Goal: Information Seeking & Learning: Learn about a topic

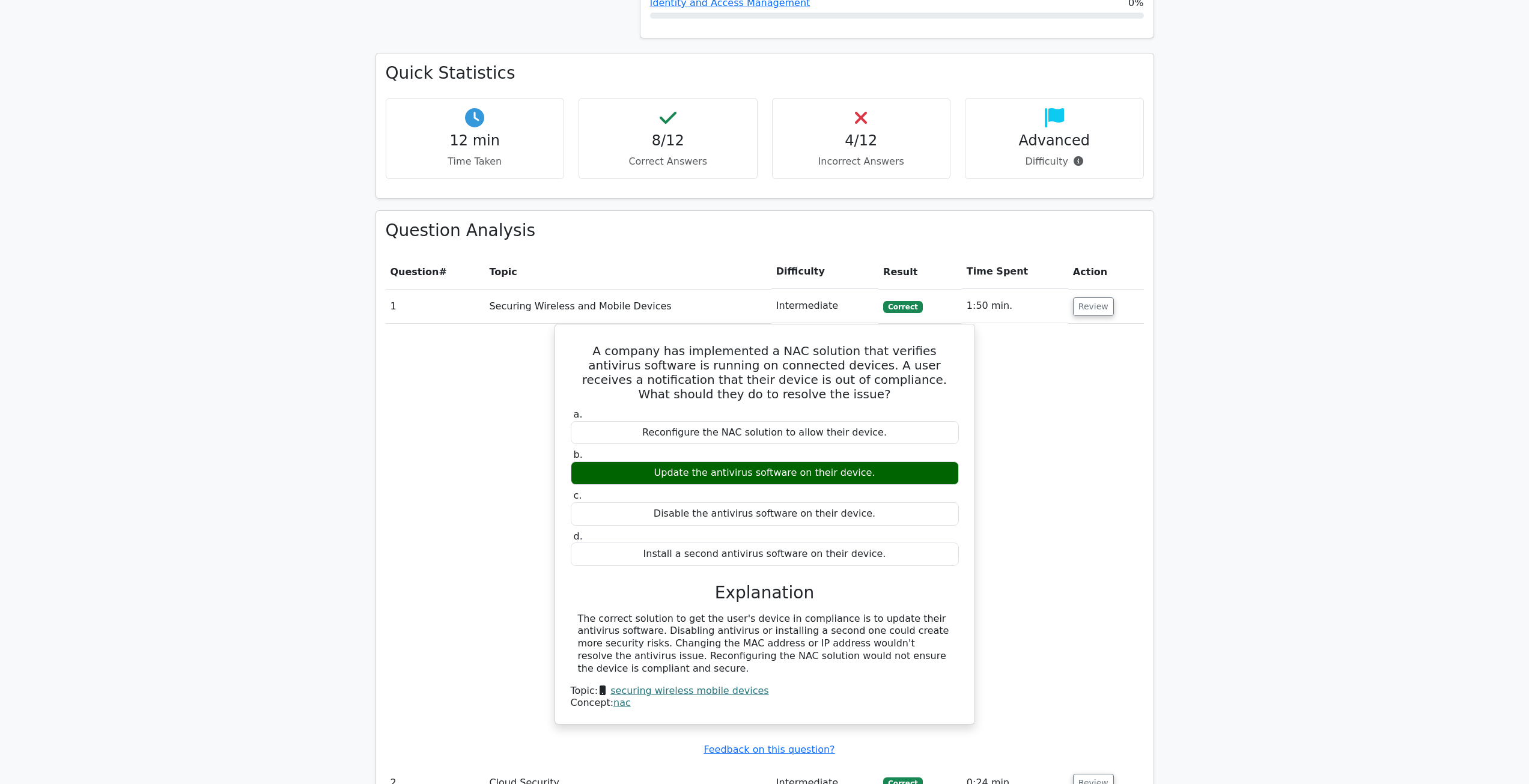
scroll to position [540, 0]
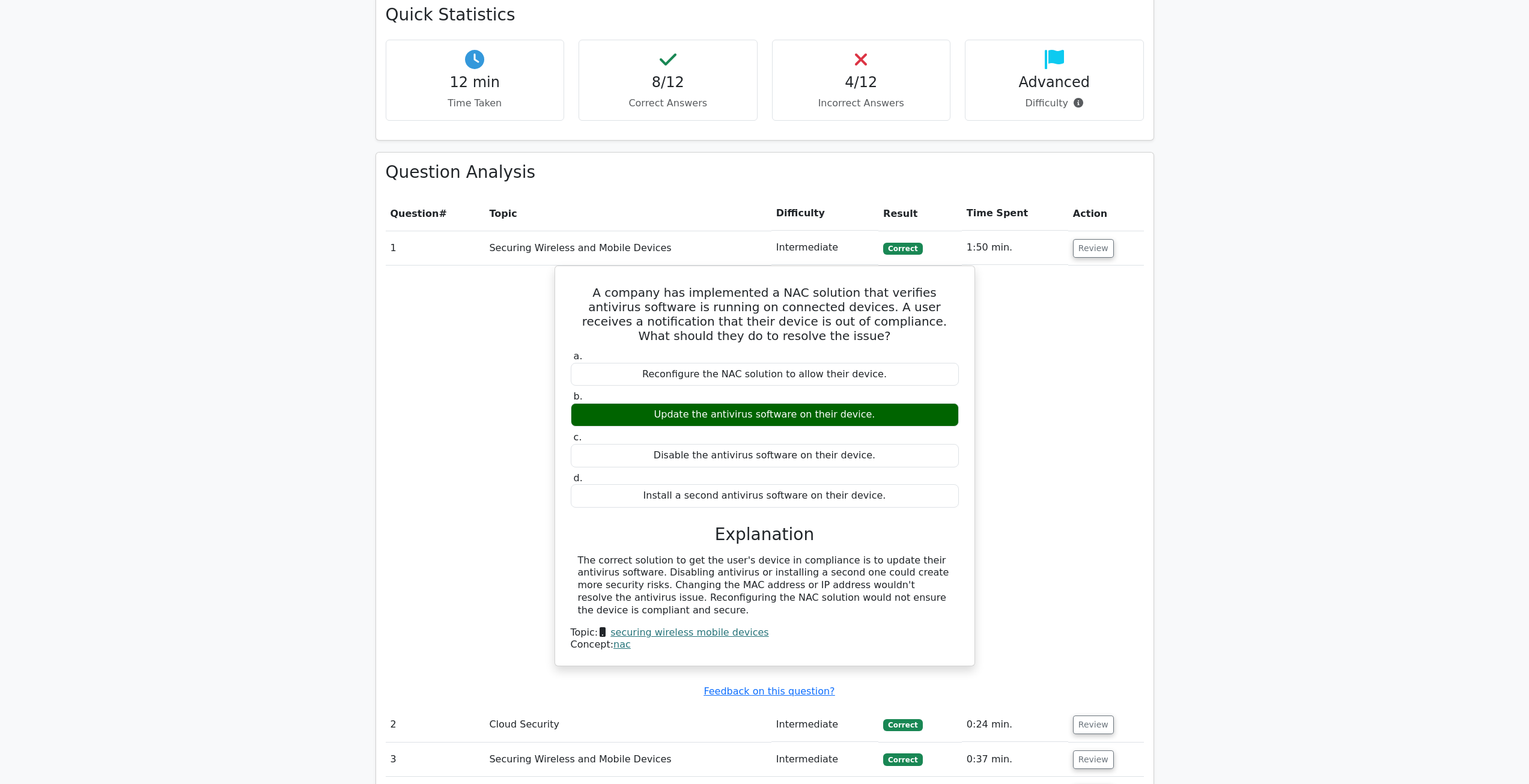
click at [1080, 239] on td "Review" at bounding box center [1107, 248] width 76 height 34
click at [1086, 247] on button "Review" at bounding box center [1093, 248] width 41 height 19
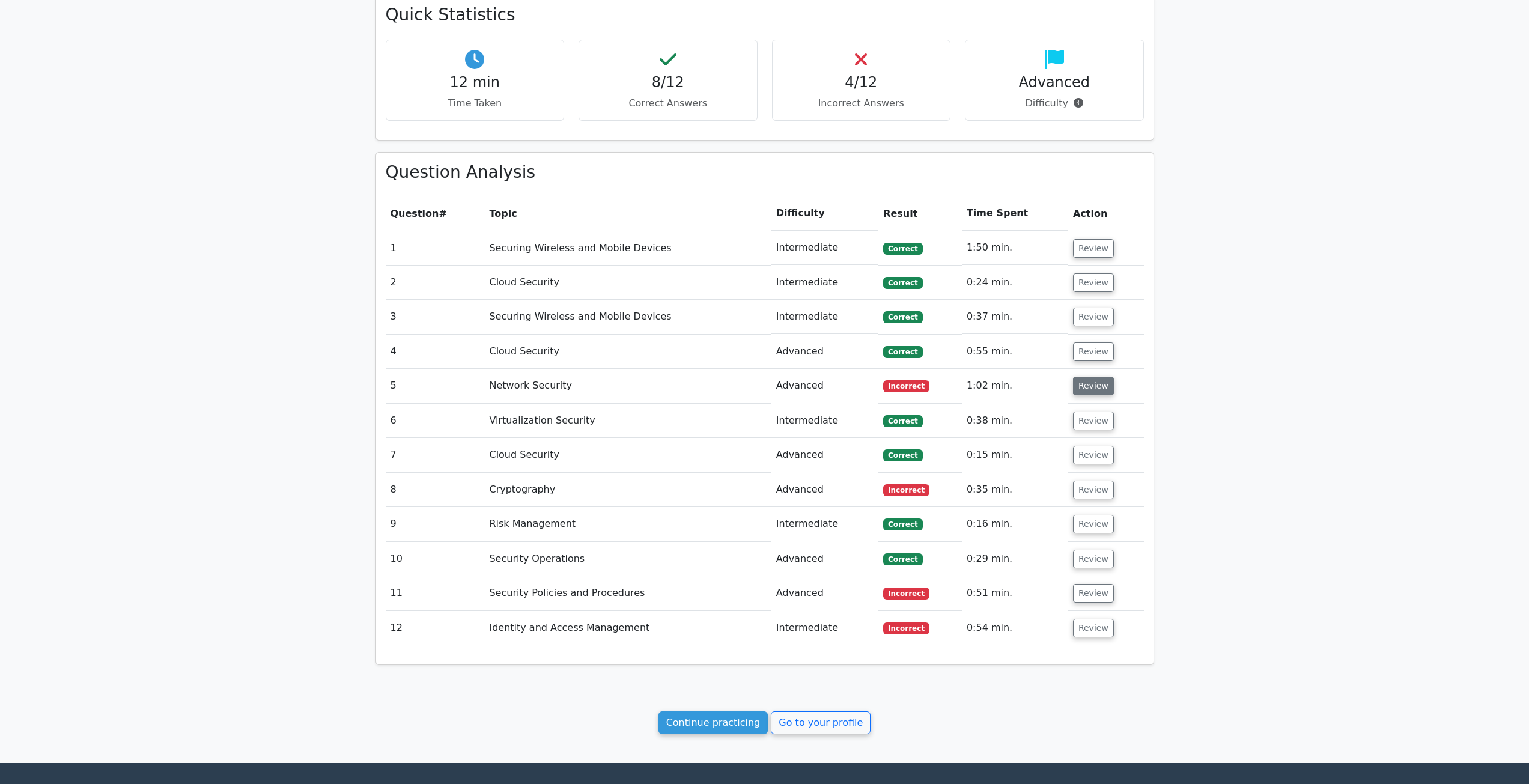
click at [1095, 378] on button "Review" at bounding box center [1093, 386] width 41 height 19
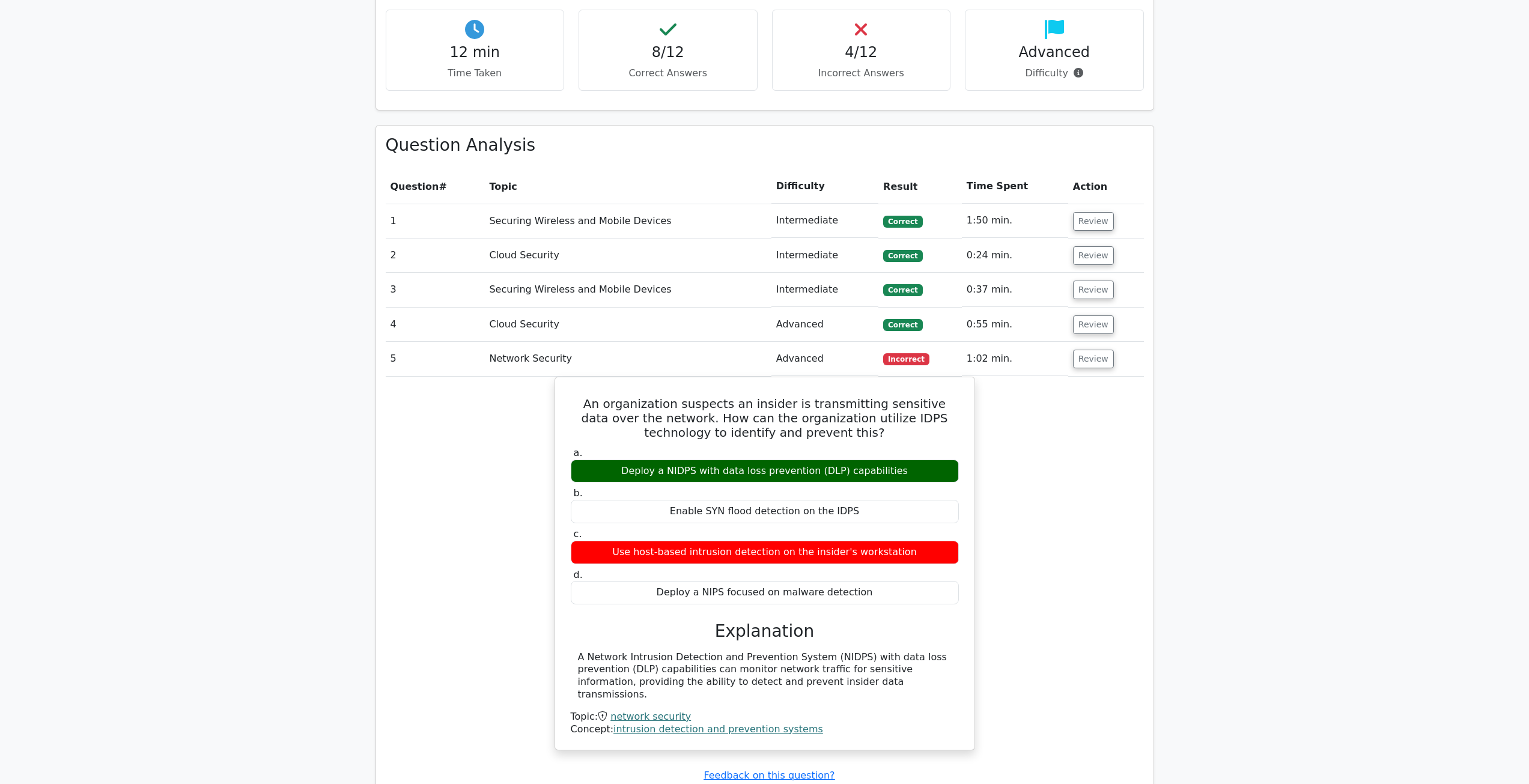
scroll to position [600, 0]
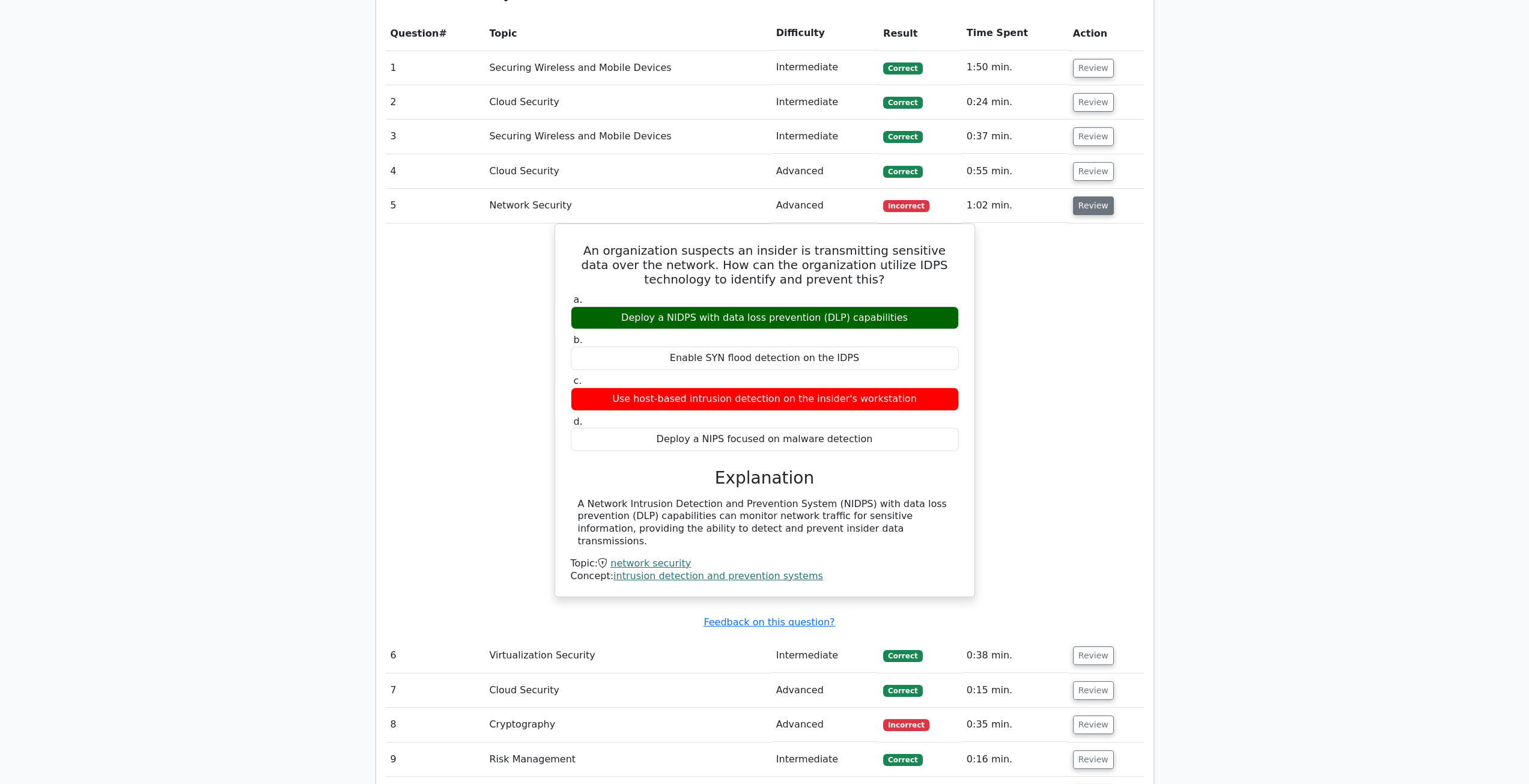
click at [1075, 210] on button "Review" at bounding box center [1093, 206] width 41 height 19
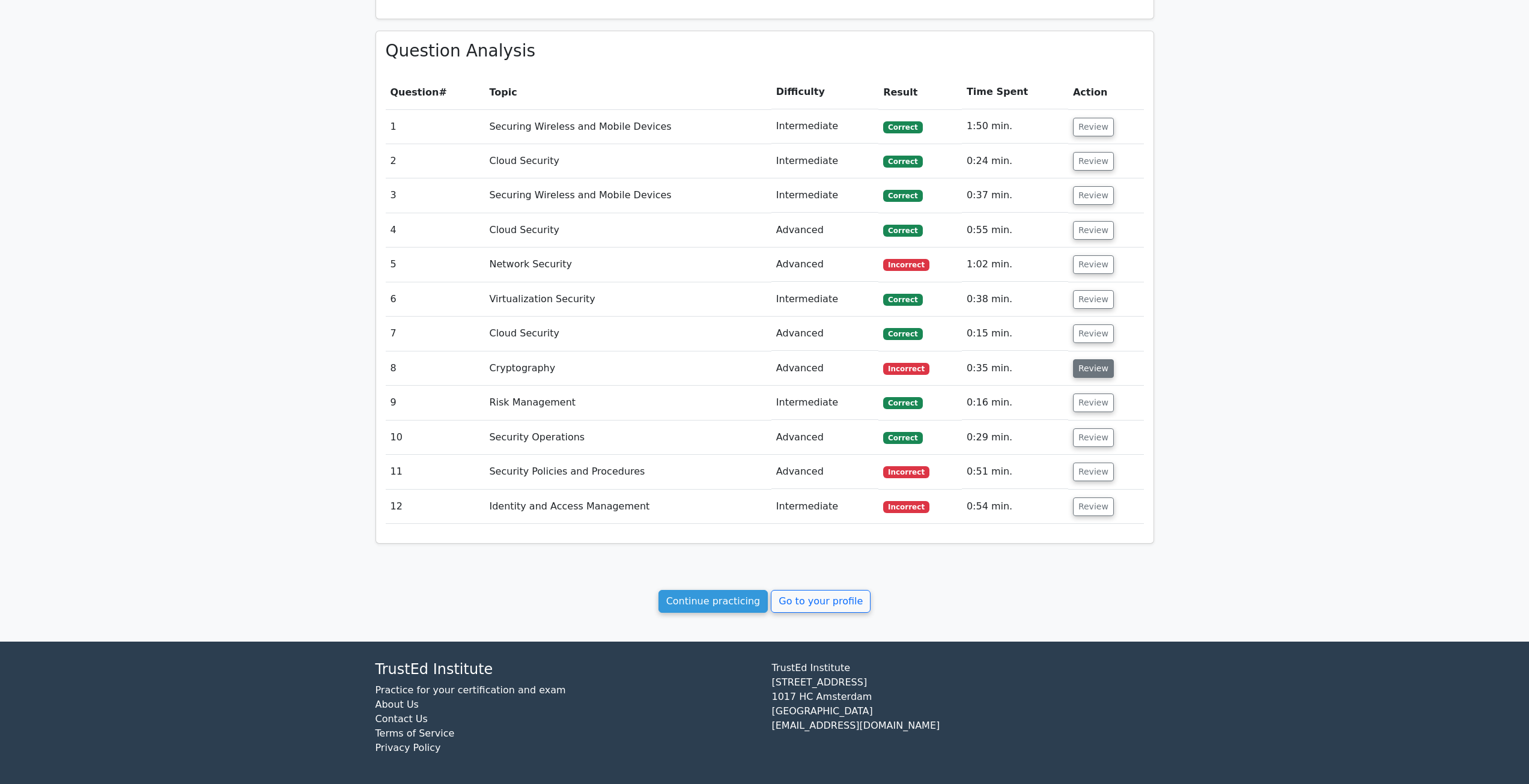
click at [1095, 370] on button "Review" at bounding box center [1093, 369] width 41 height 19
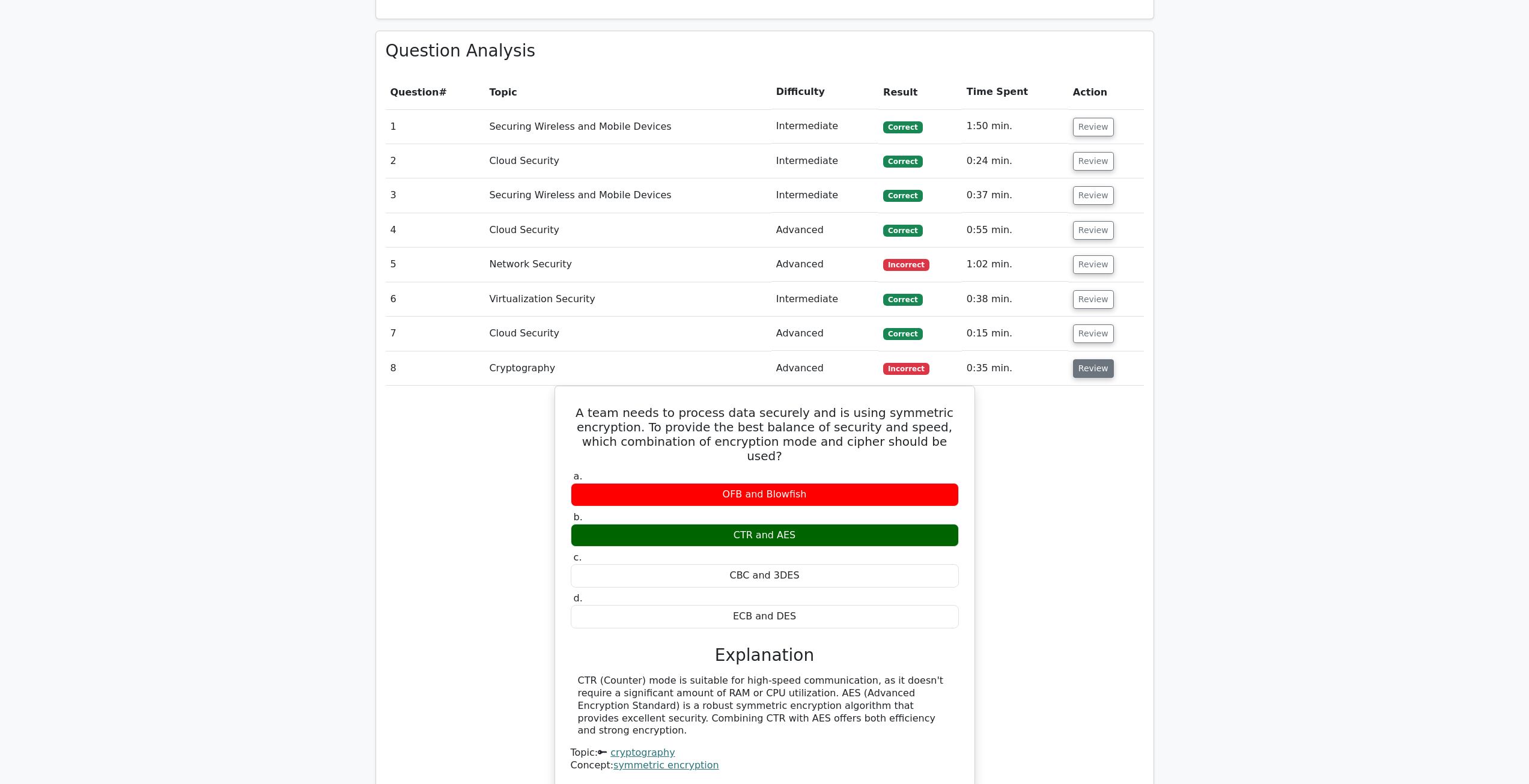
click at [1095, 375] on button "Review" at bounding box center [1093, 369] width 41 height 19
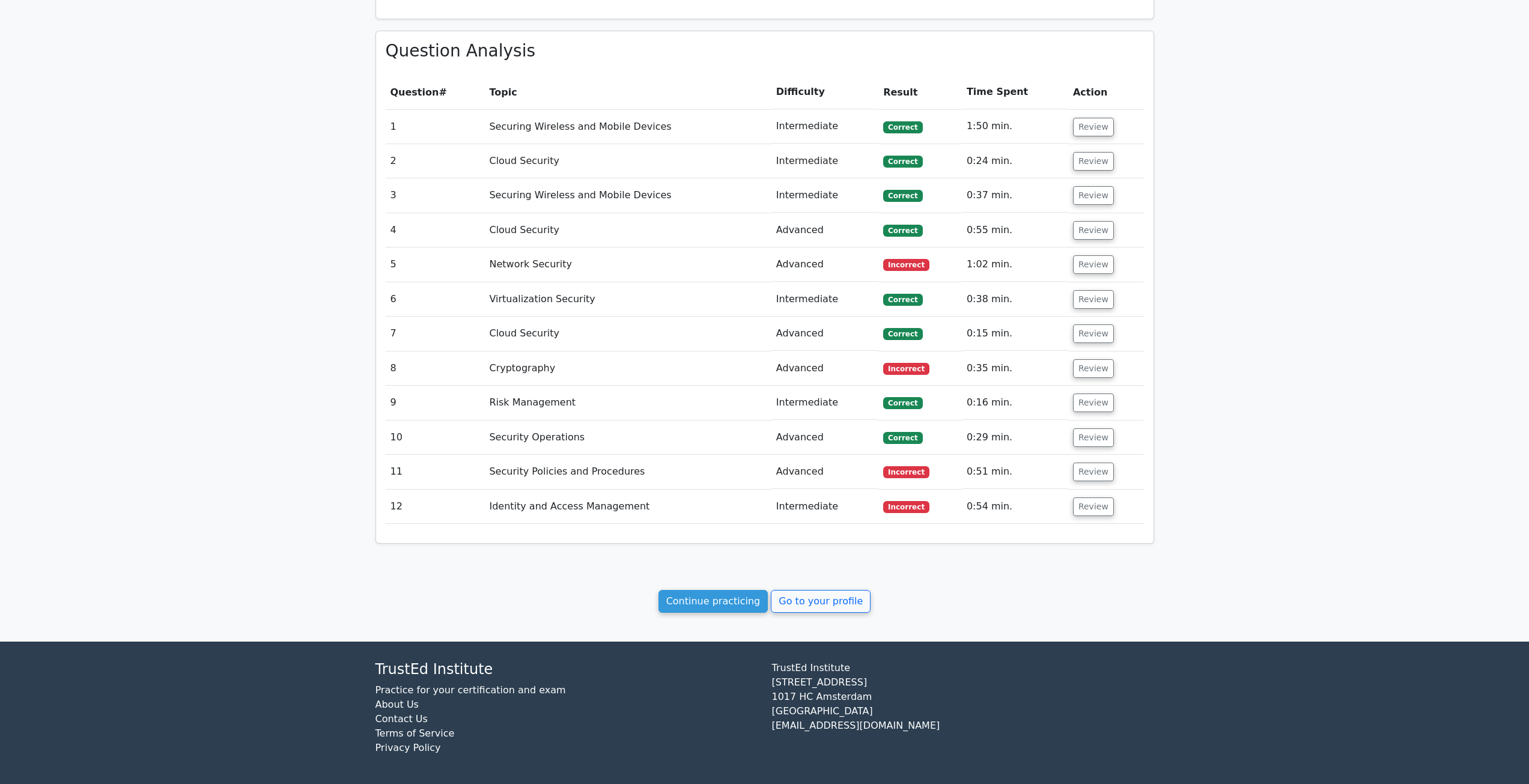
click at [1094, 457] on td "Review" at bounding box center [1107, 472] width 76 height 34
click at [1095, 471] on button "Review" at bounding box center [1093, 472] width 41 height 19
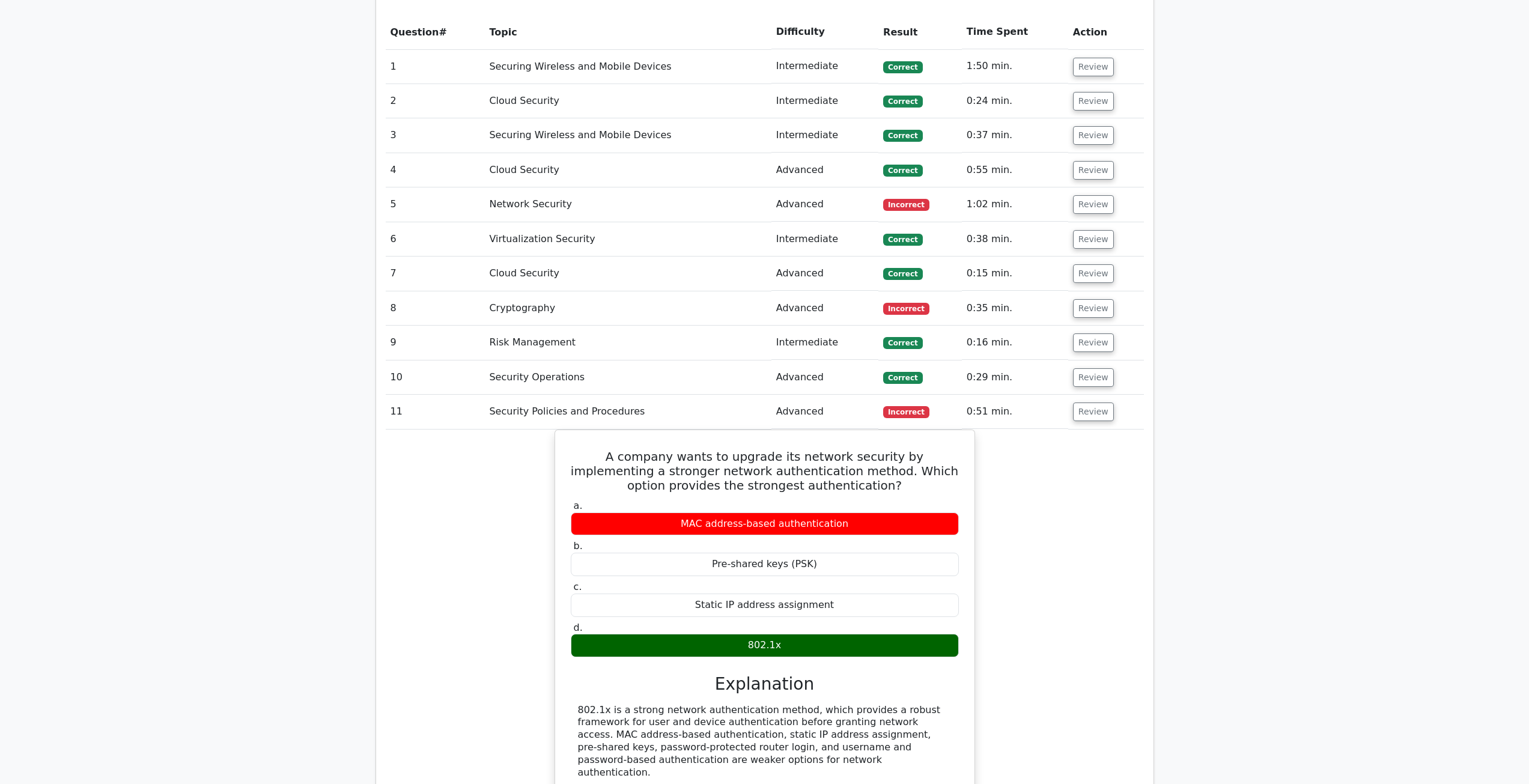
scroll to position [782, 0]
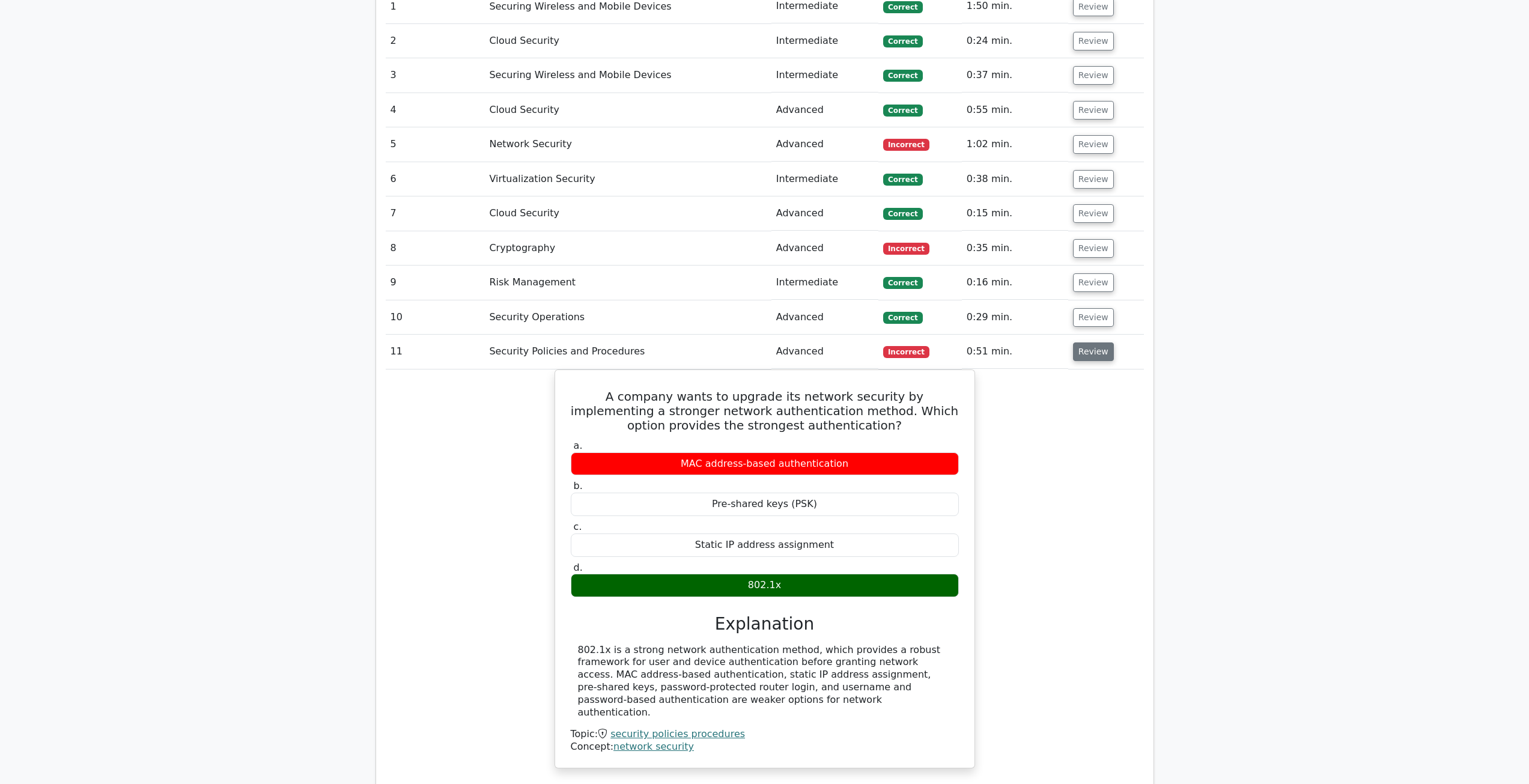
click at [1083, 352] on button "Review" at bounding box center [1093, 352] width 41 height 19
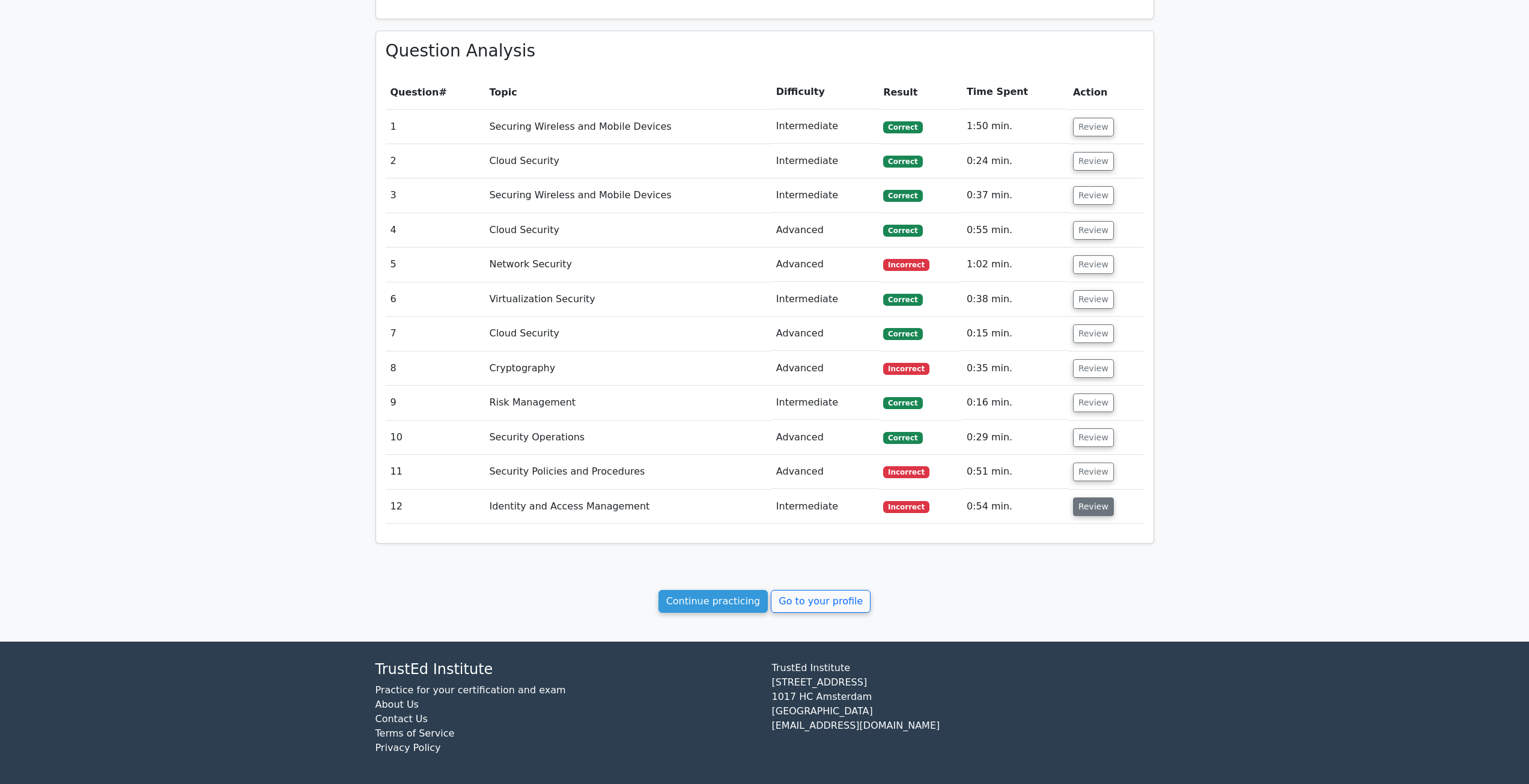
click at [1089, 505] on button "Review" at bounding box center [1093, 507] width 41 height 19
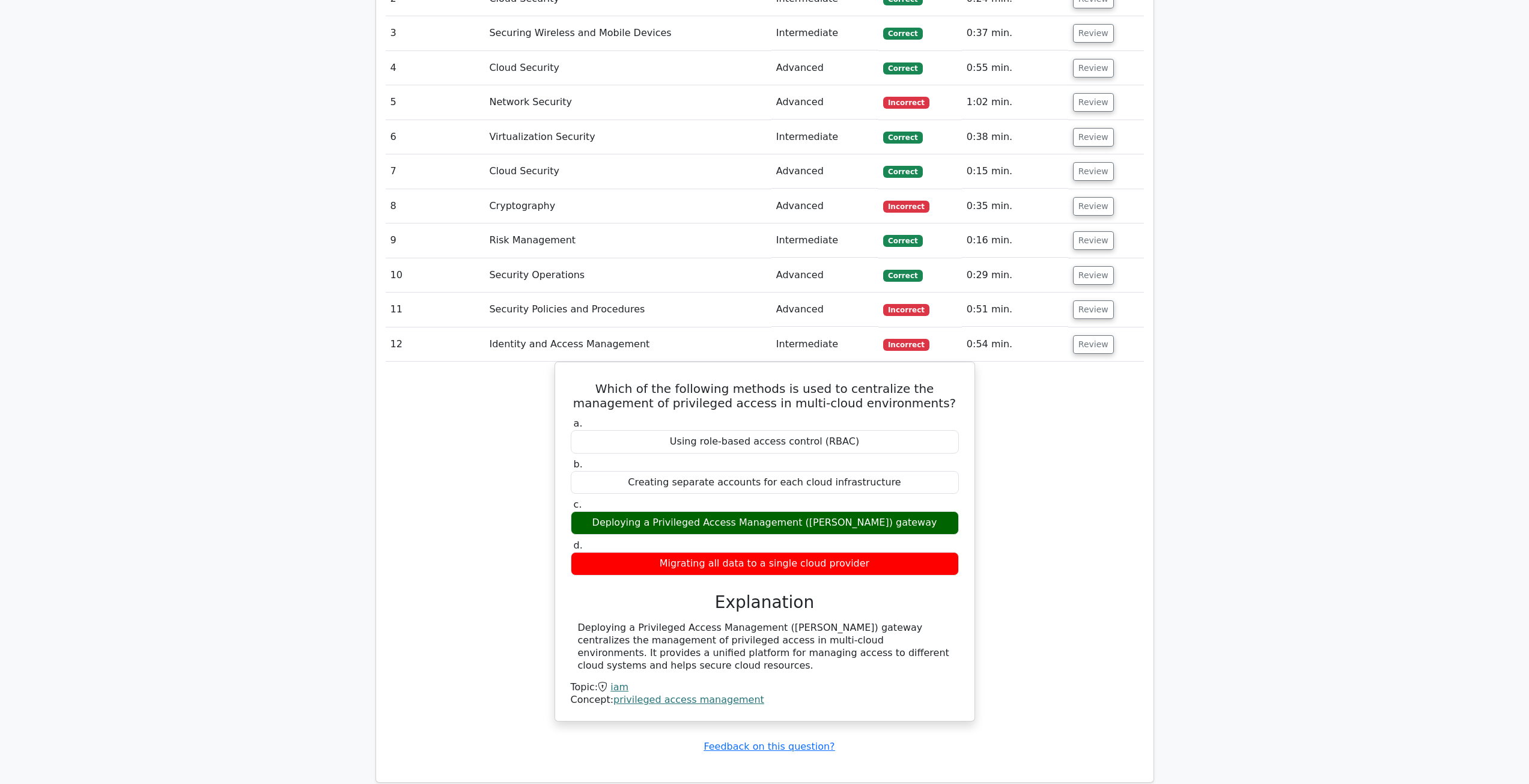
scroll to position [843, 0]
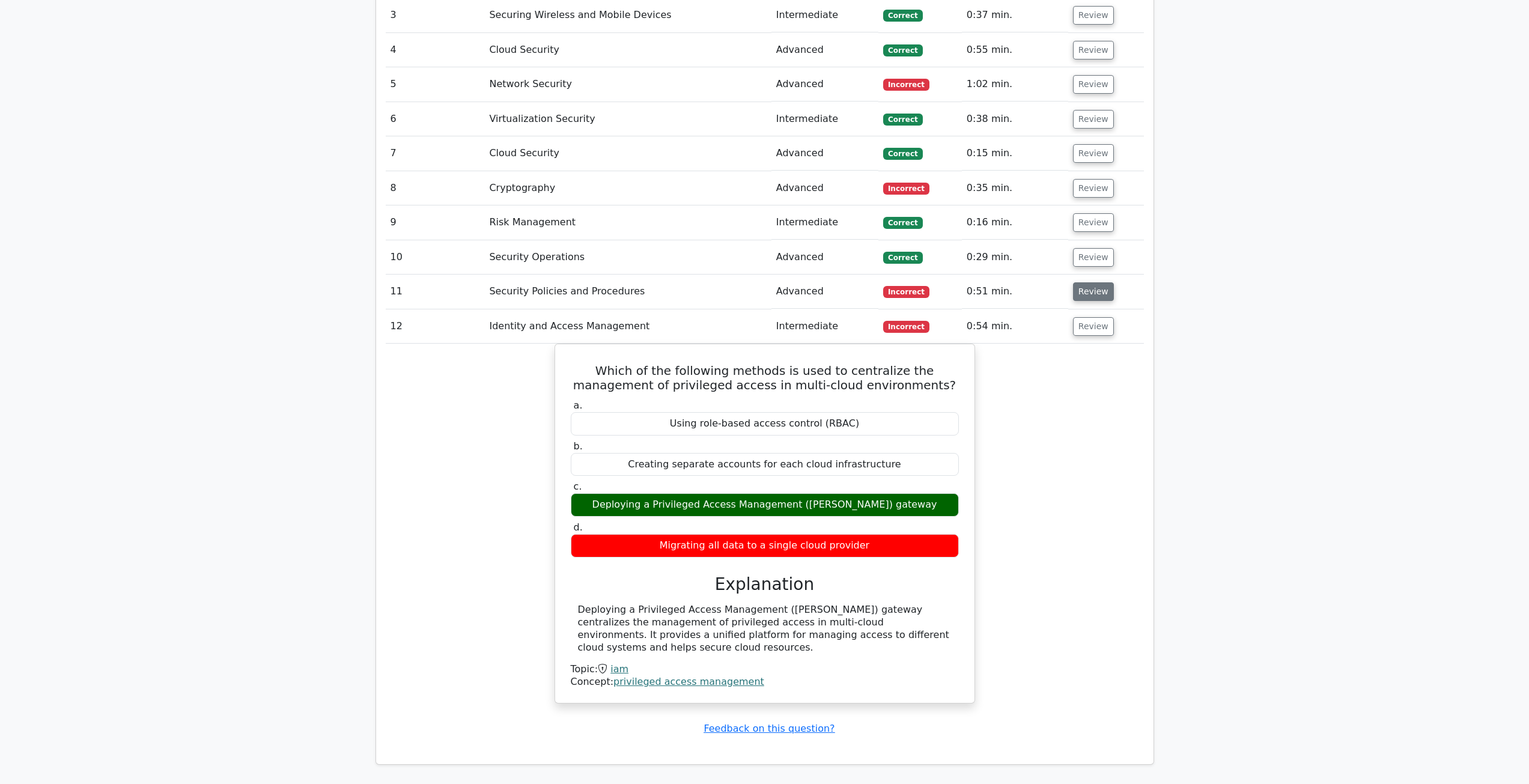
click at [1104, 290] on button "Review" at bounding box center [1093, 292] width 41 height 19
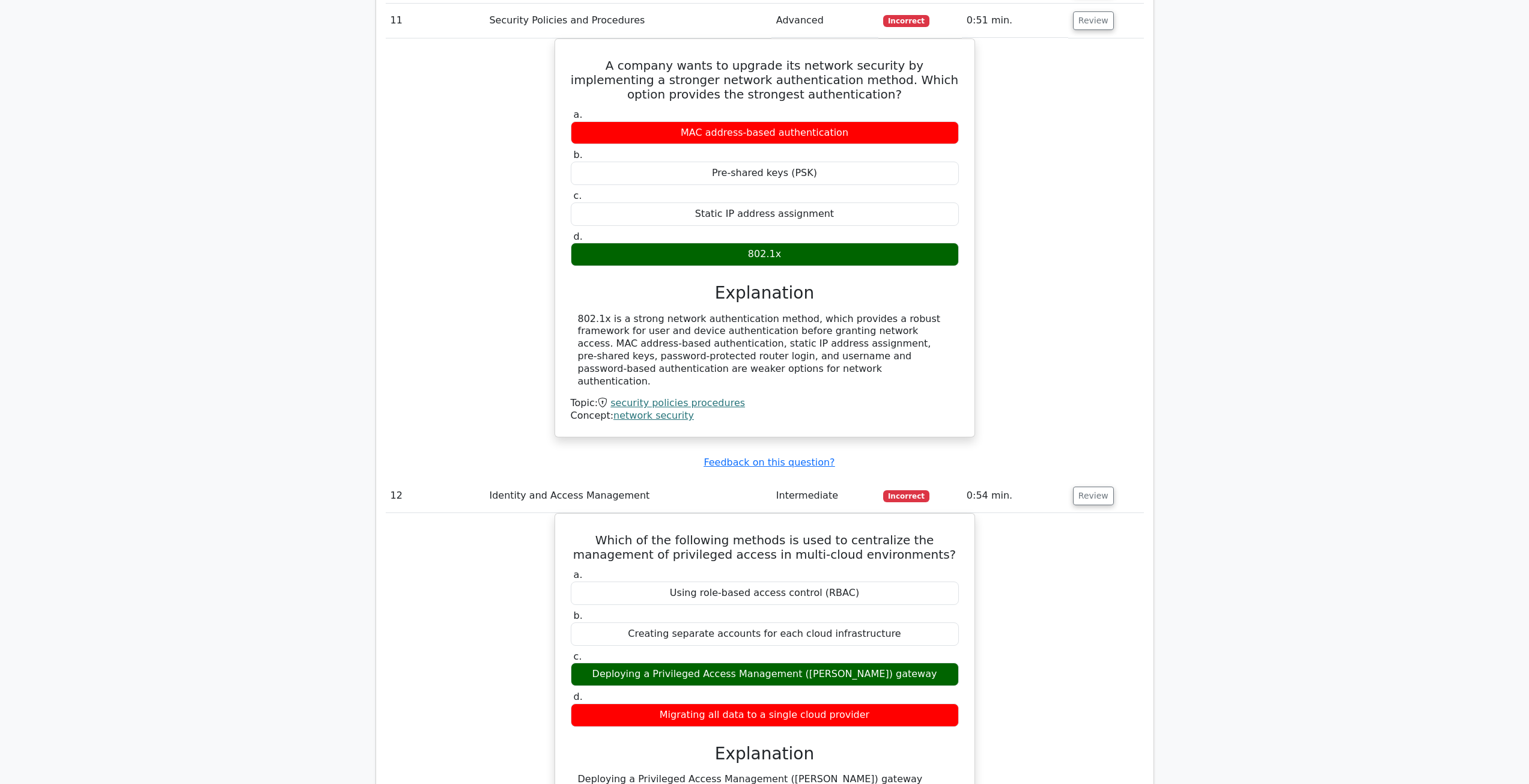
scroll to position [1082, 0]
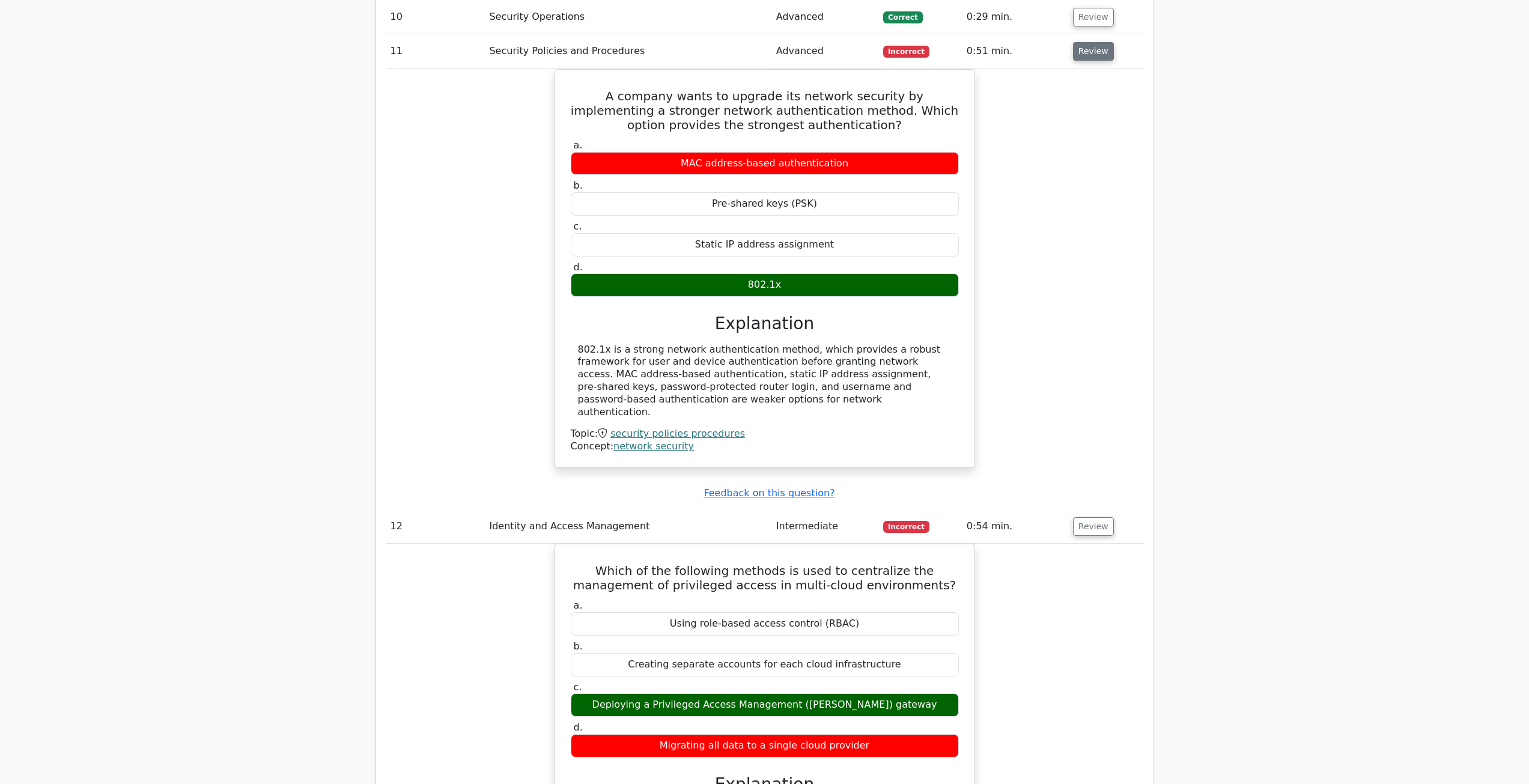
click at [1093, 53] on button "Review" at bounding box center [1093, 52] width 41 height 19
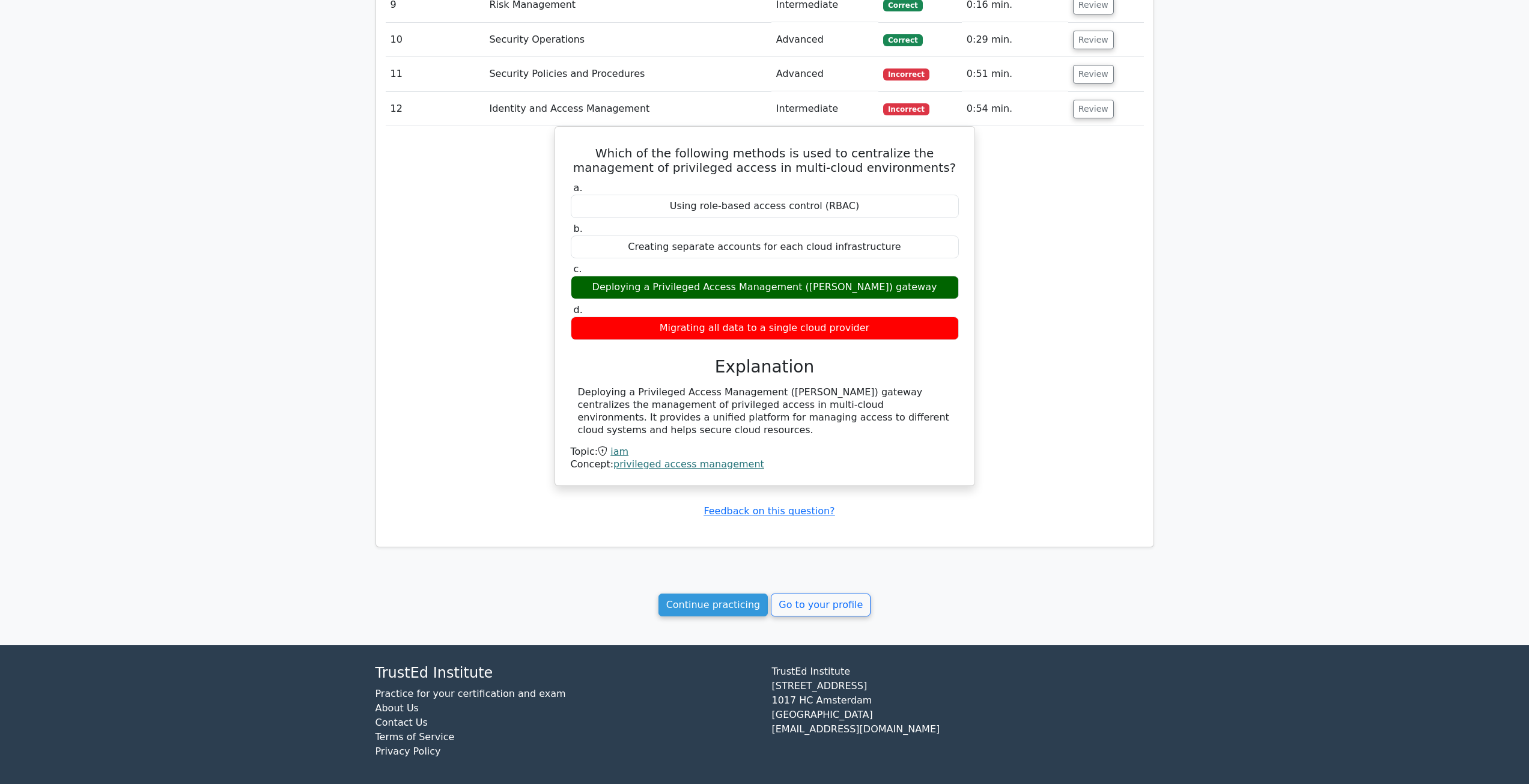
click at [1090, 110] on button "Review" at bounding box center [1093, 109] width 41 height 19
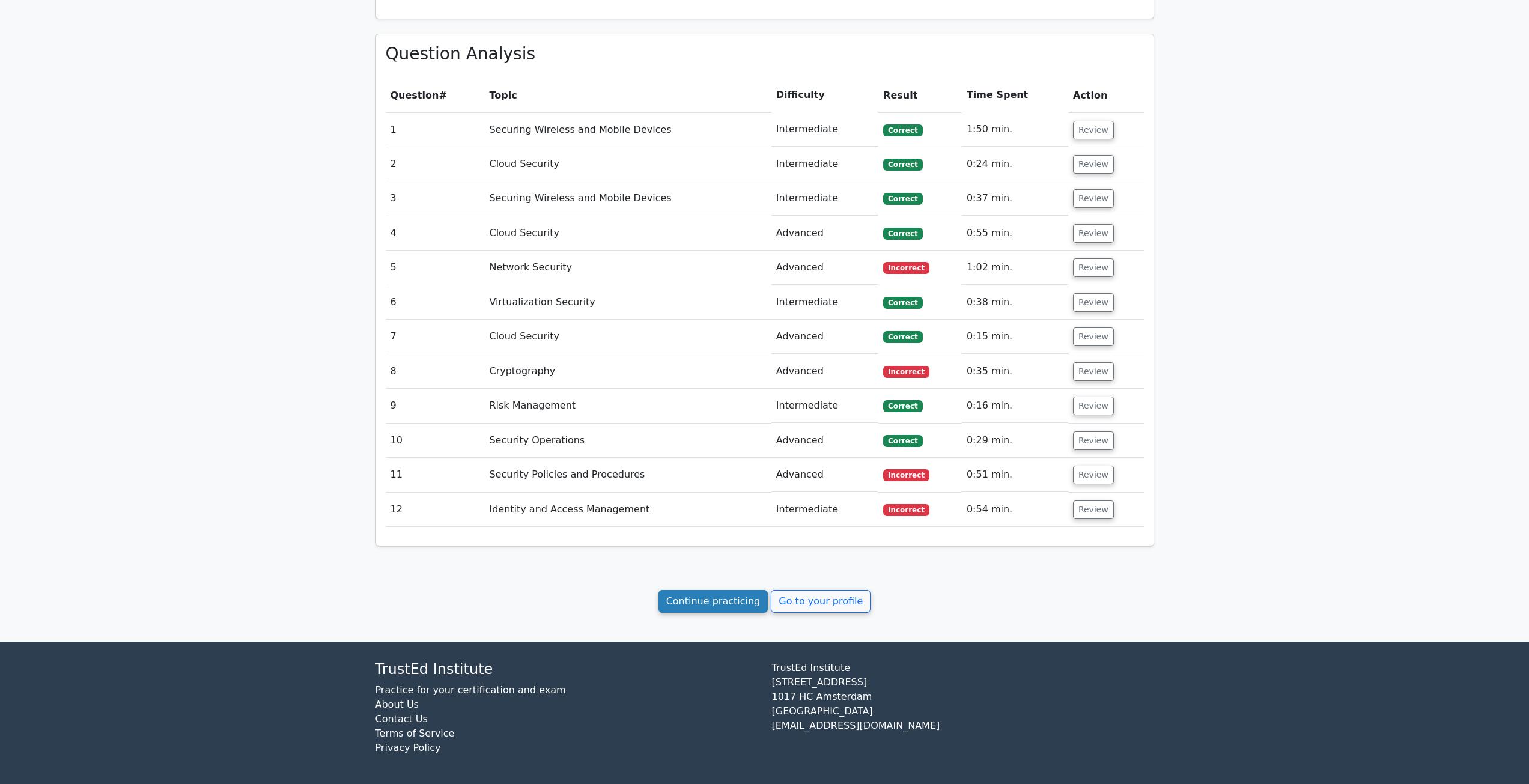
click at [694, 603] on link "Continue practicing" at bounding box center [714, 601] width 110 height 22
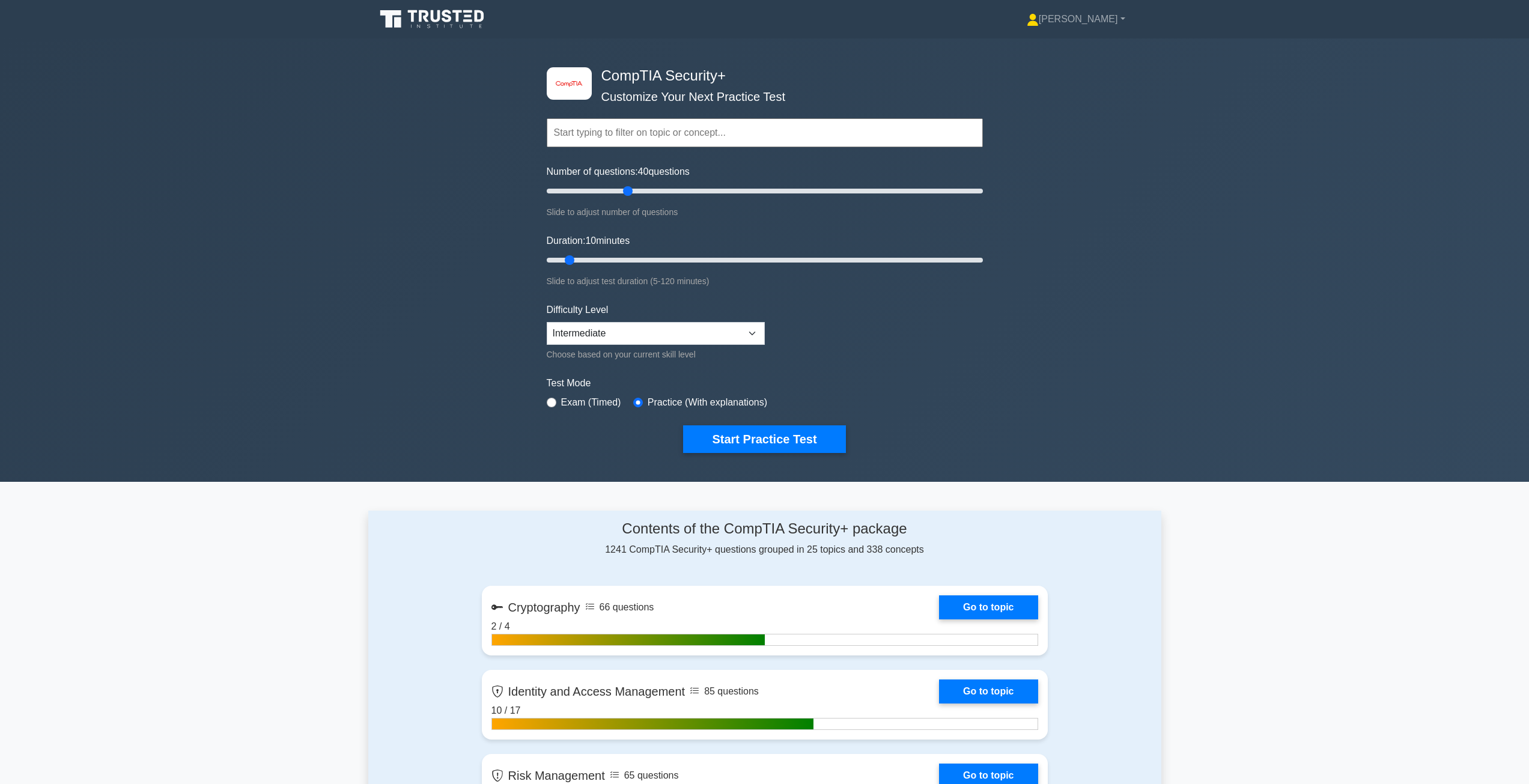
drag, startPoint x: 591, startPoint y: 190, endPoint x: 628, endPoint y: 190, distance: 37.0
type input "40"
click at [628, 190] on input "Number of questions: 40 questions" at bounding box center [764, 190] width 436 height 15
drag, startPoint x: 569, startPoint y: 257, endPoint x: 637, endPoint y: 257, distance: 68.0
type input "30"
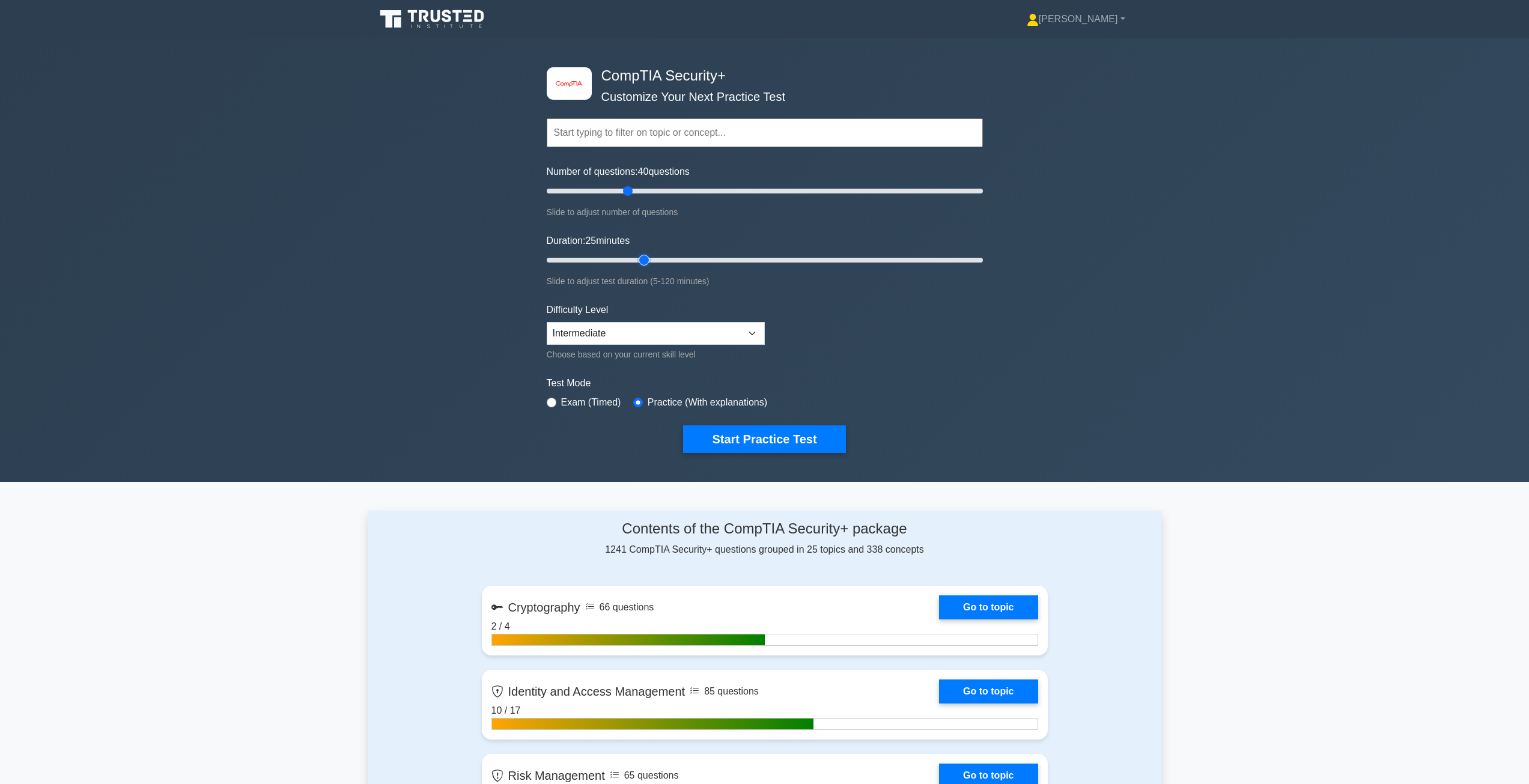
click at [637, 257] on input "Duration: 25 minutes" at bounding box center [764, 260] width 436 height 15
drag, startPoint x: 765, startPoint y: 442, endPoint x: 1265, endPoint y: 490, distance: 502.3
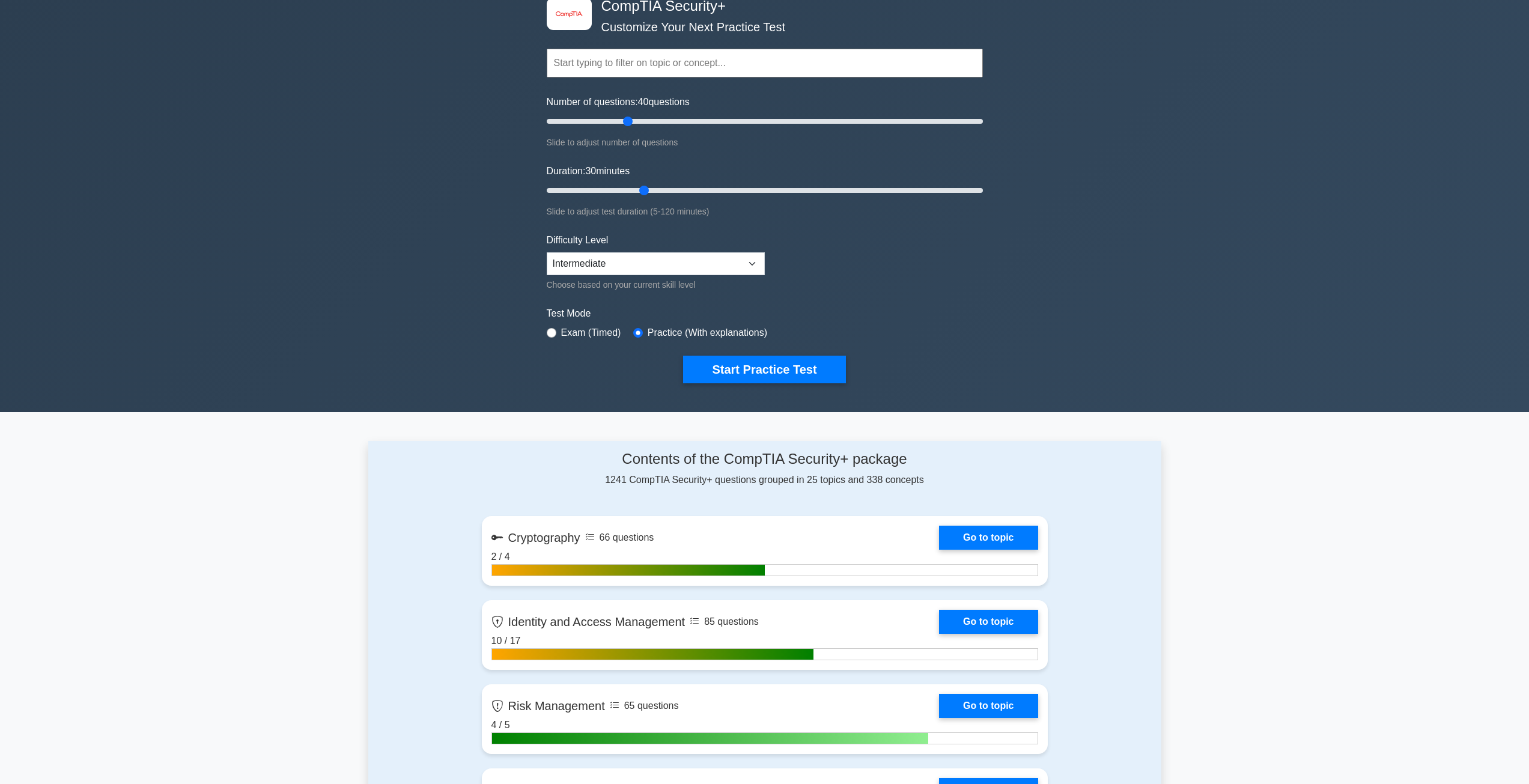
scroll to position [60, 0]
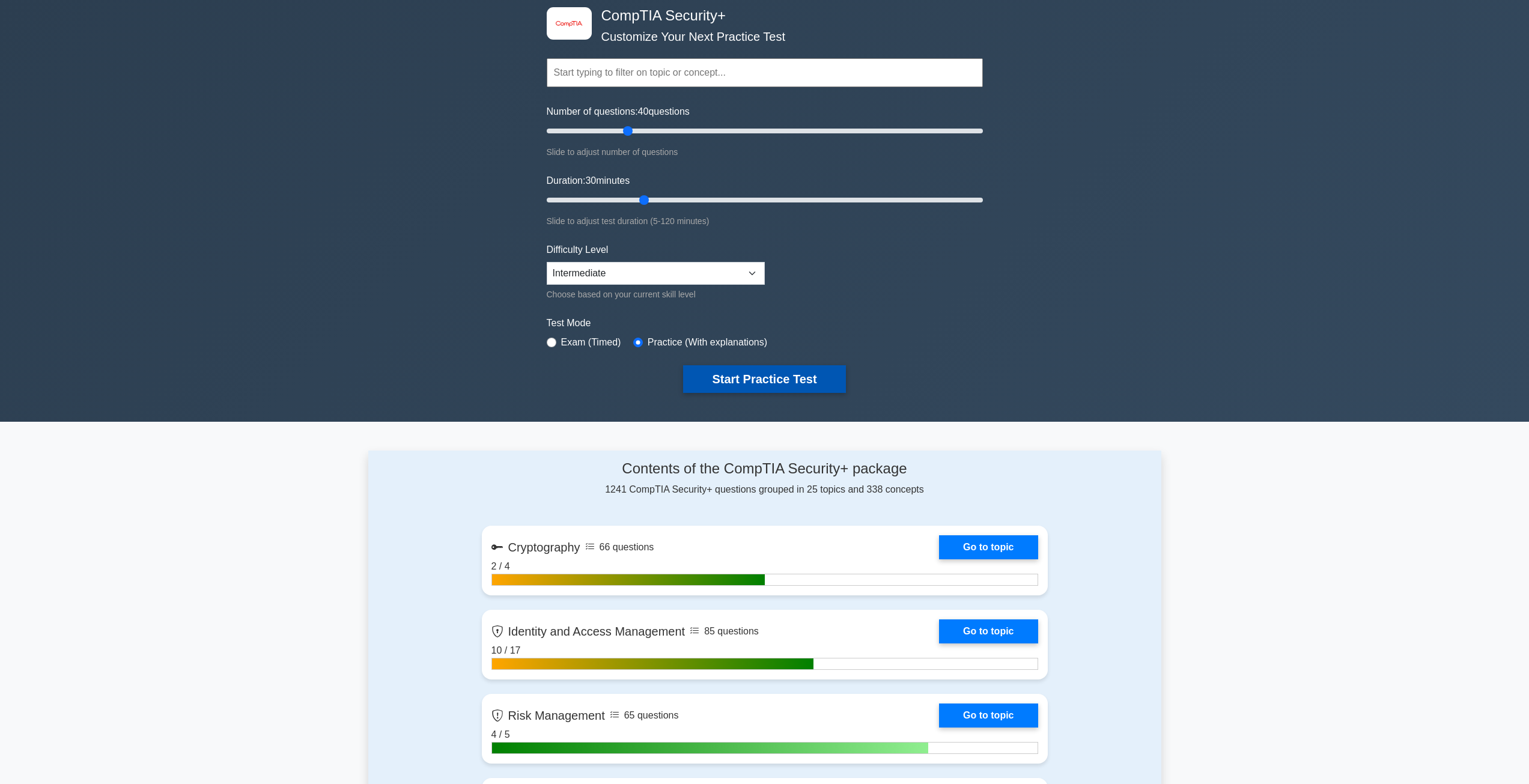
click at [789, 380] on button "Start Practice Test" at bounding box center [764, 379] width 162 height 28
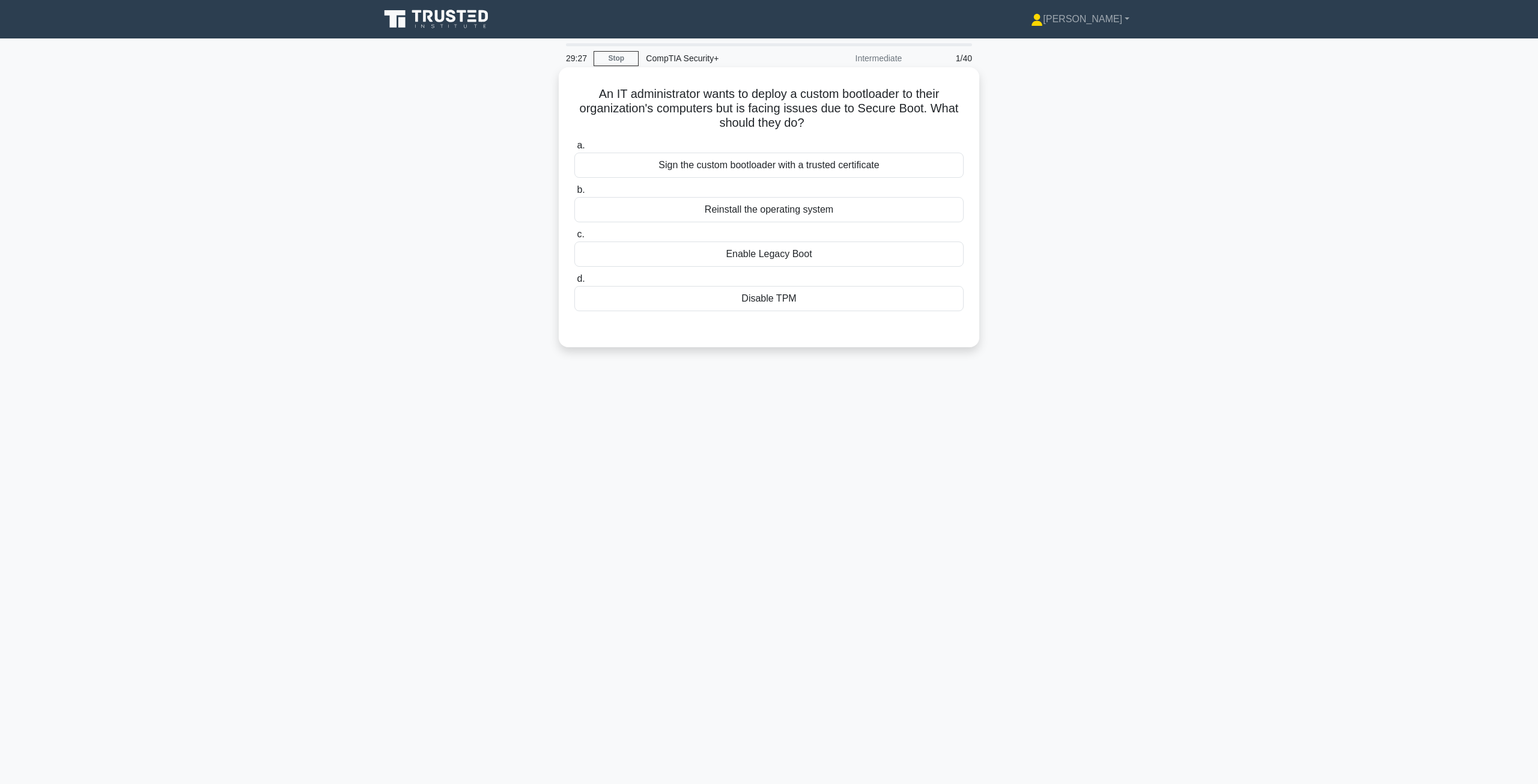
click at [750, 165] on div "Sign the custom bootloader with a trusted certificate" at bounding box center [769, 165] width 389 height 25
click at [575, 150] on input "a. Sign the custom bootloader with a trusted certificate" at bounding box center [575, 146] width 0 height 8
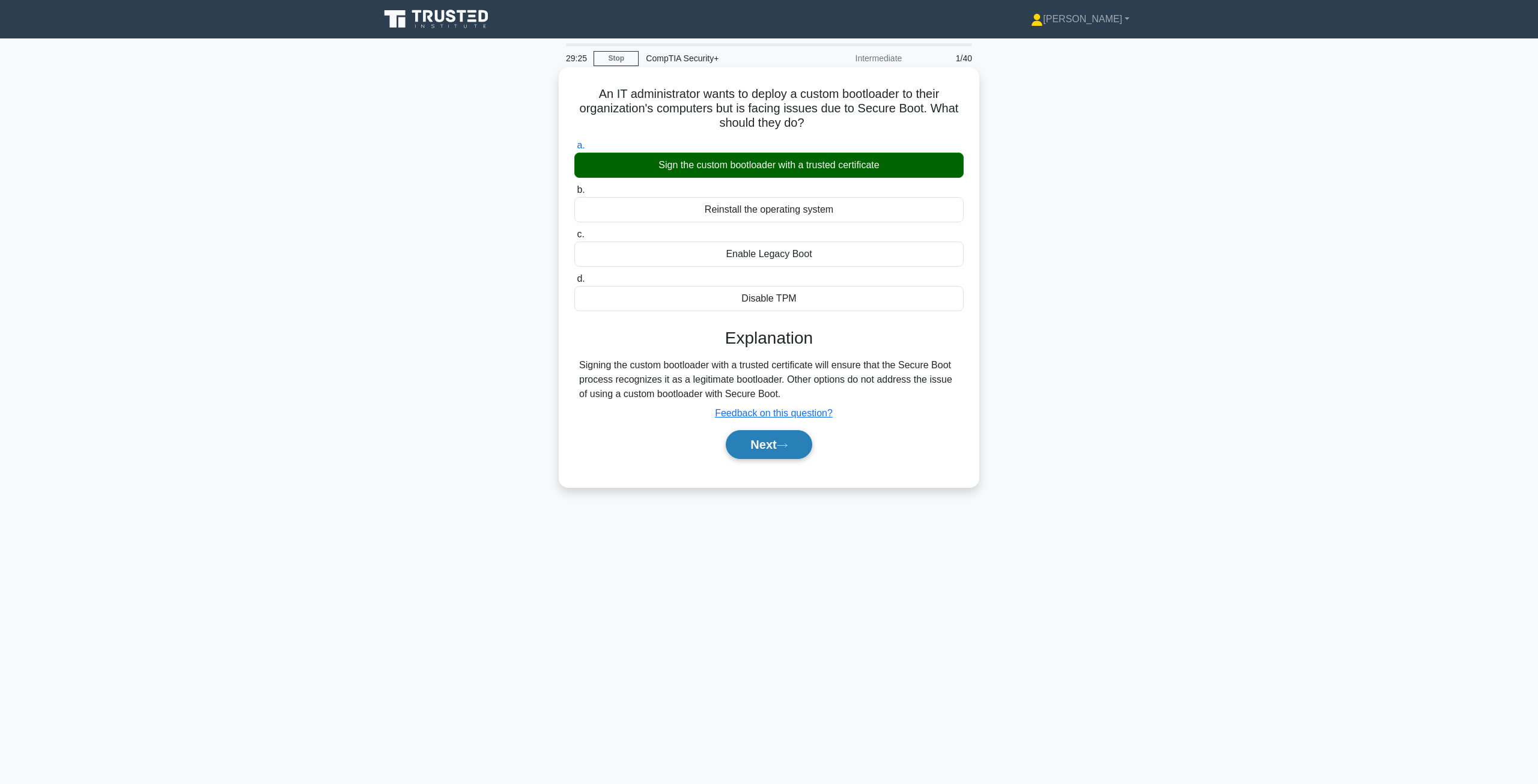
click at [771, 451] on button "Next" at bounding box center [769, 444] width 86 height 28
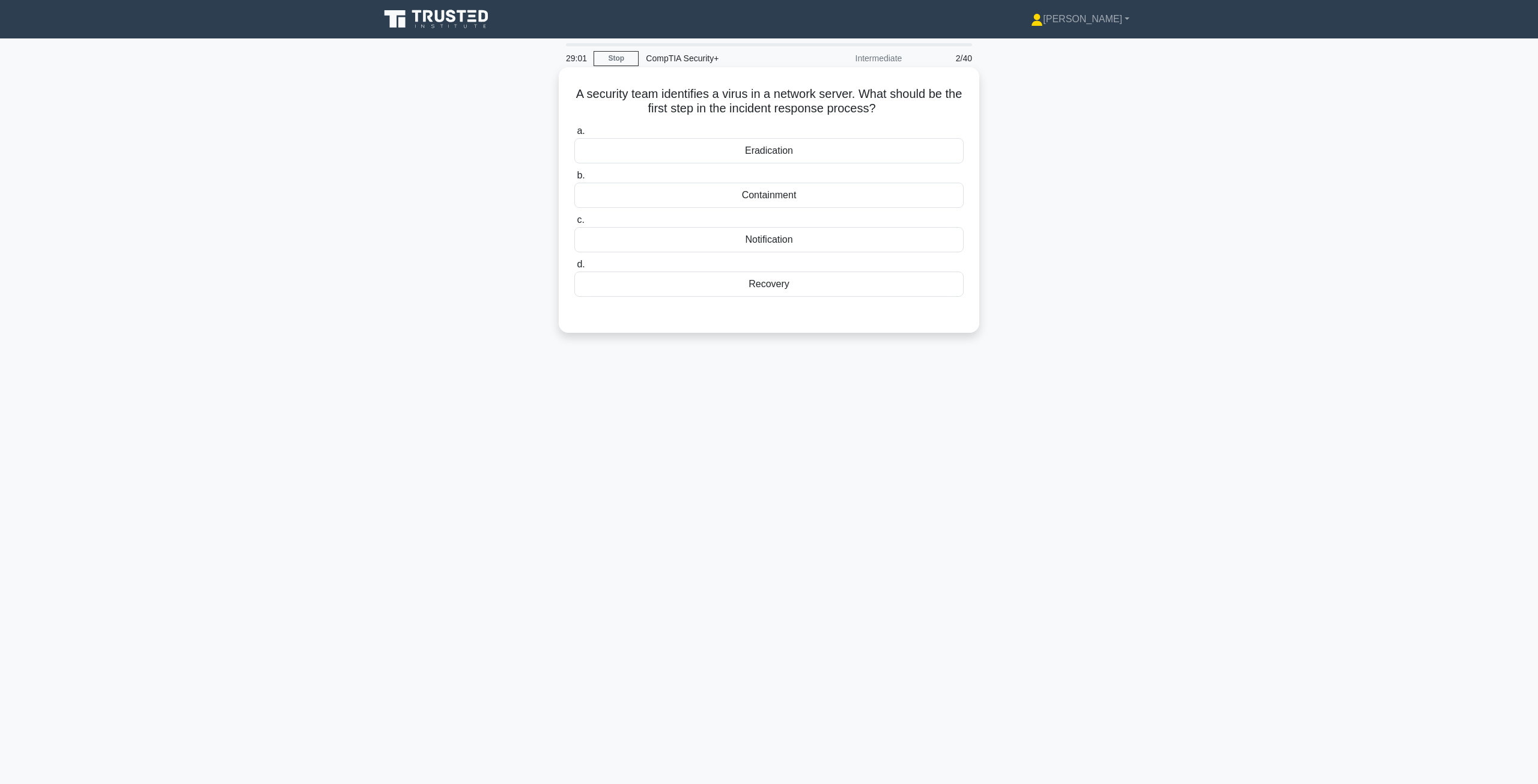
click at [782, 237] on div "Notification" at bounding box center [769, 240] width 389 height 25
click at [575, 224] on input "c. Notification" at bounding box center [575, 220] width 0 height 8
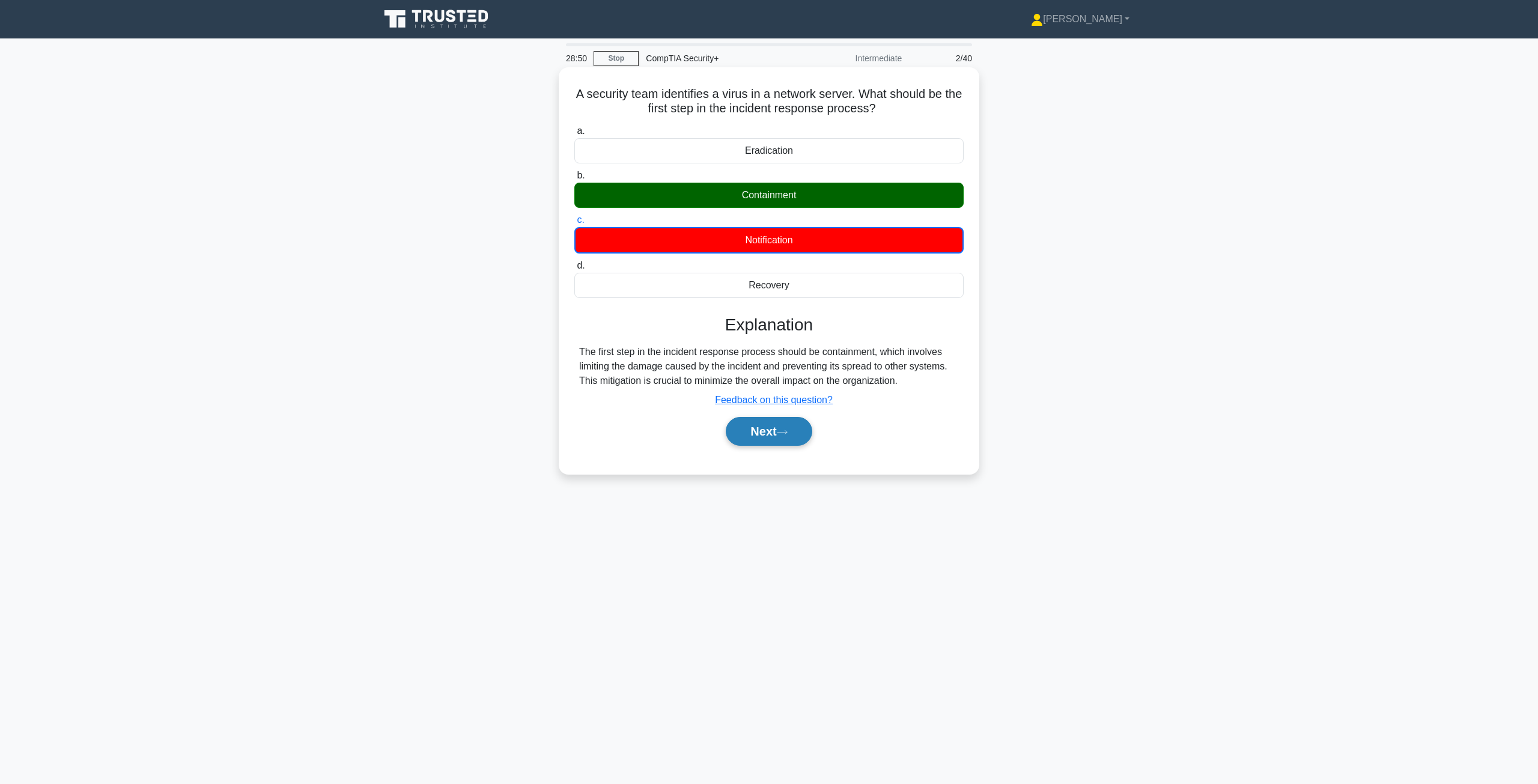
click at [759, 435] on button "Next" at bounding box center [769, 431] width 86 height 28
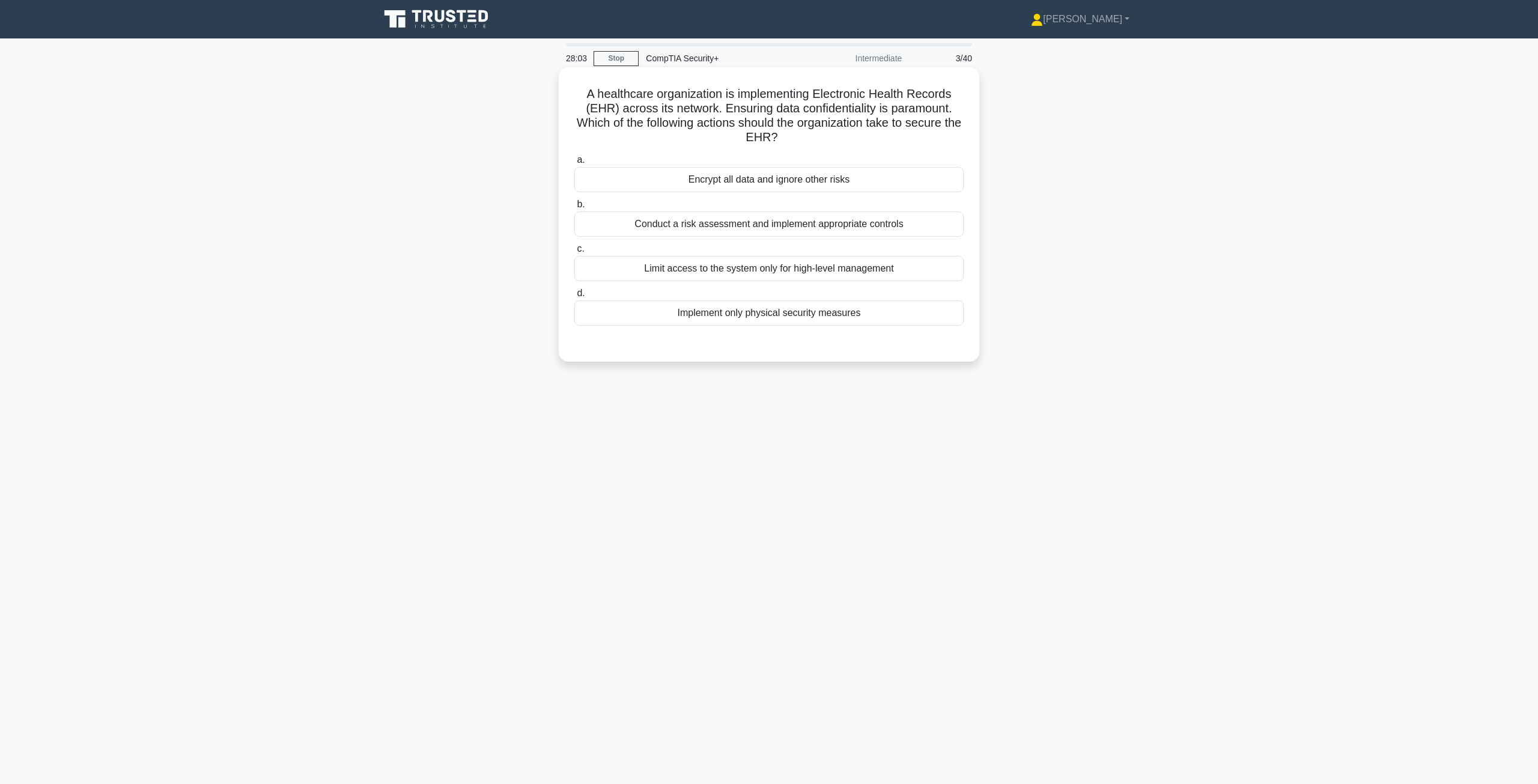
click at [811, 229] on div "Conduct a risk assessment and implement appropriate controls" at bounding box center [769, 223] width 389 height 25
click at [575, 208] on input "b. Conduct a risk assessment and implement appropriate controls" at bounding box center [575, 204] width 0 height 8
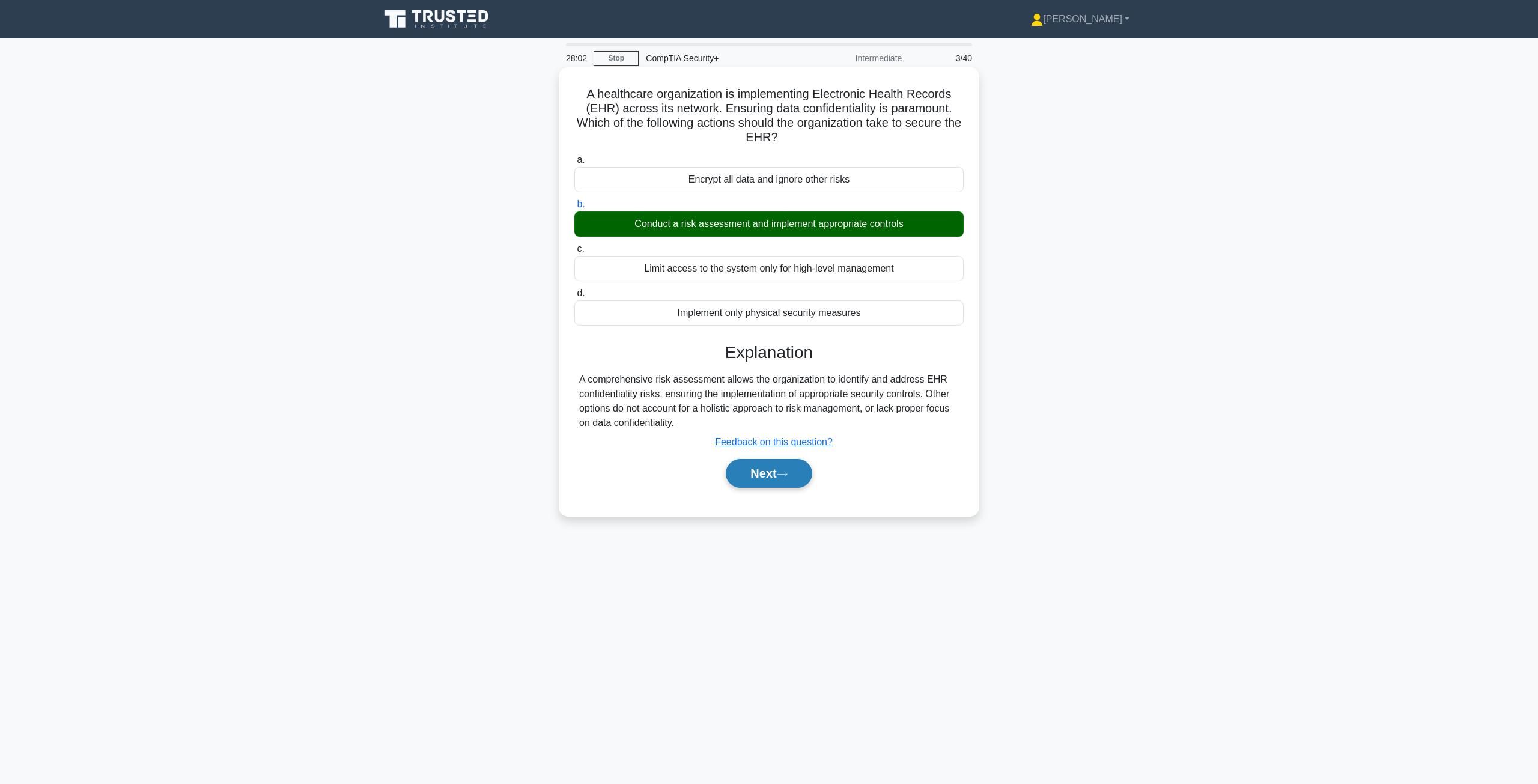
click at [768, 477] on button "Next" at bounding box center [769, 473] width 86 height 28
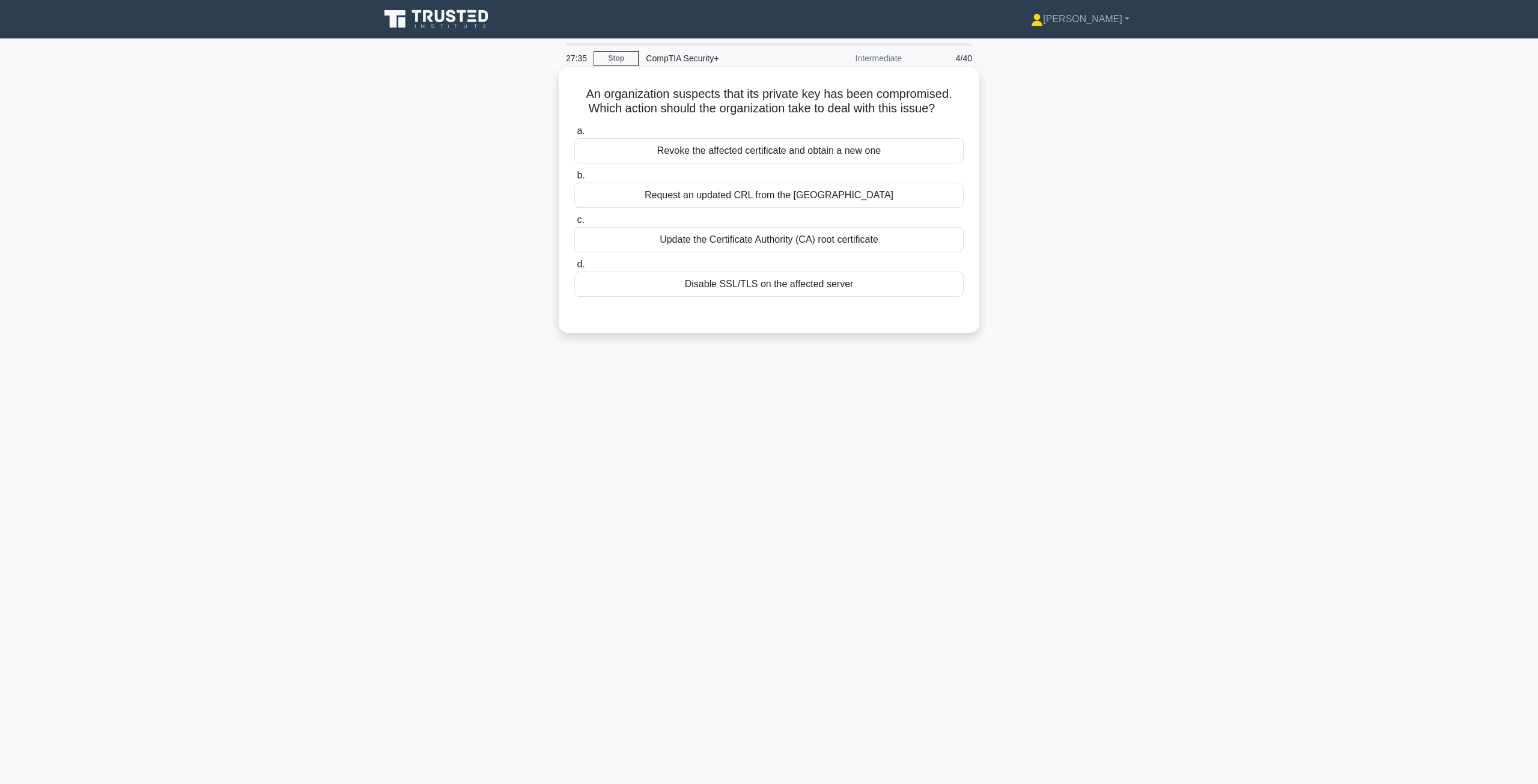
click at [694, 160] on div "Revoke the affected certificate and obtain a new one" at bounding box center [769, 150] width 389 height 25
click at [575, 135] on input "a. Revoke the affected certificate and obtain a new one" at bounding box center [575, 131] width 0 height 8
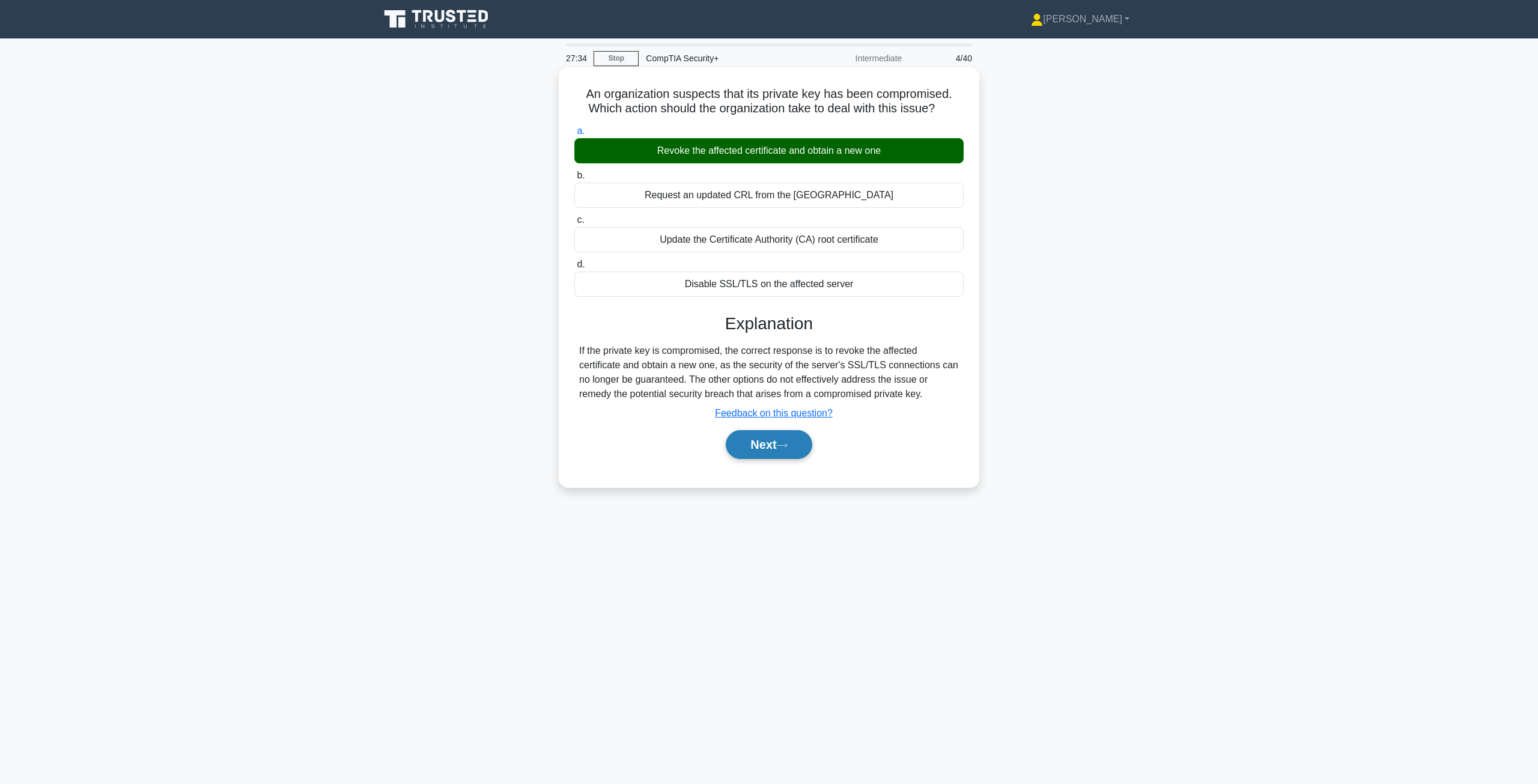
click at [762, 441] on button "Next" at bounding box center [769, 444] width 86 height 28
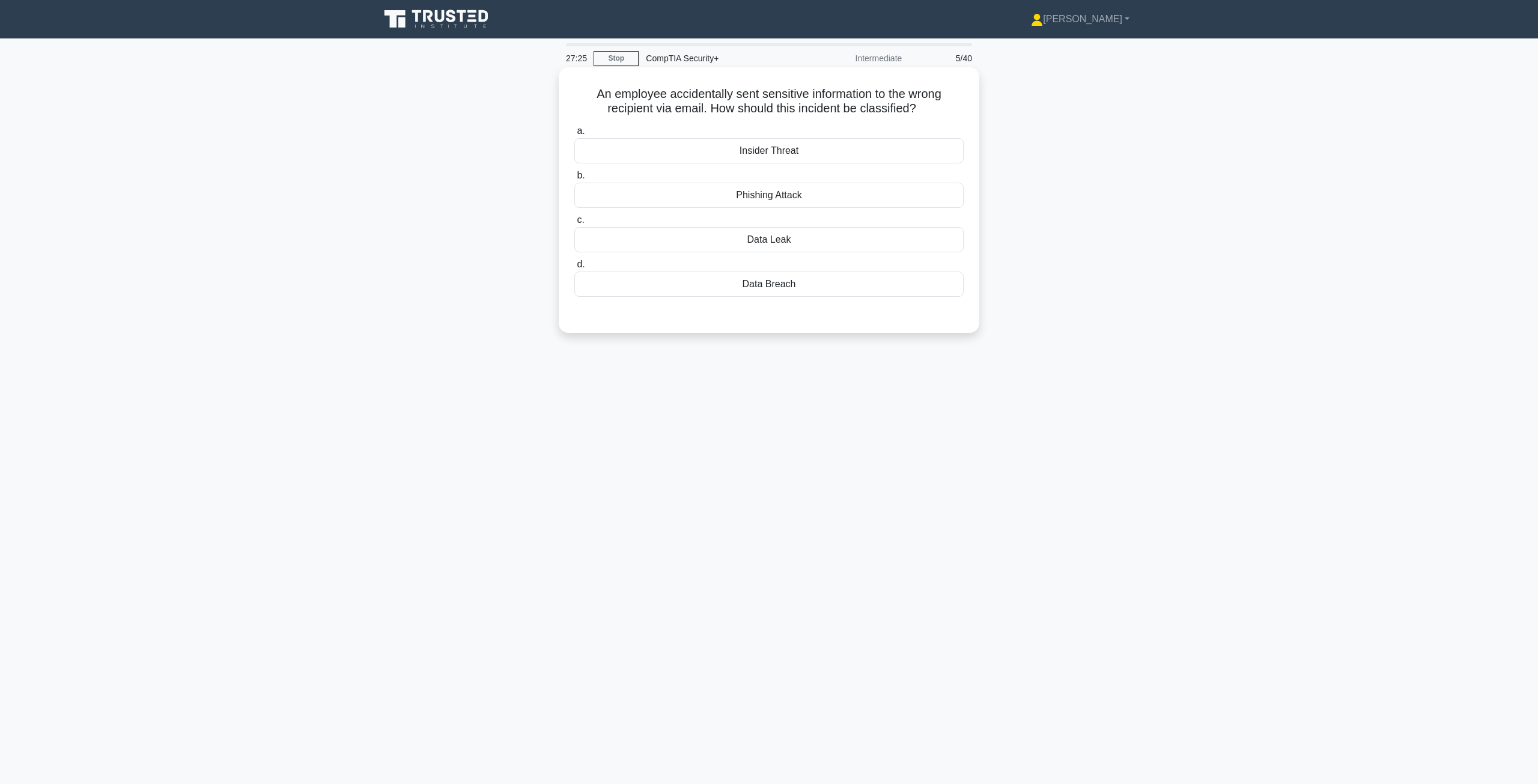
click at [800, 246] on div "Data Leak" at bounding box center [769, 240] width 389 height 25
click at [575, 224] on input "c. Data Leak" at bounding box center [575, 220] width 0 height 8
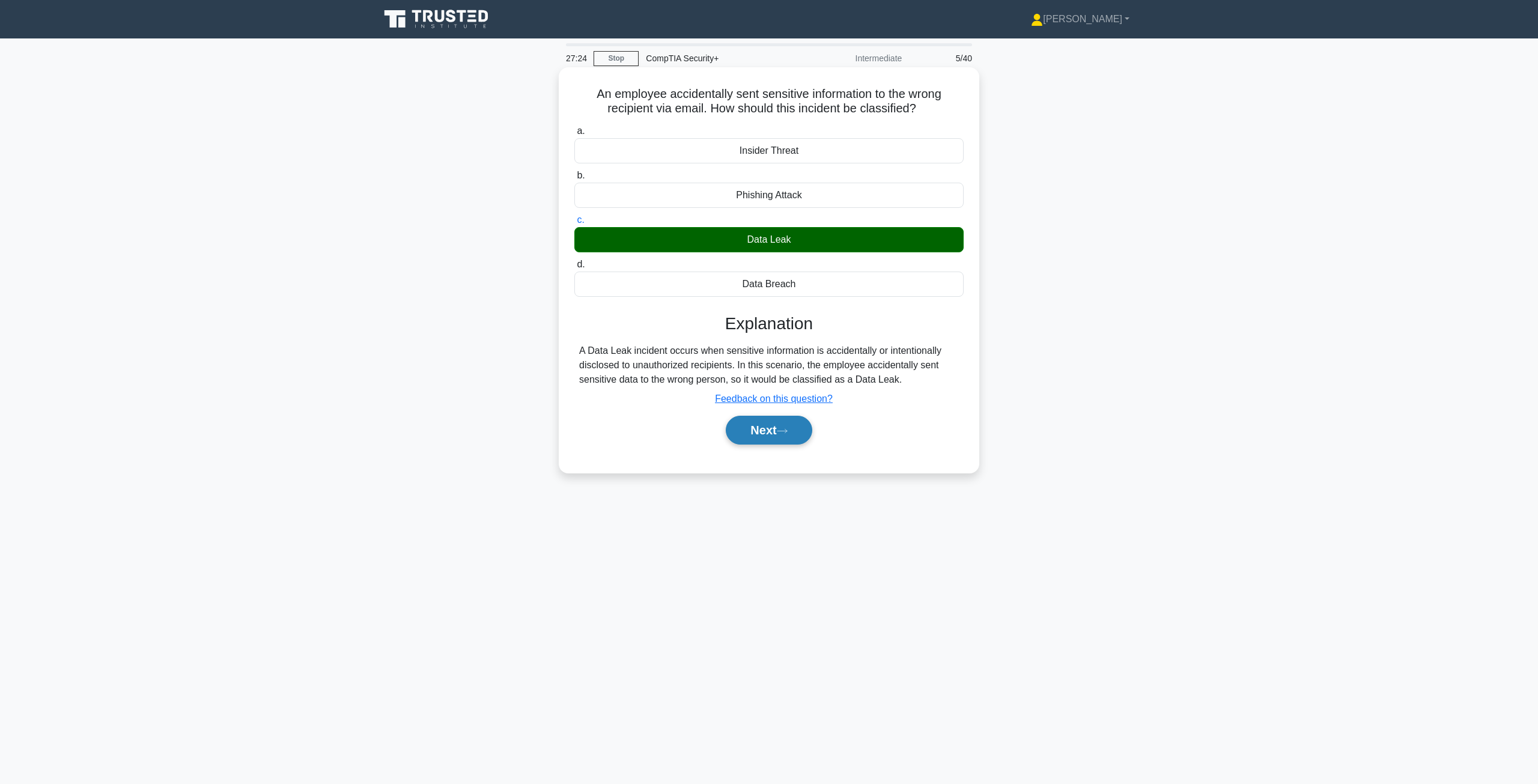
click at [768, 428] on button "Next" at bounding box center [769, 429] width 86 height 28
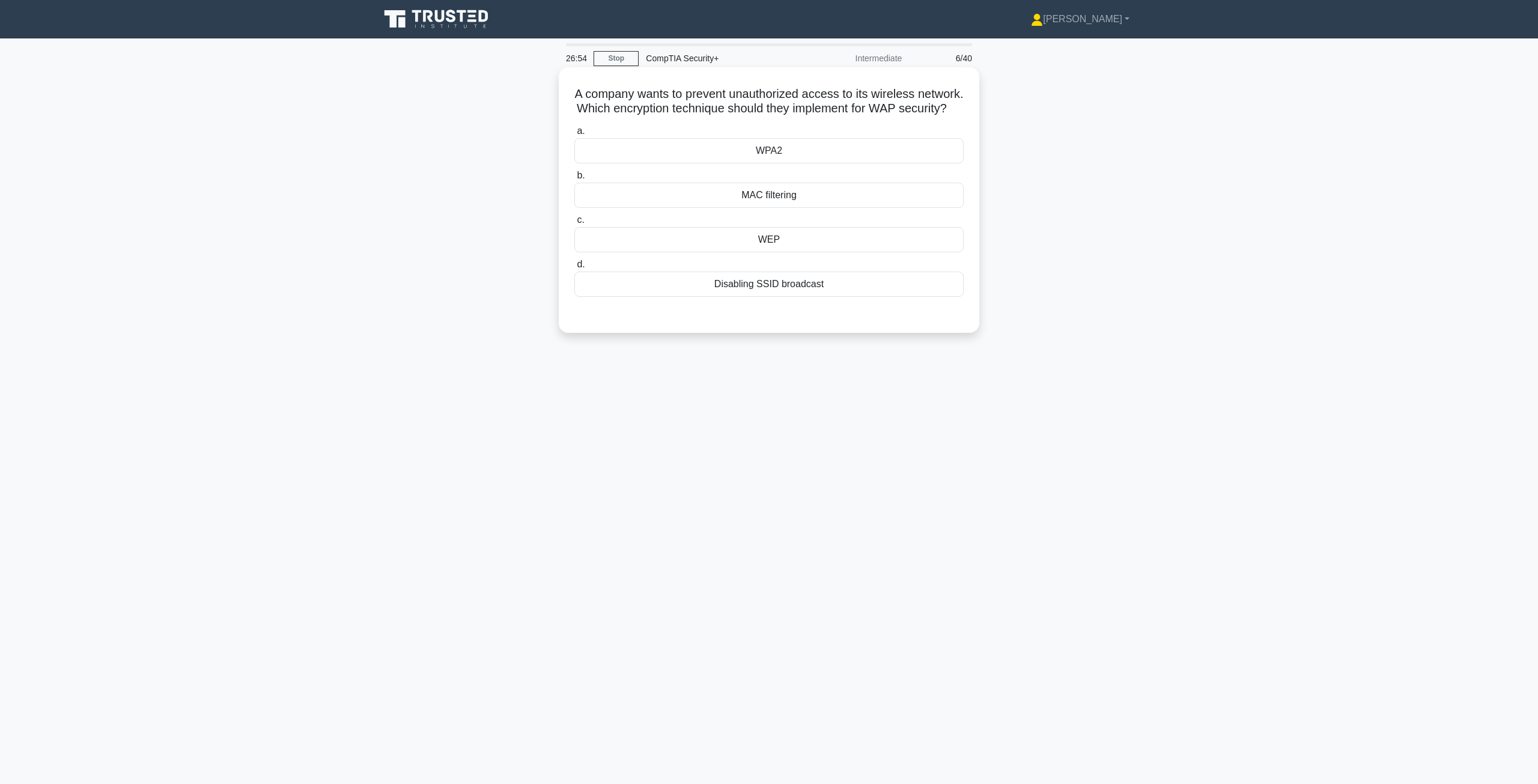
click at [871, 164] on div "WPA2" at bounding box center [769, 150] width 389 height 25
click at [575, 135] on input "a. WPA2" at bounding box center [575, 131] width 0 height 8
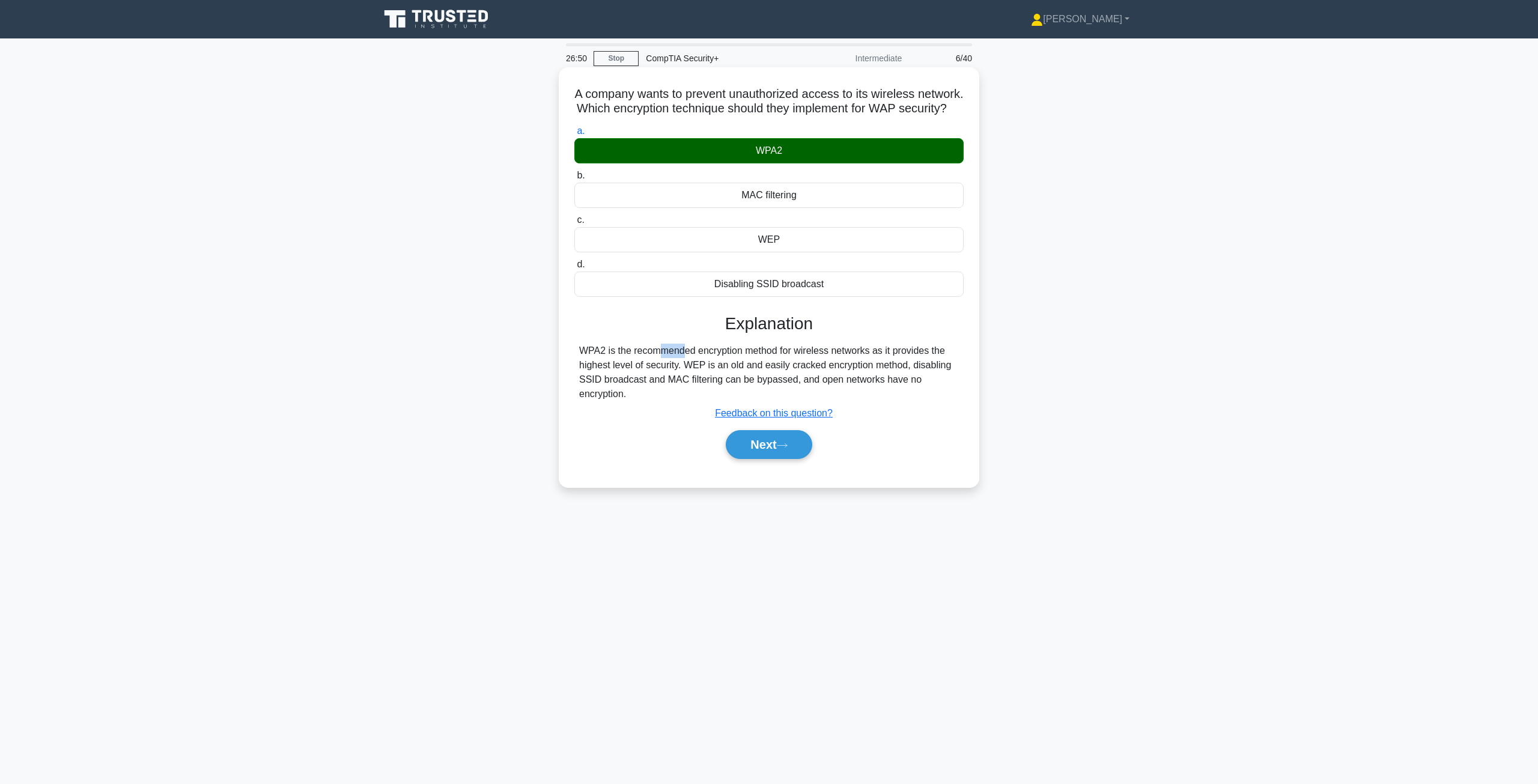
drag, startPoint x: 580, startPoint y: 366, endPoint x: 604, endPoint y: 365, distance: 24.0
click at [604, 365] on div "WPA2 is the recommended encryption method for wireless networks as it provides …" at bounding box center [769, 372] width 380 height 58
copy div "WPA2"
click at [779, 459] on button "Next" at bounding box center [769, 444] width 86 height 28
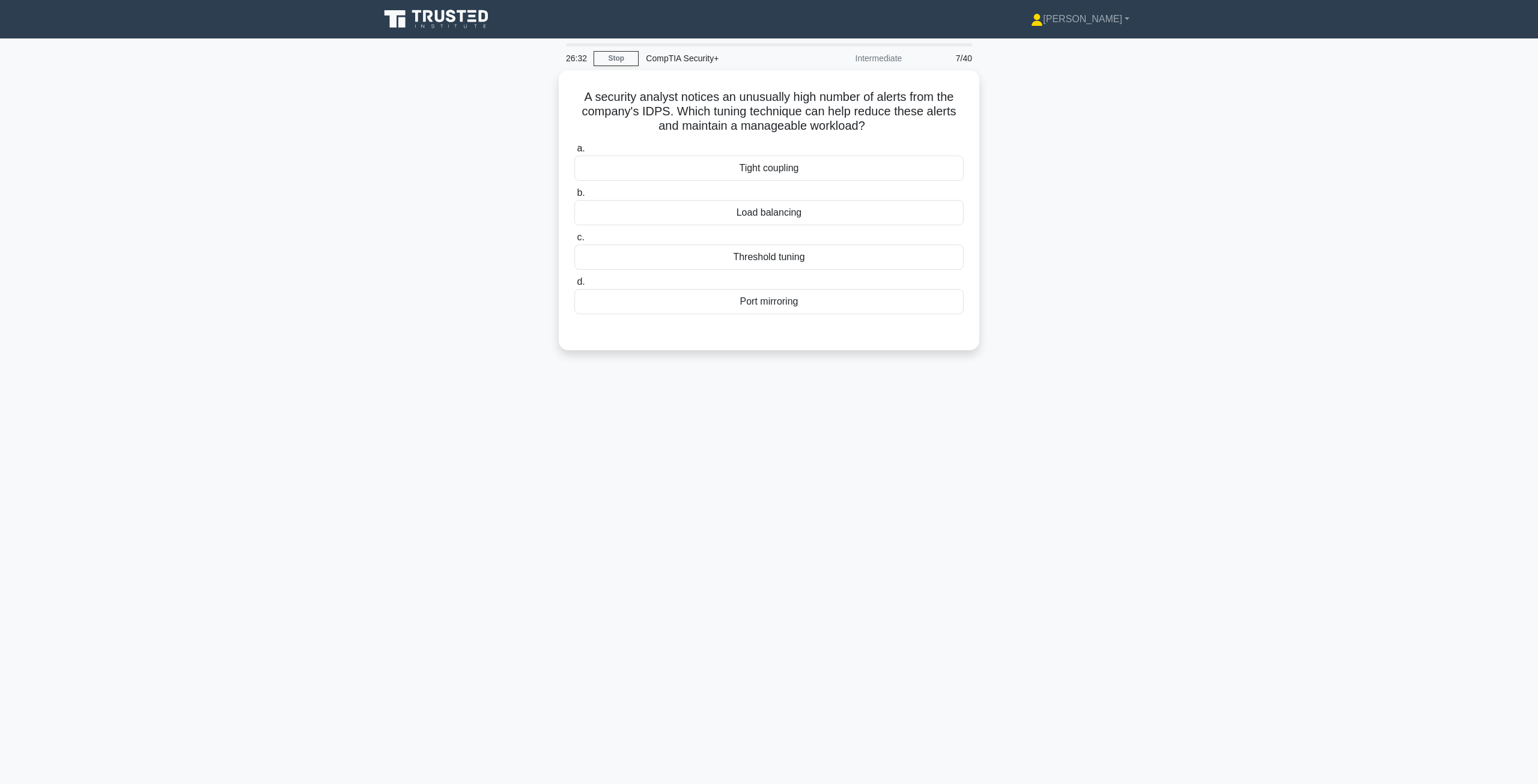
click at [1155, 370] on div "26:32 Stop CompTIA Security+ Intermediate 7/40 A security analyst notices an un…" at bounding box center [769, 343] width 793 height 600
click at [775, 253] on div "Threshold tuning" at bounding box center [769, 253] width 389 height 25
click at [575, 239] on input "c. Threshold tuning" at bounding box center [575, 234] width 0 height 8
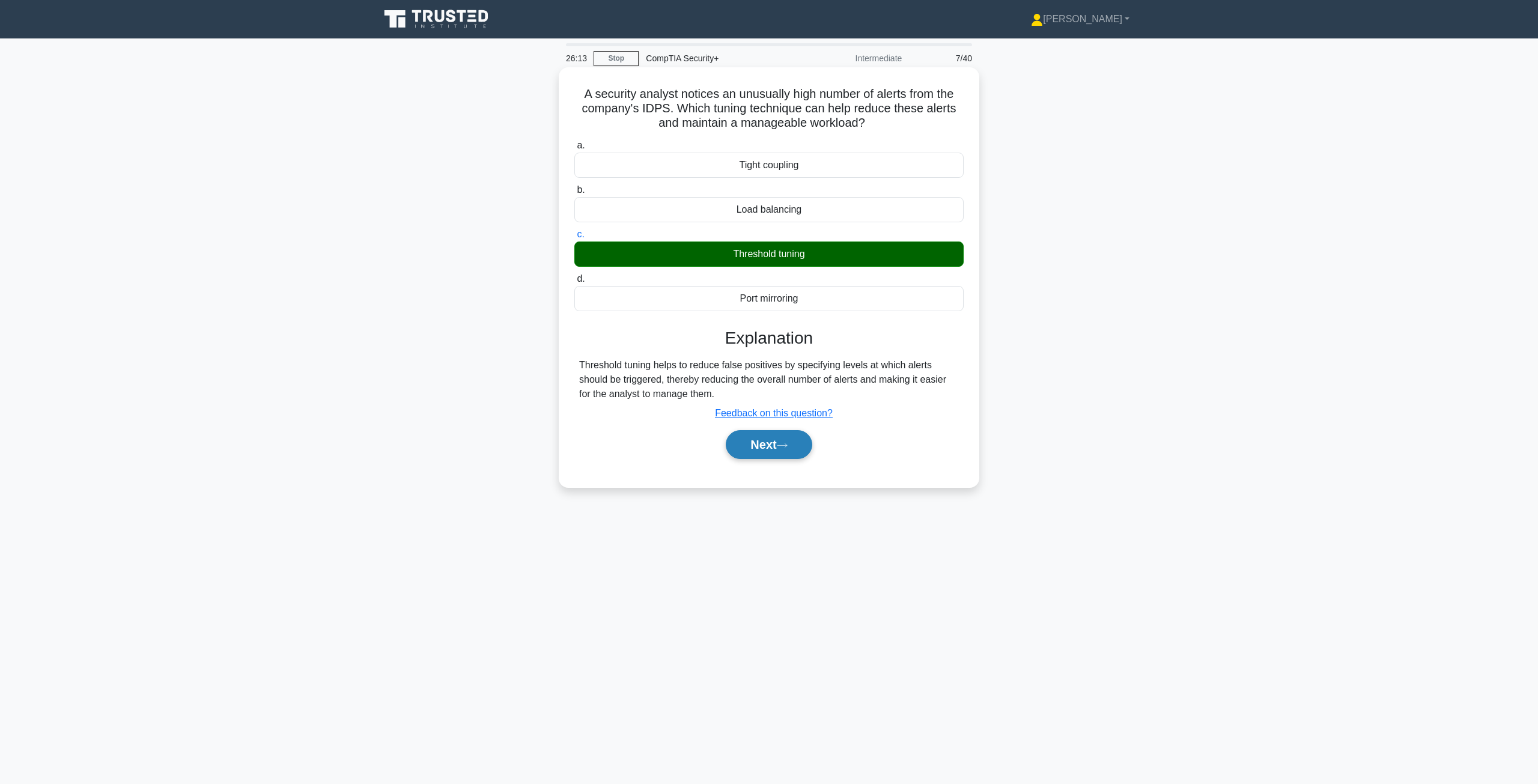
click at [756, 437] on button "Next" at bounding box center [769, 444] width 86 height 28
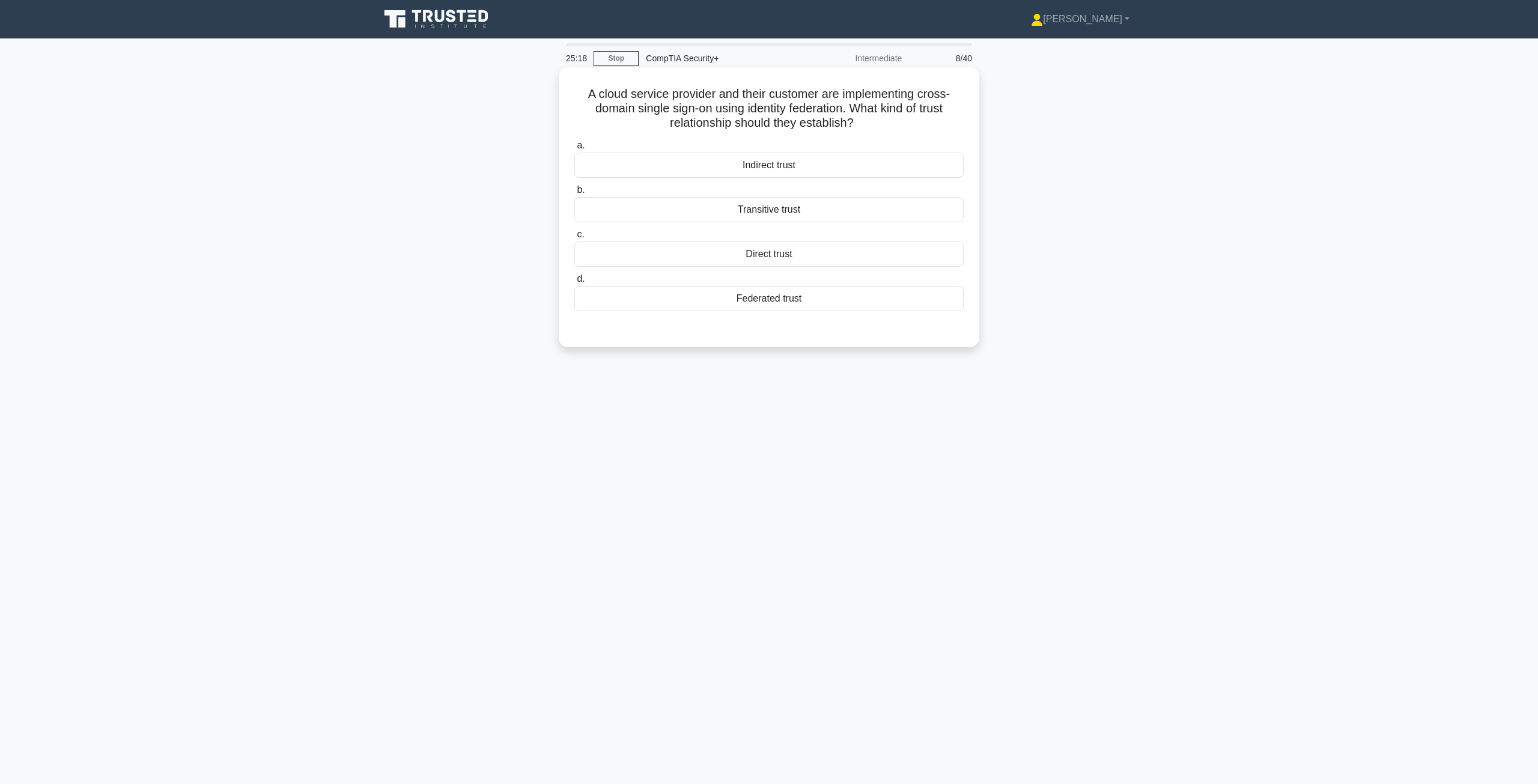
click at [759, 305] on div "Federated trust" at bounding box center [769, 298] width 389 height 25
click at [575, 283] on input "d. Federated trust" at bounding box center [575, 278] width 0 height 8
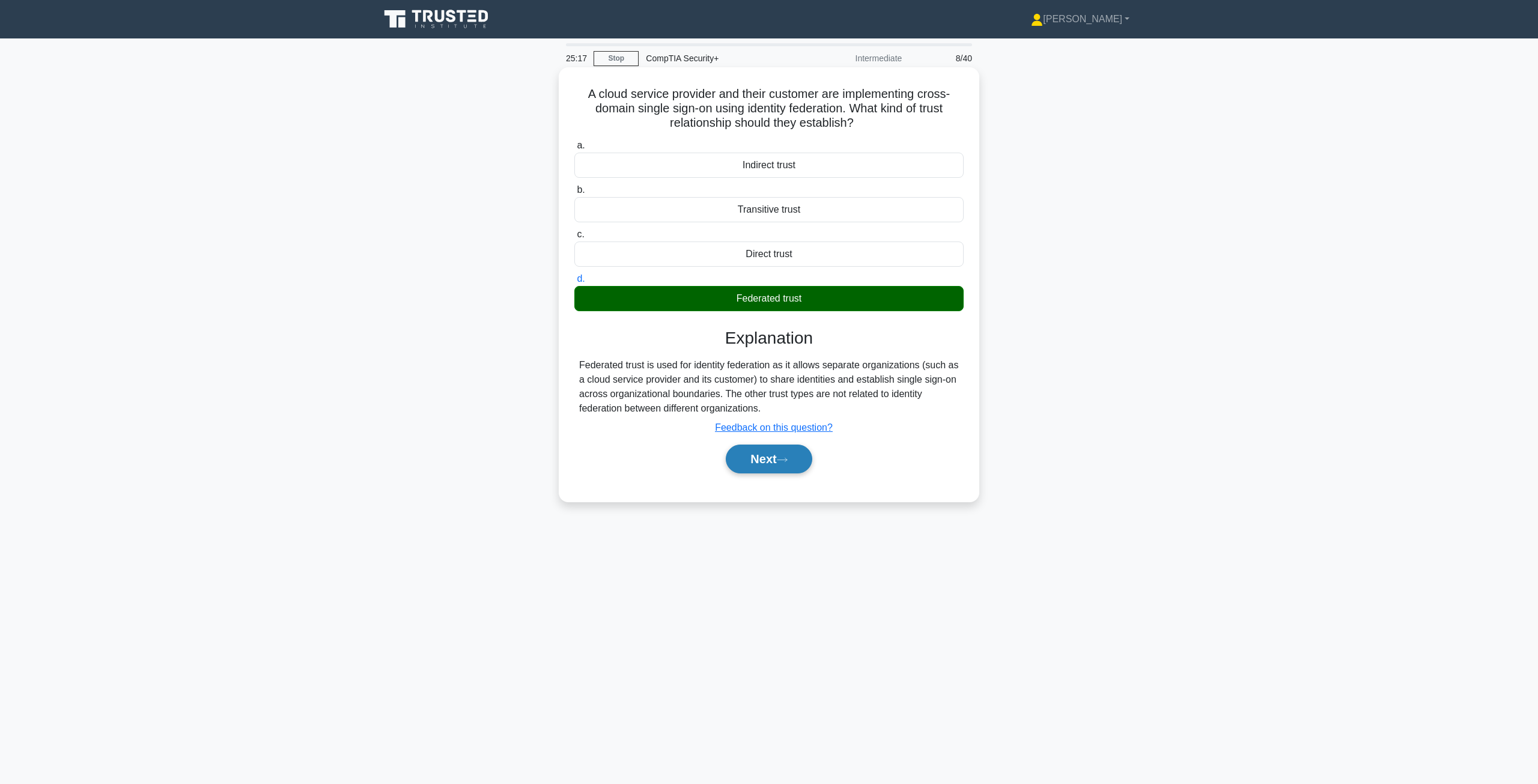
click at [775, 464] on button "Next" at bounding box center [769, 458] width 86 height 28
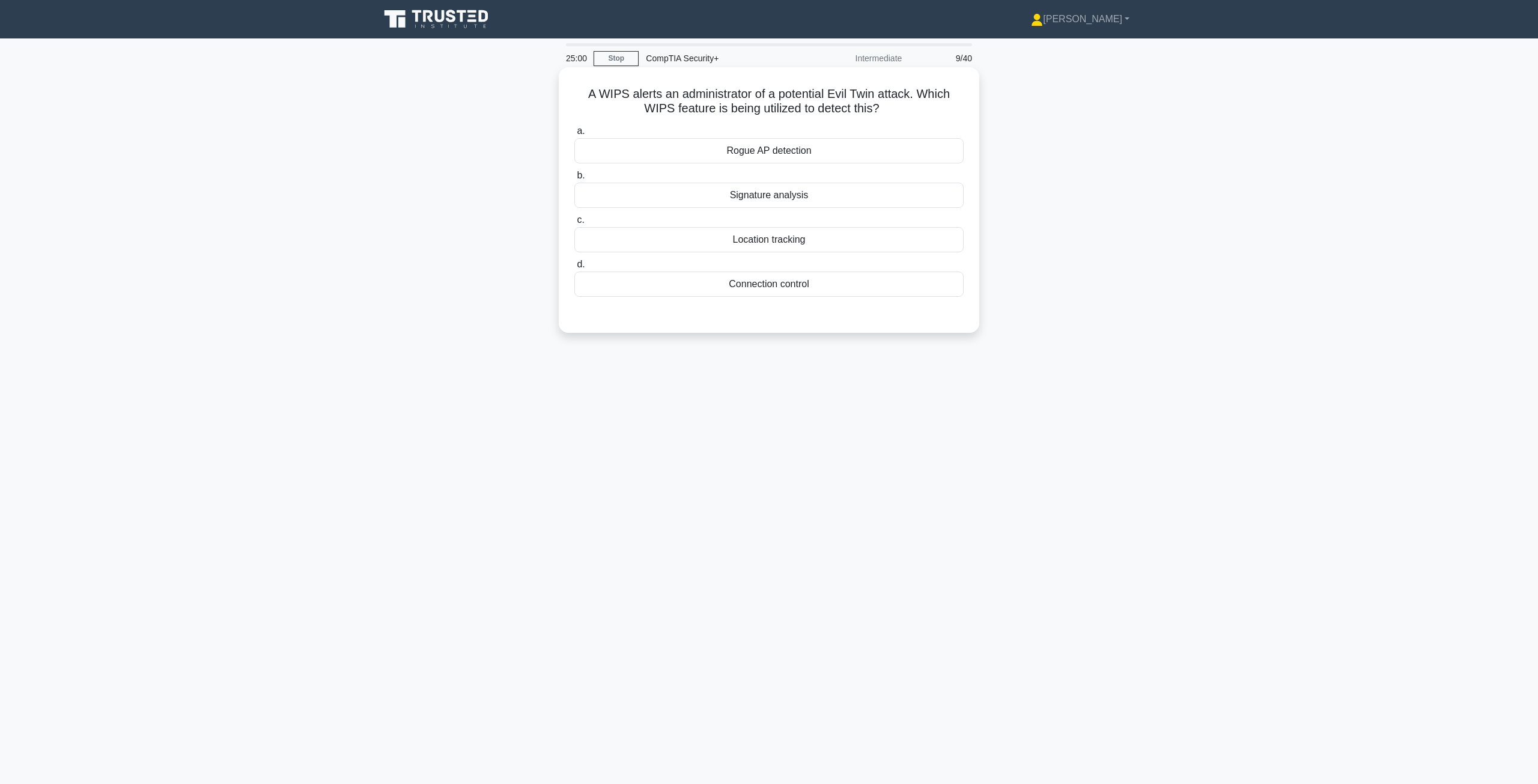
click at [801, 158] on div "Rogue AP detection" at bounding box center [769, 150] width 389 height 25
click at [575, 135] on input "a. Rogue AP detection" at bounding box center [575, 131] width 0 height 8
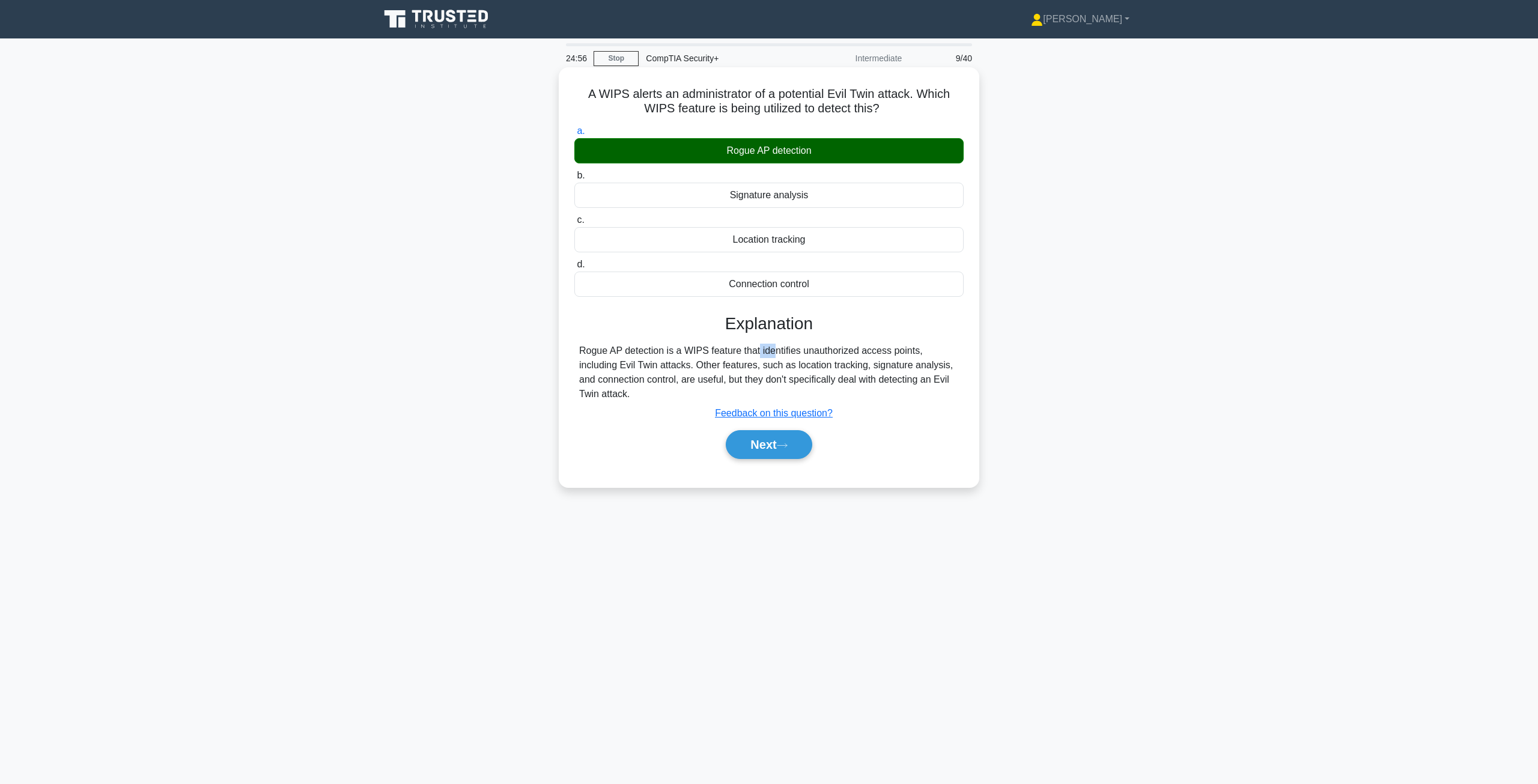
drag, startPoint x: 683, startPoint y: 351, endPoint x: 702, endPoint y: 350, distance: 19.0
click at [702, 350] on div "Rogue AP detection is a WIPS feature that identifies unauthorized access points…" at bounding box center [769, 372] width 380 height 58
copy div "WIPS"
drag, startPoint x: 576, startPoint y: 349, endPoint x: 618, endPoint y: 347, distance: 42.0
click at [618, 347] on div "Rogue AP detection is a WIPS feature that identifies unauthorized access points…" at bounding box center [769, 372] width 389 height 58
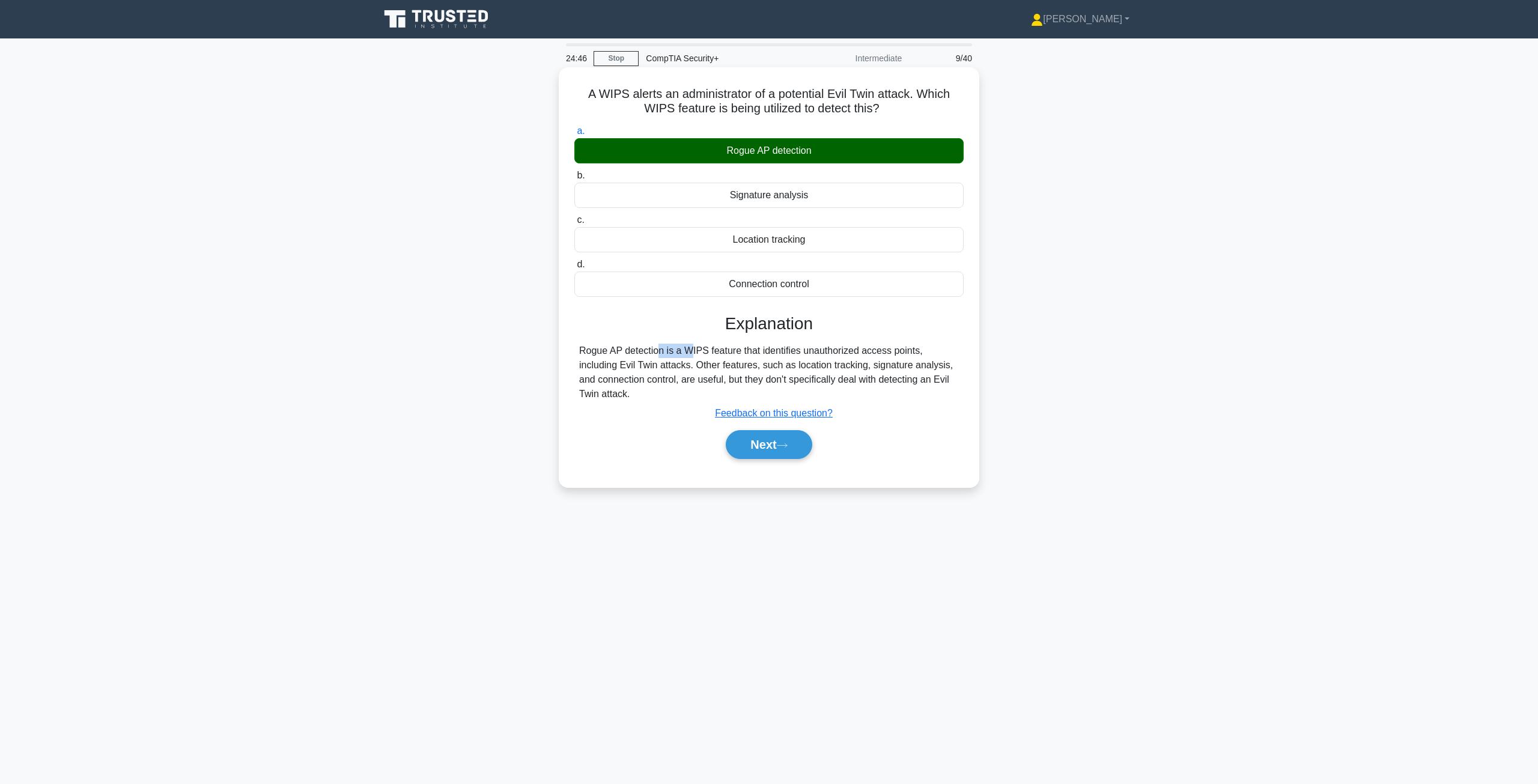
copy div "Rogue AP"
click at [774, 447] on button "Next" at bounding box center [769, 444] width 86 height 28
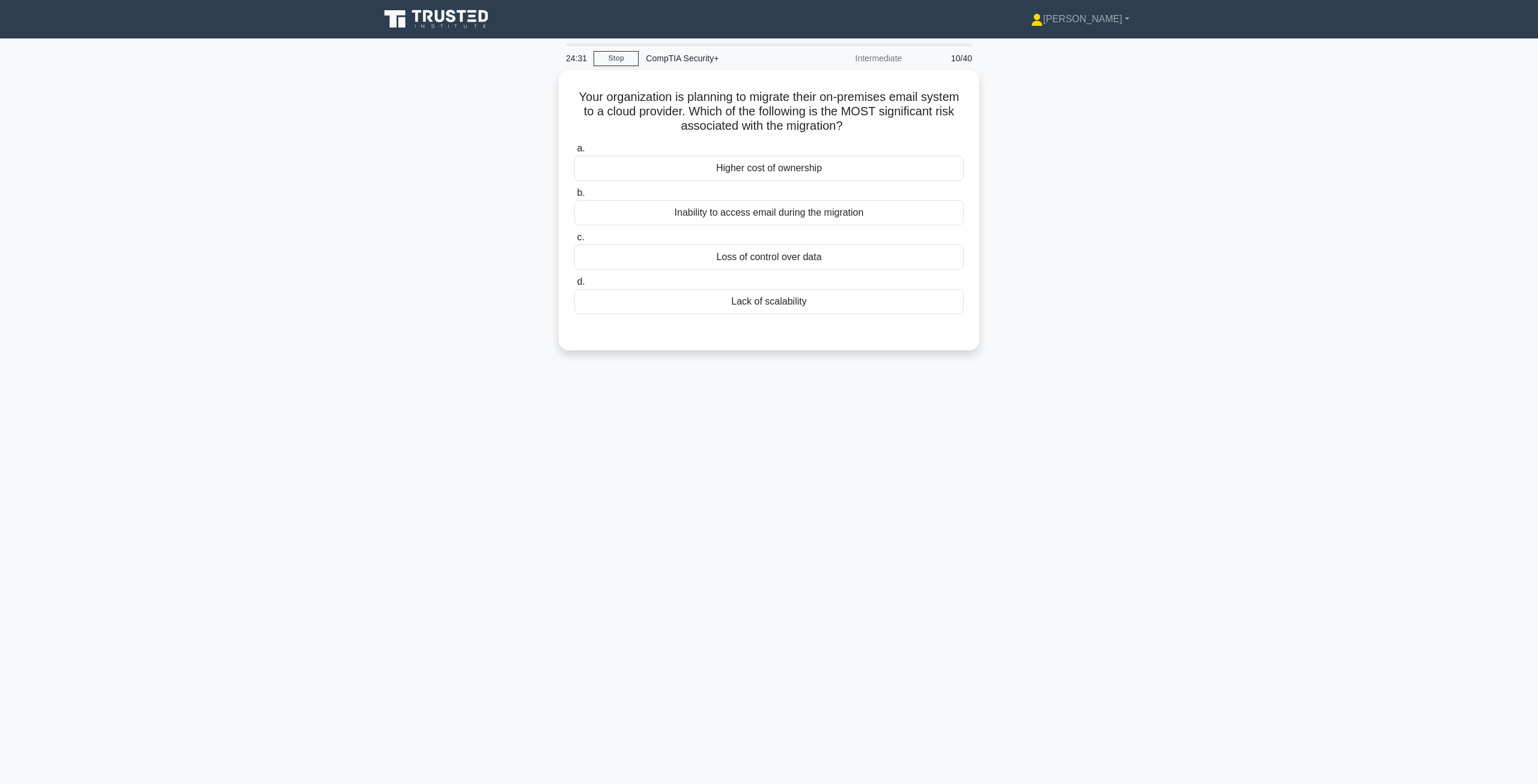
click at [1153, 342] on div "Your organization is planning to migrate their on-premises email system to a cl…" at bounding box center [769, 218] width 793 height 295
click at [713, 214] on div "Inability to access email during the migration" at bounding box center [769, 209] width 389 height 25
click at [575, 194] on input "b. Inability to access email during the migration" at bounding box center [575, 190] width 0 height 8
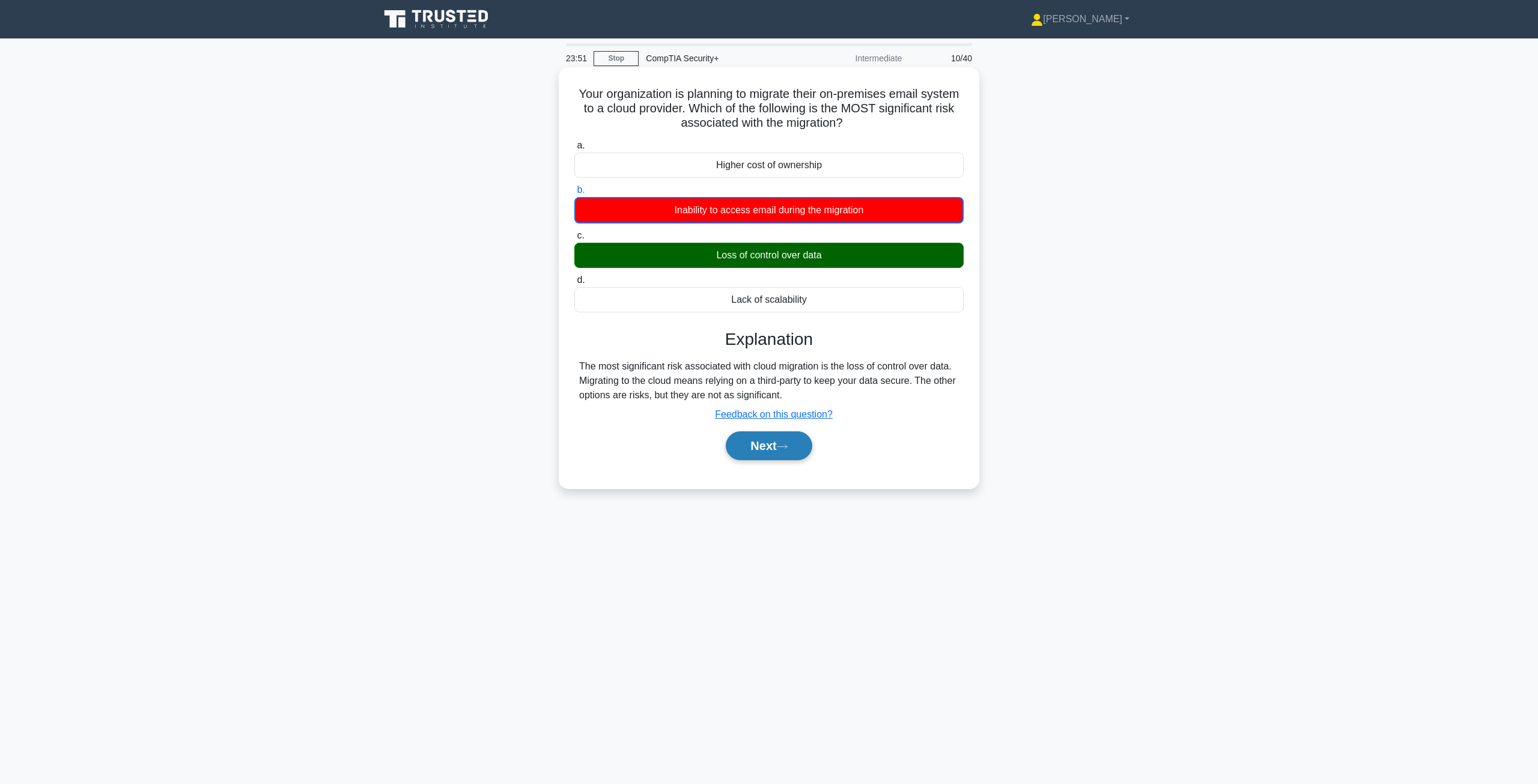
click at [767, 454] on button "Next" at bounding box center [769, 445] width 86 height 28
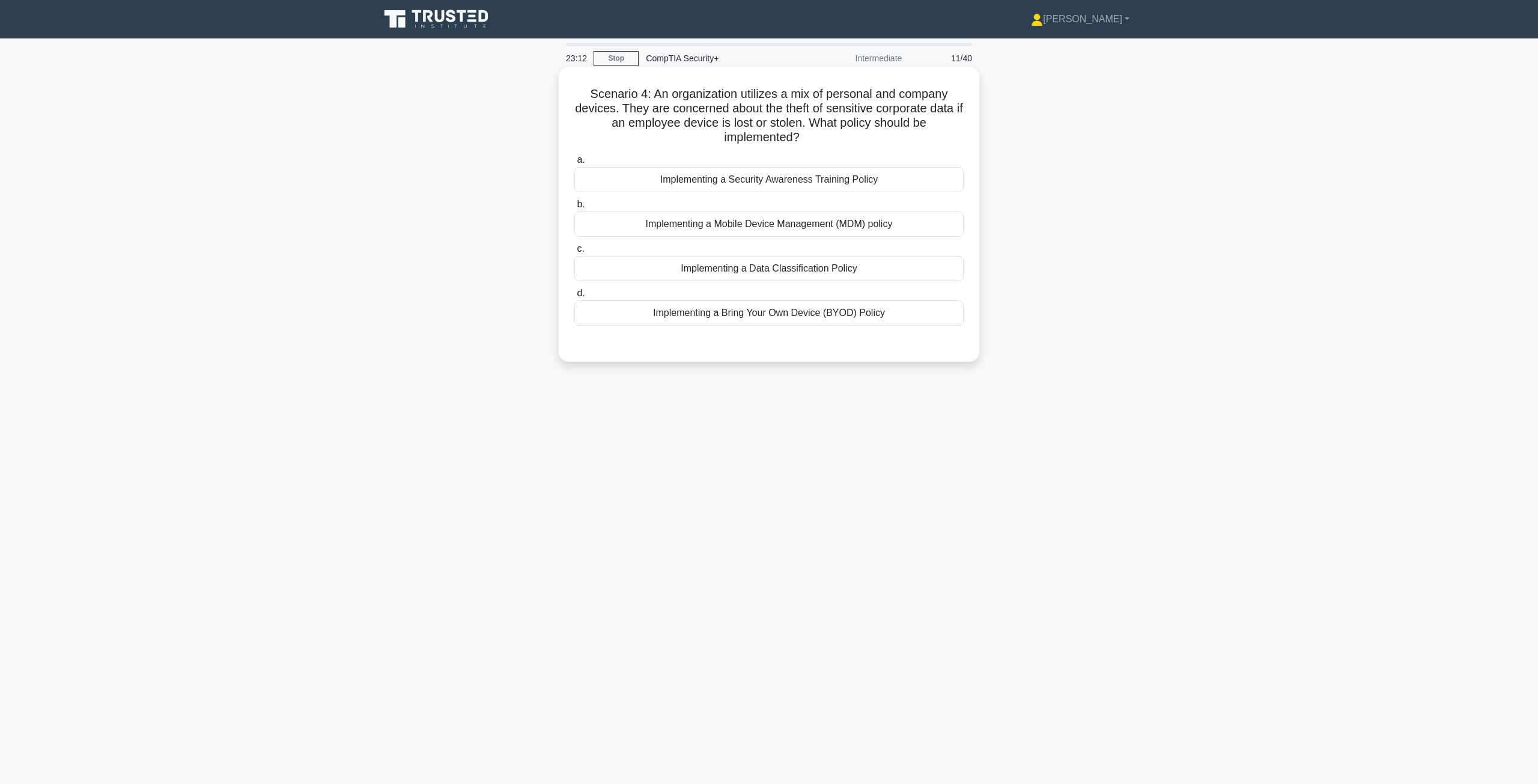
click at [799, 233] on div "Implementing a Mobile Device Management (MDM) policy" at bounding box center [769, 223] width 389 height 25
click at [575, 208] on input "b. Implementing a Mobile Device Management (MDM) policy" at bounding box center [575, 204] width 0 height 8
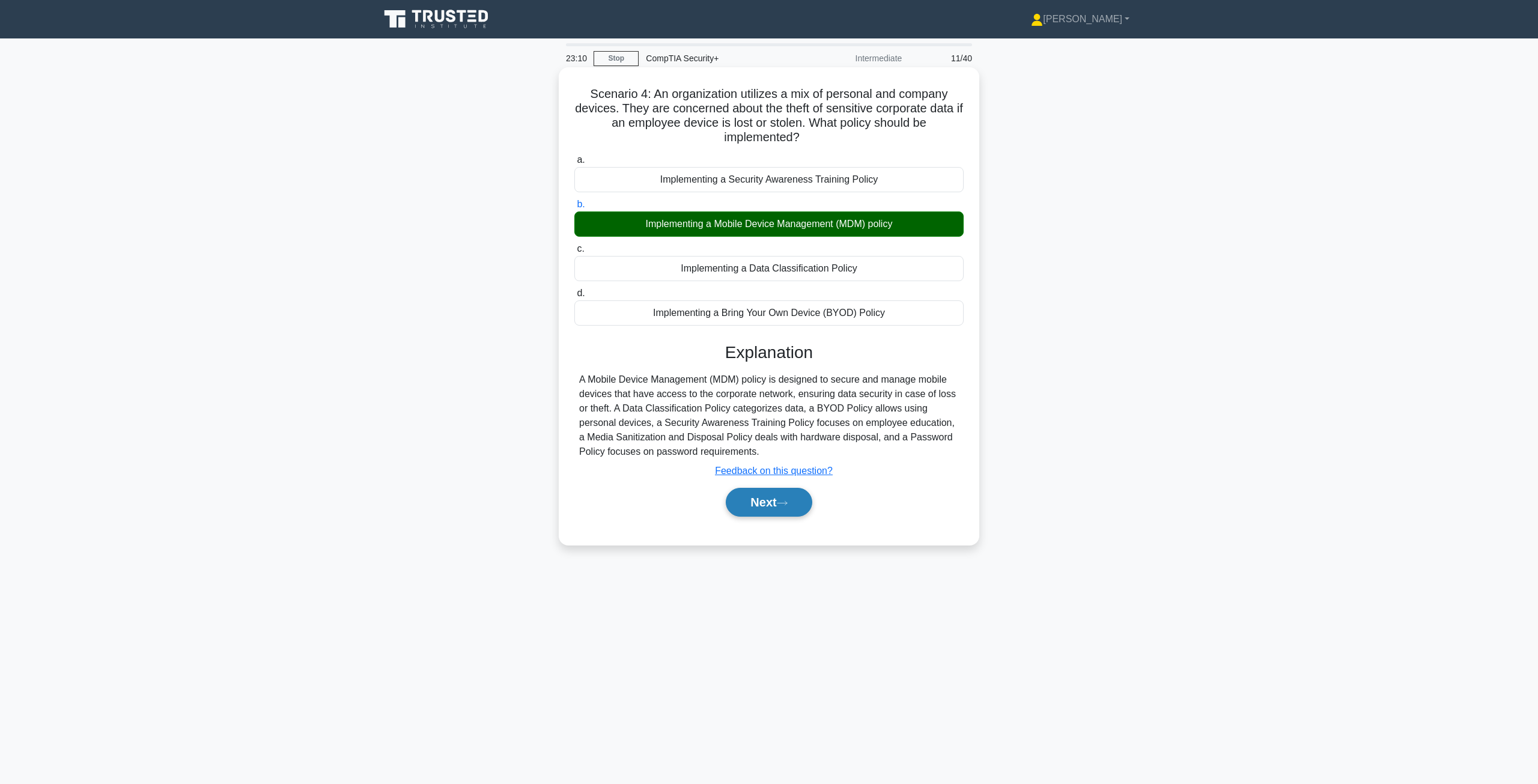
click at [763, 507] on button "Next" at bounding box center [769, 501] width 86 height 28
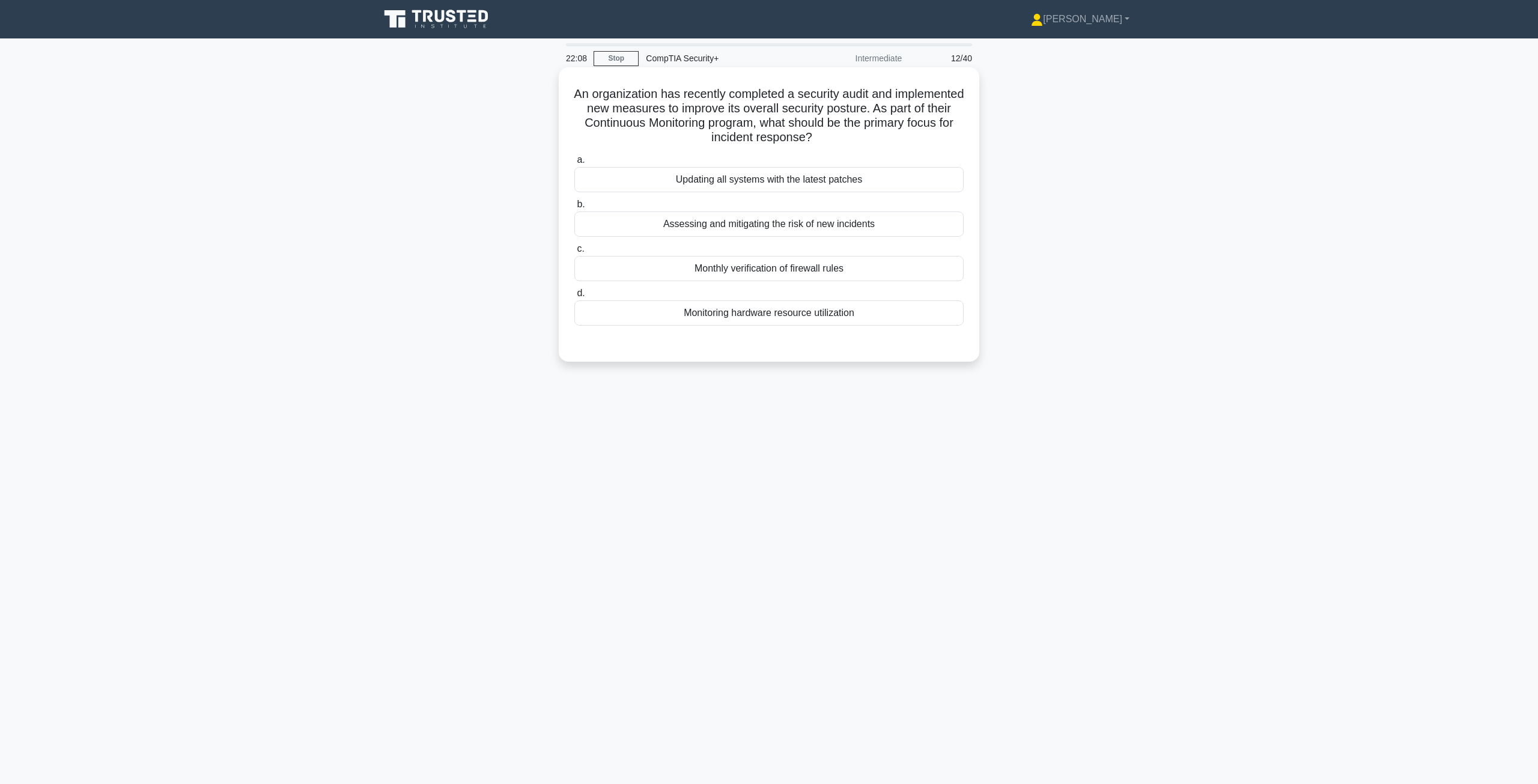
click at [779, 231] on div "Assessing and mitigating the risk of new incidents" at bounding box center [769, 223] width 389 height 25
click at [575, 208] on input "b. Assessing and mitigating the risk of new incidents" at bounding box center [575, 204] width 0 height 8
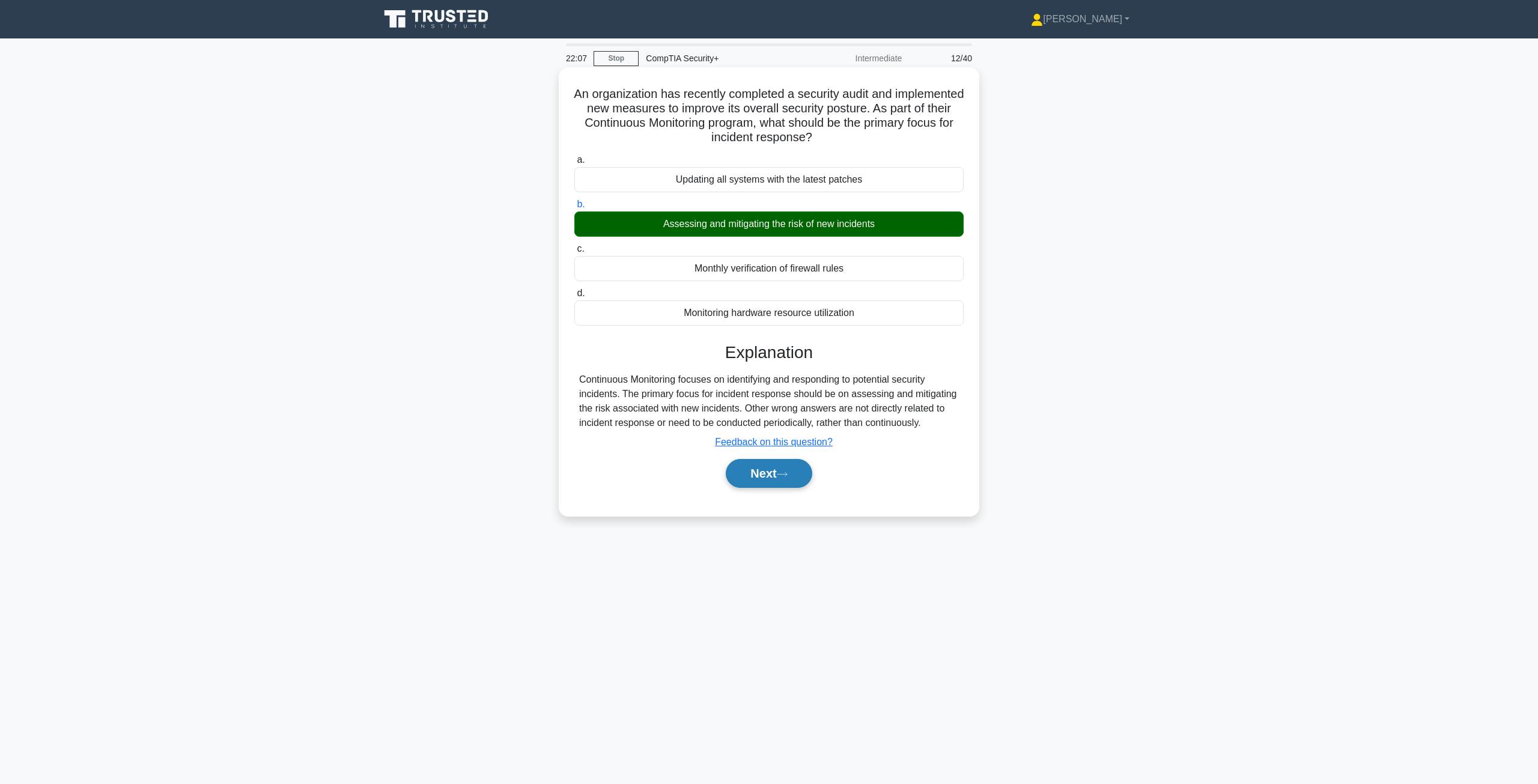
click at [779, 485] on button "Next" at bounding box center [769, 473] width 86 height 28
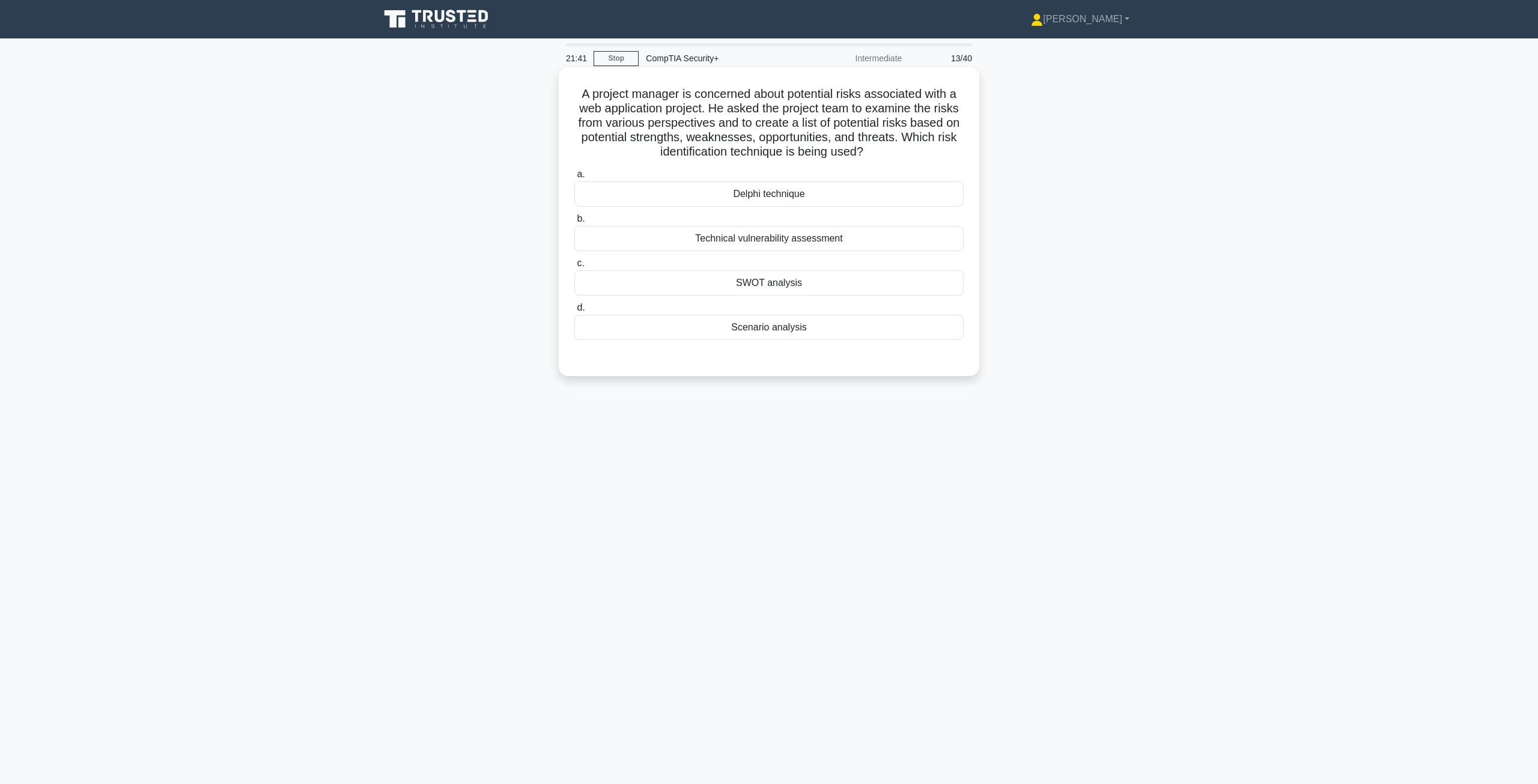
click at [788, 285] on div "SWOT analysis" at bounding box center [769, 283] width 389 height 25
click at [575, 267] on input "c. SWOT analysis" at bounding box center [575, 263] width 0 height 8
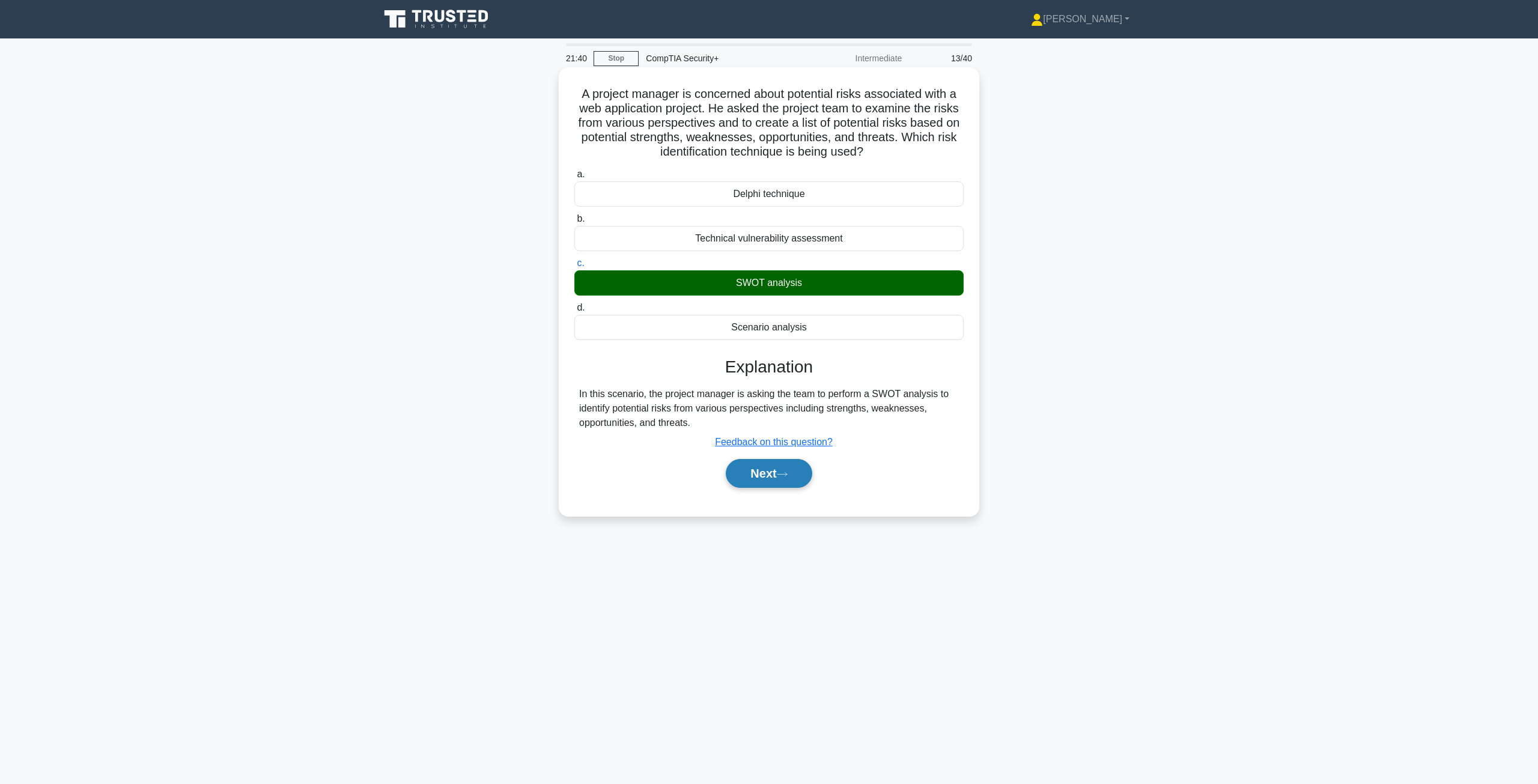
click at [783, 479] on button "Next" at bounding box center [769, 473] width 86 height 28
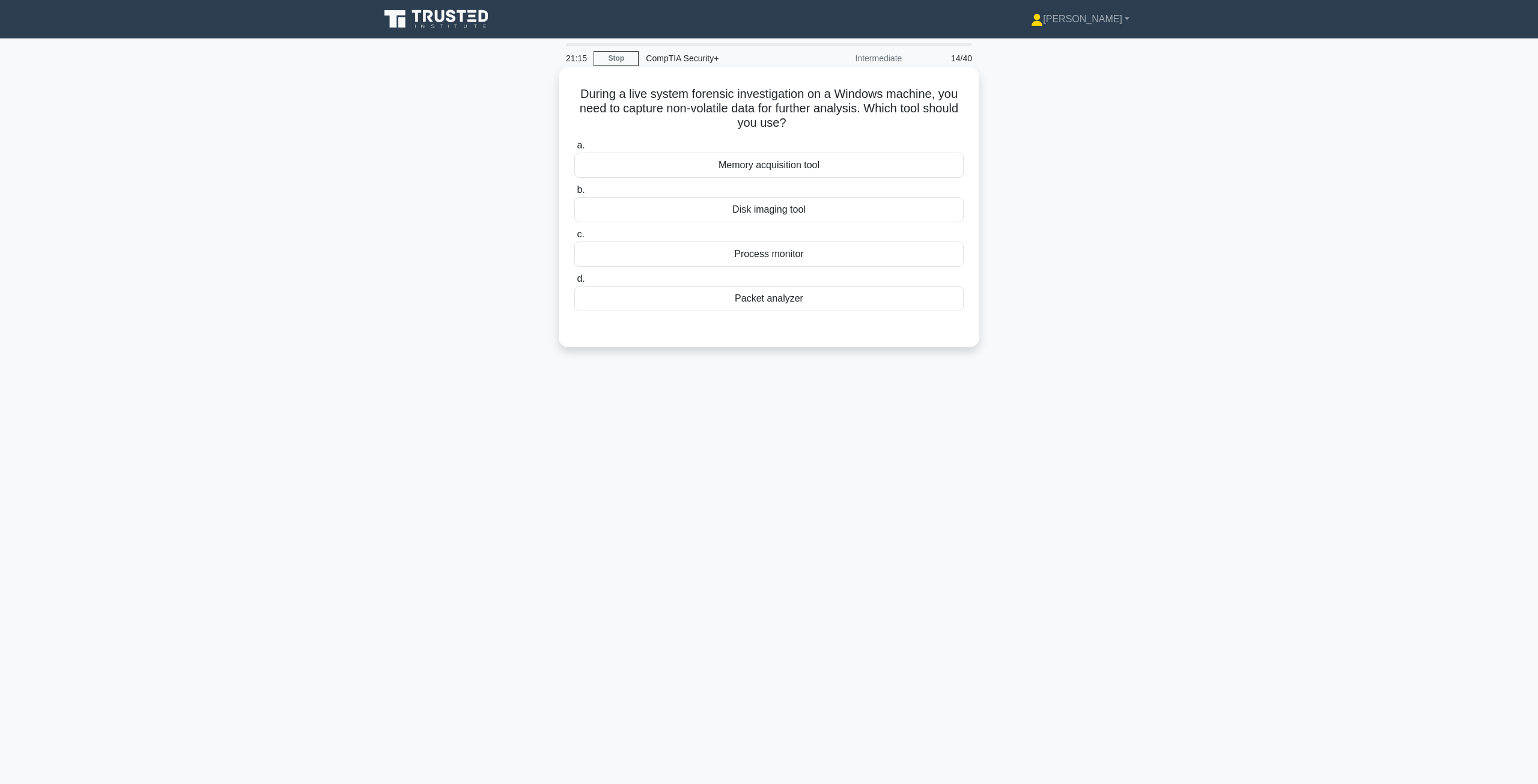
drag, startPoint x: 890, startPoint y: 108, endPoint x: 888, endPoint y: 118, distance: 10.2
click at [888, 118] on h5 "During a live system forensic investigation on a Windows machine, you need to c…" at bounding box center [769, 109] width 392 height 45
click at [799, 305] on div "Packet analyzer" at bounding box center [769, 298] width 389 height 25
click at [575, 283] on input "d. Packet analyzer" at bounding box center [575, 278] width 0 height 8
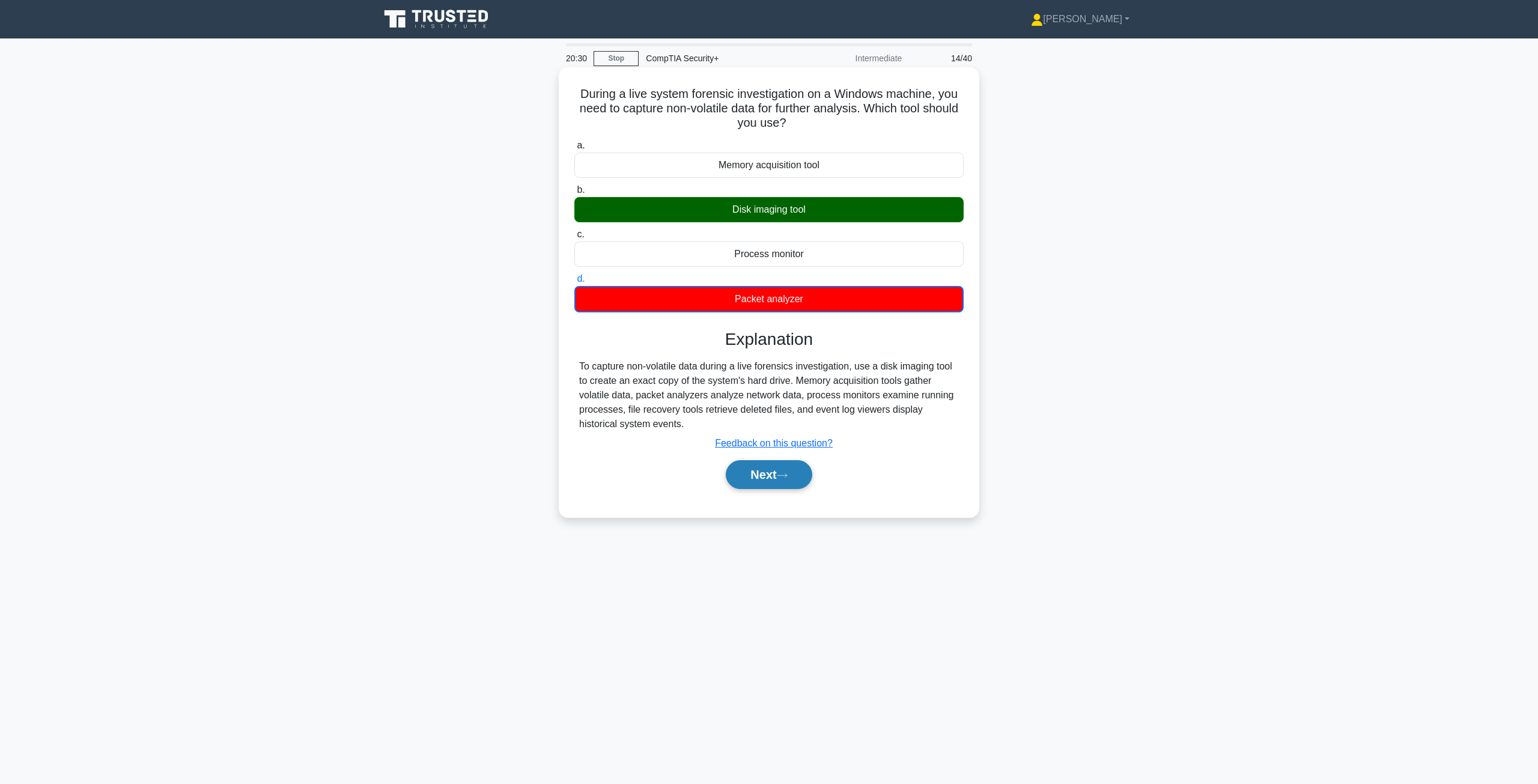
click at [769, 484] on button "Next" at bounding box center [769, 474] width 86 height 28
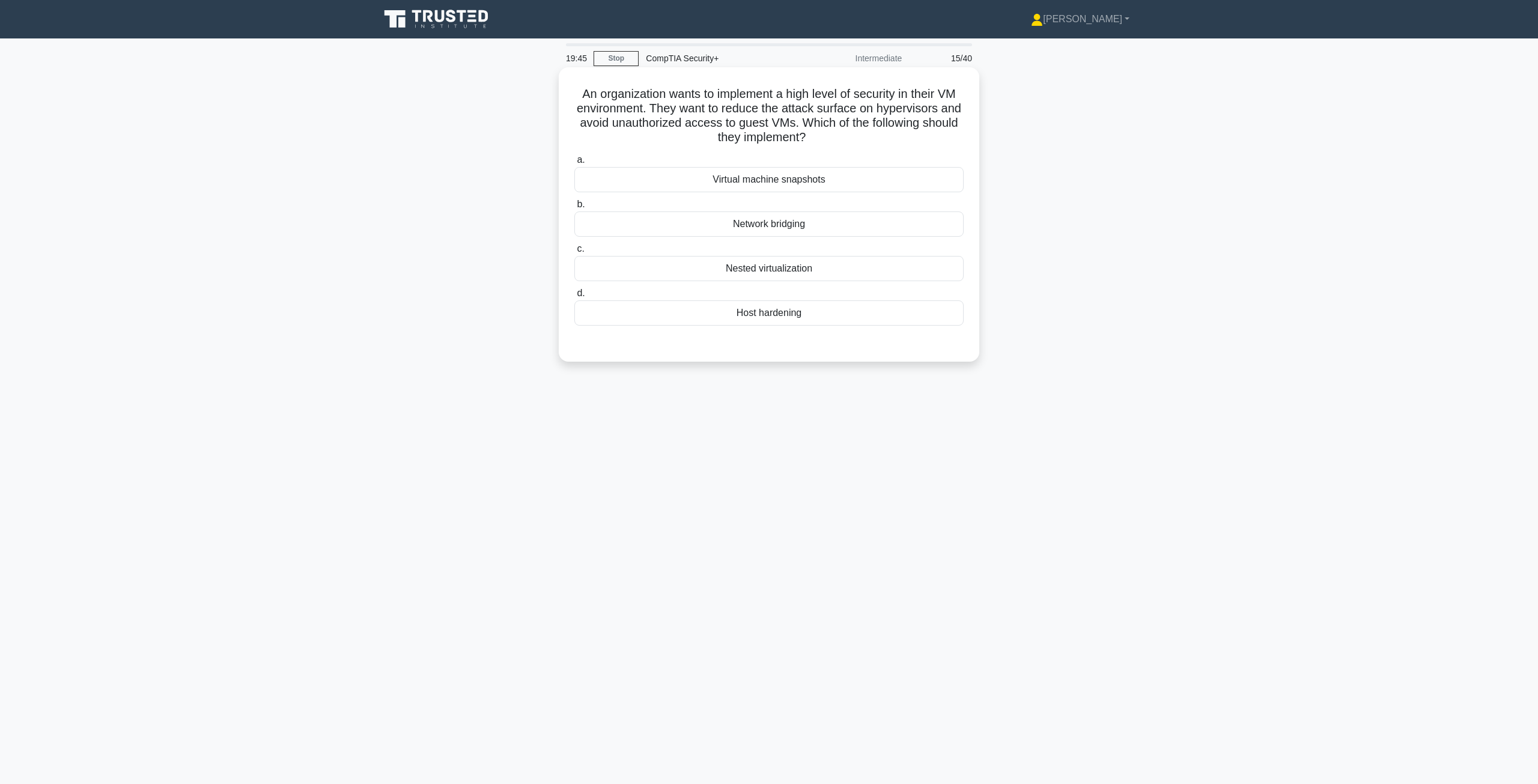
click at [776, 321] on div "Host hardening" at bounding box center [769, 313] width 389 height 25
click at [575, 297] on input "d. Host hardening" at bounding box center [575, 293] width 0 height 8
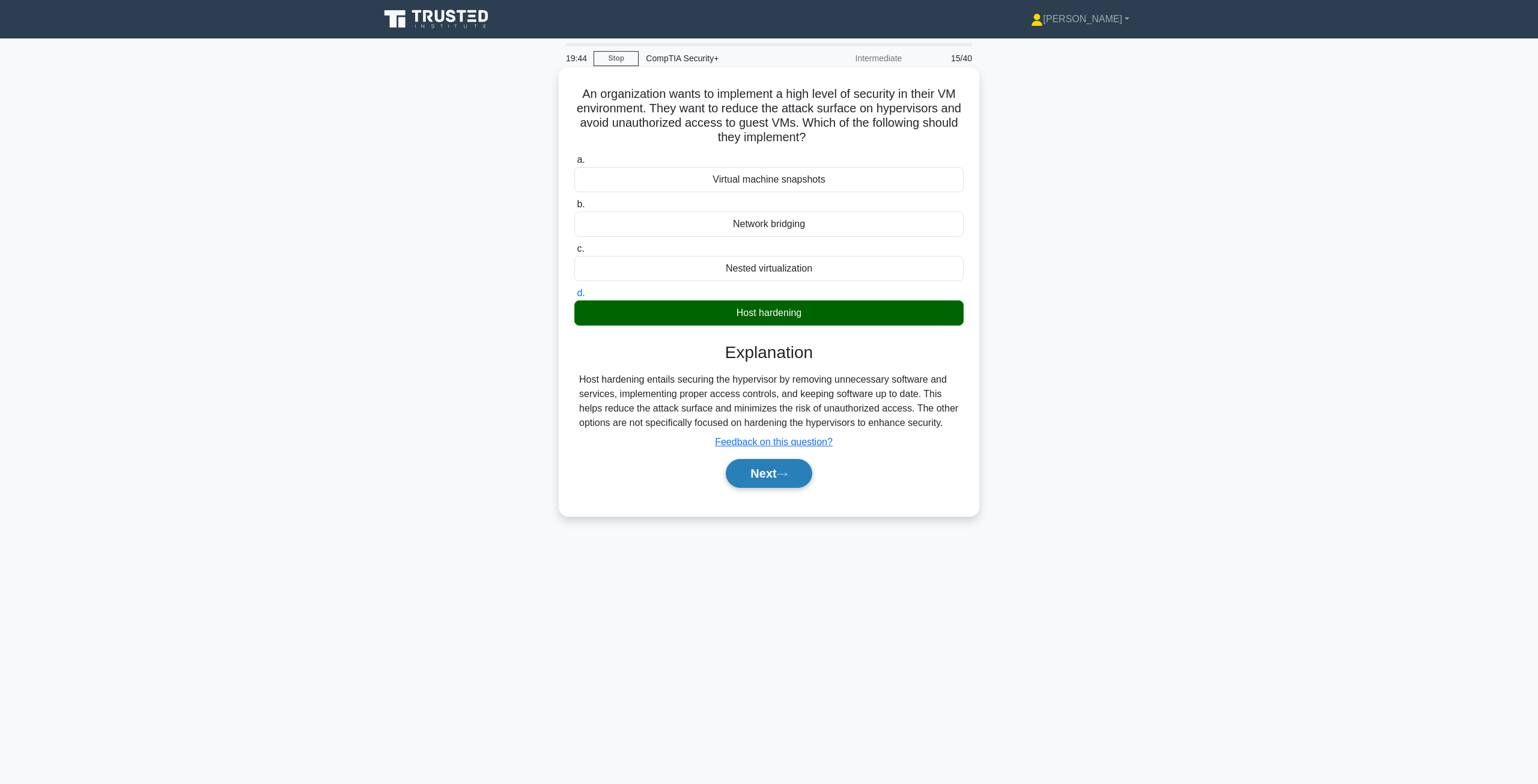
click at [762, 470] on button "Next" at bounding box center [769, 473] width 86 height 28
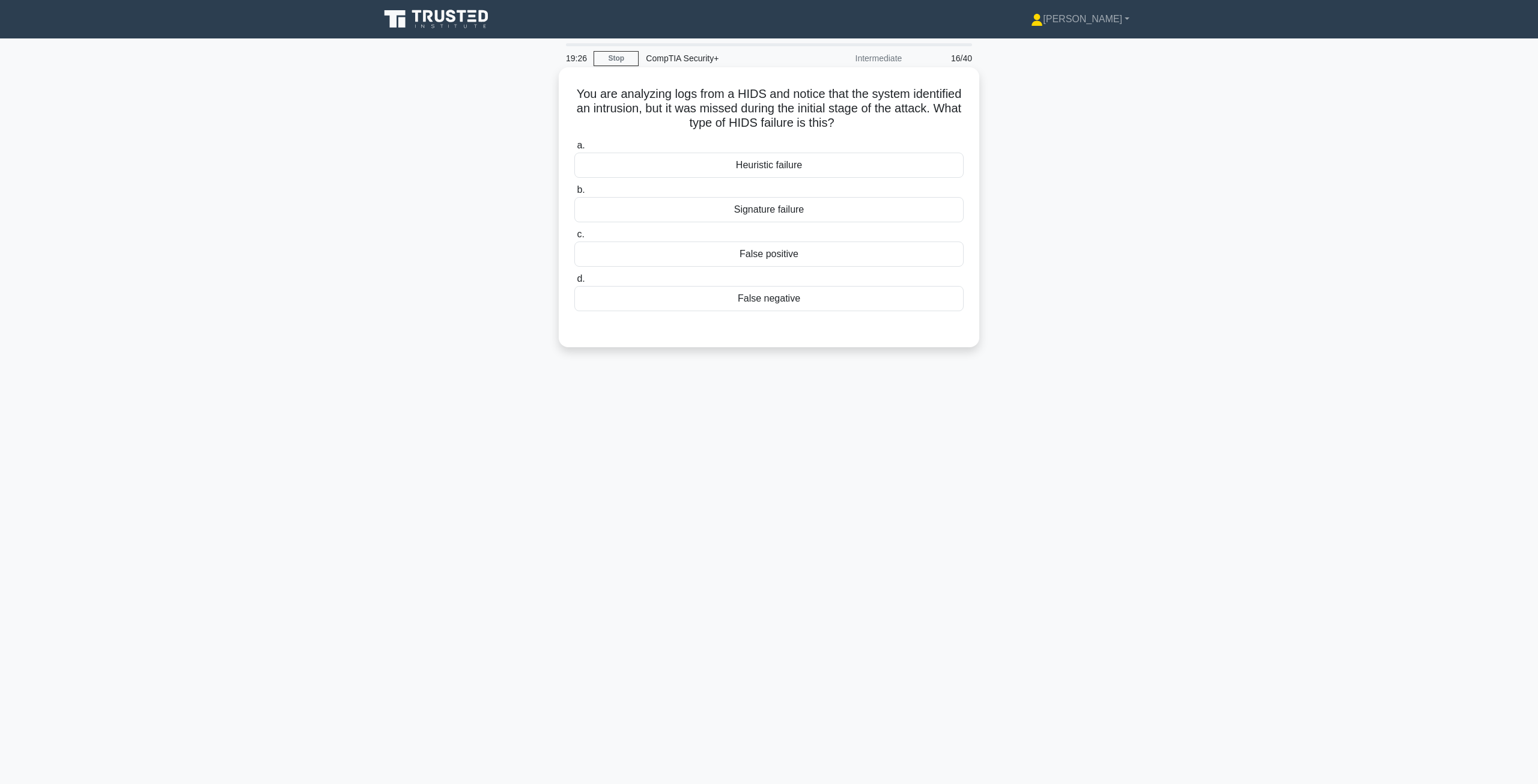
click at [806, 214] on div "Signature failure" at bounding box center [769, 209] width 389 height 25
click at [575, 194] on input "b. Signature failure" at bounding box center [575, 190] width 0 height 8
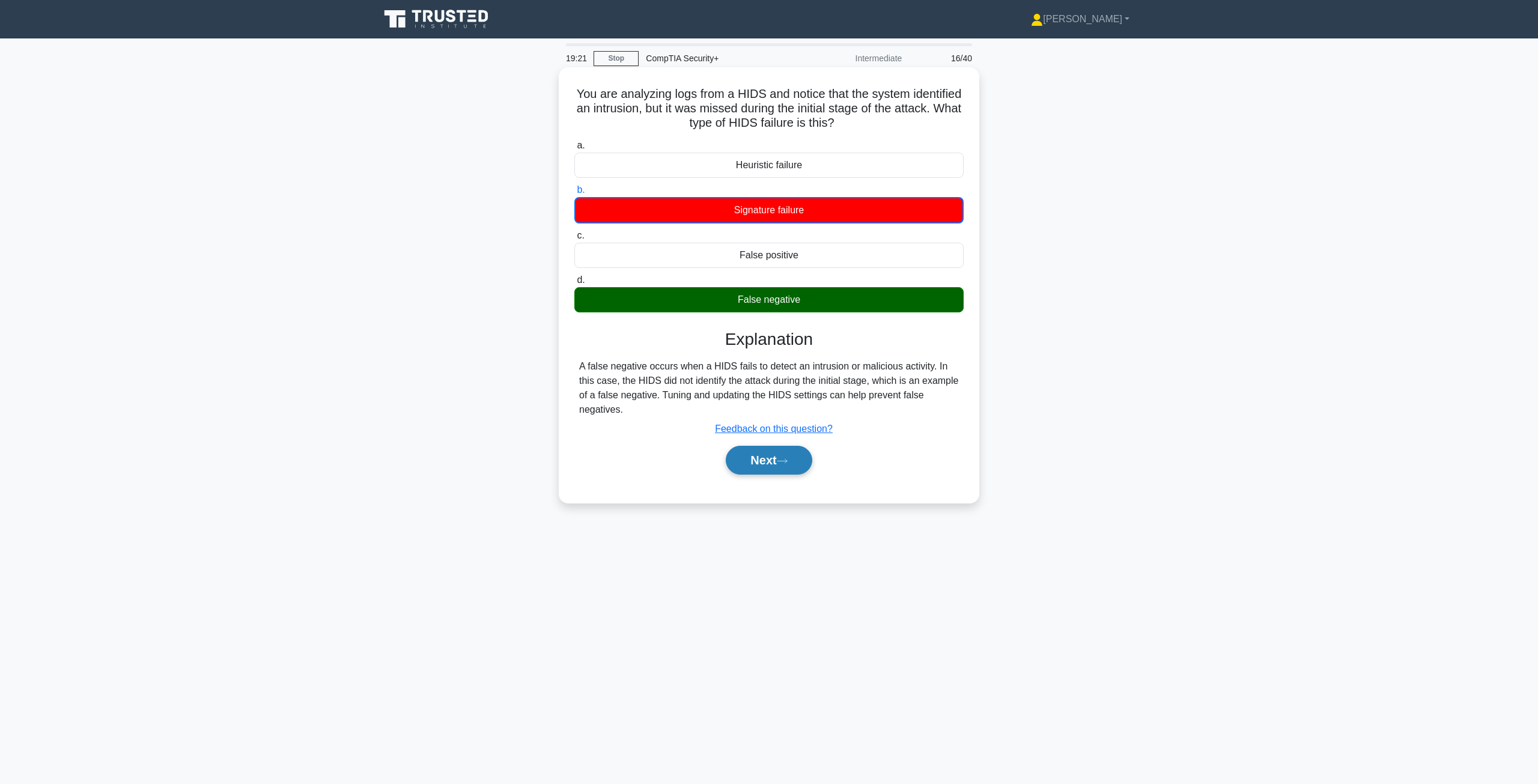
click at [788, 460] on icon at bounding box center [782, 461] width 11 height 7
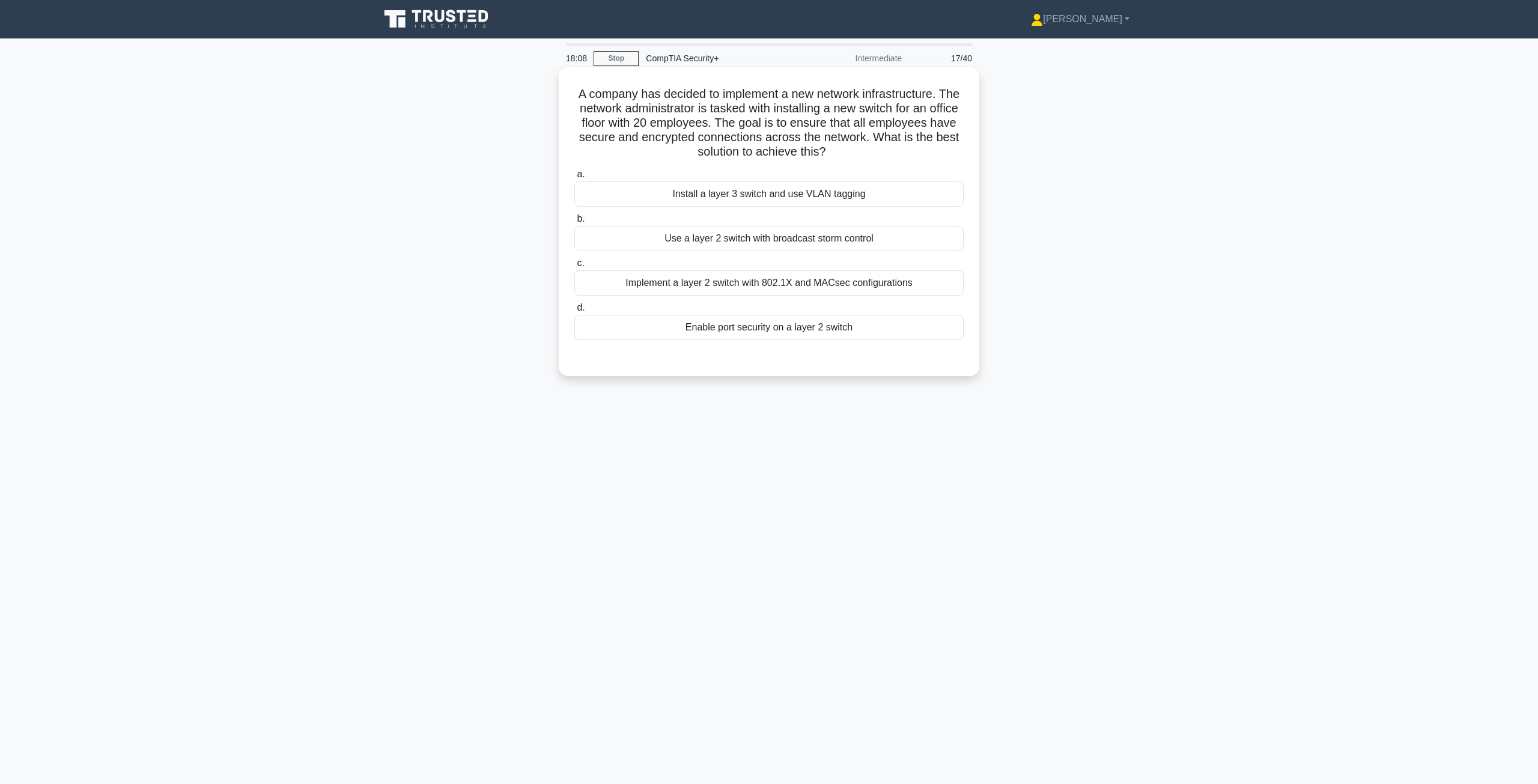
click at [743, 279] on div "Implement a layer 2 switch with 802.1X and MACsec configurations" at bounding box center [769, 283] width 389 height 25
click at [575, 267] on input "c. Implement a layer 2 switch with 802.1X and MACsec configurations" at bounding box center [575, 263] width 0 height 8
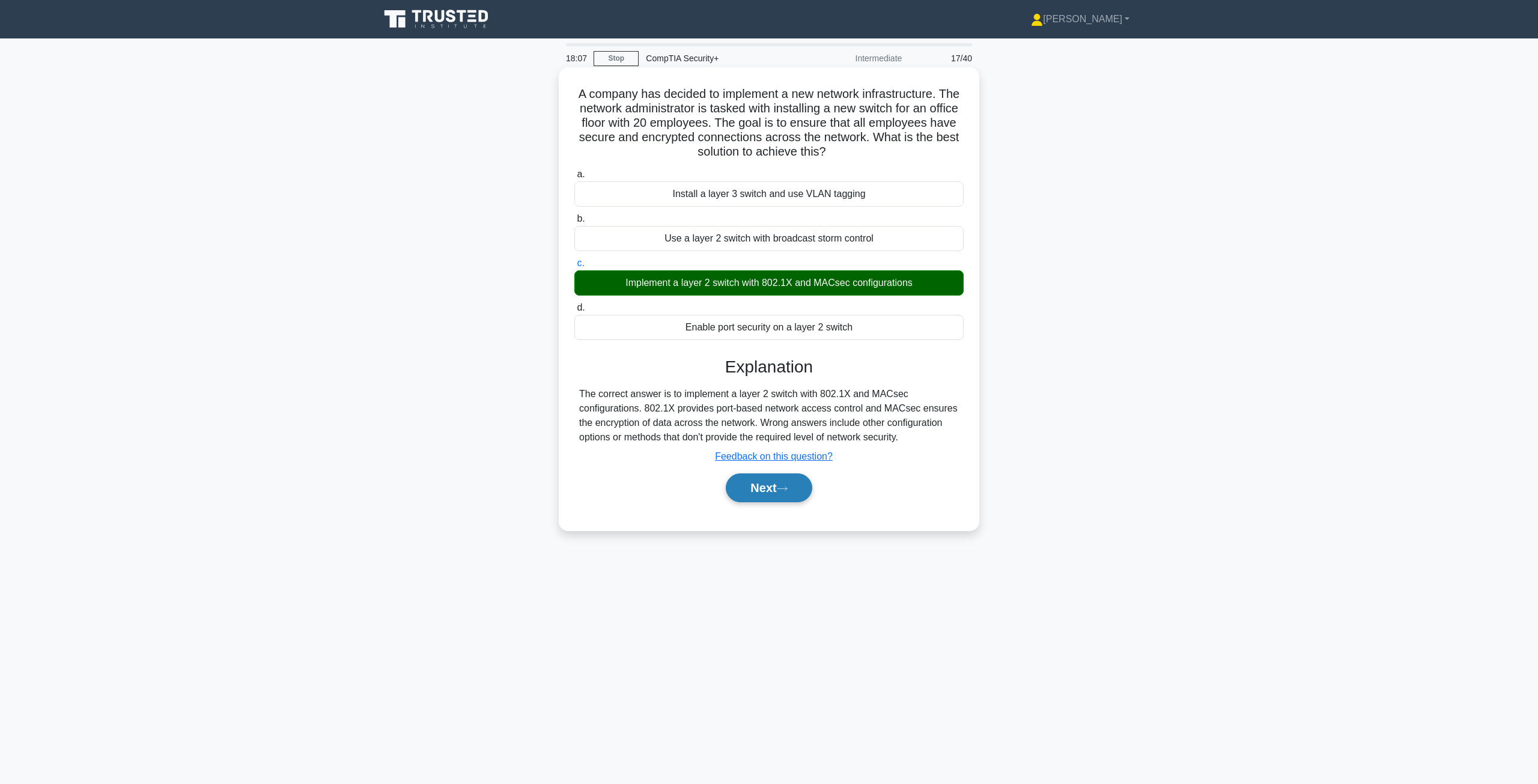
click at [773, 487] on button "Next" at bounding box center [769, 487] width 86 height 28
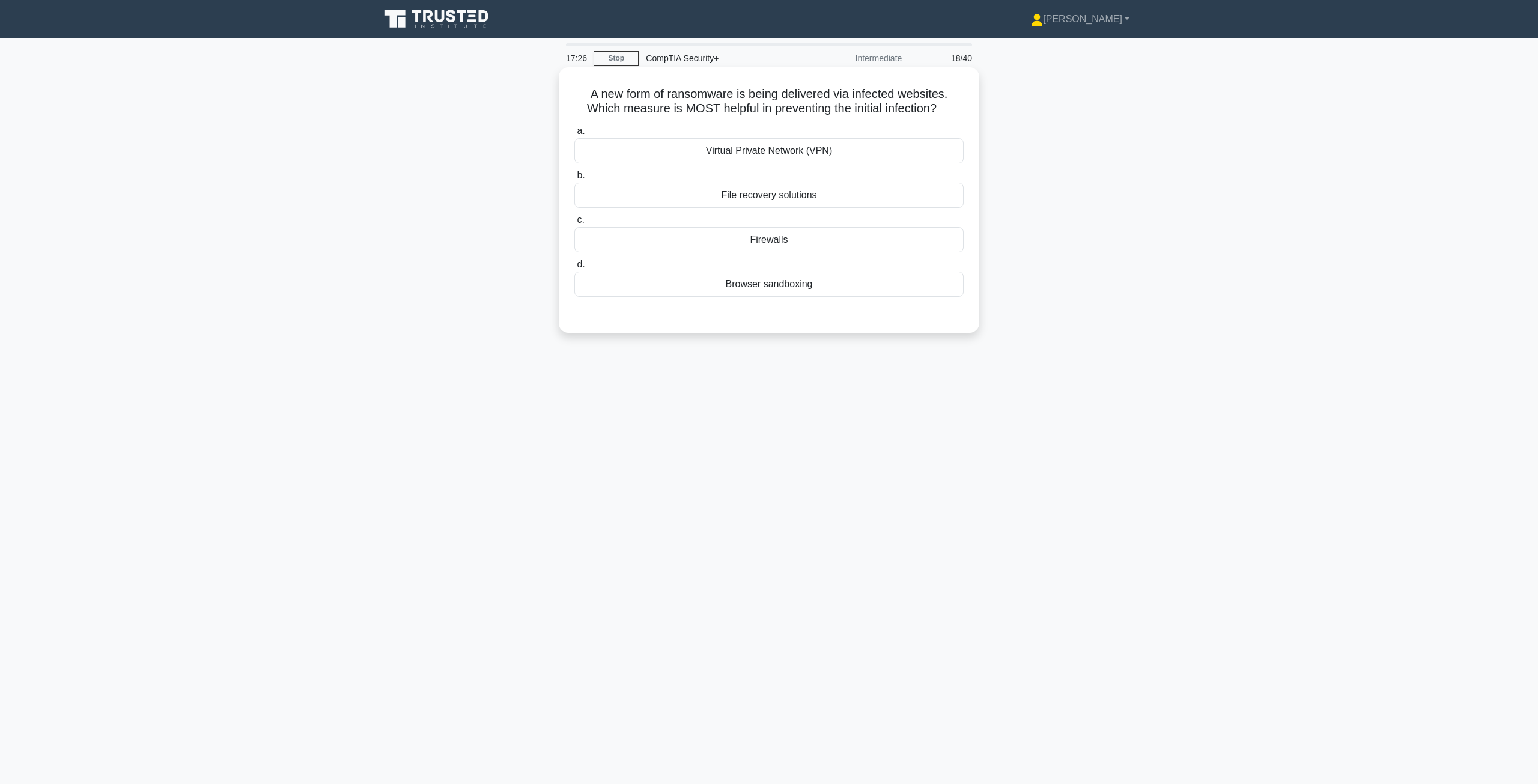
click at [771, 241] on div "Firewalls" at bounding box center [769, 240] width 389 height 25
click at [575, 224] on input "c. Firewalls" at bounding box center [575, 220] width 0 height 8
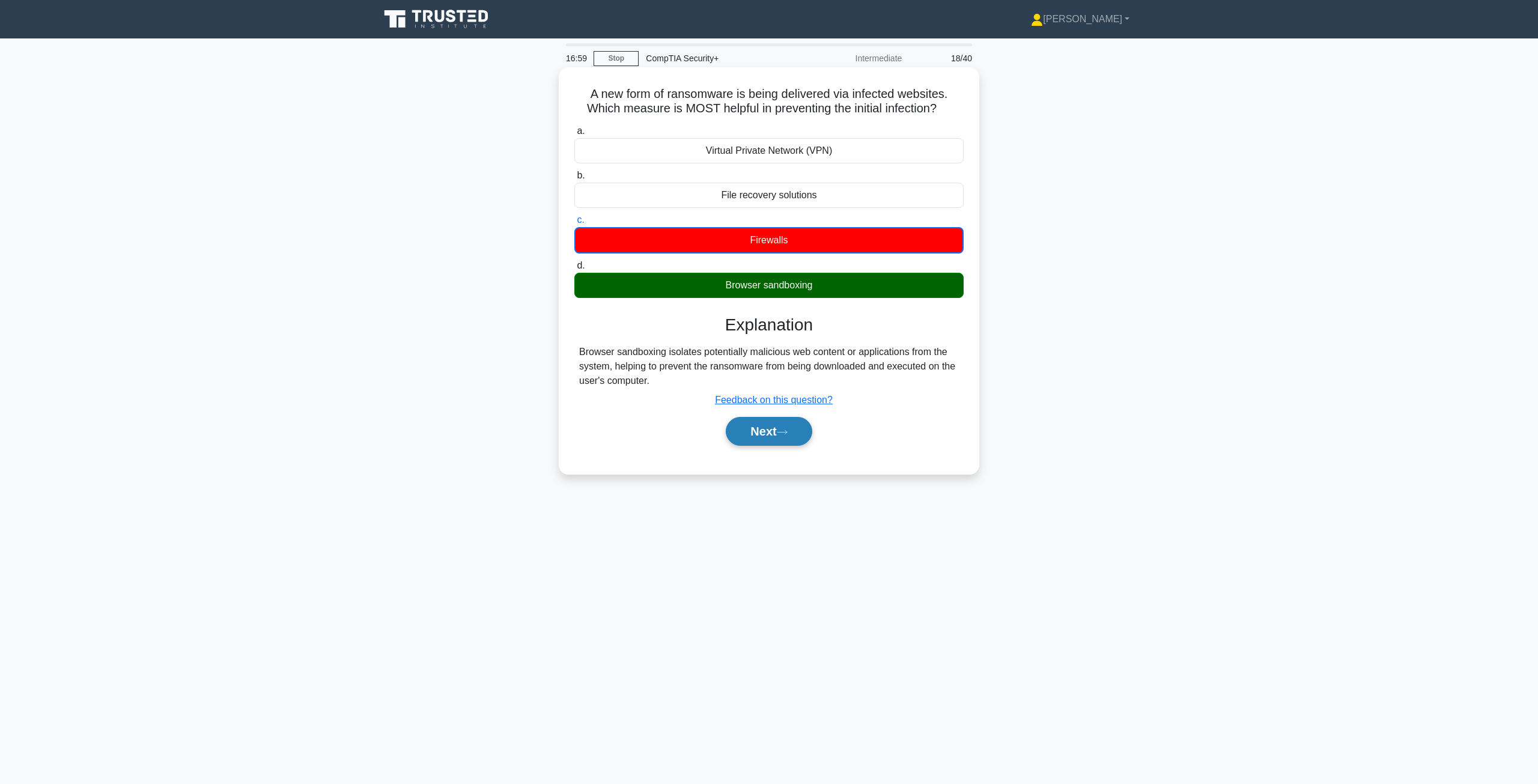
click at [774, 437] on button "Next" at bounding box center [769, 431] width 86 height 28
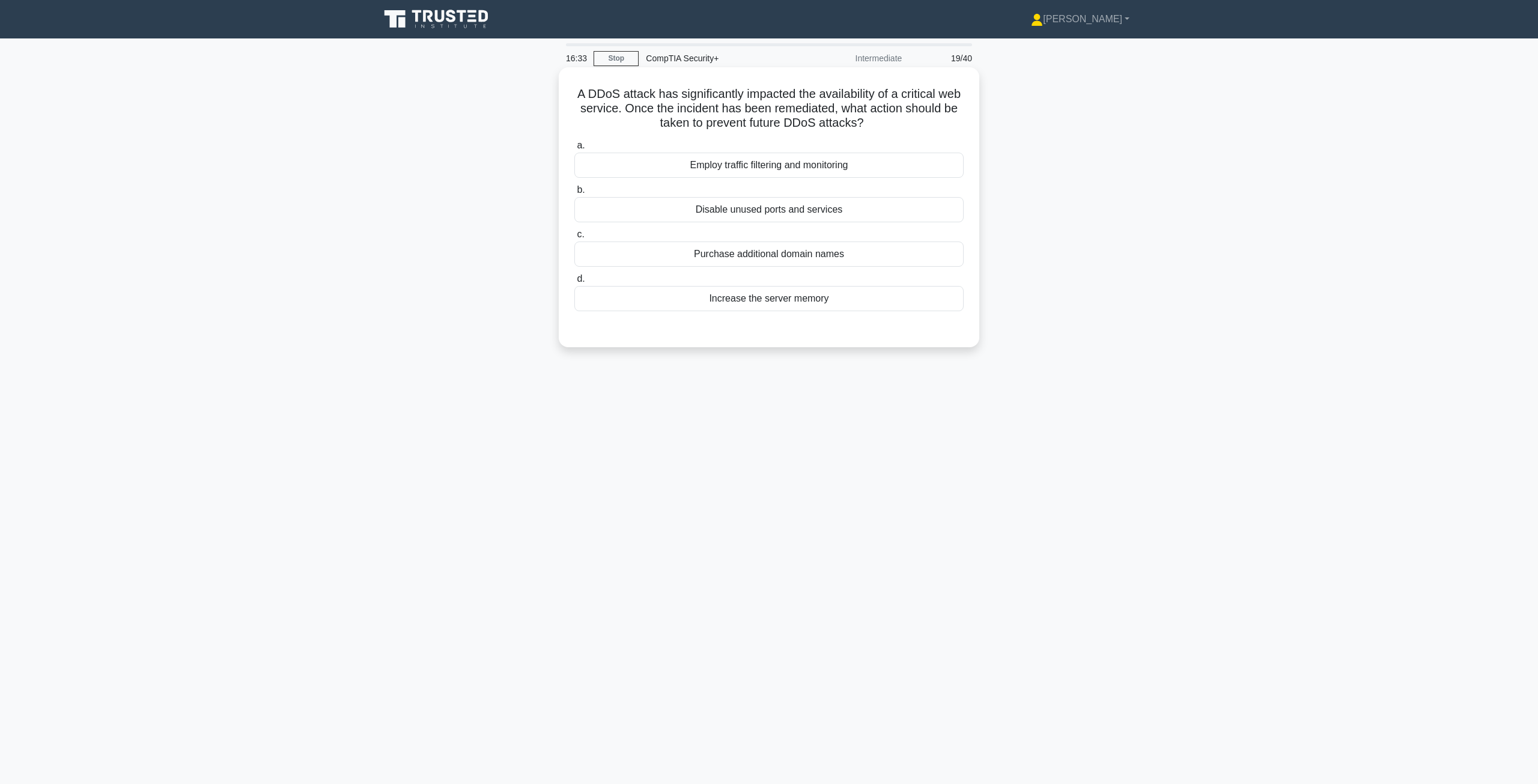
click at [732, 207] on div "Disable unused ports and services" at bounding box center [769, 209] width 389 height 25
click at [575, 194] on input "b. Disable unused ports and services" at bounding box center [575, 190] width 0 height 8
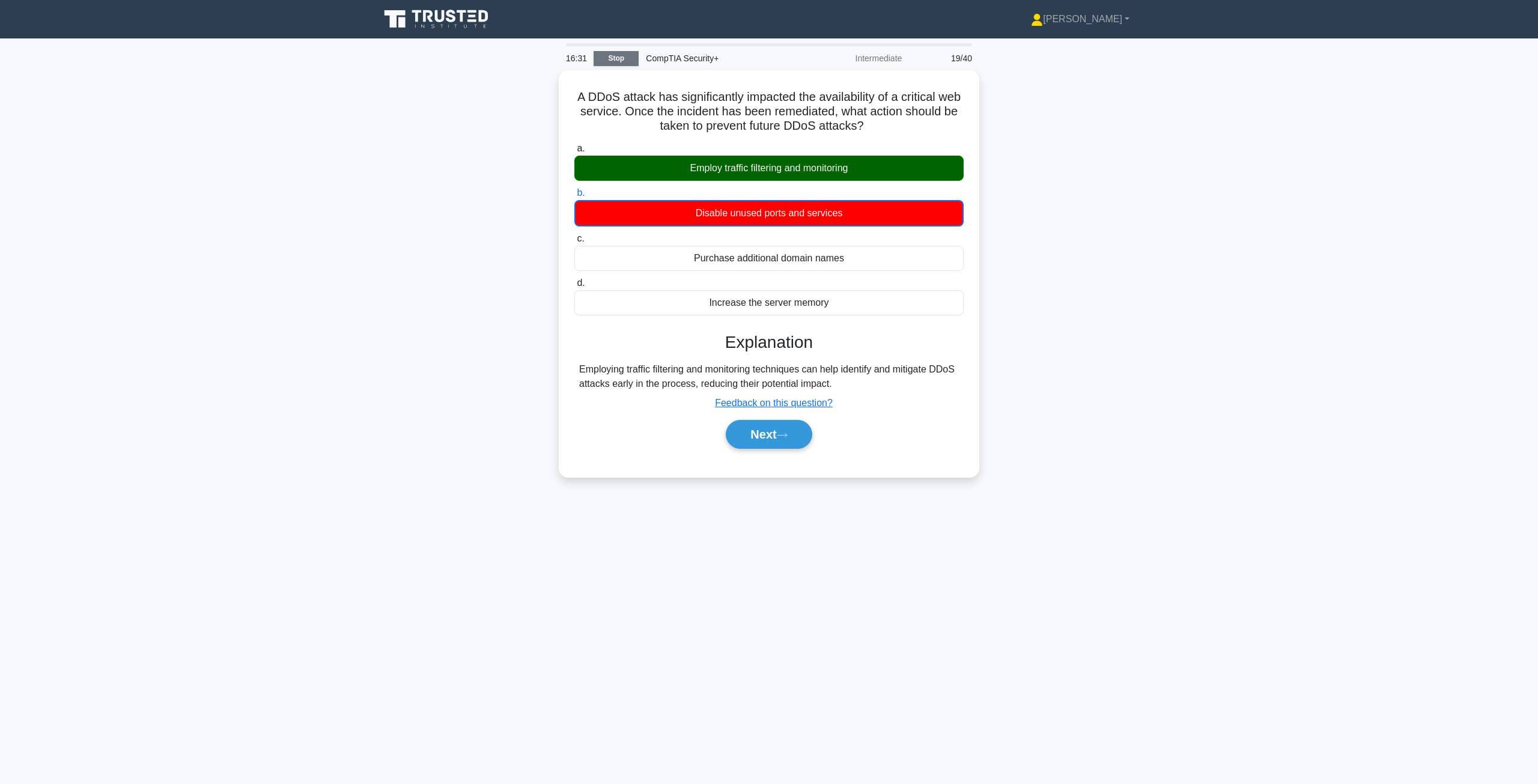
click at [611, 54] on link "Stop" at bounding box center [616, 58] width 45 height 15
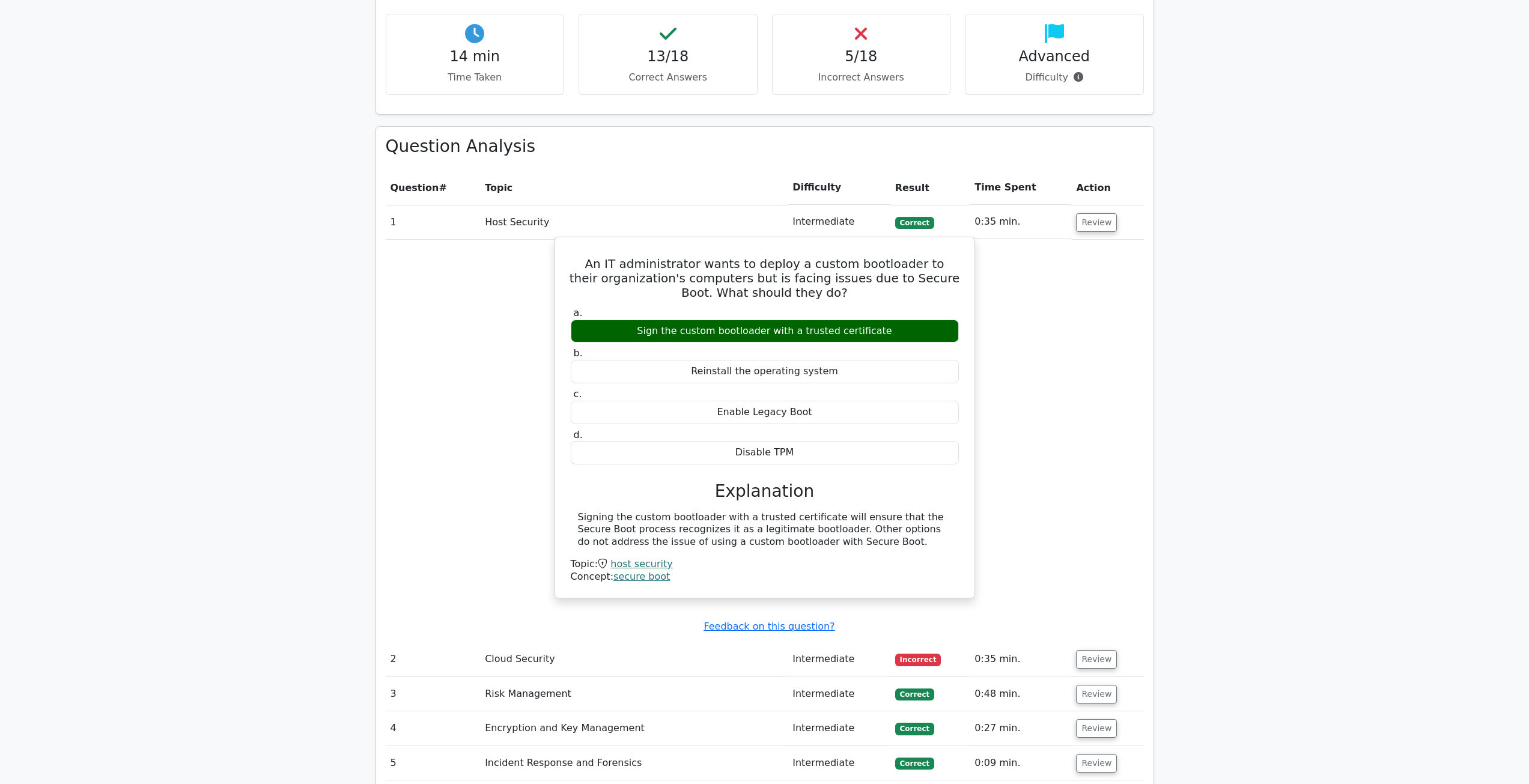
scroll to position [600, 0]
click at [1089, 217] on button "Review" at bounding box center [1096, 221] width 41 height 19
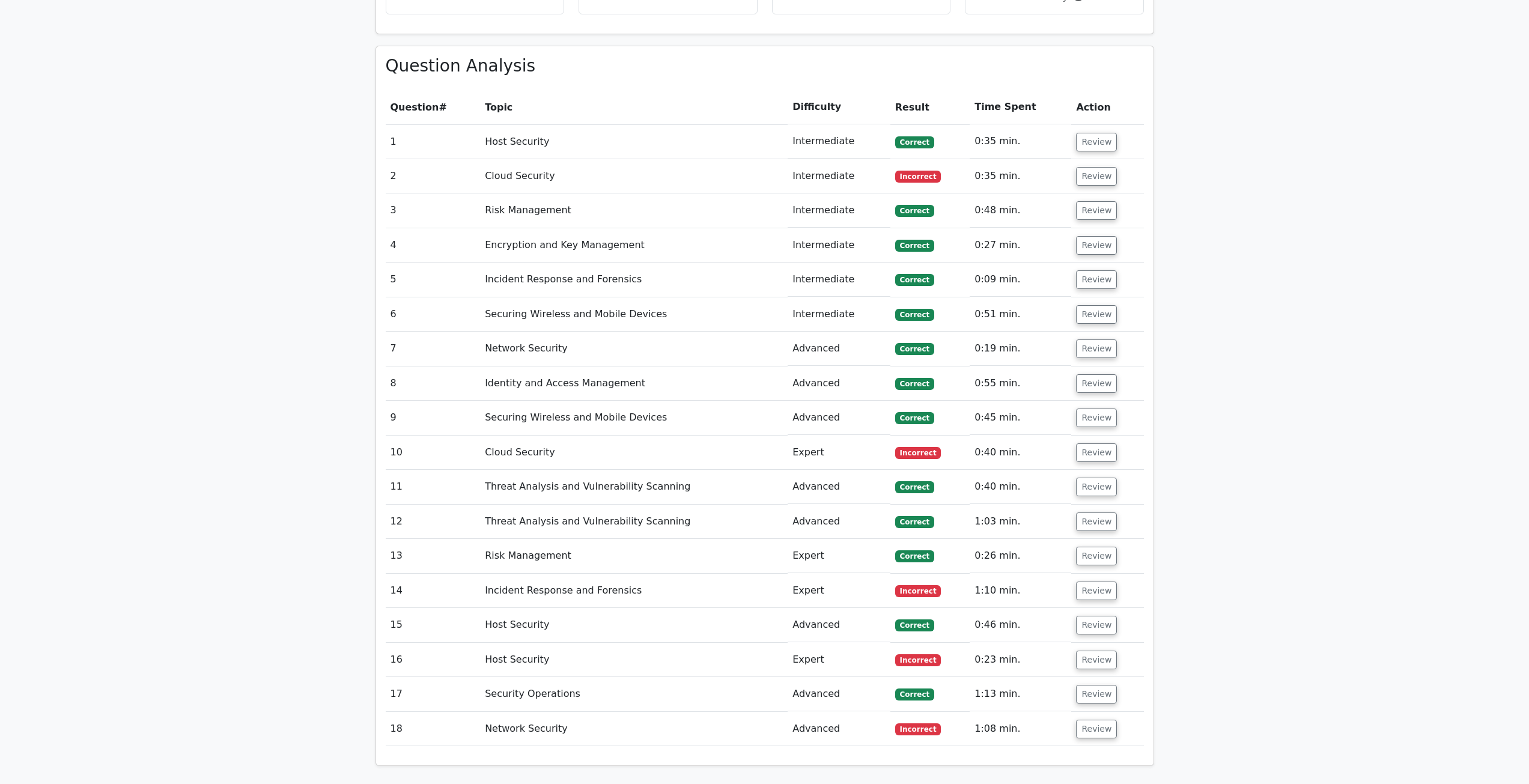
scroll to position [661, 0]
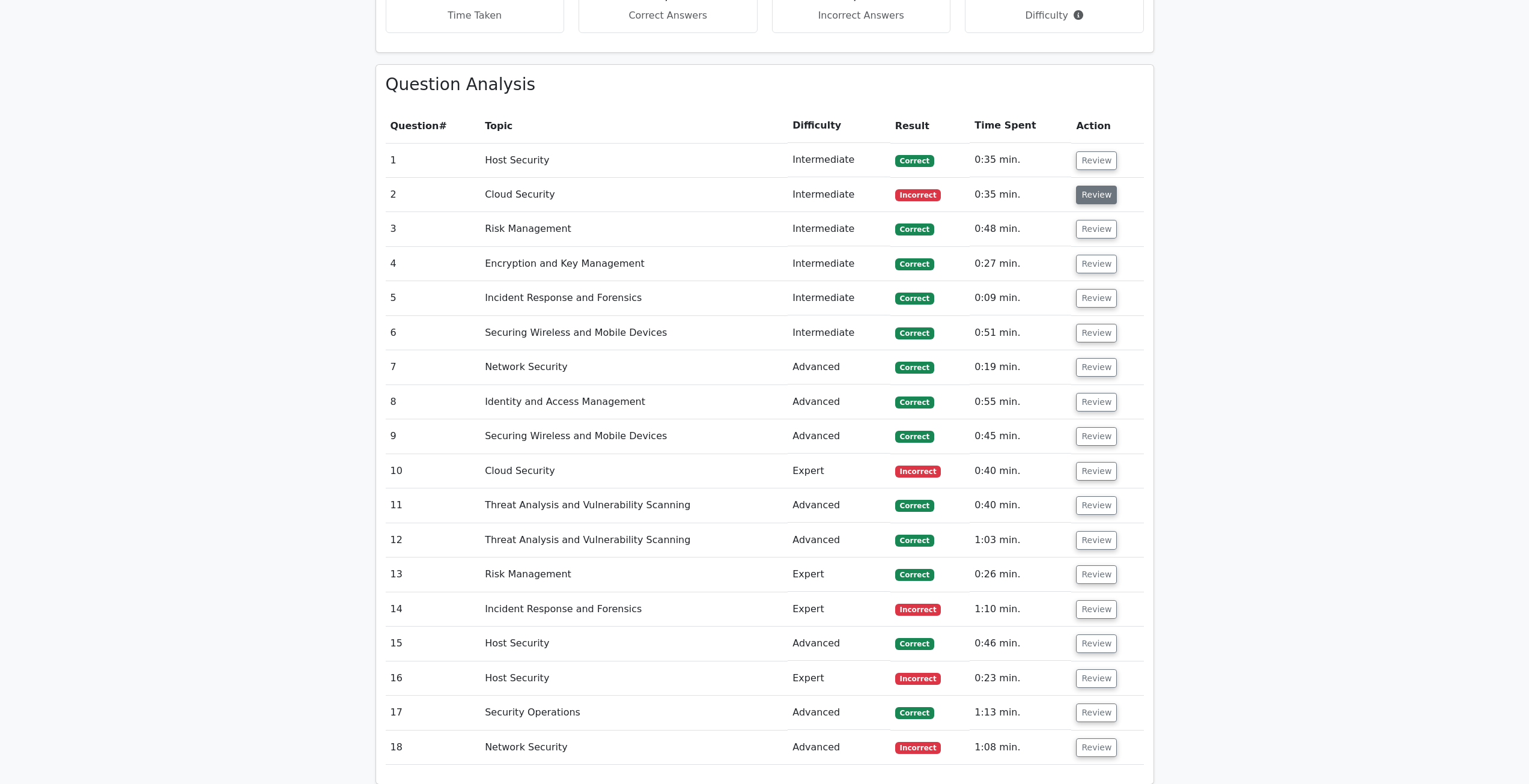
click at [1077, 193] on button "Review" at bounding box center [1096, 195] width 41 height 19
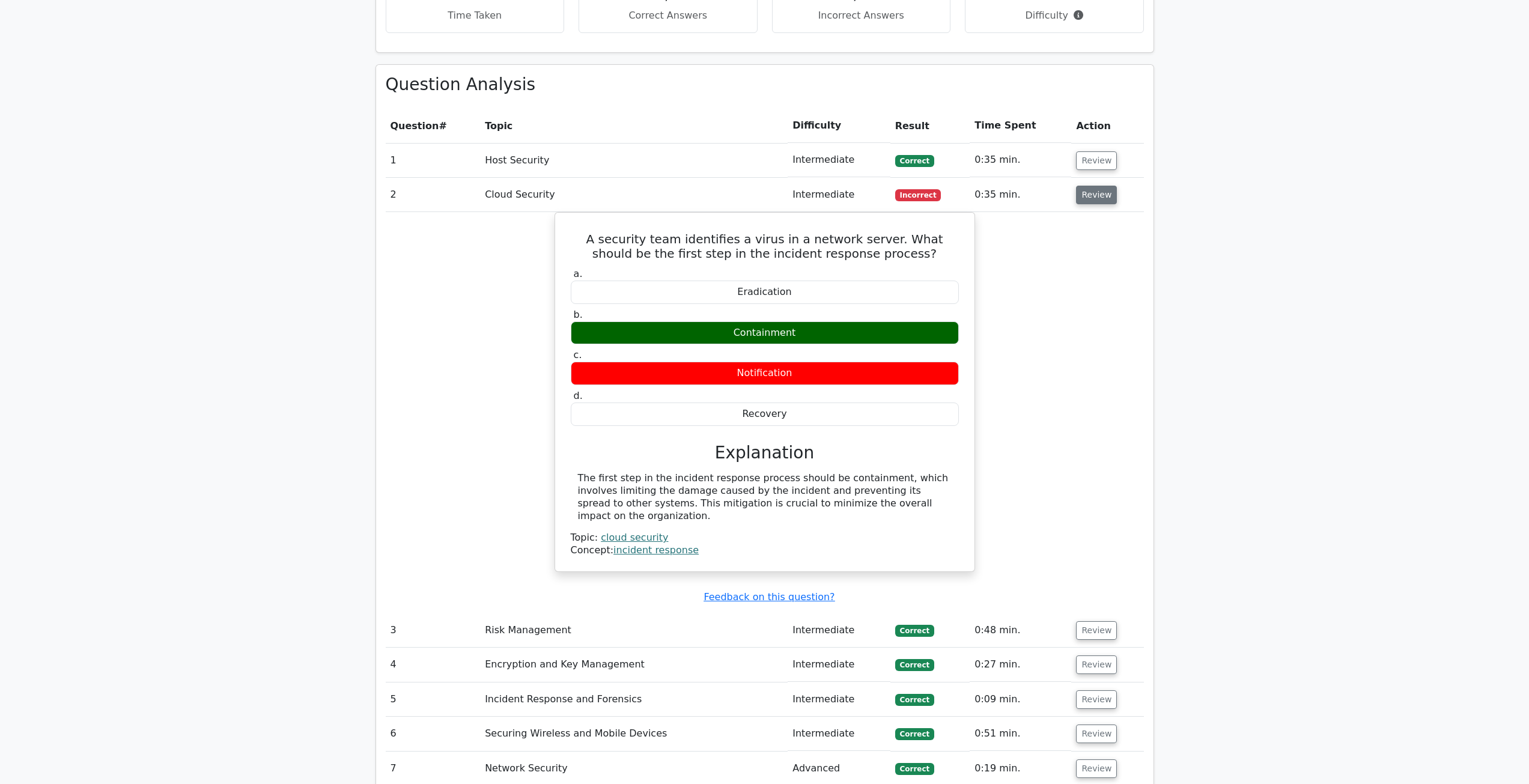
click at [1093, 202] on button "Review" at bounding box center [1096, 195] width 41 height 19
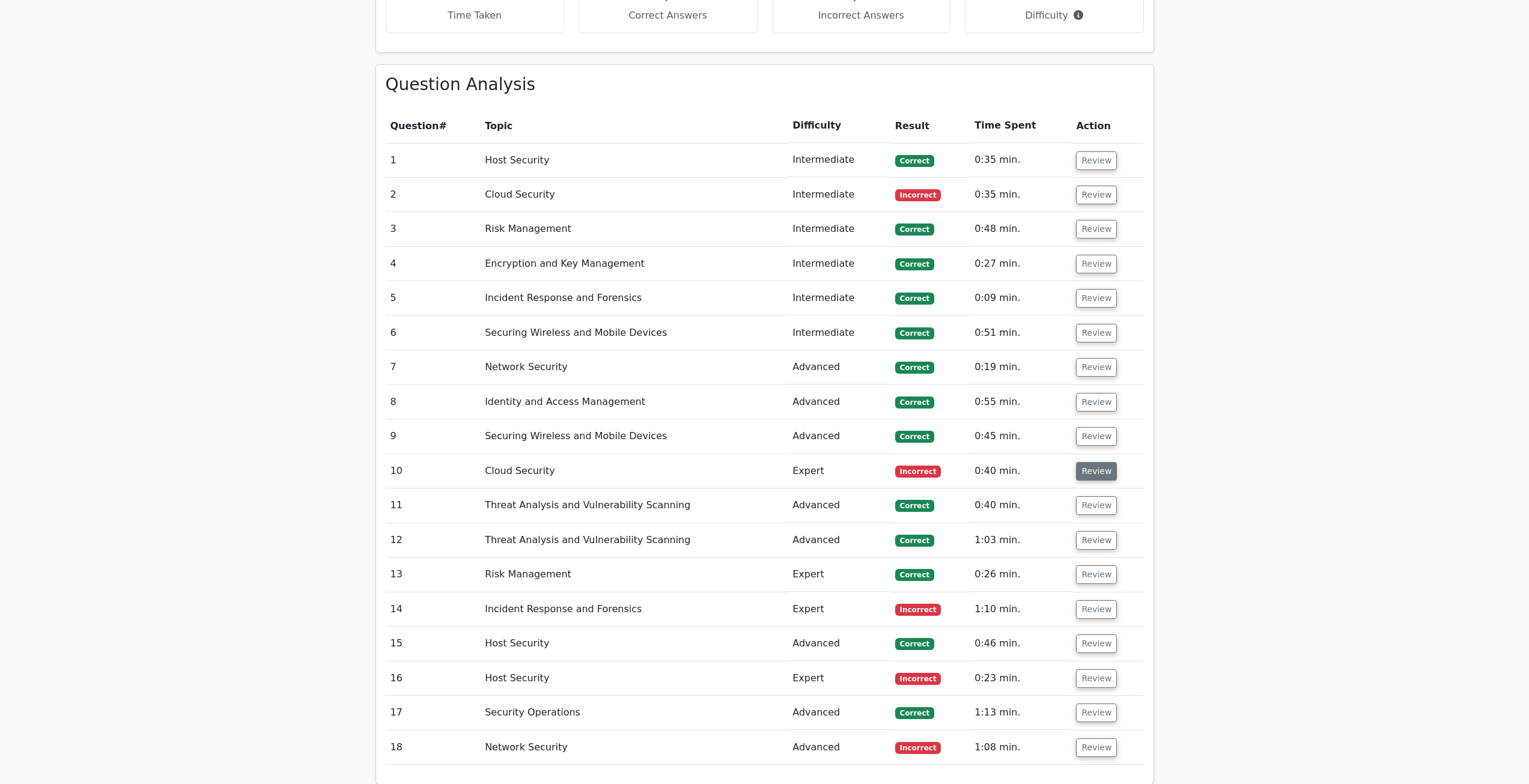
click at [1088, 470] on button "Review" at bounding box center [1096, 471] width 41 height 19
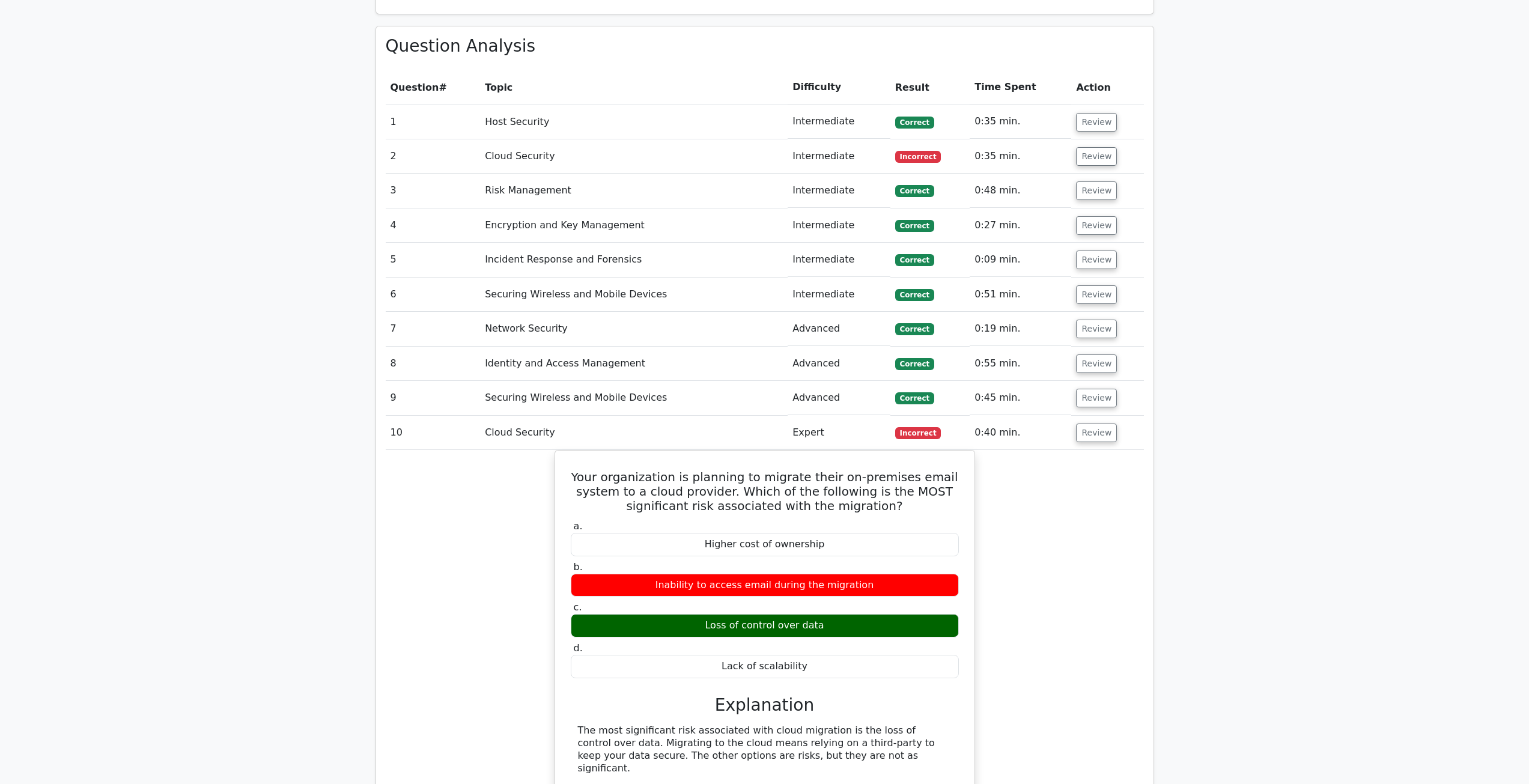
scroll to position [721, 0]
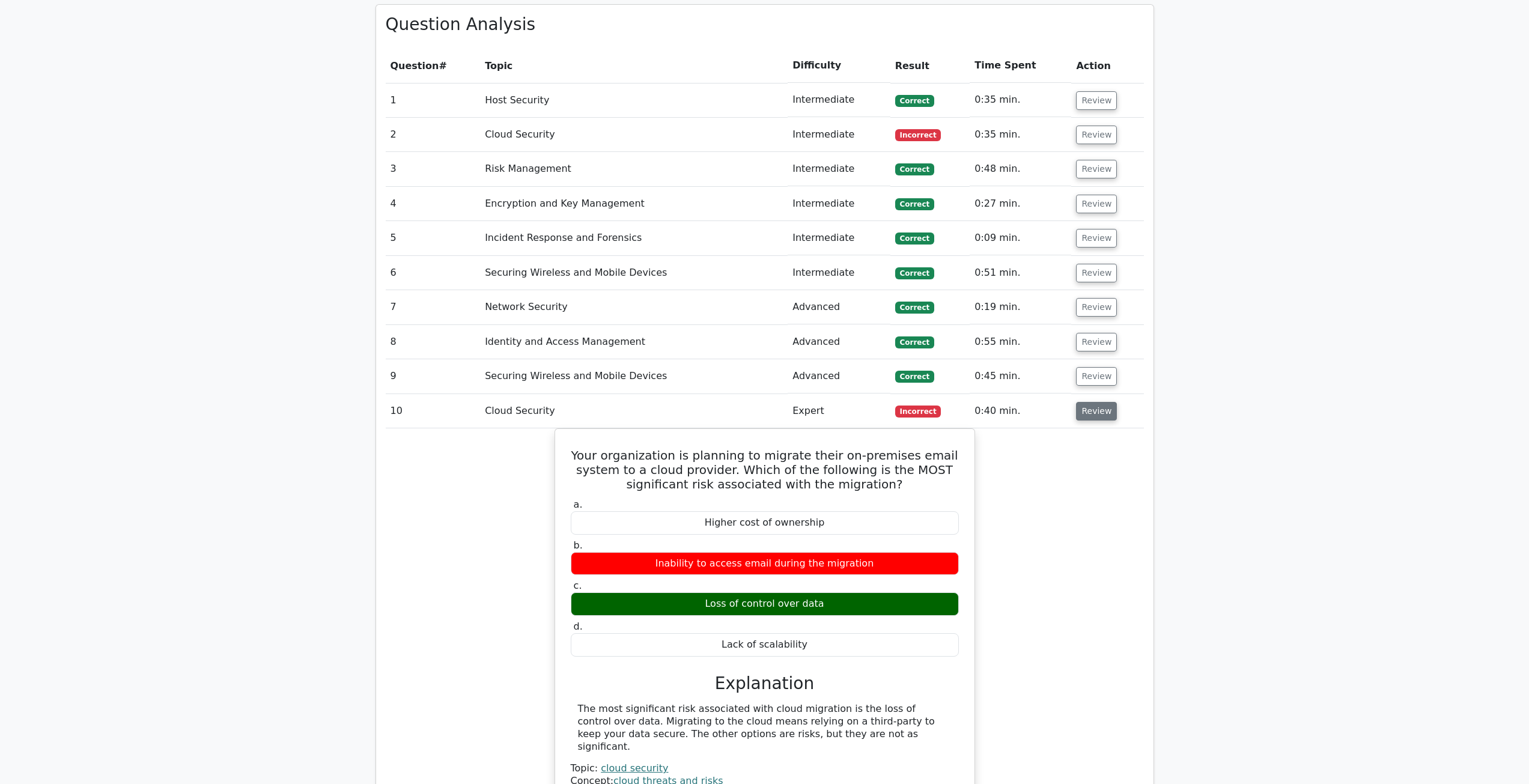
click at [1092, 410] on button "Review" at bounding box center [1096, 411] width 41 height 19
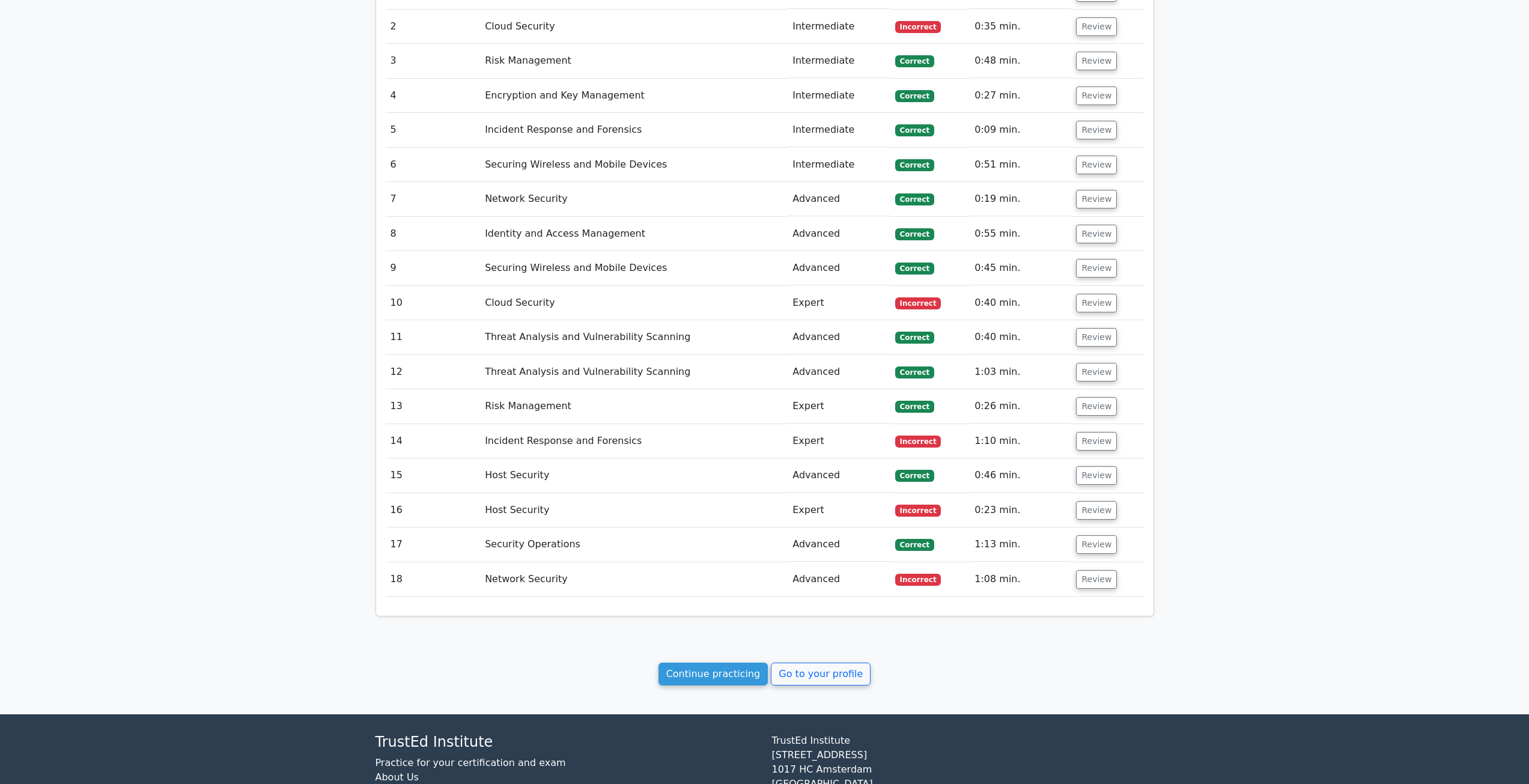
scroll to position [841, 0]
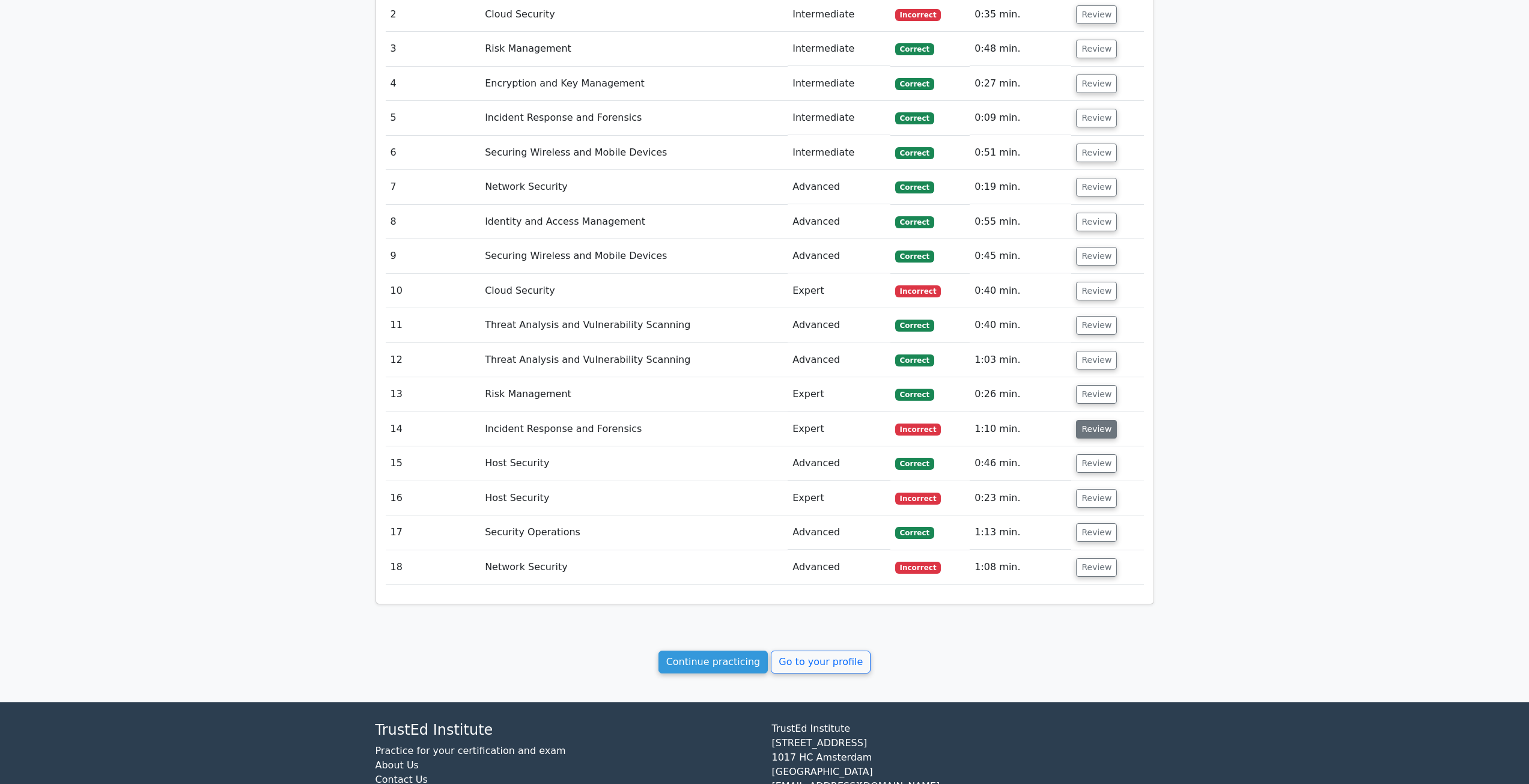
click at [1093, 427] on button "Review" at bounding box center [1096, 429] width 41 height 19
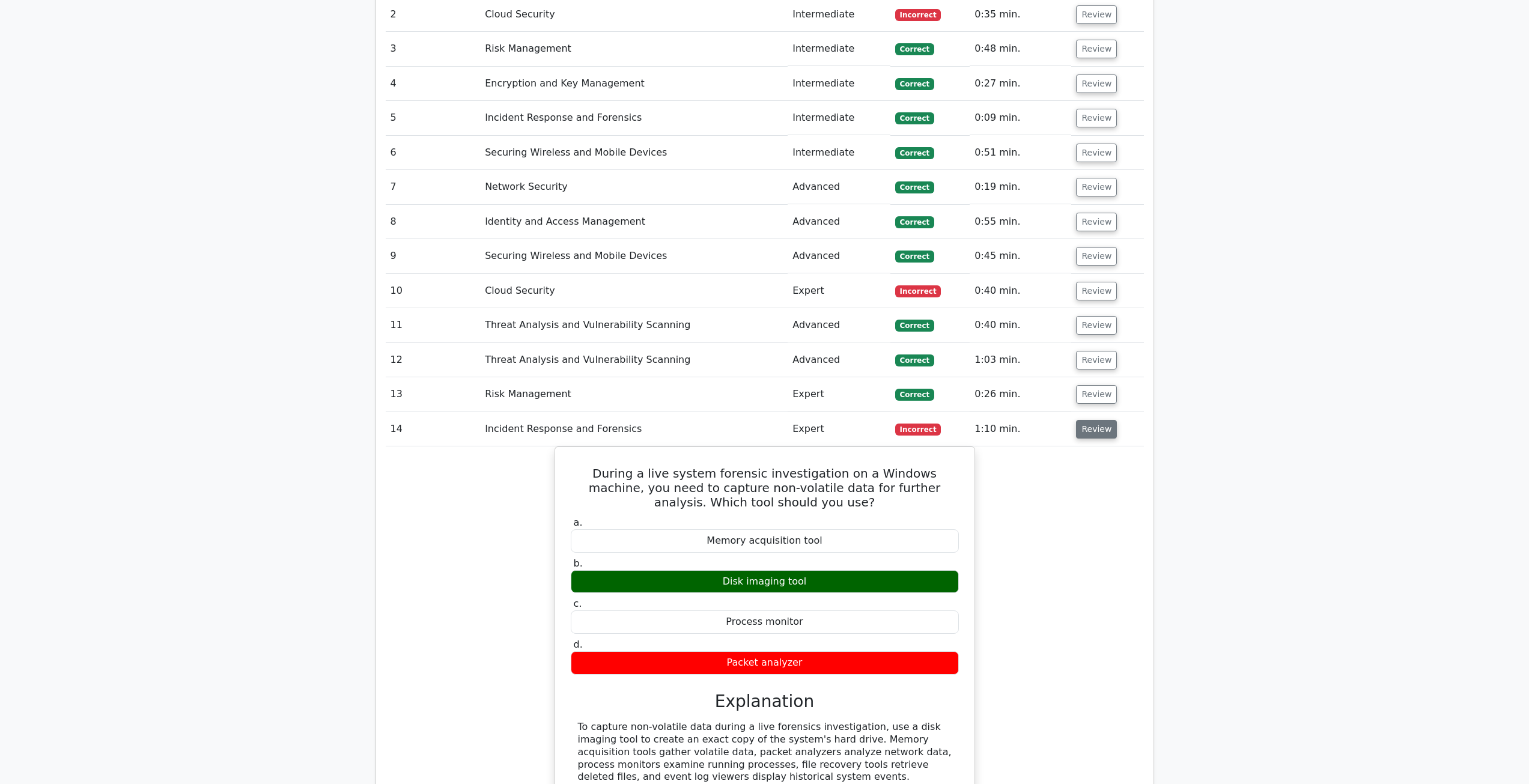
click at [1084, 427] on button "Review" at bounding box center [1096, 429] width 41 height 19
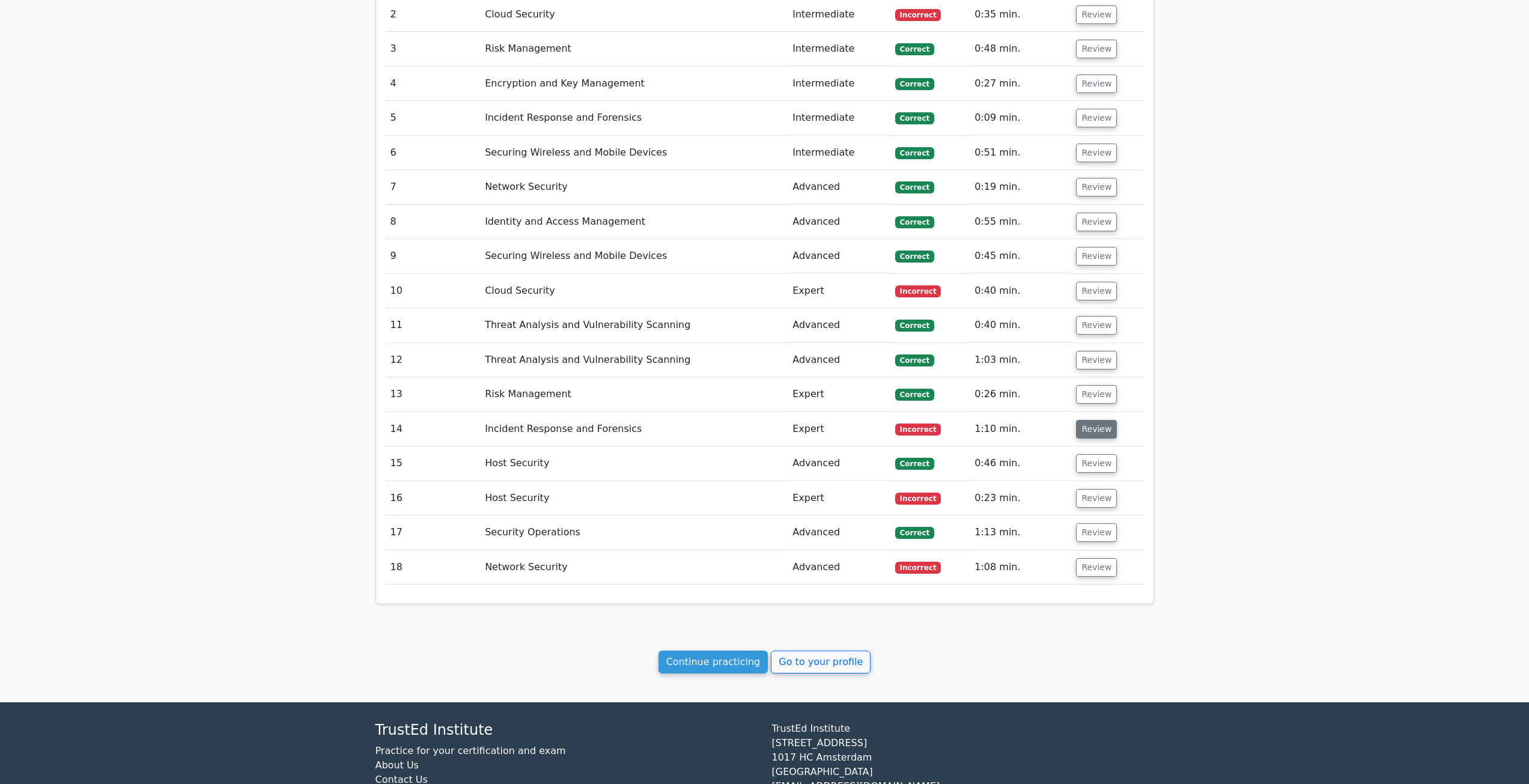
click at [1084, 427] on button "Review" at bounding box center [1096, 429] width 41 height 19
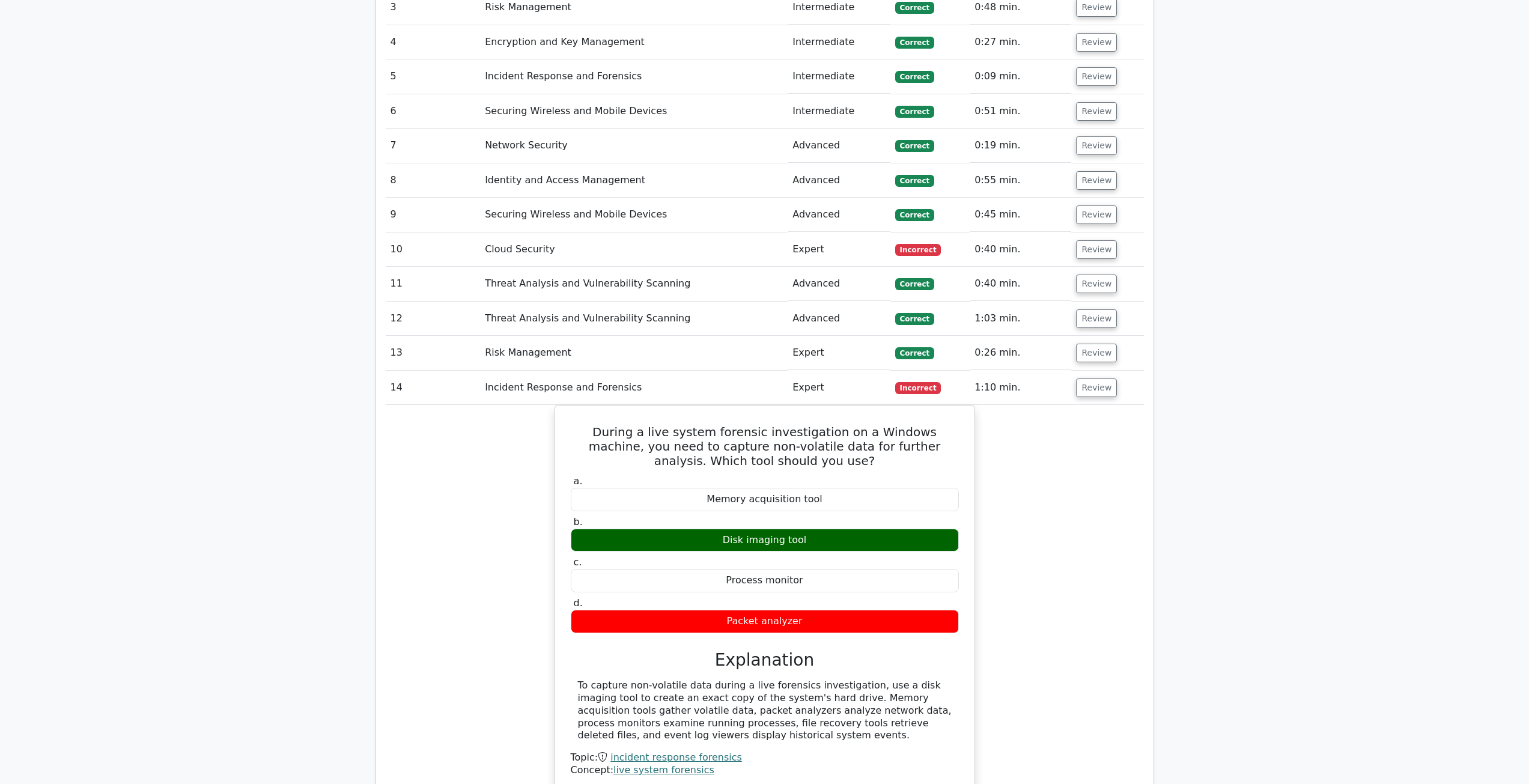
scroll to position [901, 0]
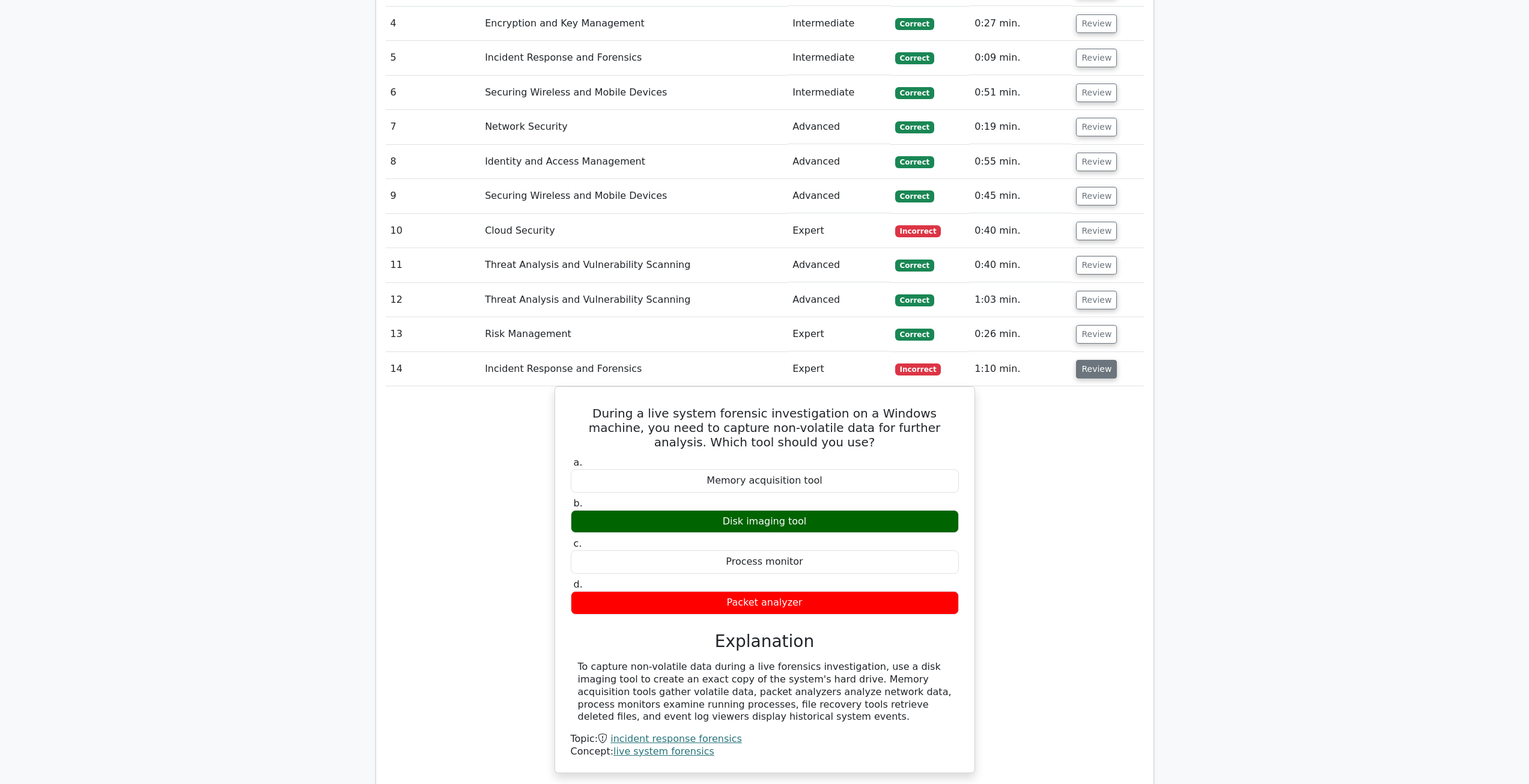
click at [1084, 368] on button "Review" at bounding box center [1096, 370] width 41 height 19
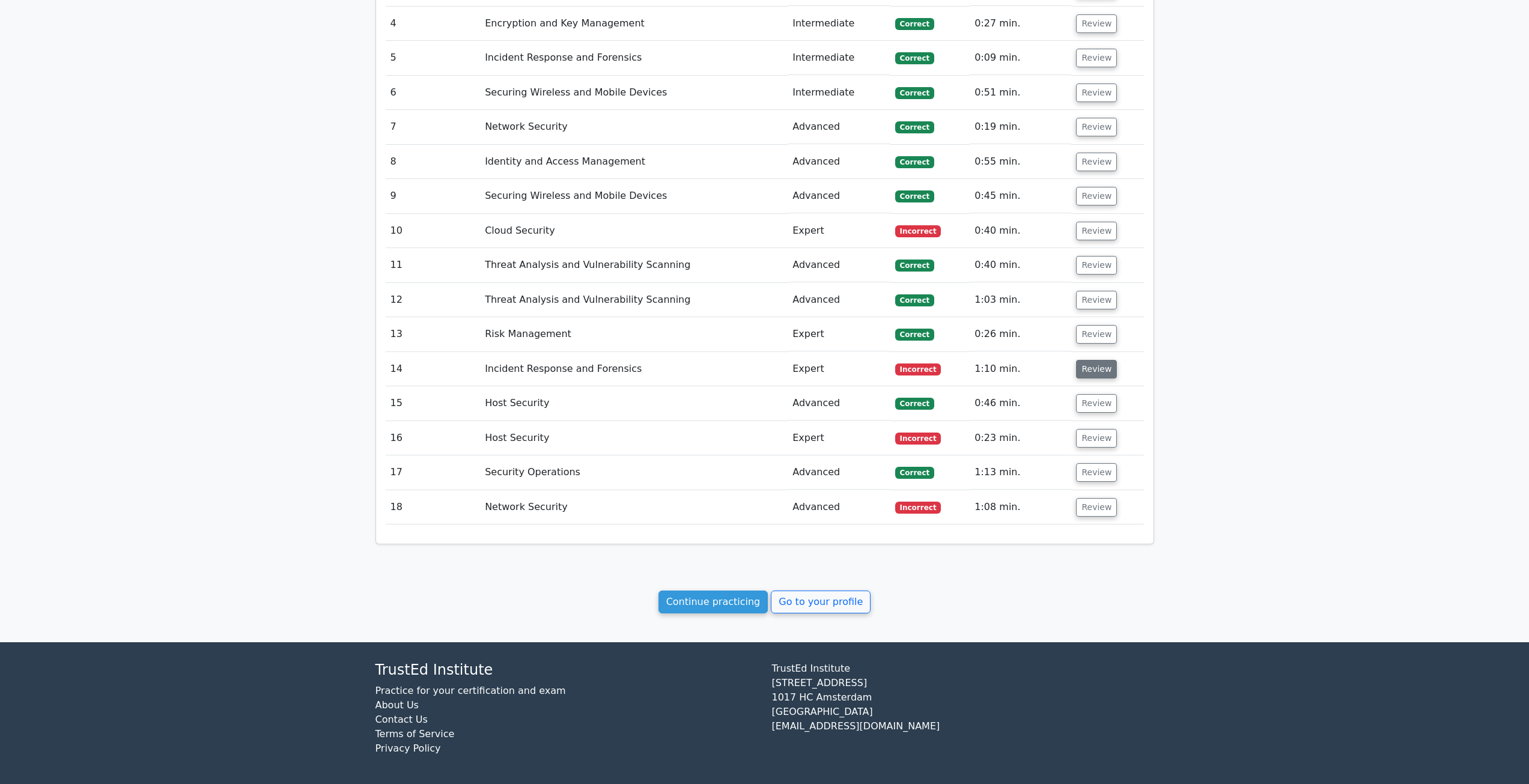
click at [1084, 368] on button "Review" at bounding box center [1096, 370] width 41 height 19
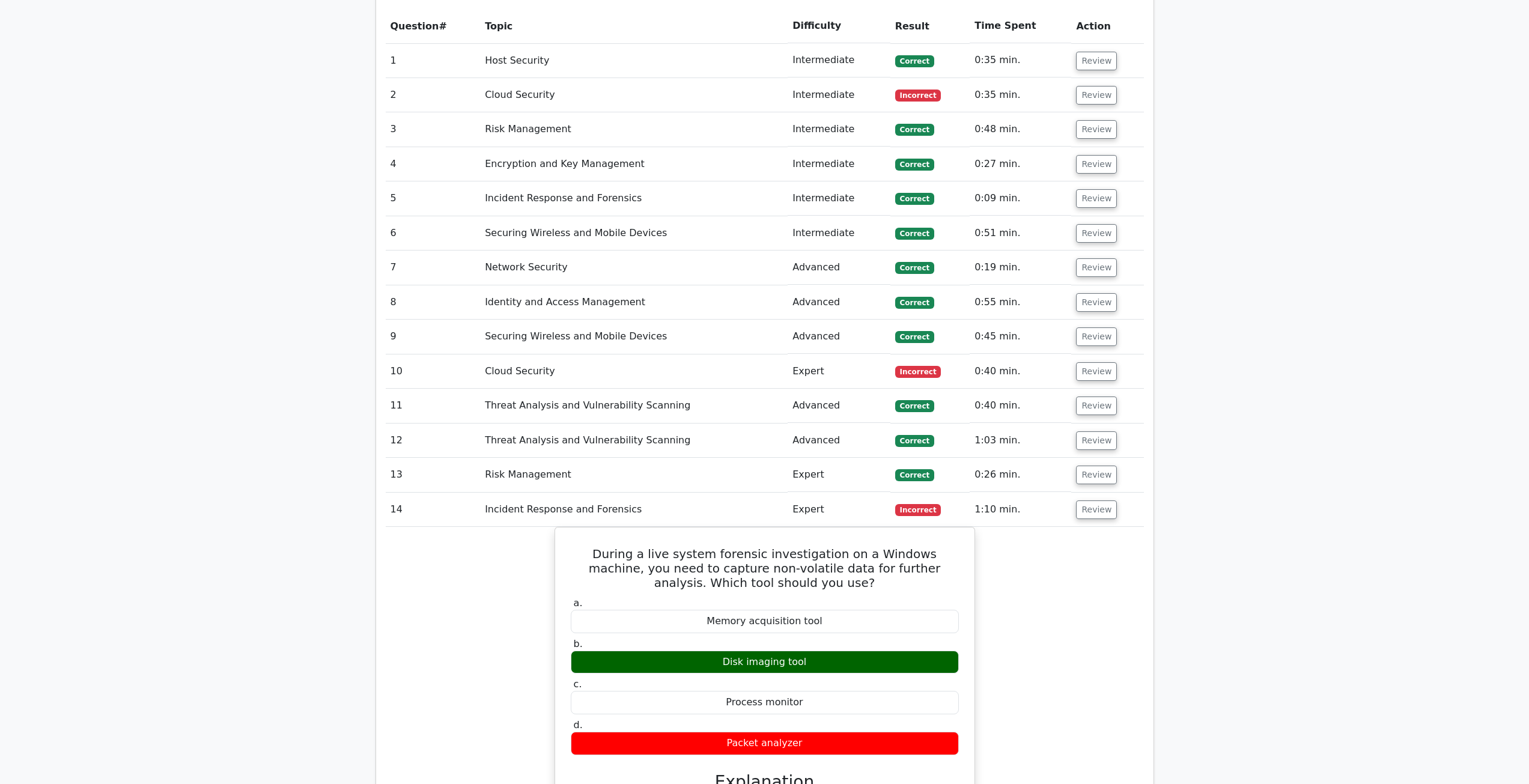
scroll to position [781, 0]
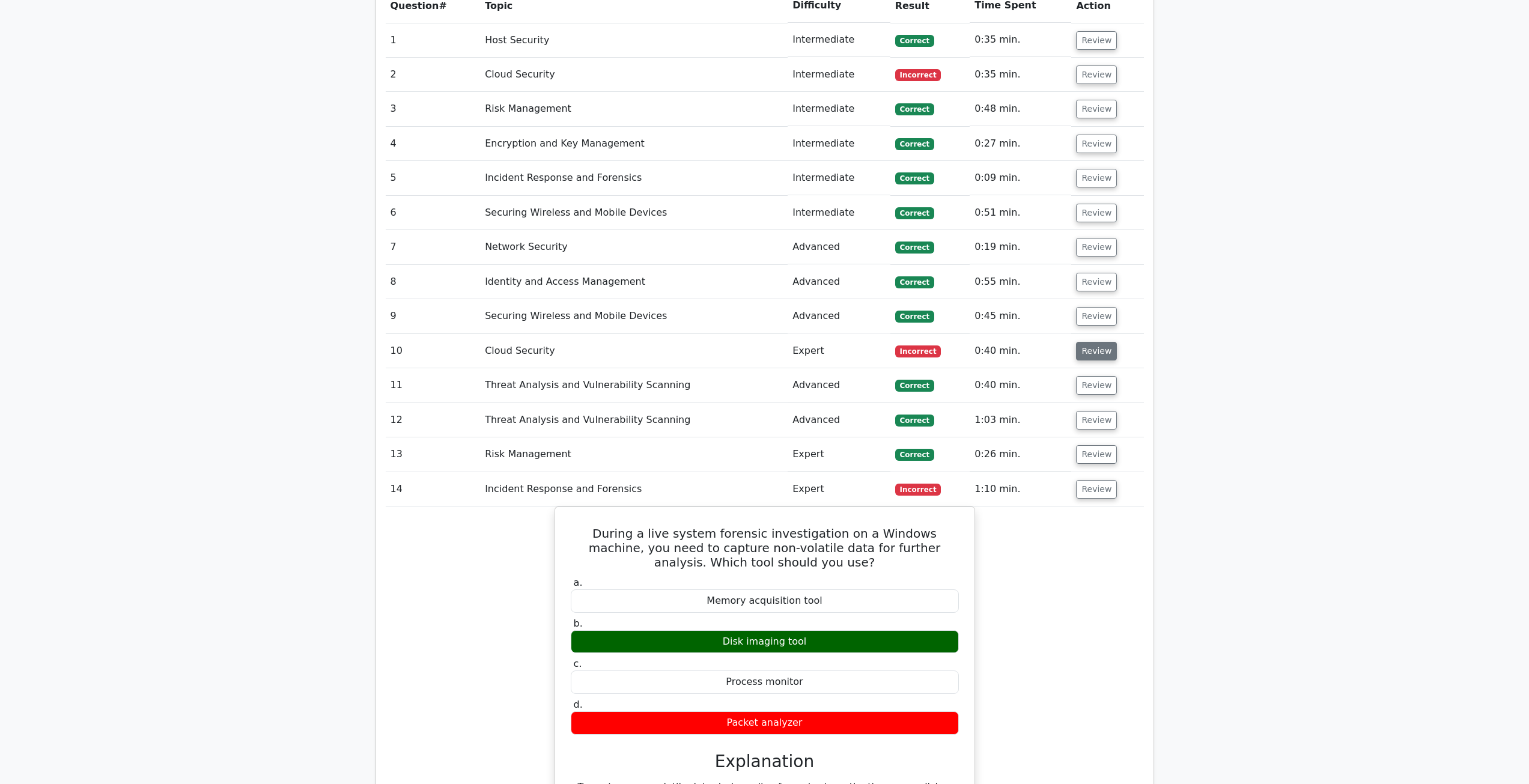
click at [1090, 350] on button "Review" at bounding box center [1096, 352] width 41 height 19
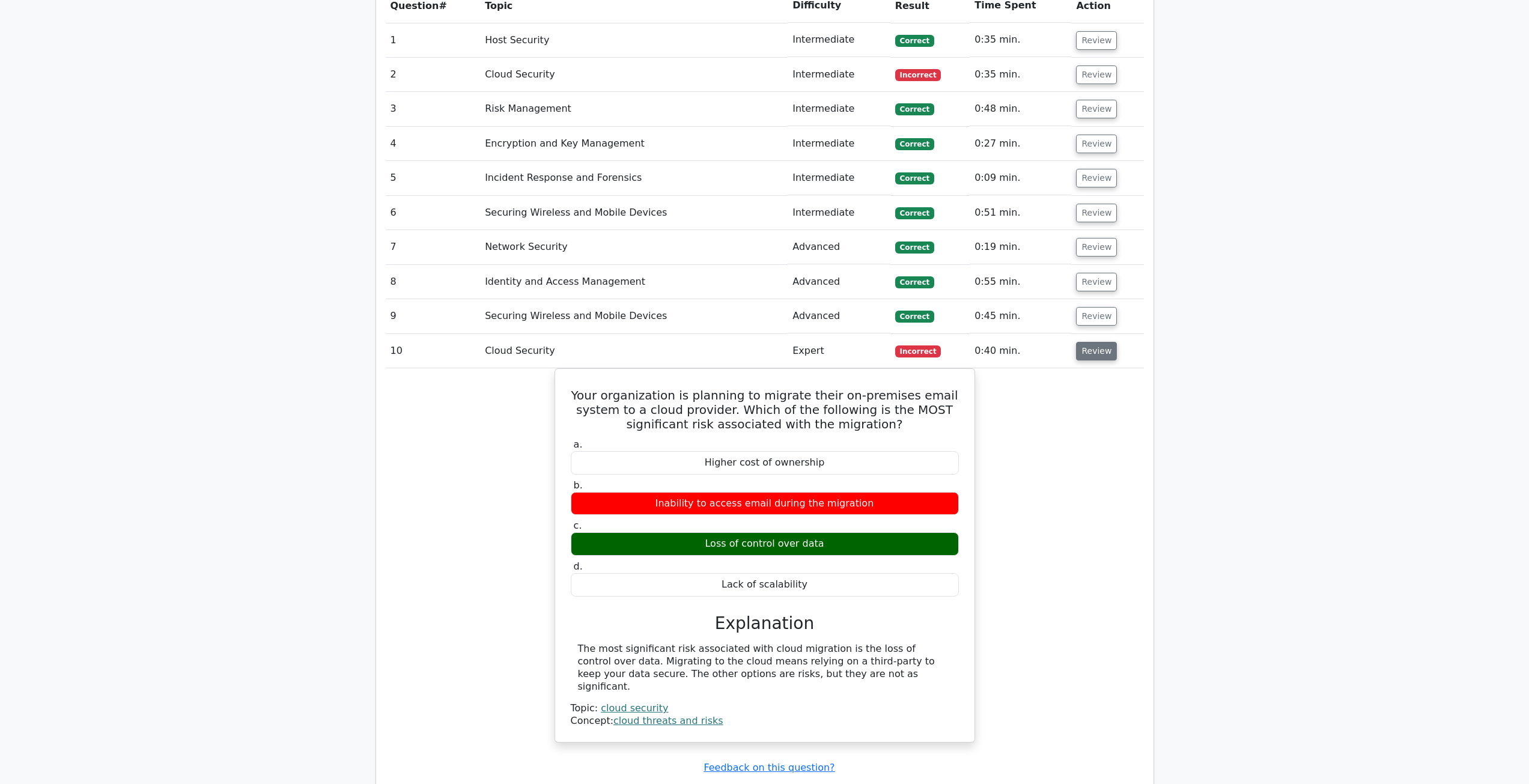
click at [1093, 350] on button "Review" at bounding box center [1096, 352] width 41 height 19
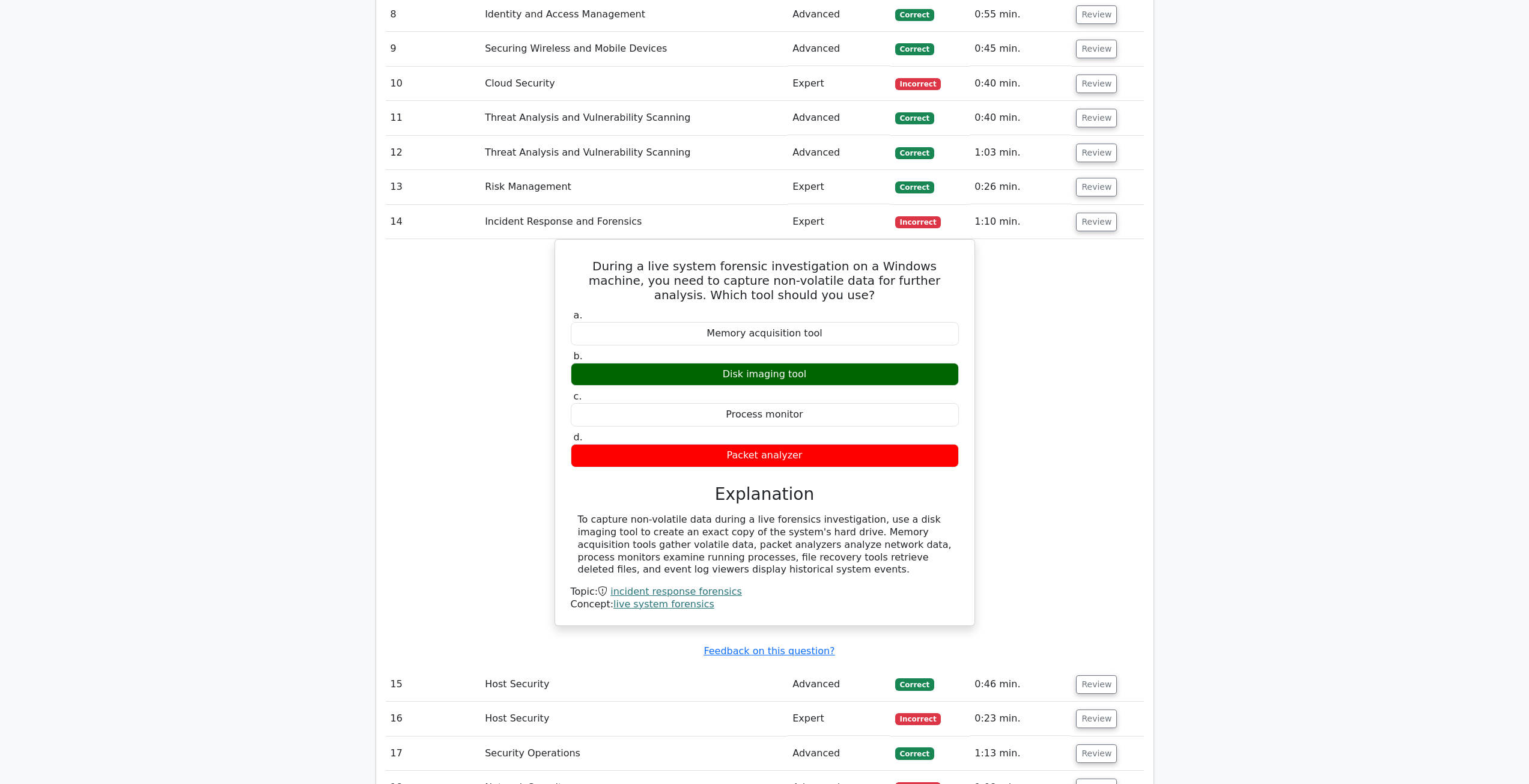
scroll to position [1021, 0]
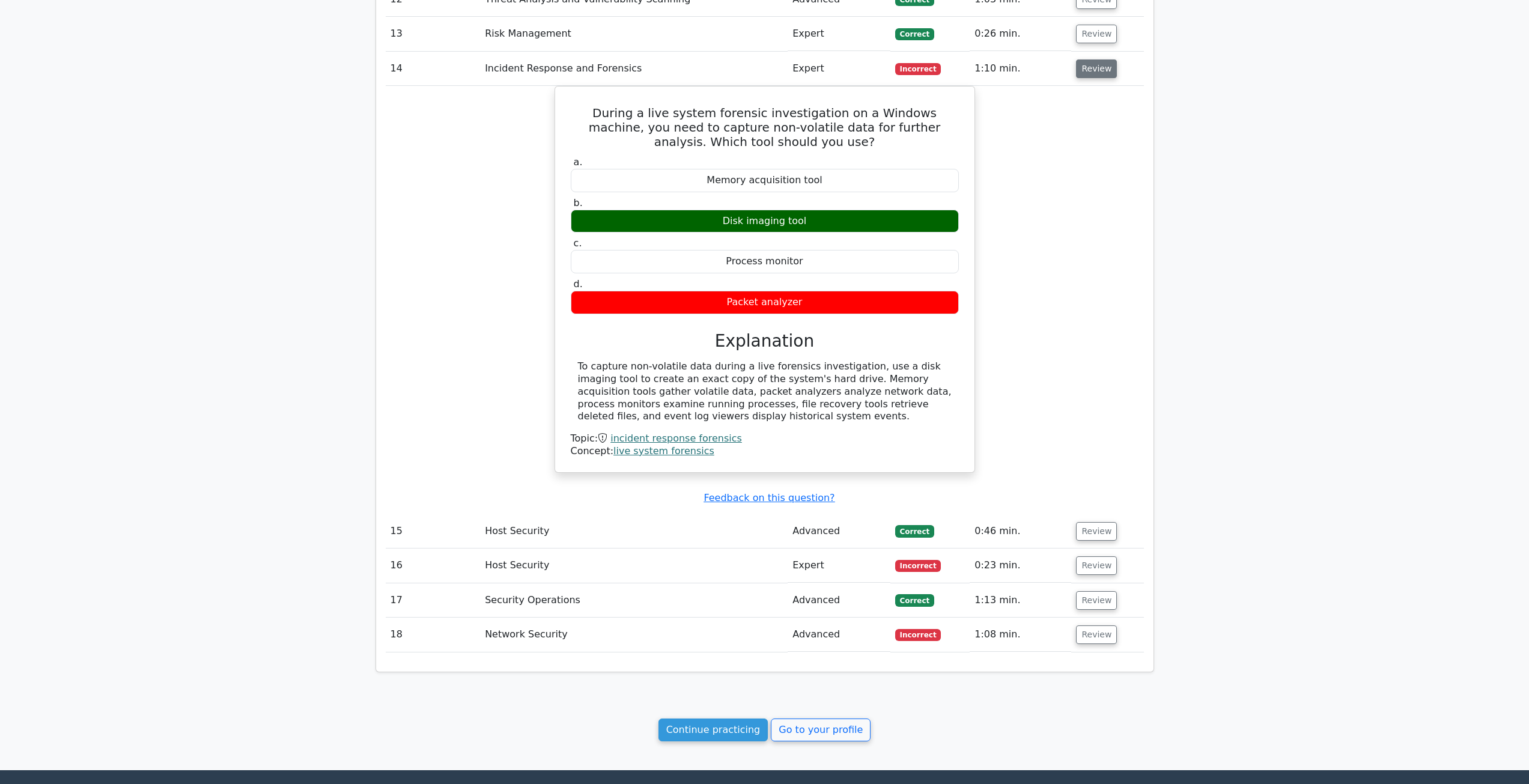
click at [1092, 65] on button "Review" at bounding box center [1096, 69] width 41 height 19
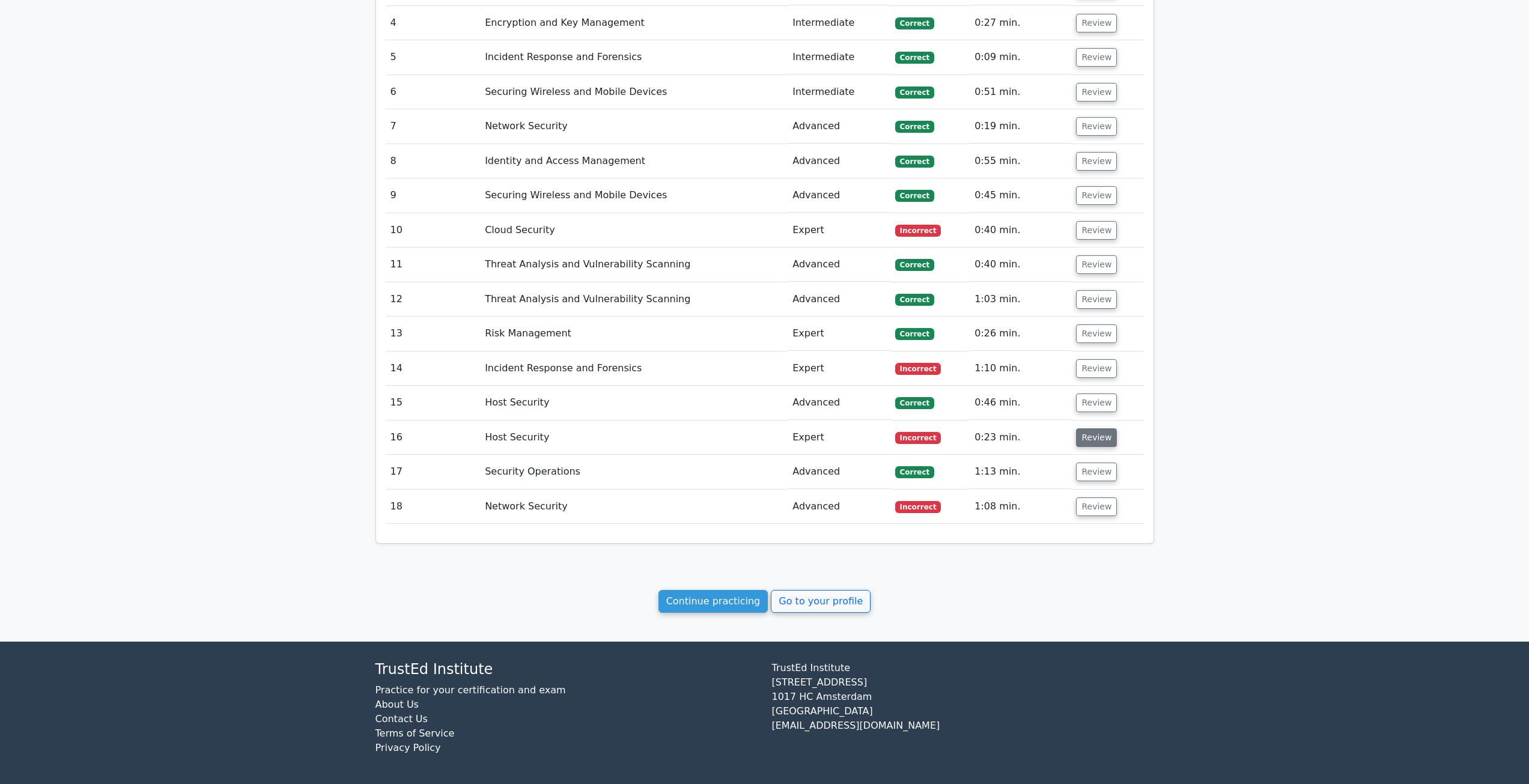
click at [1087, 441] on button "Review" at bounding box center [1096, 438] width 41 height 19
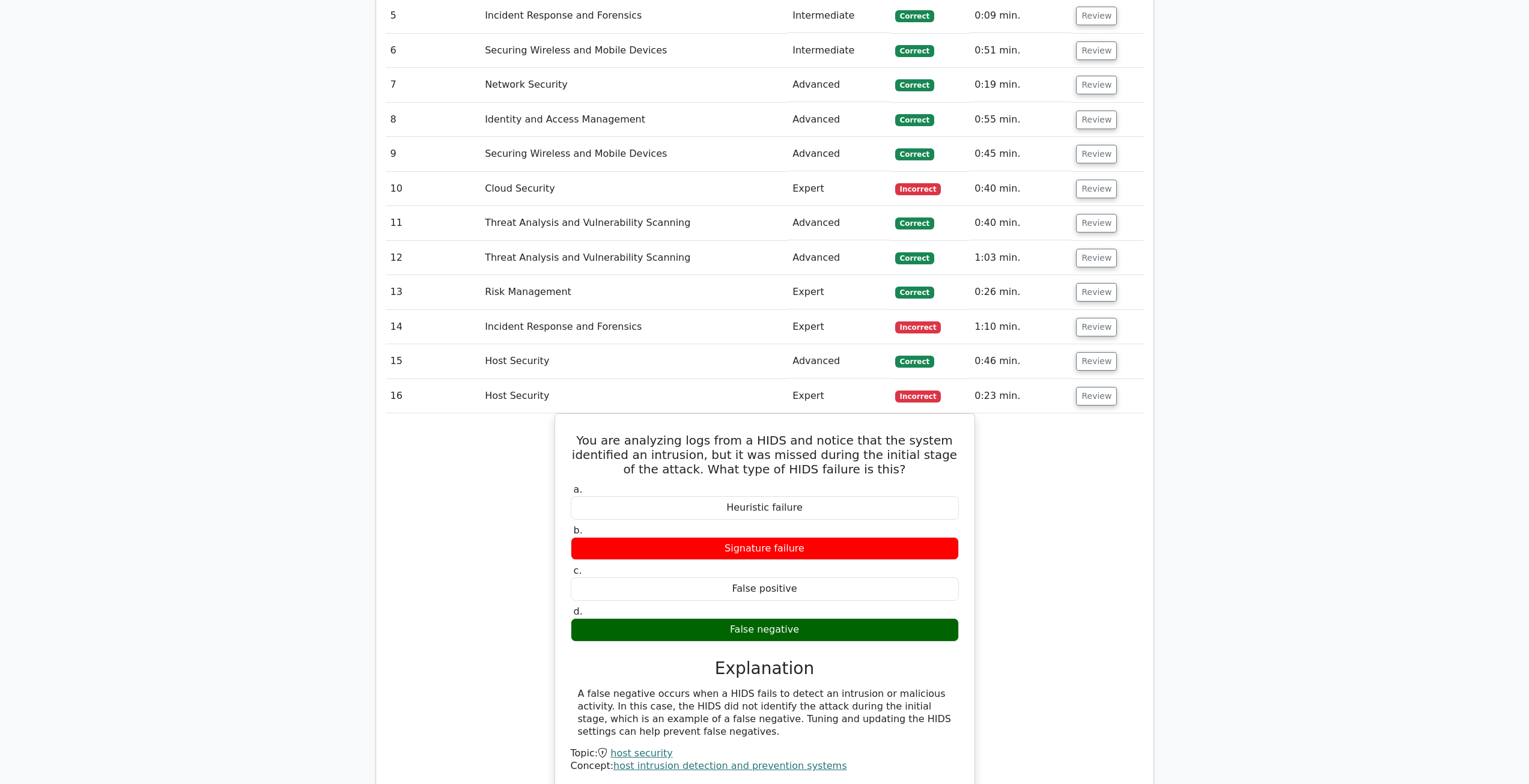
scroll to position [1022, 0]
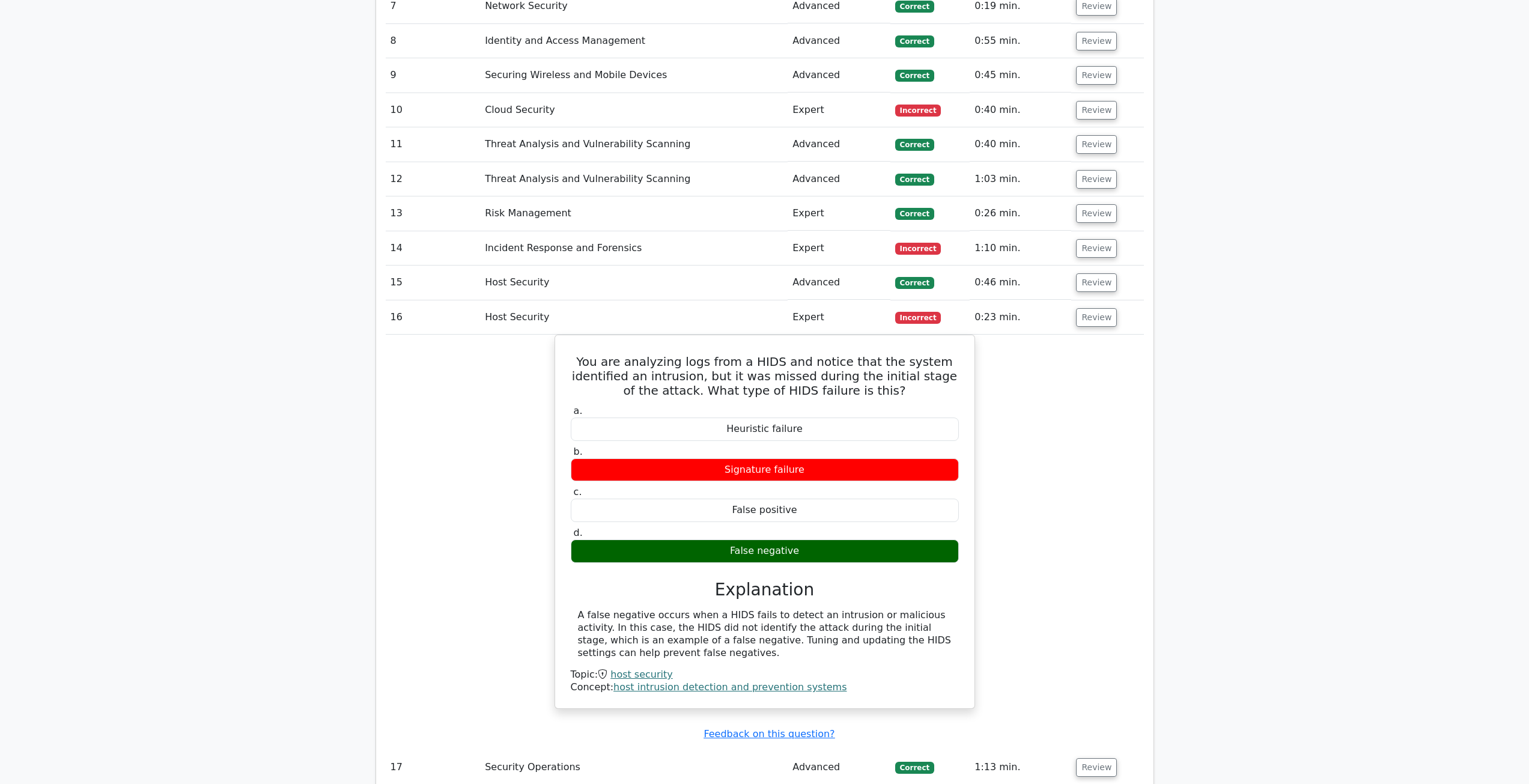
click at [1116, 311] on td "Review" at bounding box center [1108, 318] width 72 height 34
click at [1113, 312] on td "Review" at bounding box center [1108, 318] width 72 height 34
click at [1104, 312] on button "Review" at bounding box center [1096, 318] width 41 height 19
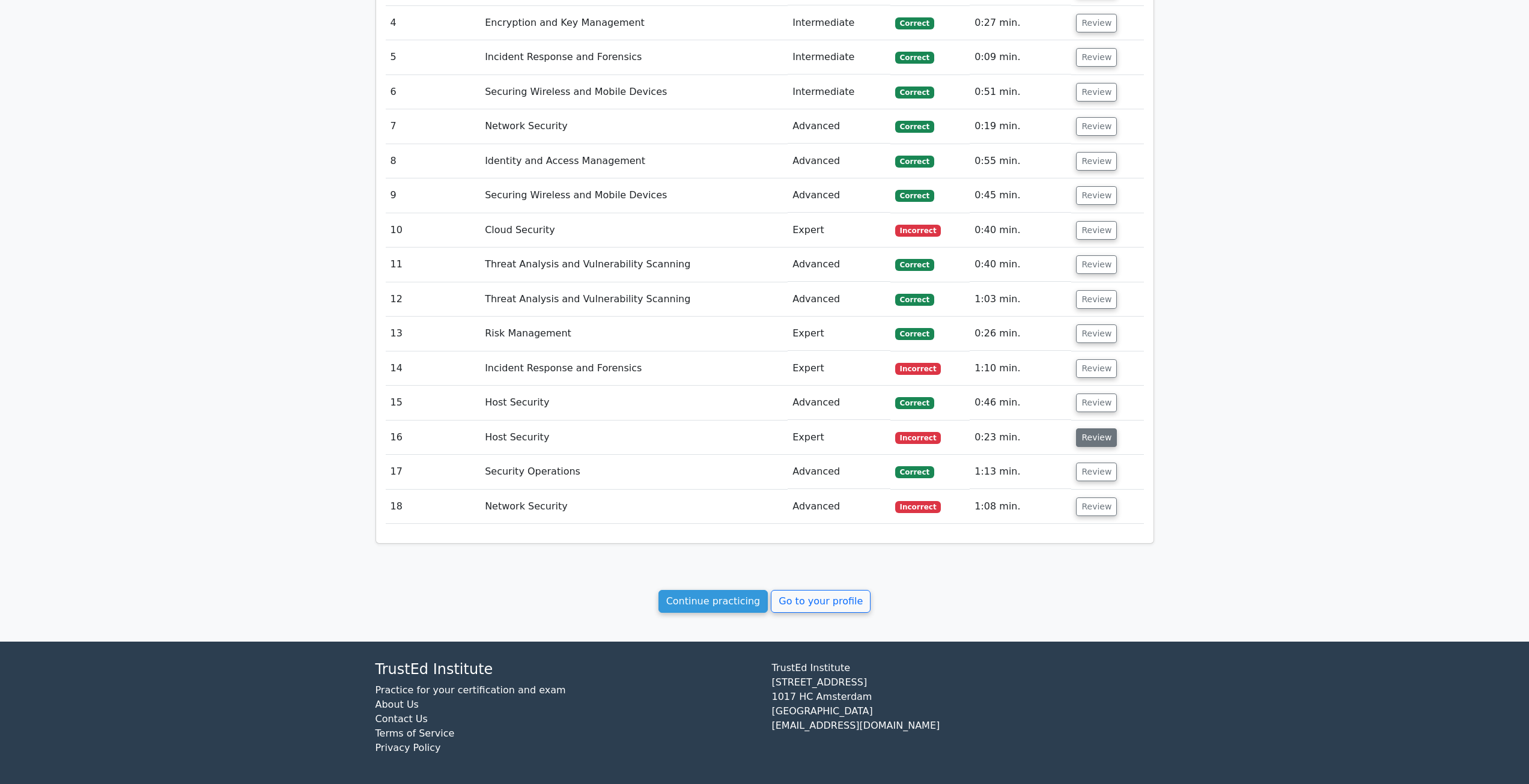
click at [1077, 438] on button "Review" at bounding box center [1096, 438] width 41 height 19
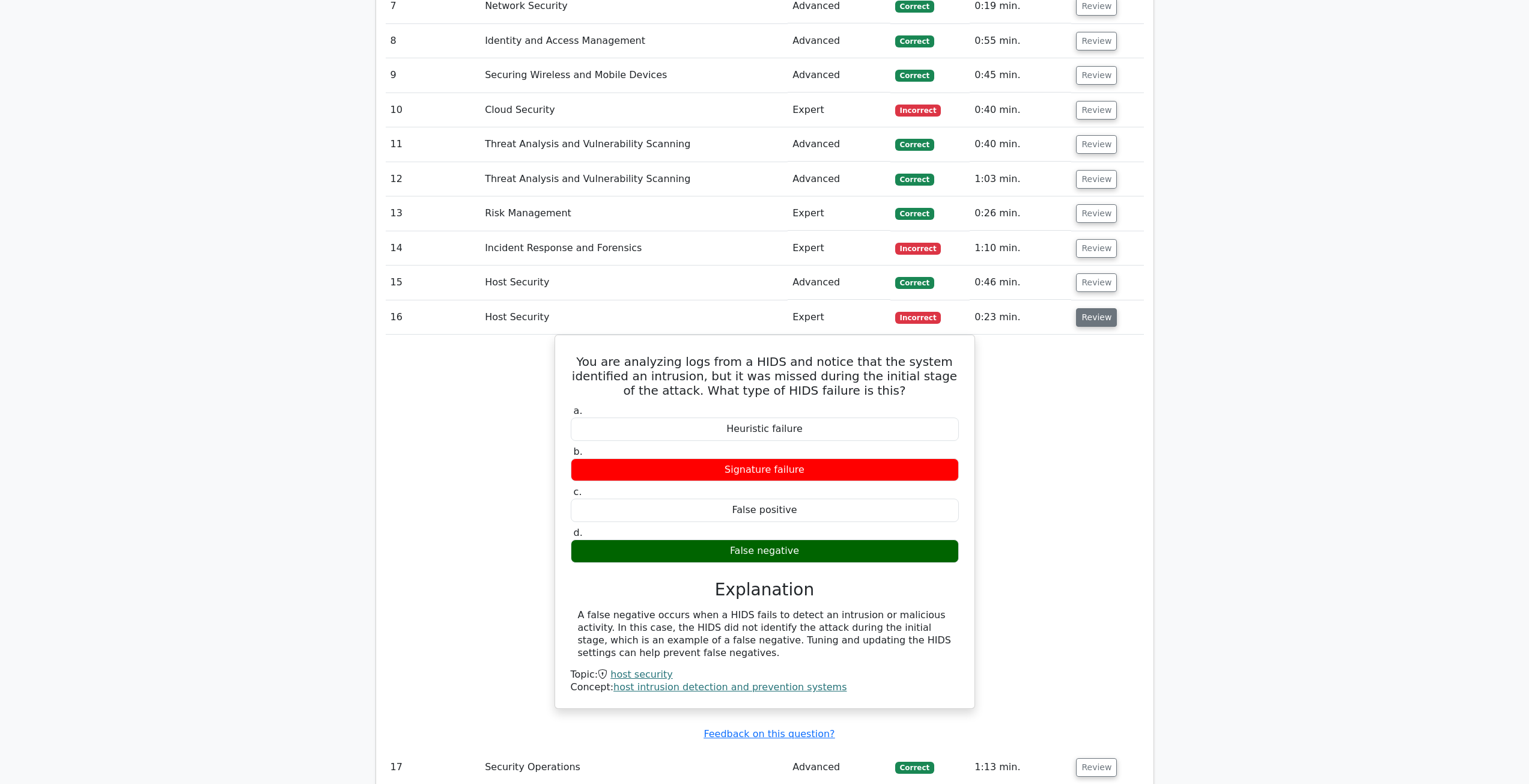
click at [1101, 322] on button "Review" at bounding box center [1096, 318] width 41 height 19
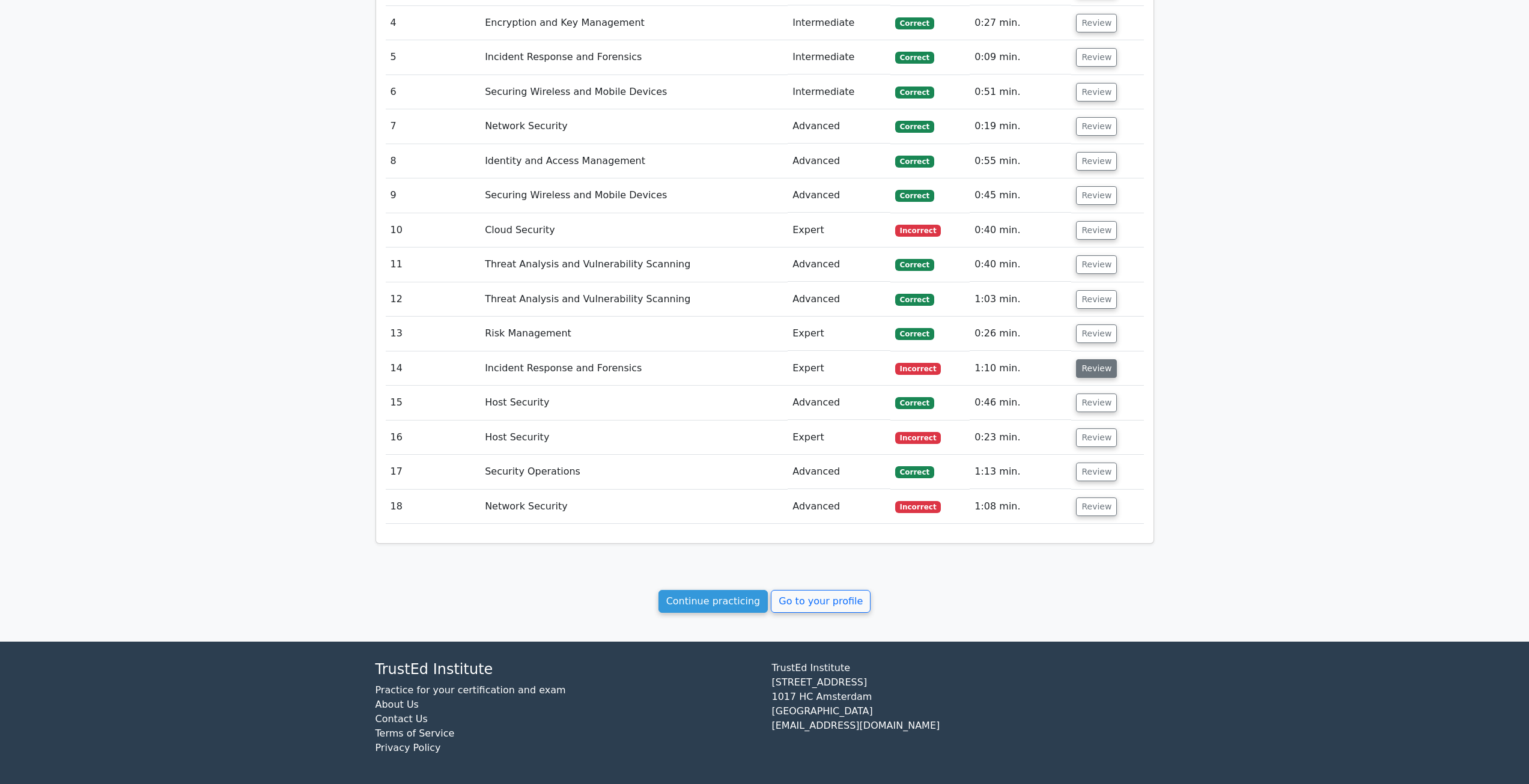
scroll to position [902, 0]
click at [1089, 506] on button "Review" at bounding box center [1096, 507] width 41 height 19
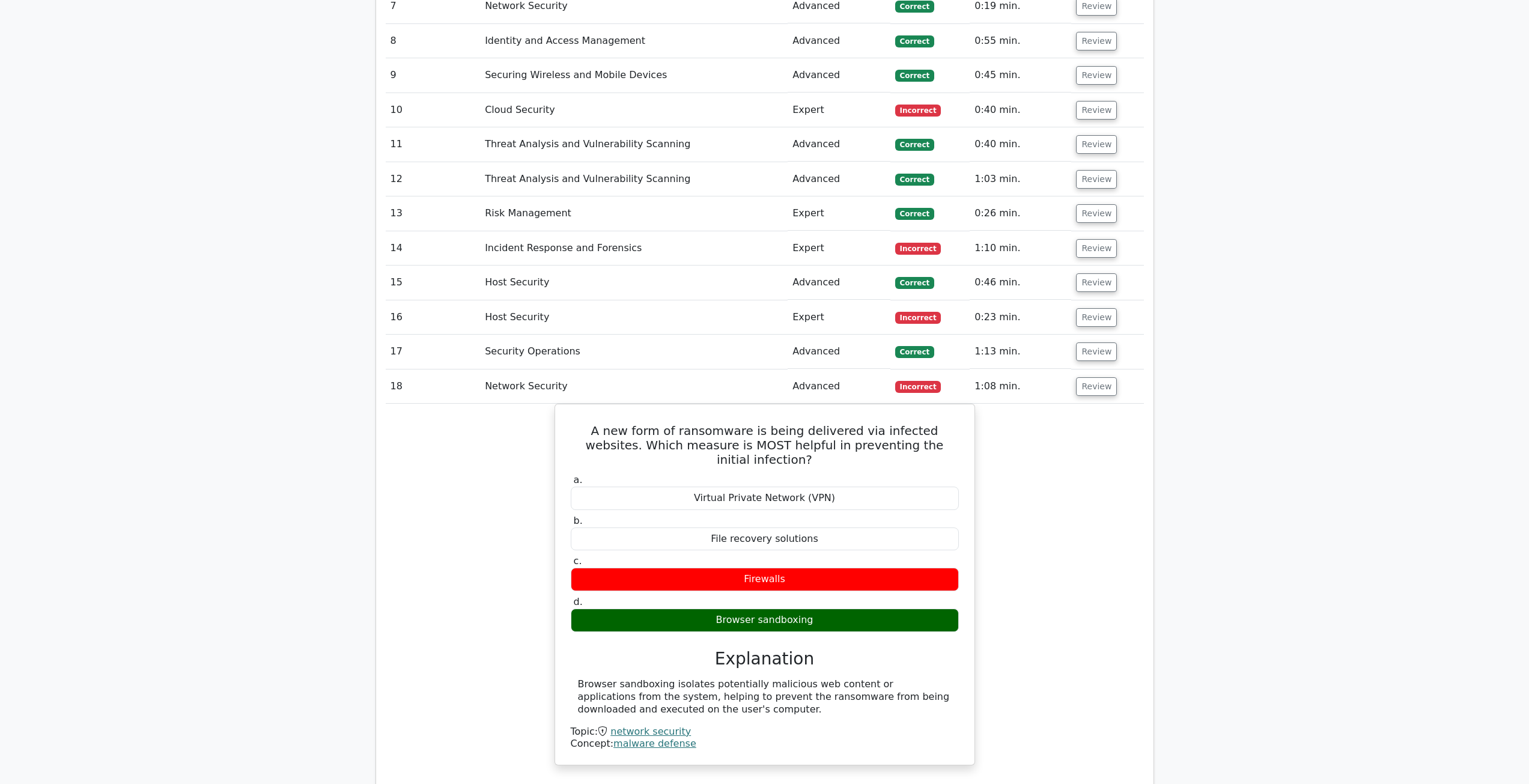
scroll to position [1082, 0]
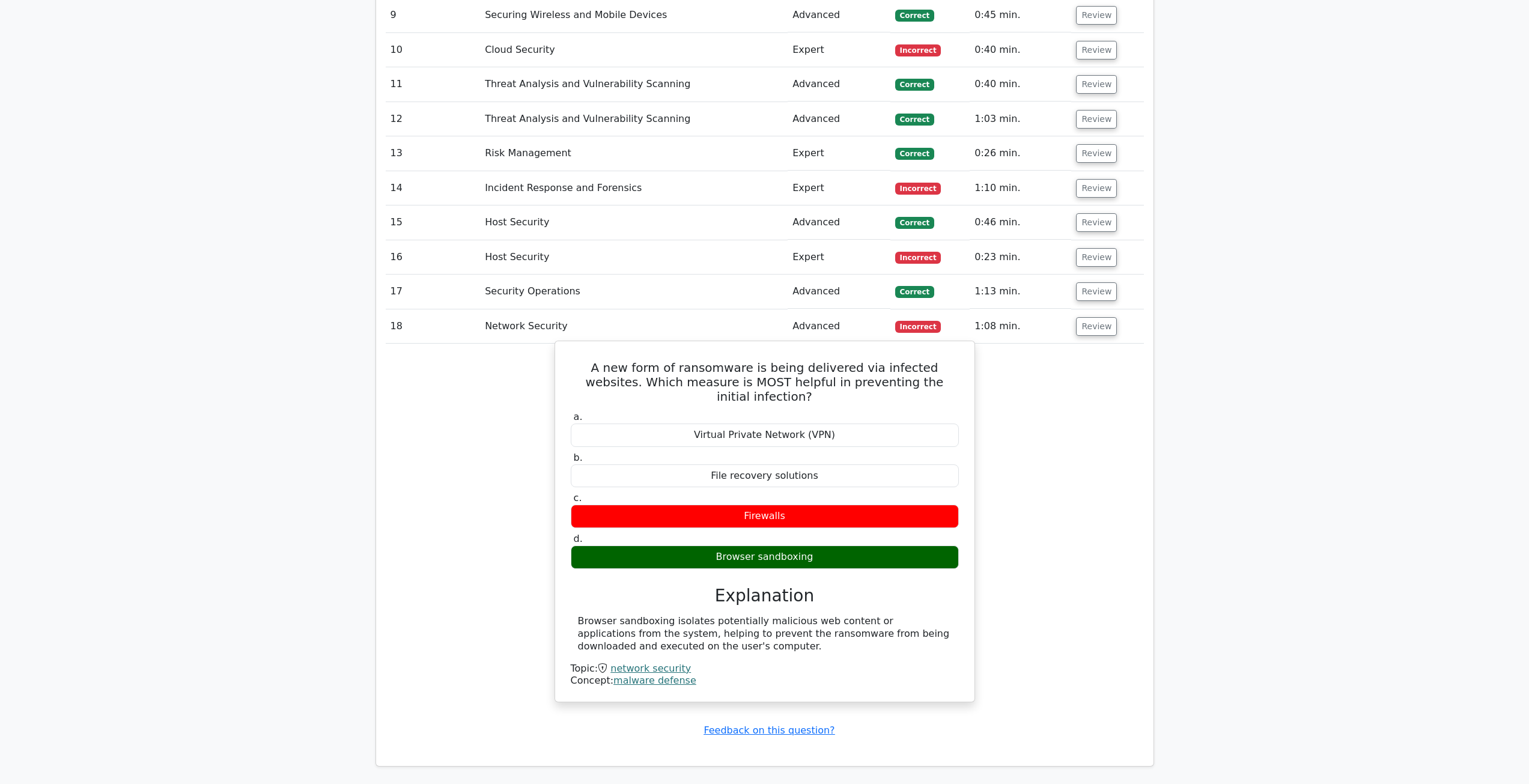
drag, startPoint x: 582, startPoint y: 365, endPoint x: 821, endPoint y: 544, distance: 298.6
click at [821, 544] on div "A new form of ransomware is being delivered via infected websites. Which measur…" at bounding box center [765, 521] width 410 height 351
copy div "A new form of ransomware is being delivered via infected websites. Which measur…"
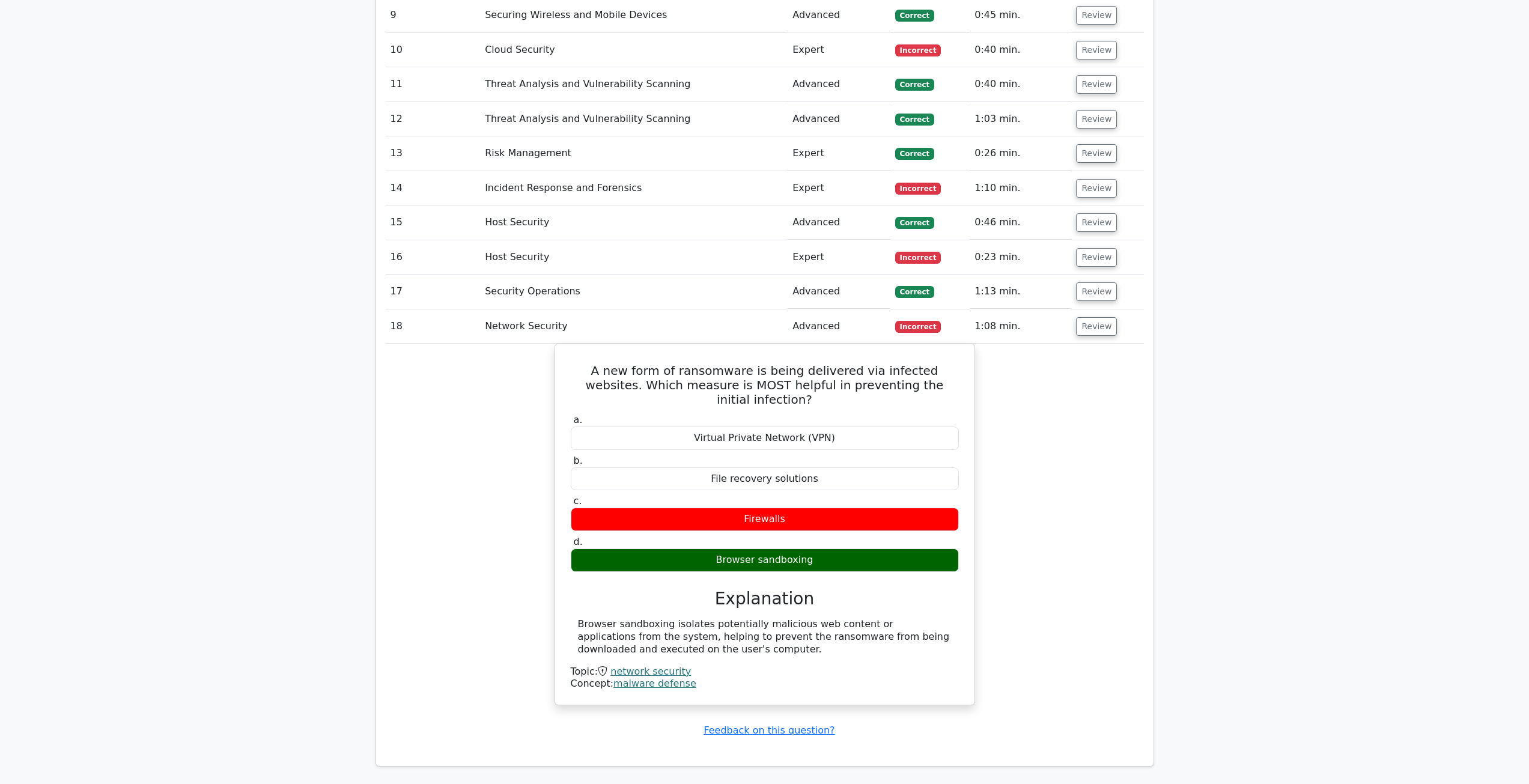
click at [1111, 529] on div "A new form of ransomware is being delivered via infected websites. Which measur…" at bounding box center [765, 532] width 758 height 376
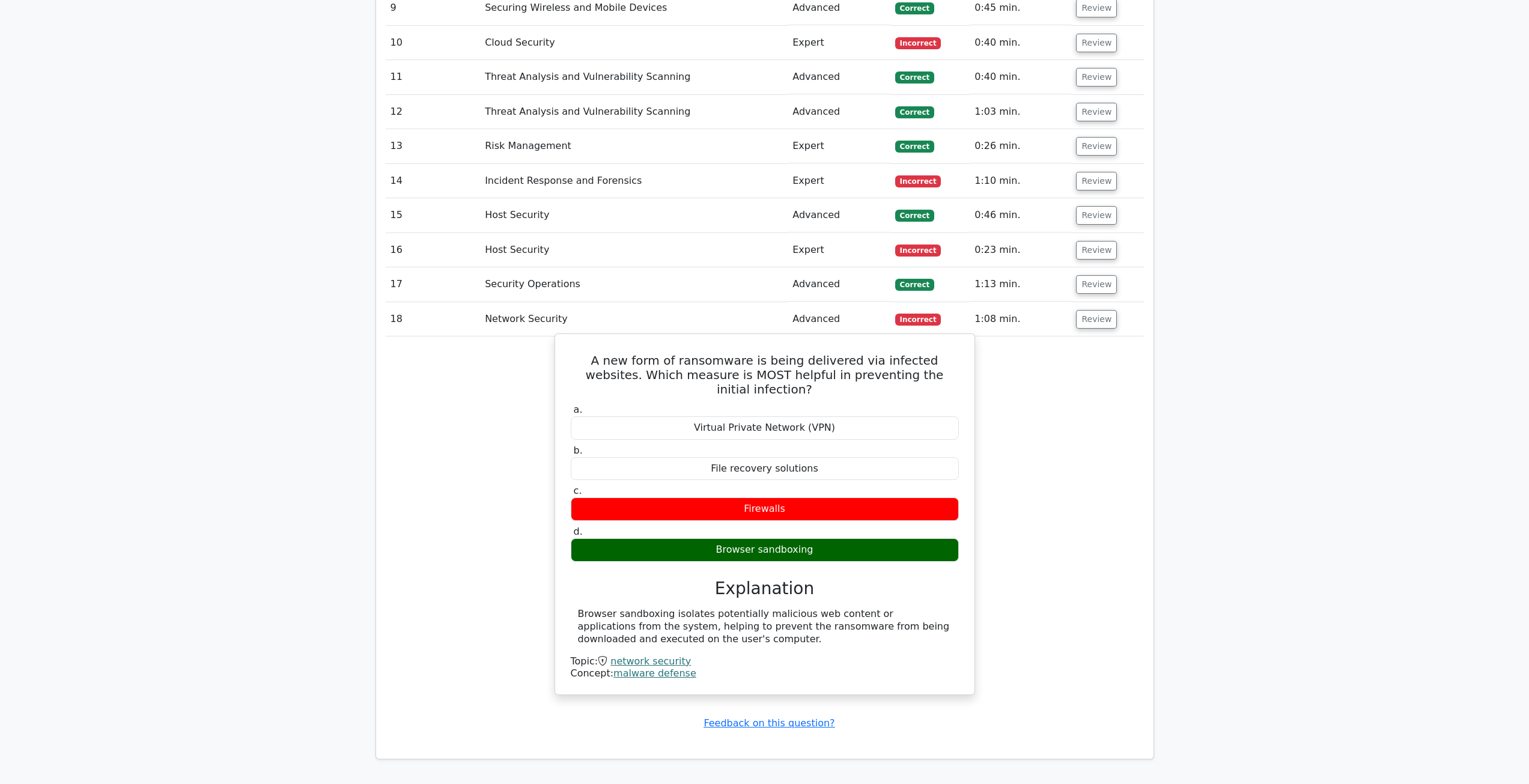
scroll to position [1261, 0]
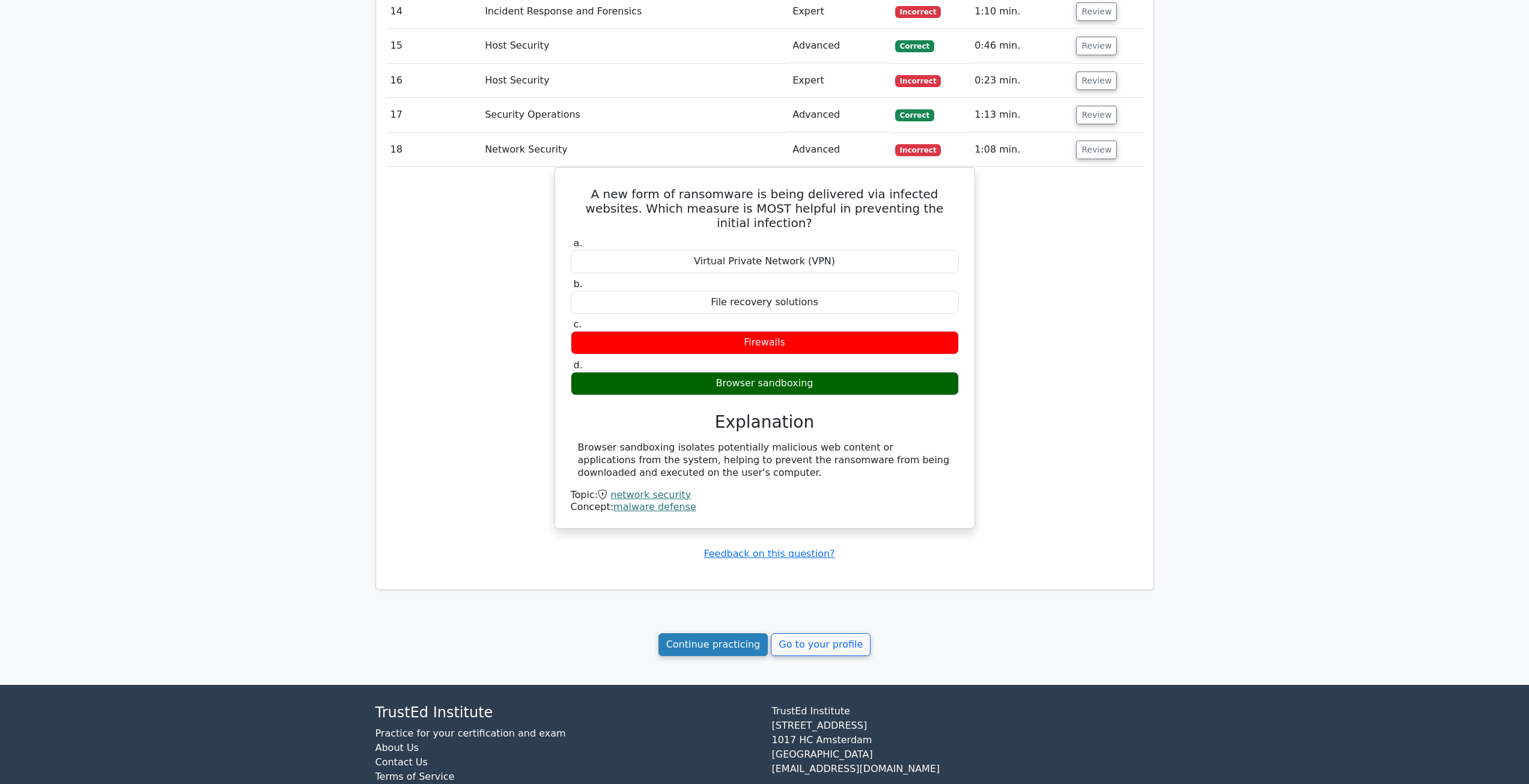
click at [691, 639] on link "Continue practicing" at bounding box center [714, 644] width 110 height 22
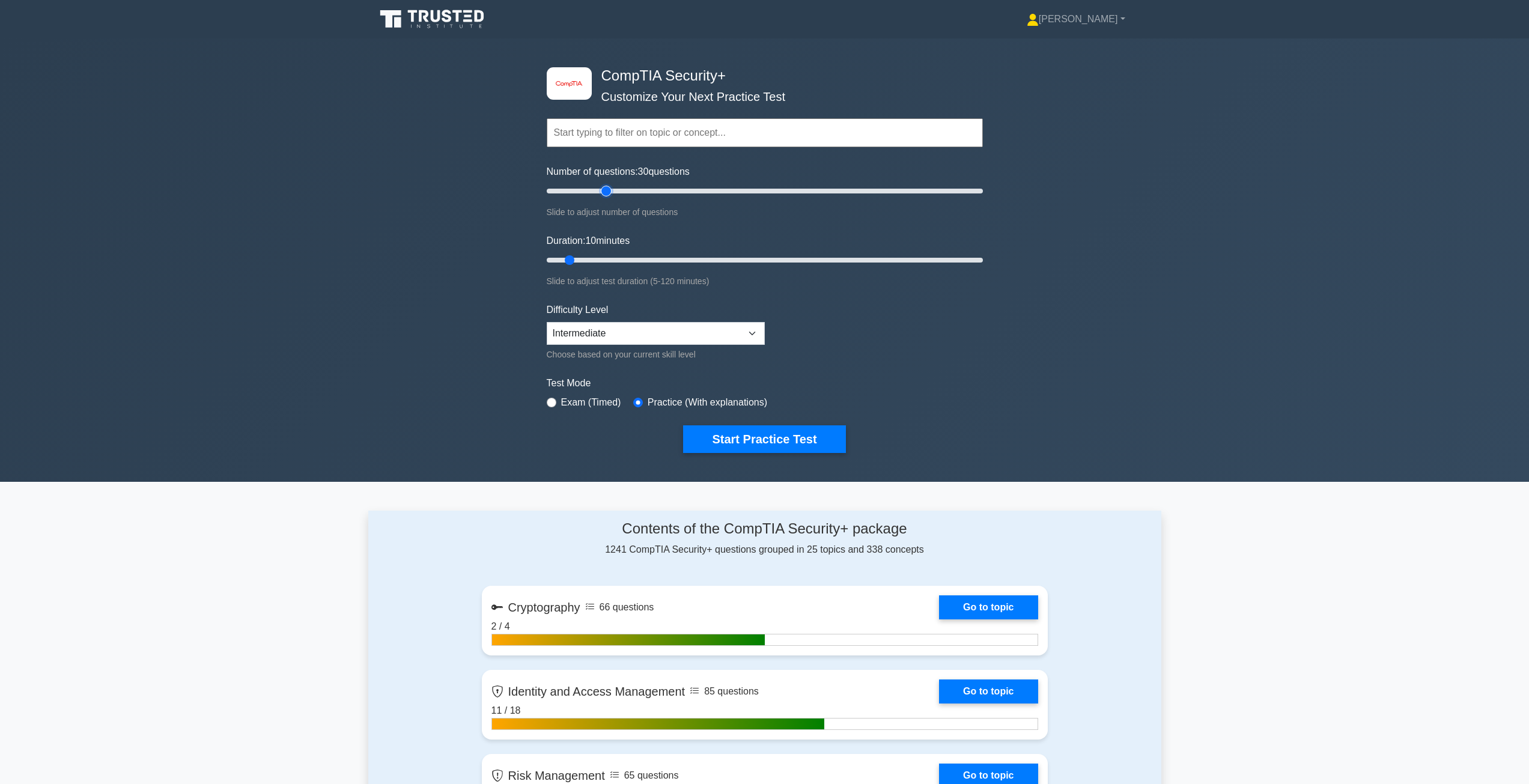
drag, startPoint x: 561, startPoint y: 188, endPoint x: 608, endPoint y: 187, distance: 47.0
type input "30"
click at [608, 187] on input "Number of questions: 30 questions" at bounding box center [764, 190] width 436 height 15
drag, startPoint x: 572, startPoint y: 258, endPoint x: 624, endPoint y: 258, distance: 52.0
type input "25"
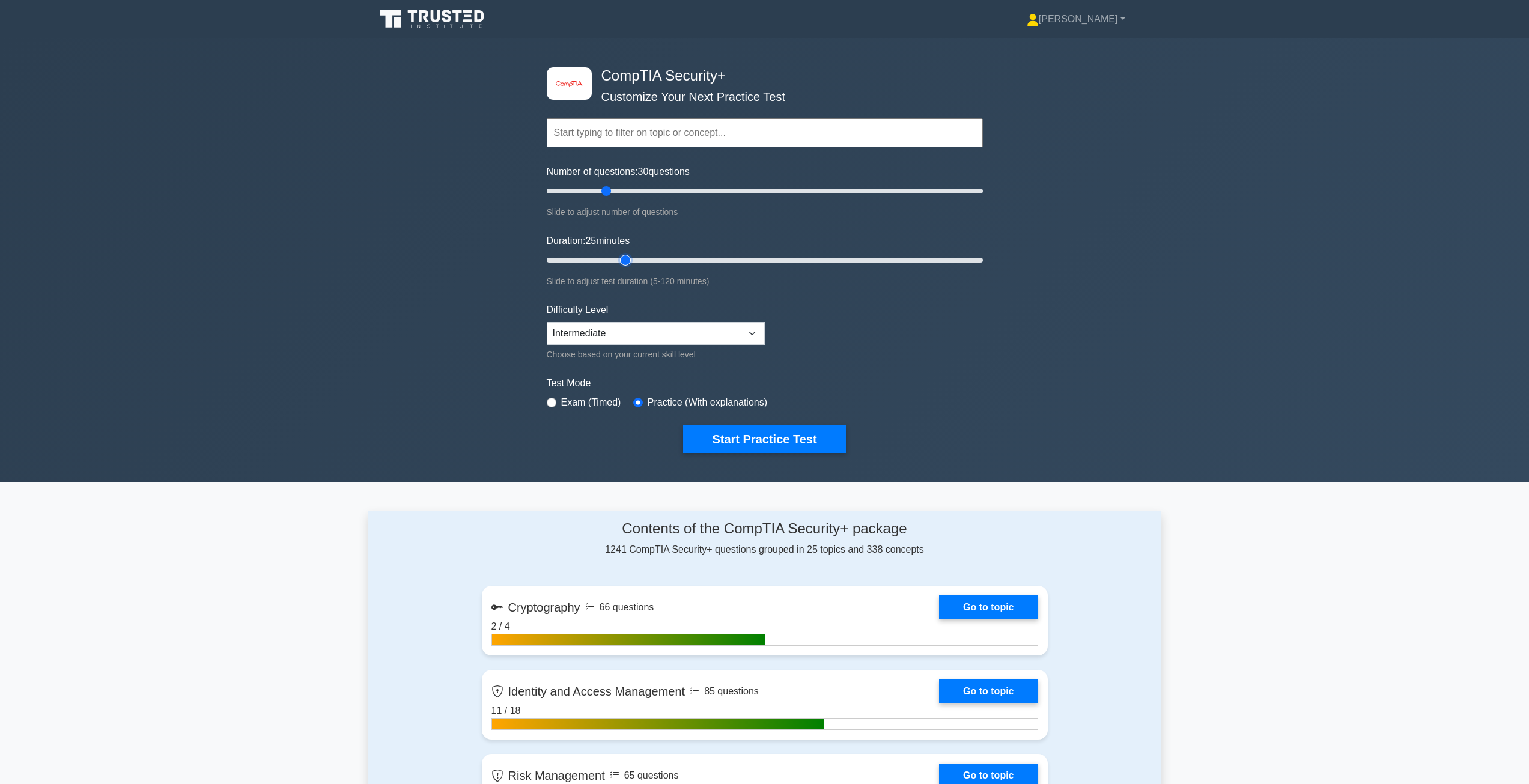
click at [624, 258] on input "Duration: 25 minutes" at bounding box center [764, 260] width 436 height 15
click at [921, 346] on form "Topics Cryptography Identity and Access Management Risk Management Network Secu…" at bounding box center [764, 267] width 436 height 371
click at [740, 339] on select "Beginner Intermediate Expert" at bounding box center [655, 333] width 218 height 22
drag, startPoint x: 740, startPoint y: 339, endPoint x: 746, endPoint y: 339, distance: 6.0
click at [740, 339] on select "Beginner Intermediate Expert" at bounding box center [655, 333] width 218 height 22
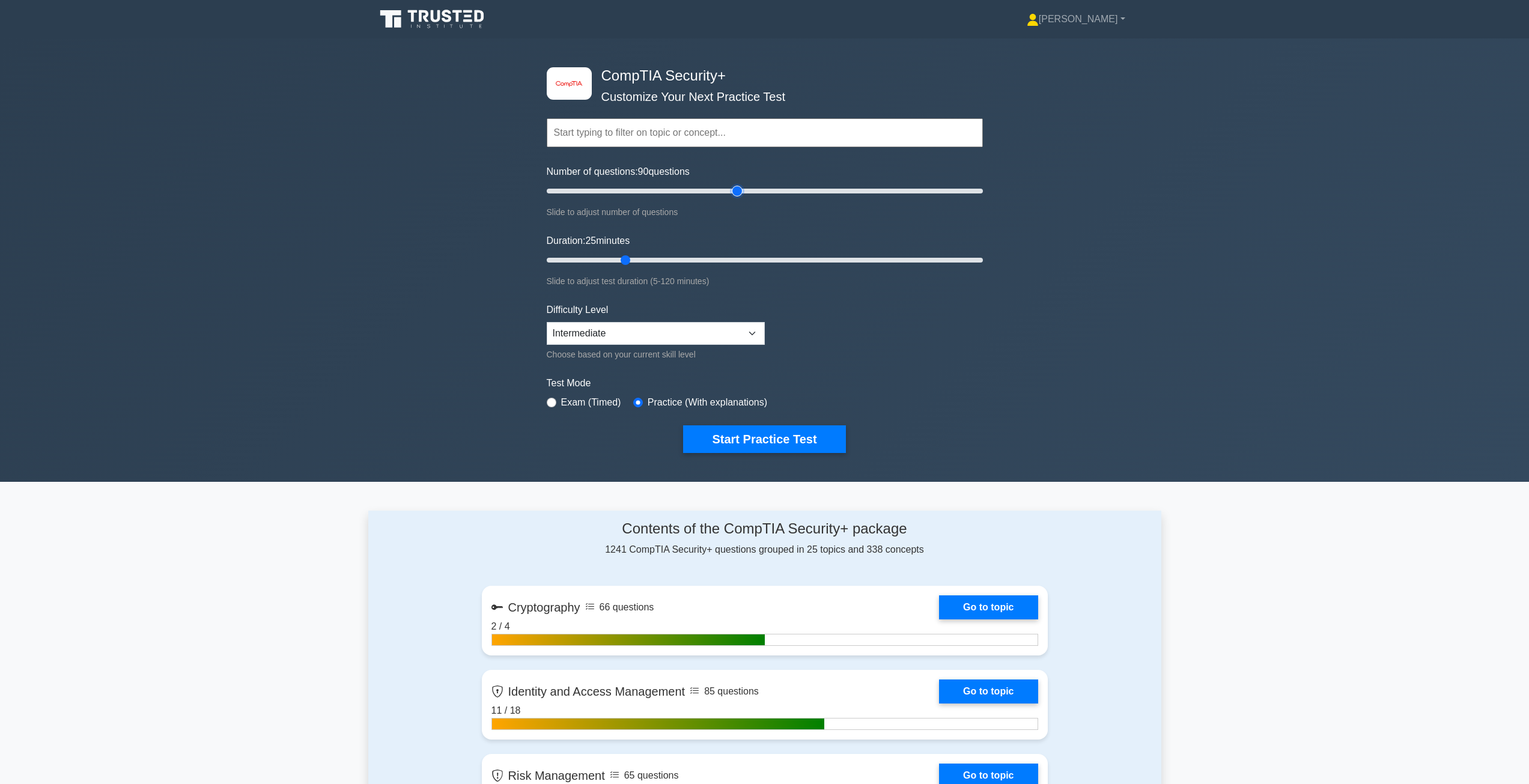
drag, startPoint x: 606, startPoint y: 191, endPoint x: 733, endPoint y: 196, distance: 127.1
type input "90"
click at [733, 196] on input "Number of questions: 90 questions" at bounding box center [764, 190] width 436 height 15
drag, startPoint x: 625, startPoint y: 258, endPoint x: 858, endPoint y: 259, distance: 233.0
type input "90"
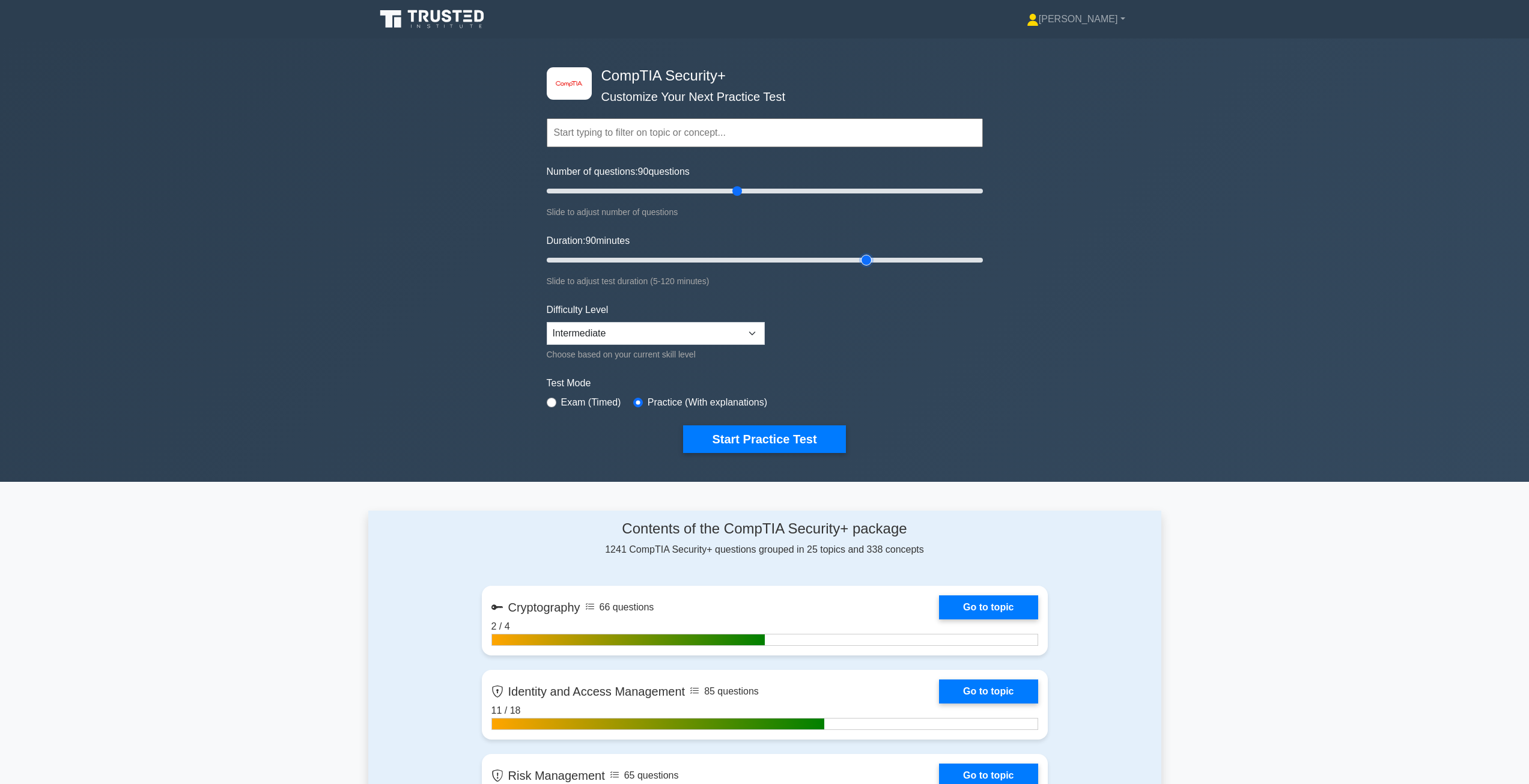
click at [858, 259] on input "Duration: 90 minutes" at bounding box center [764, 260] width 436 height 15
click at [791, 444] on button "Start Practice Test" at bounding box center [764, 439] width 162 height 28
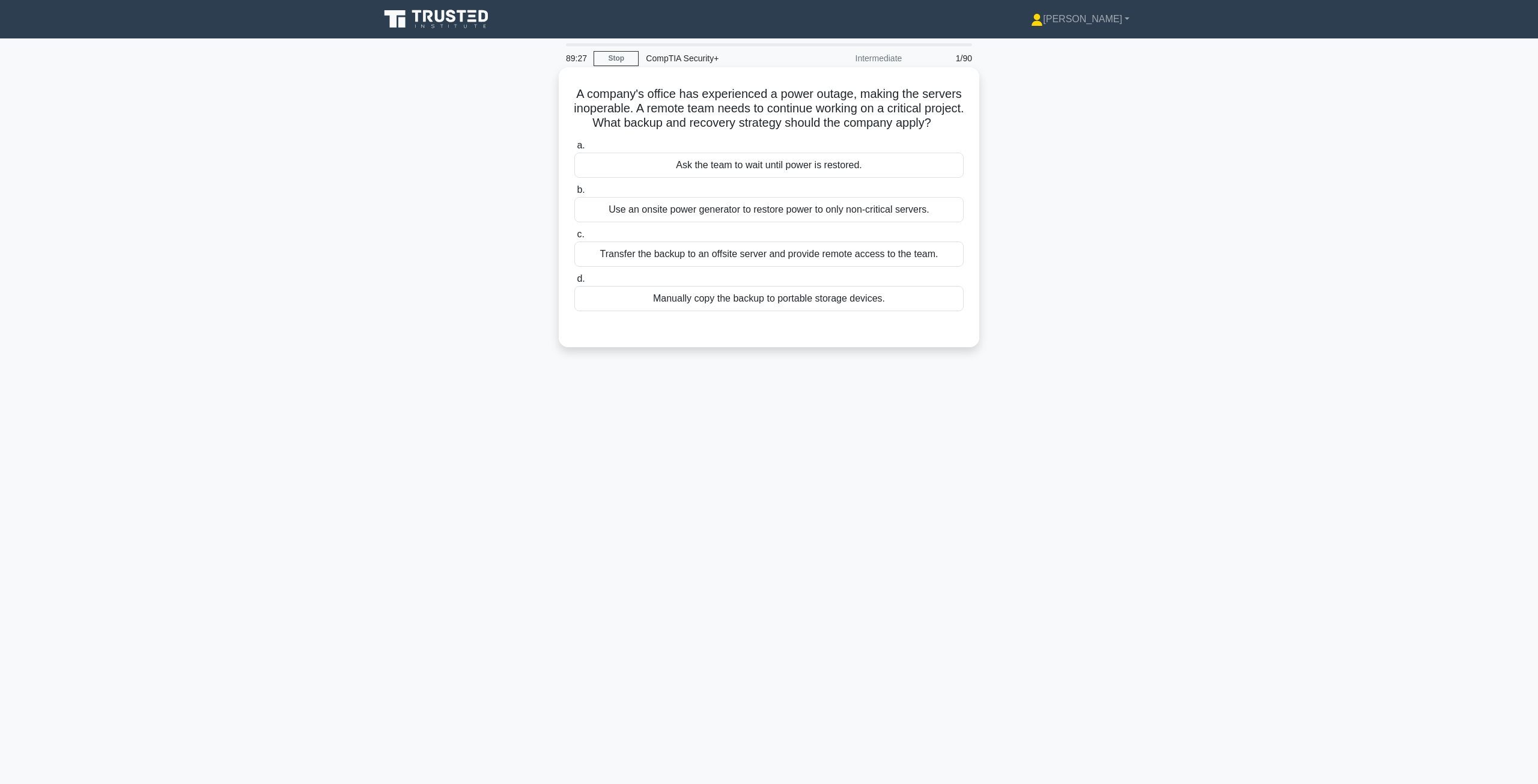
click at [676, 222] on div "Use an onsite power generator to restore power to only non-critical servers." at bounding box center [769, 209] width 389 height 25
click at [575, 194] on input "b. Use an onsite power generator to restore power to only non-critical servers." at bounding box center [575, 190] width 0 height 8
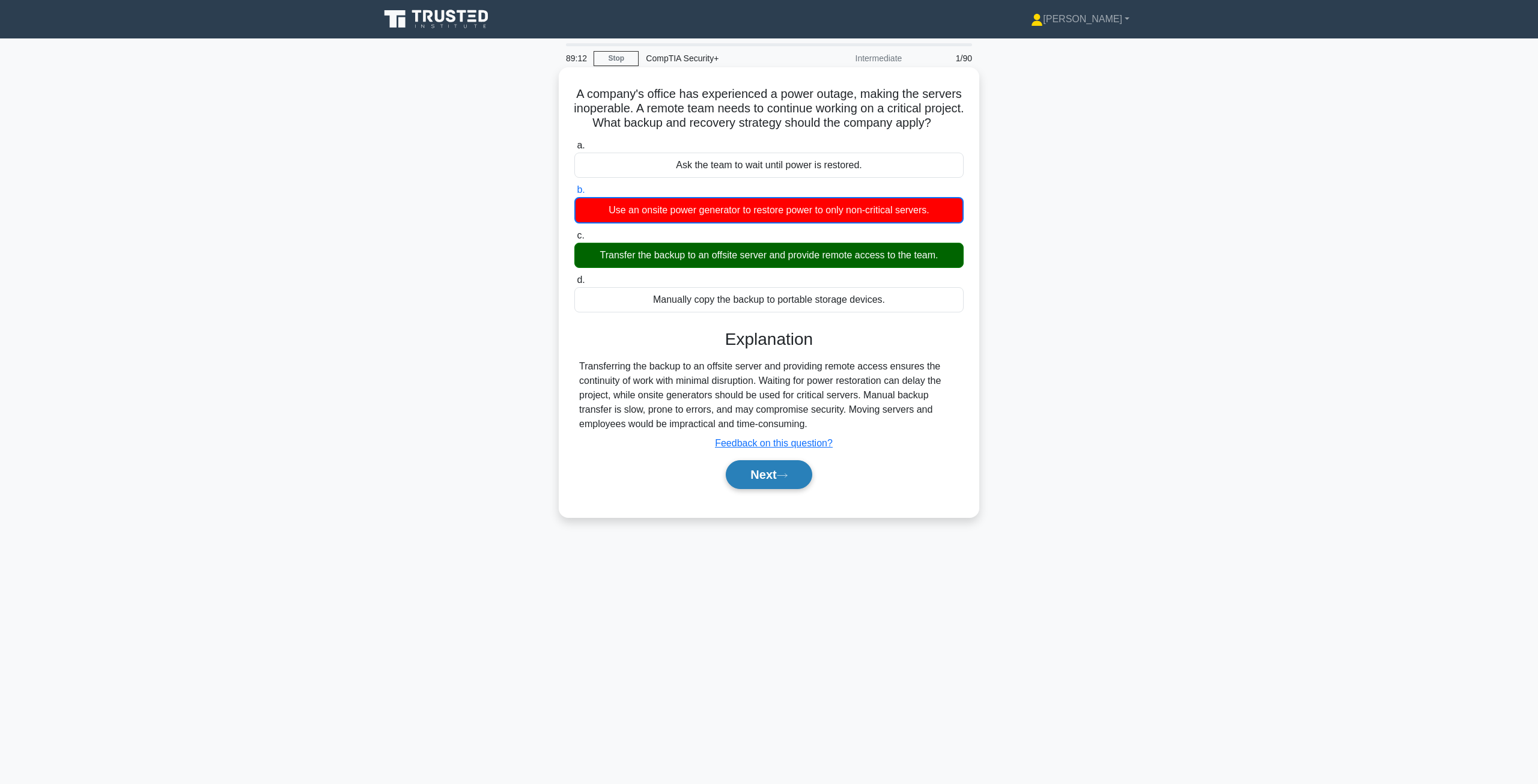
click at [768, 487] on button "Next" at bounding box center [769, 474] width 86 height 28
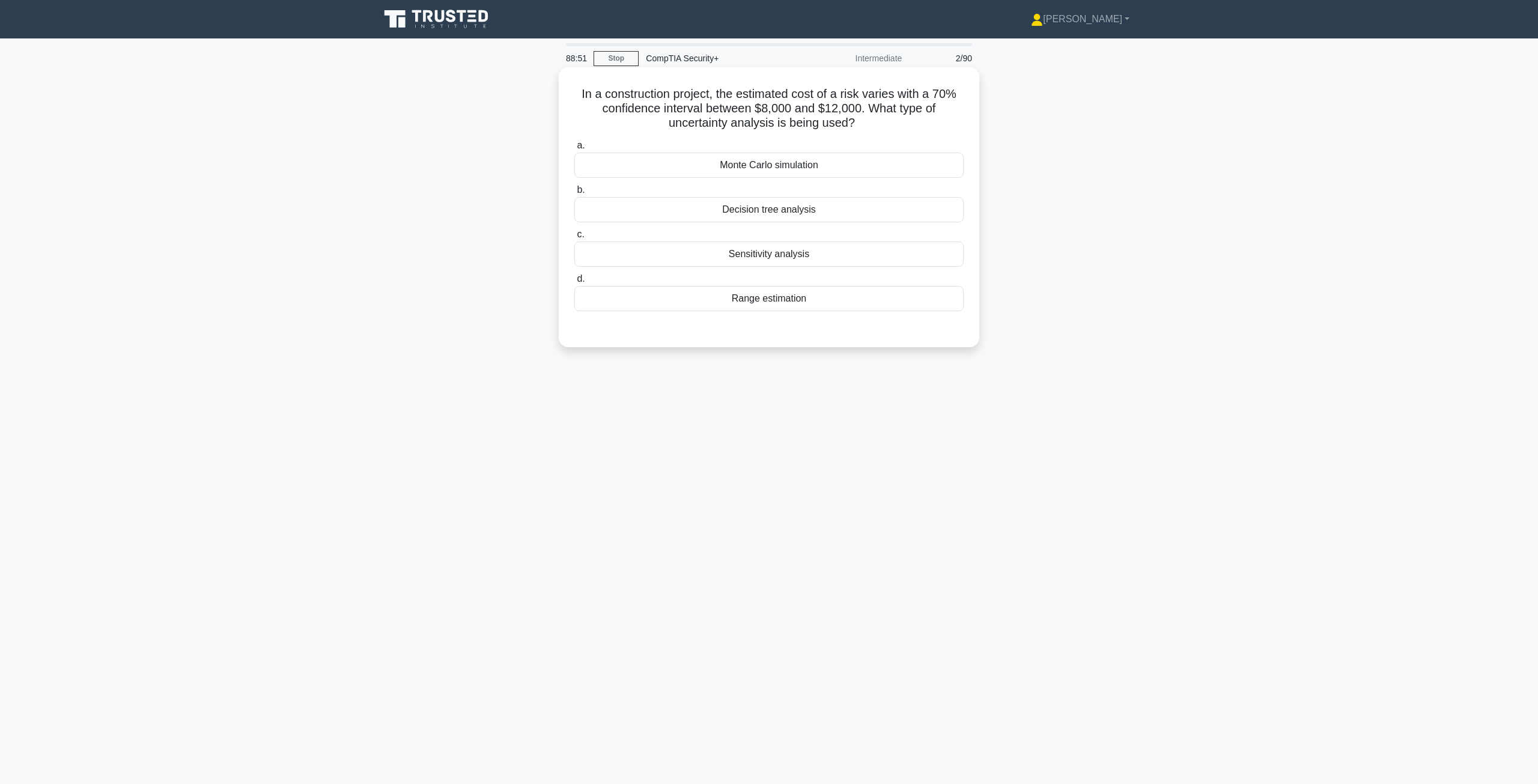
click at [767, 301] on div "Range estimation" at bounding box center [769, 298] width 389 height 25
click at [575, 283] on input "d. Range estimation" at bounding box center [575, 278] width 0 height 8
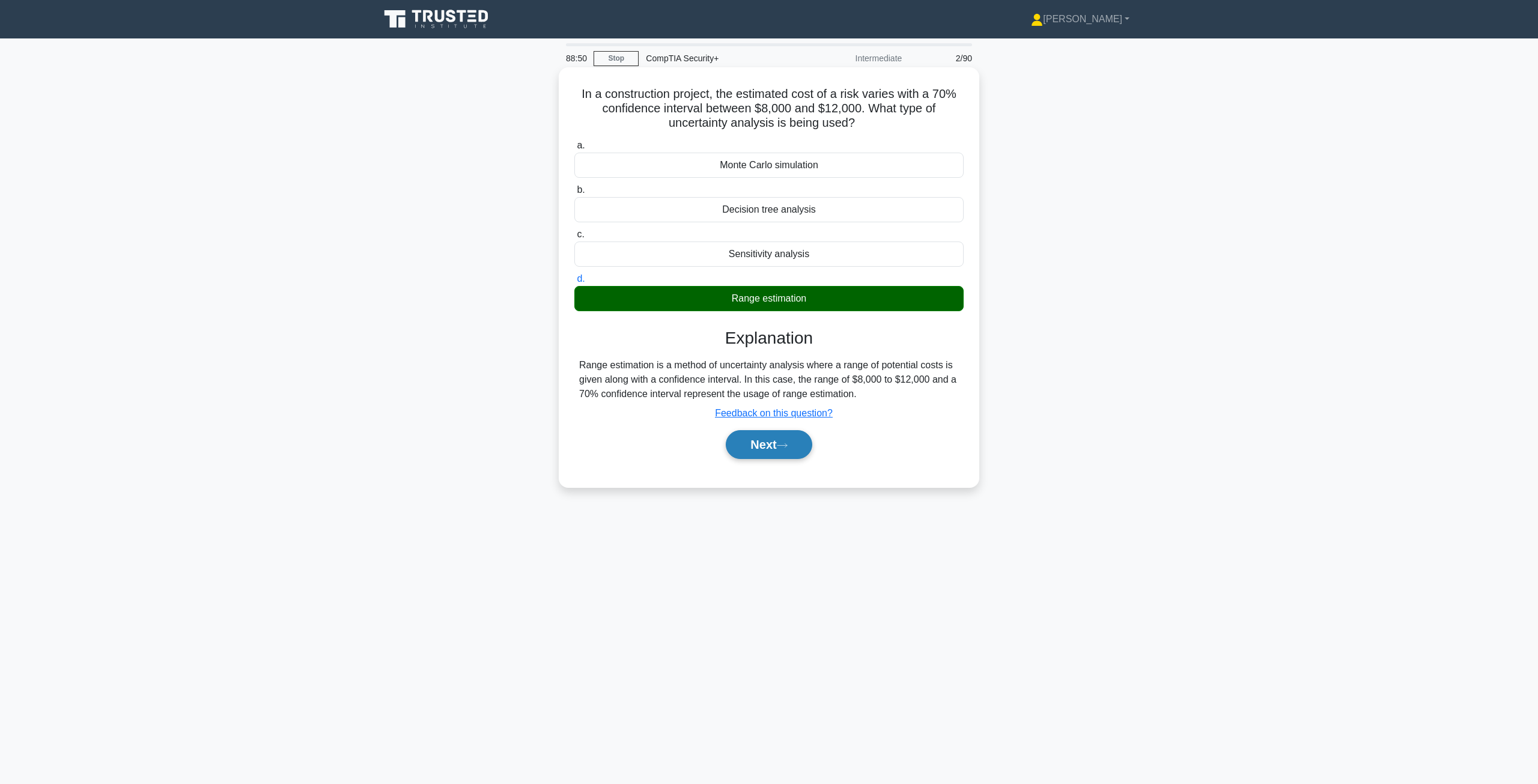
click at [757, 439] on button "Next" at bounding box center [769, 444] width 86 height 28
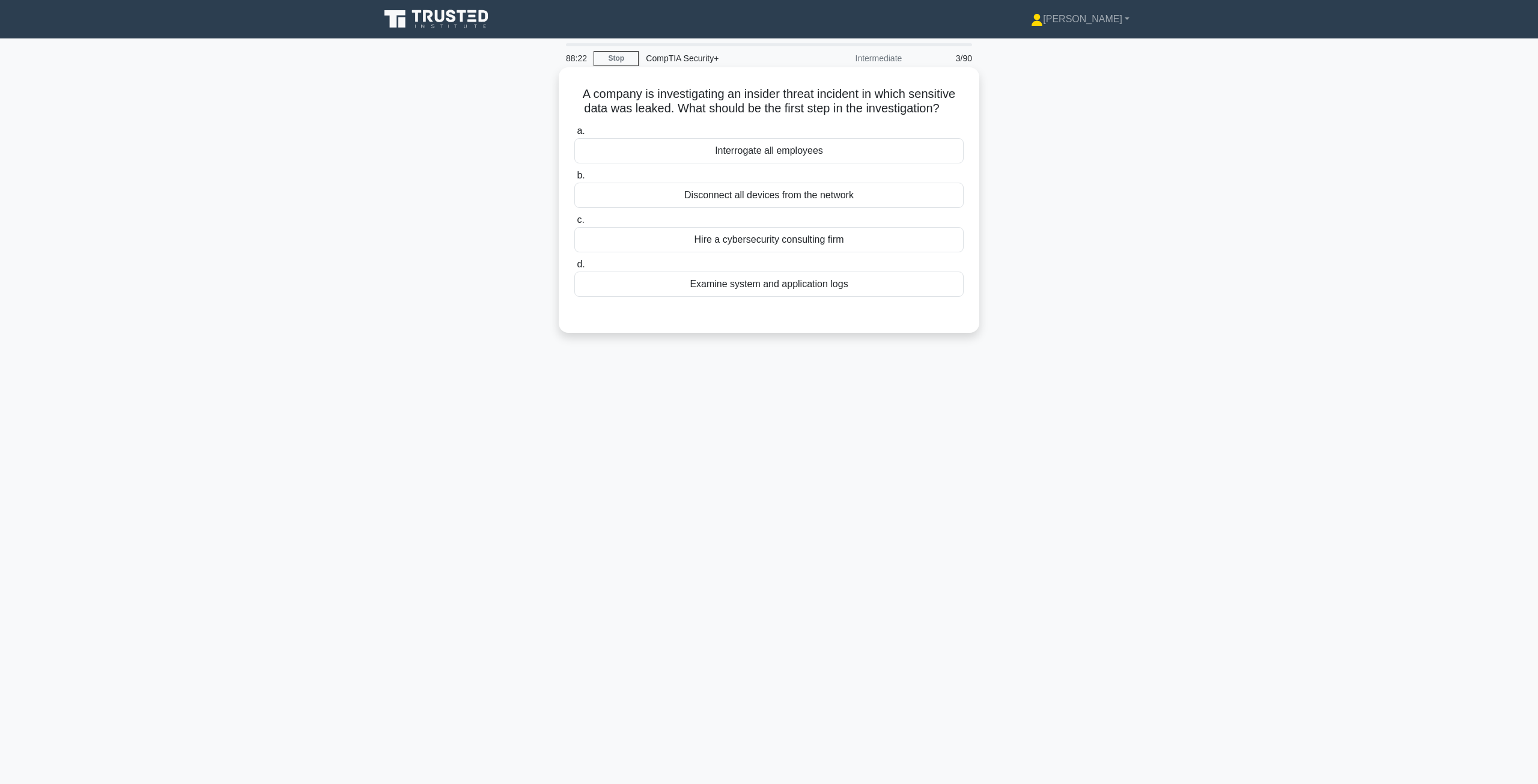
click at [759, 279] on div "Examine system and application logs" at bounding box center [769, 283] width 389 height 25
click at [575, 269] on input "d. Examine system and application logs" at bounding box center [575, 264] width 0 height 8
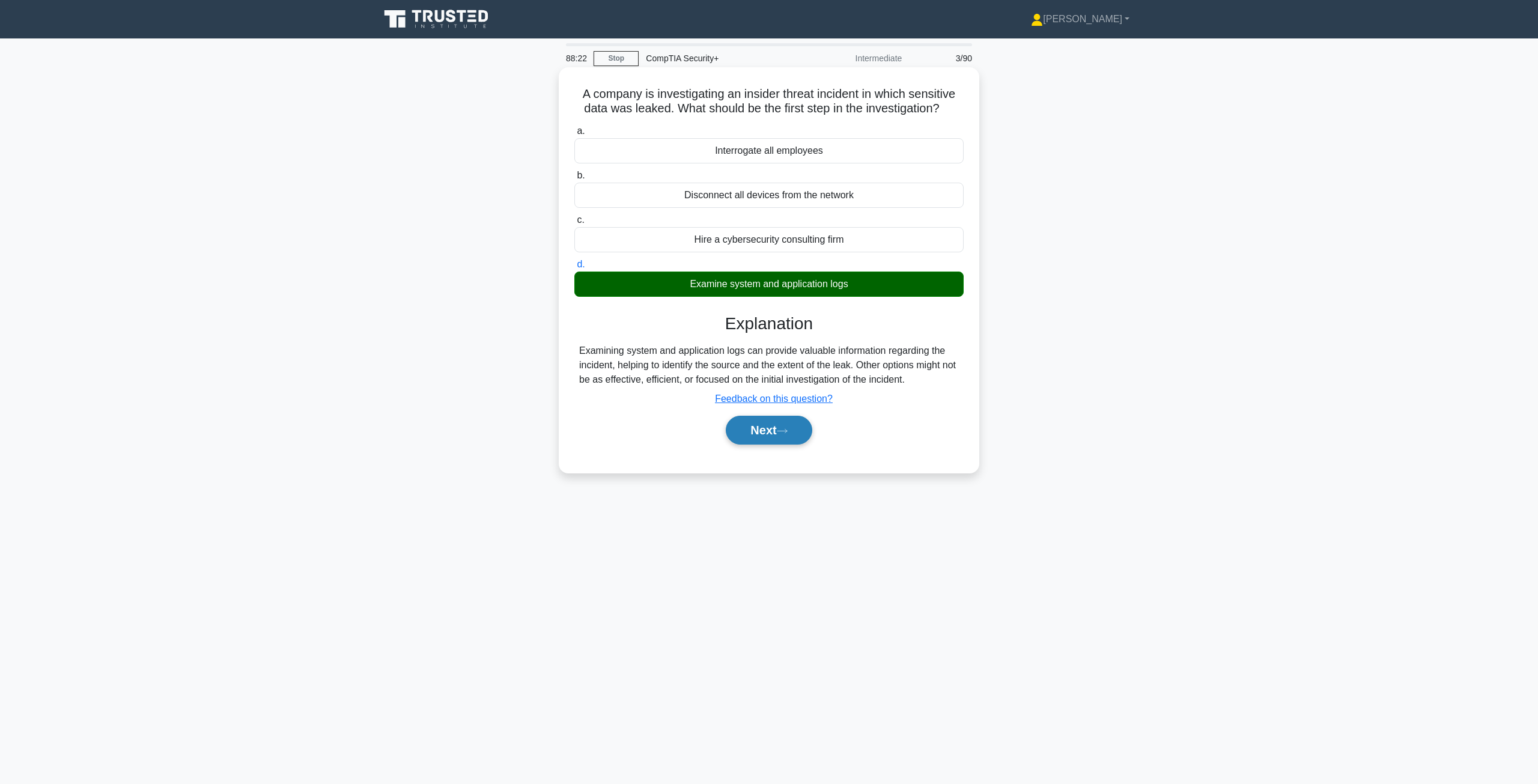
click at [771, 433] on button "Next" at bounding box center [769, 429] width 86 height 28
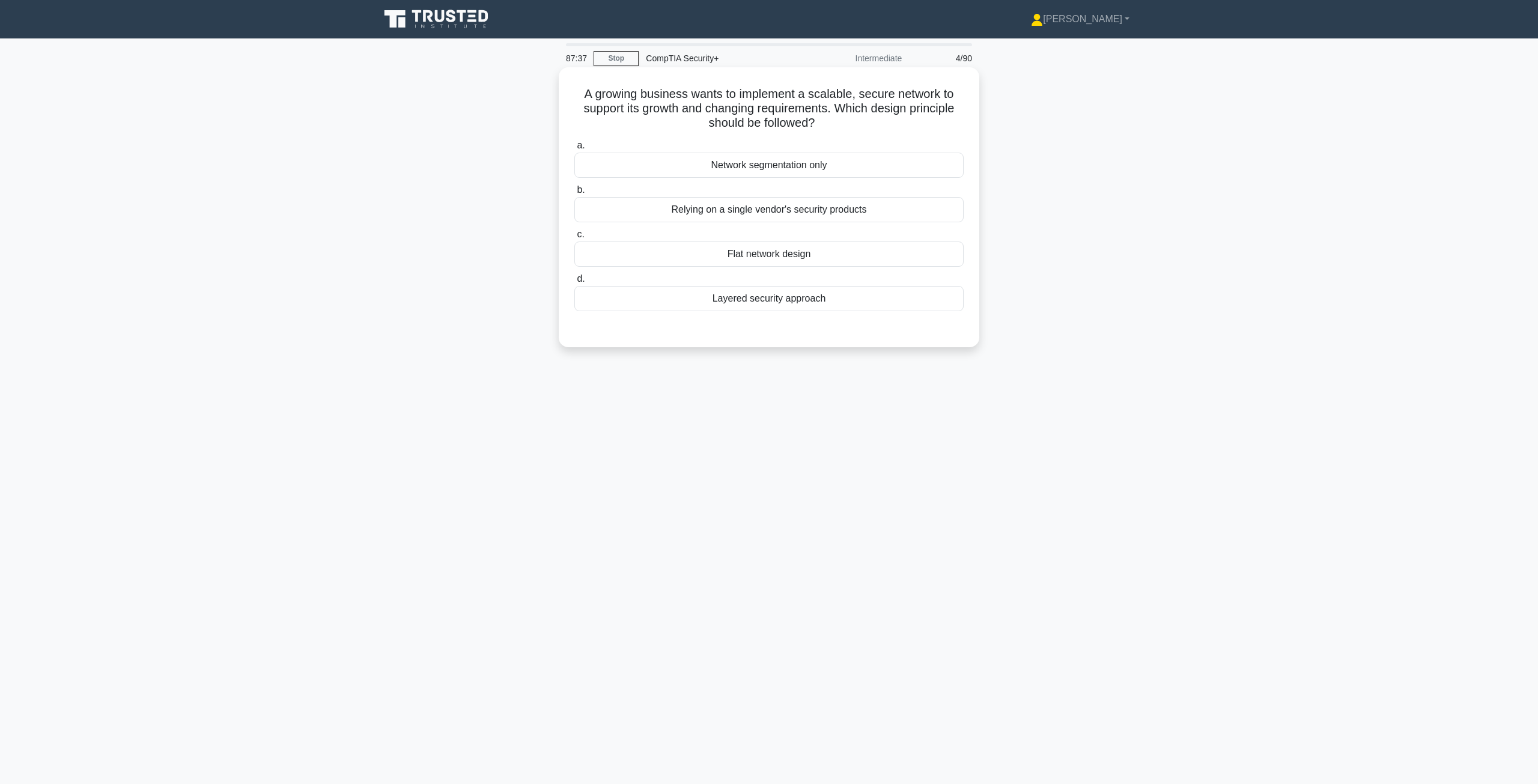
click at [719, 301] on div "Layered security approach" at bounding box center [769, 298] width 389 height 25
click at [575, 283] on input "d. Layered security approach" at bounding box center [575, 278] width 0 height 8
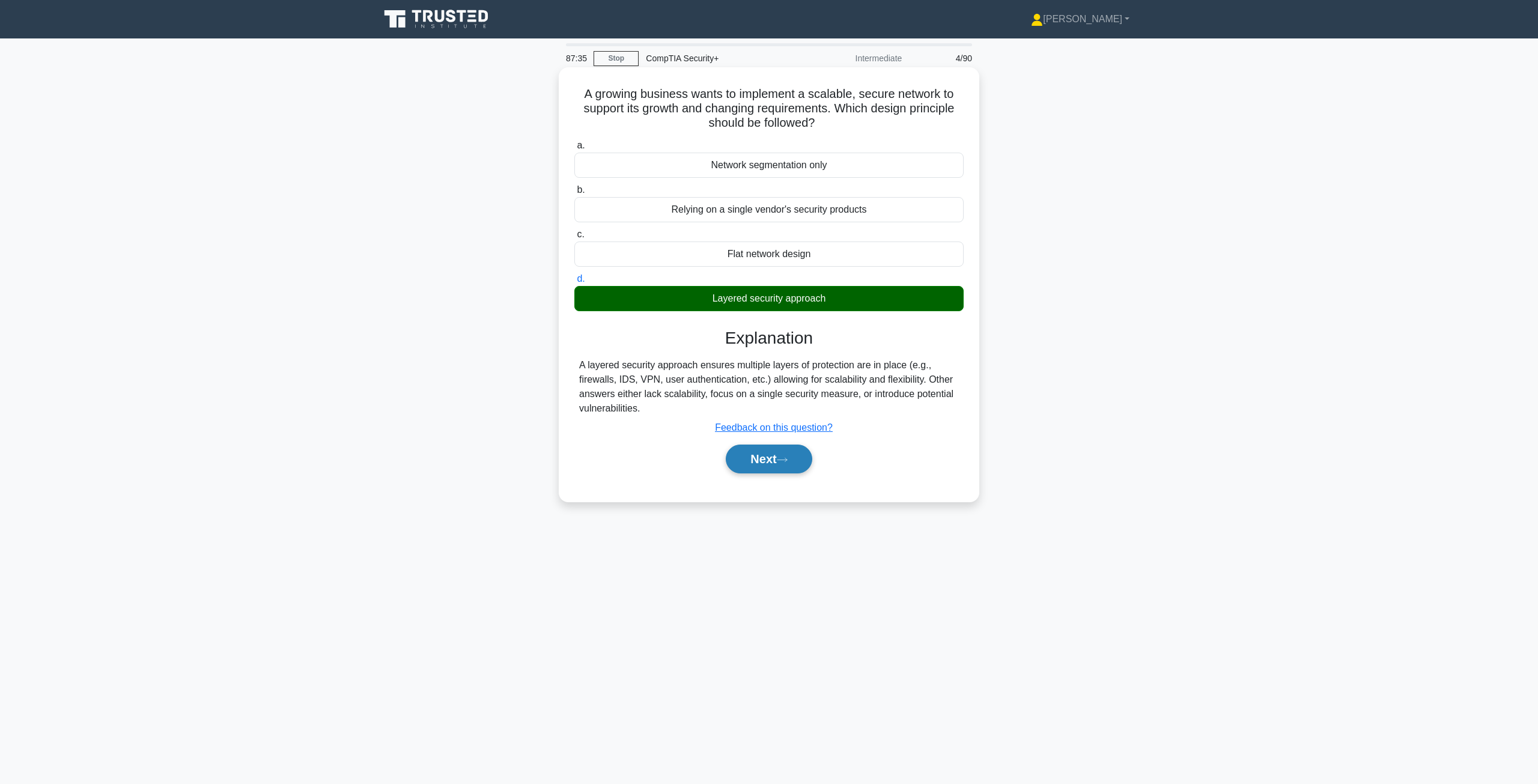
drag, startPoint x: 769, startPoint y: 444, endPoint x: 769, endPoint y: 461, distance: 17.0
click at [769, 461] on div "Next" at bounding box center [769, 458] width 389 height 39
click at [769, 461] on button "Next" at bounding box center [769, 458] width 86 height 28
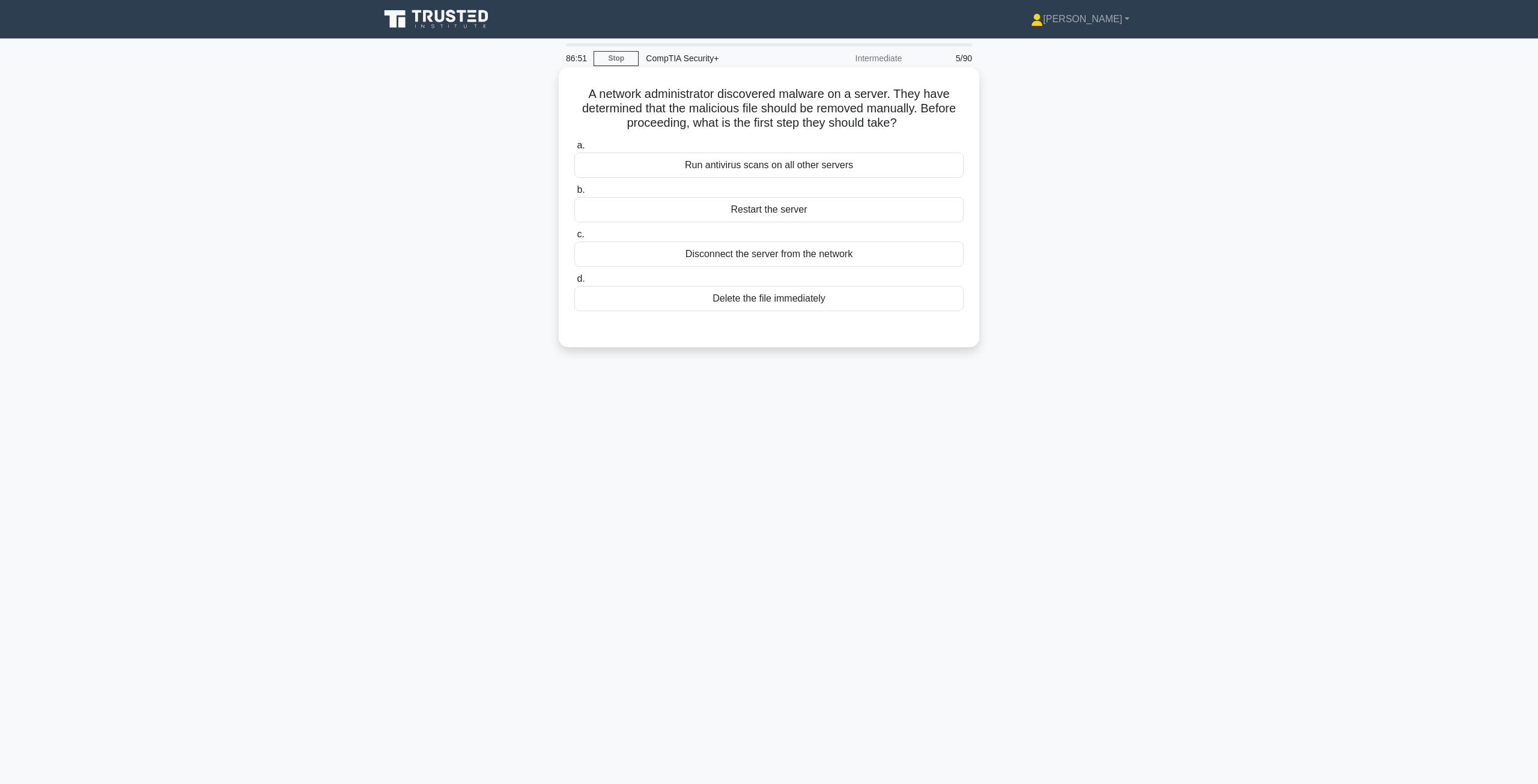
click at [816, 165] on div "Run antivirus scans on all other servers" at bounding box center [769, 165] width 389 height 25
click at [575, 150] on input "a. Run antivirus scans on all other servers" at bounding box center [575, 146] width 0 height 8
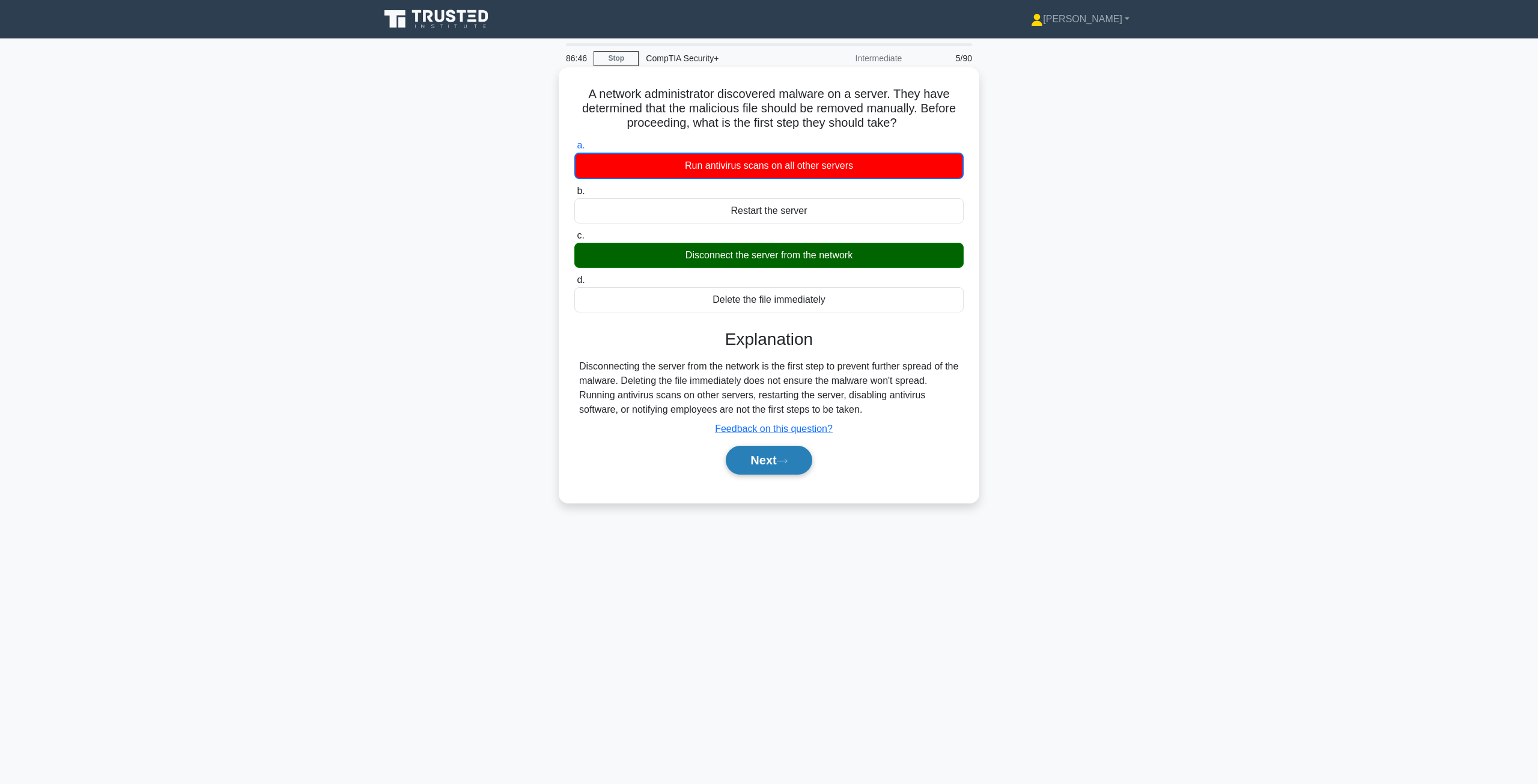
click at [771, 461] on button "Next" at bounding box center [769, 459] width 86 height 28
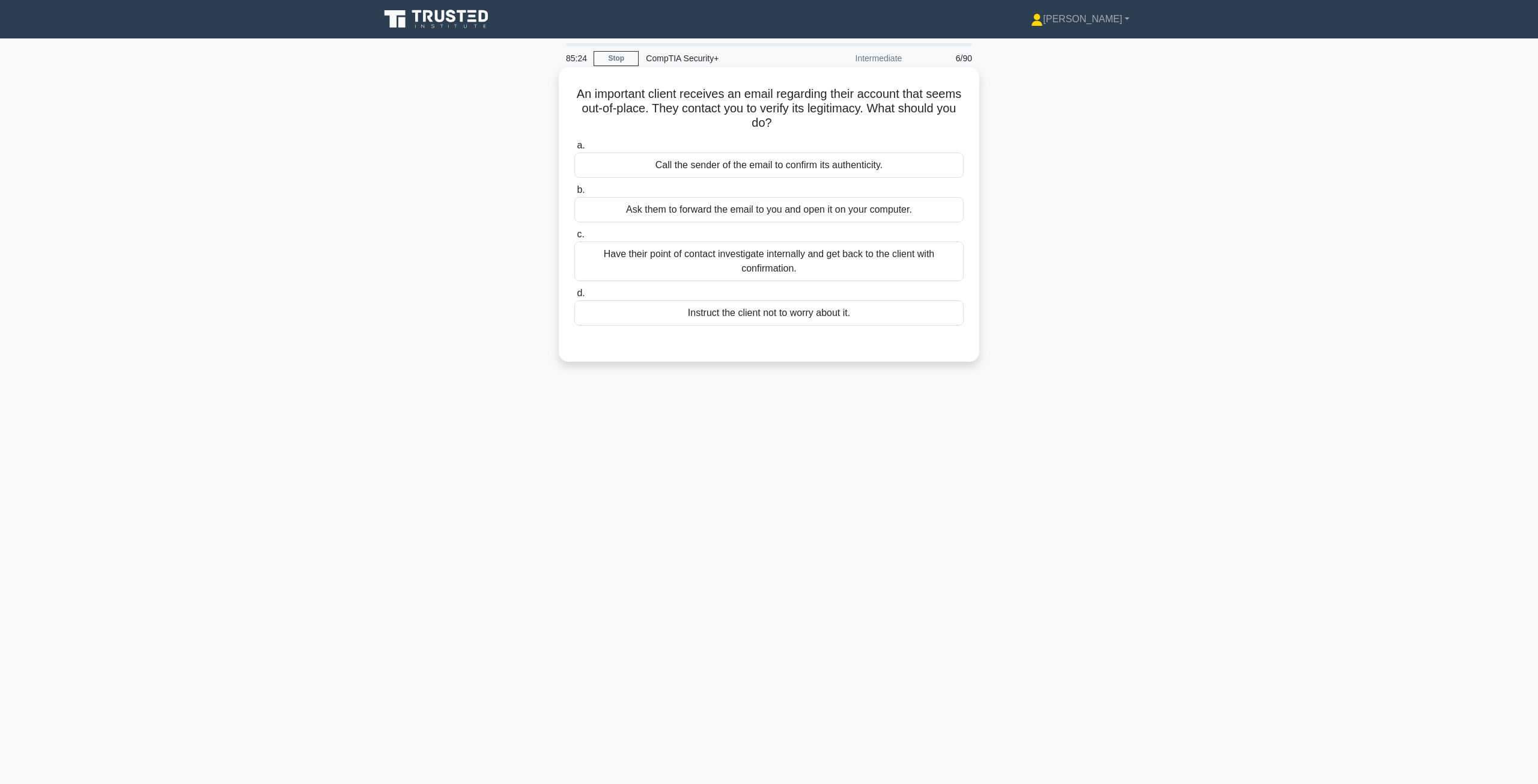
click at [779, 265] on div "Have their point of contact investigate internally and get back to the client w…" at bounding box center [769, 261] width 389 height 40
click at [575, 239] on input "c. Have their point of contact investigate internally and get back to the clien…" at bounding box center [575, 234] width 0 height 8
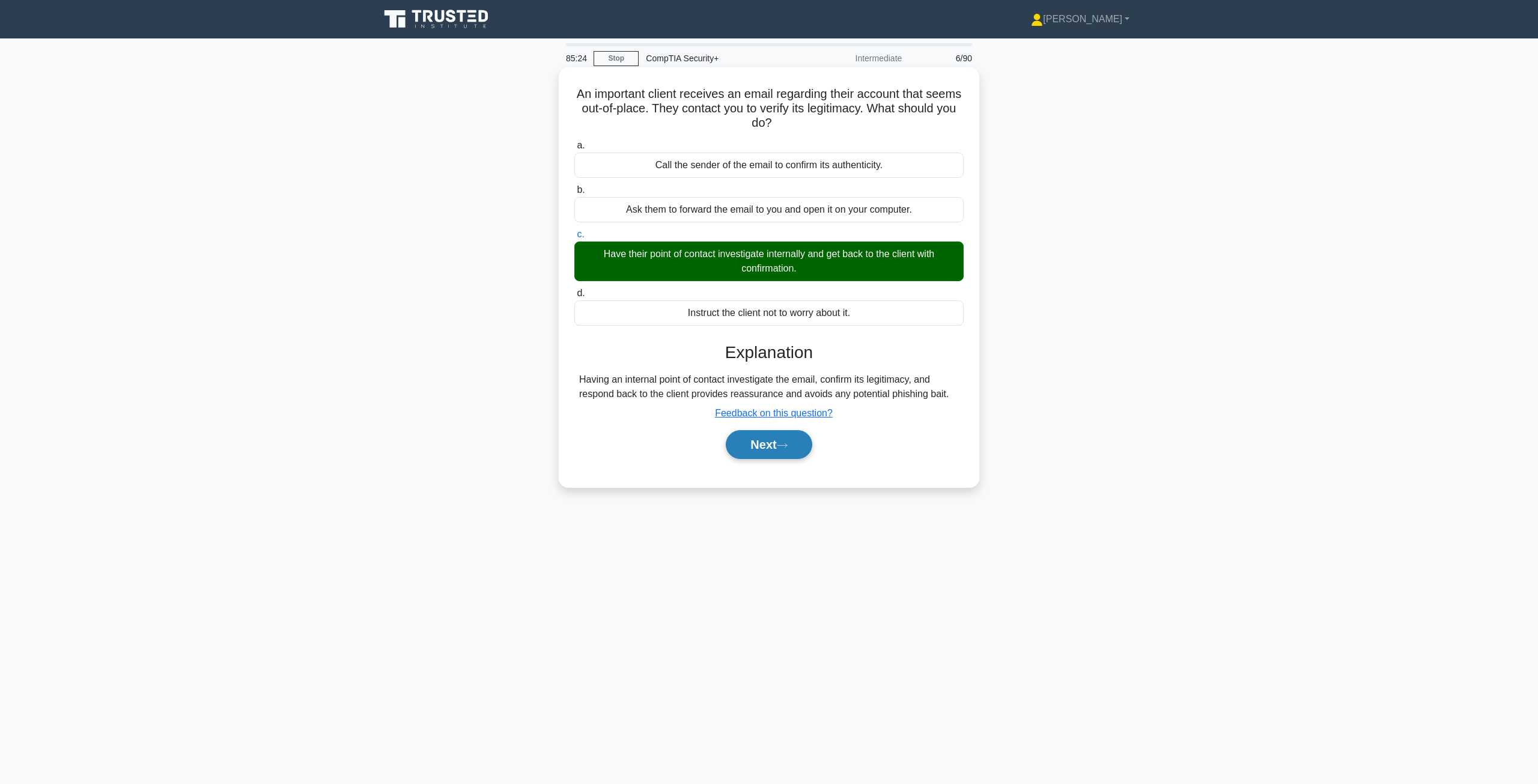
click at [753, 447] on button "Next" at bounding box center [769, 444] width 86 height 28
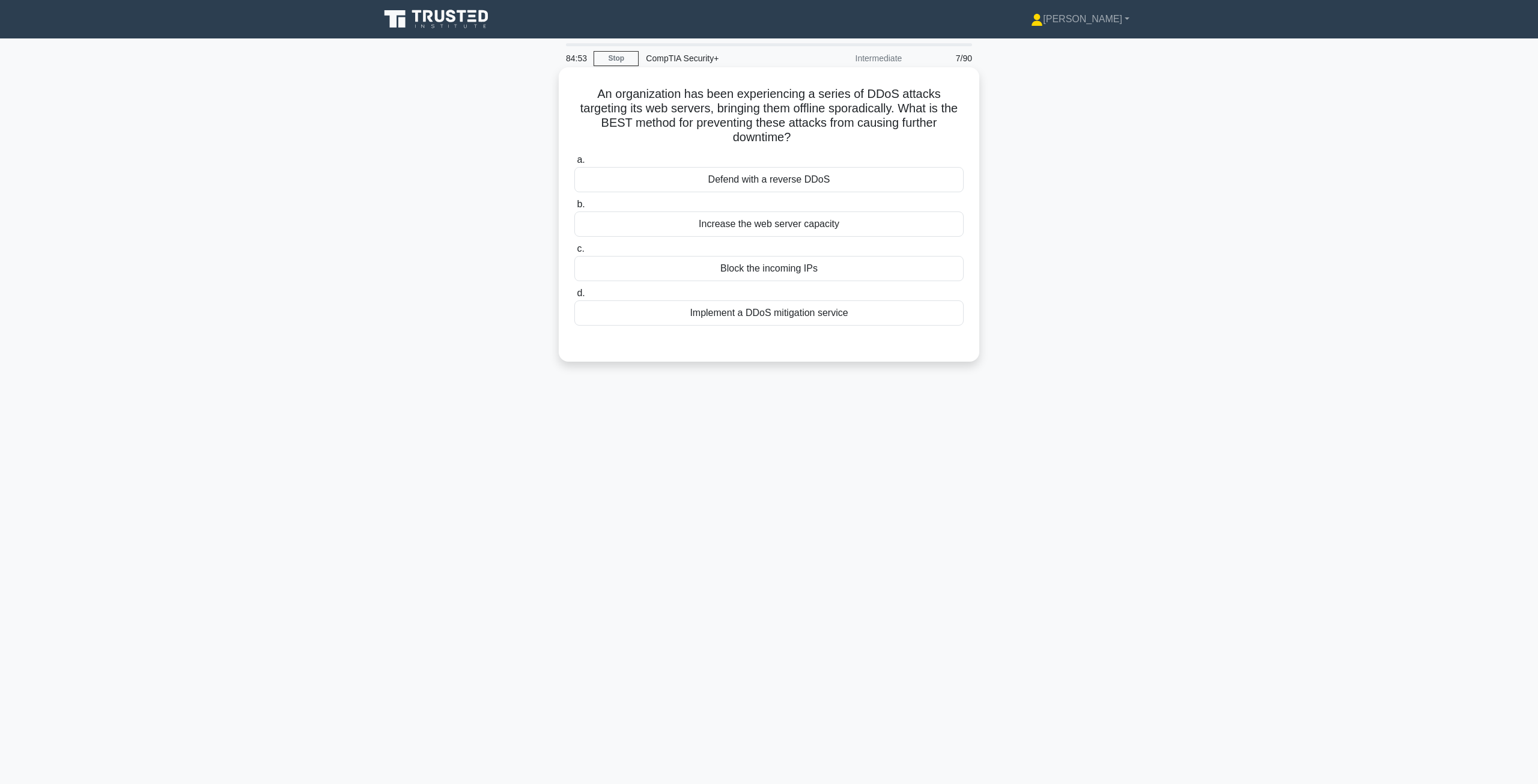
click at [823, 317] on div "Implement a DDoS mitigation service" at bounding box center [769, 313] width 389 height 25
click at [575, 297] on input "d. Implement a DDoS mitigation service" at bounding box center [575, 293] width 0 height 8
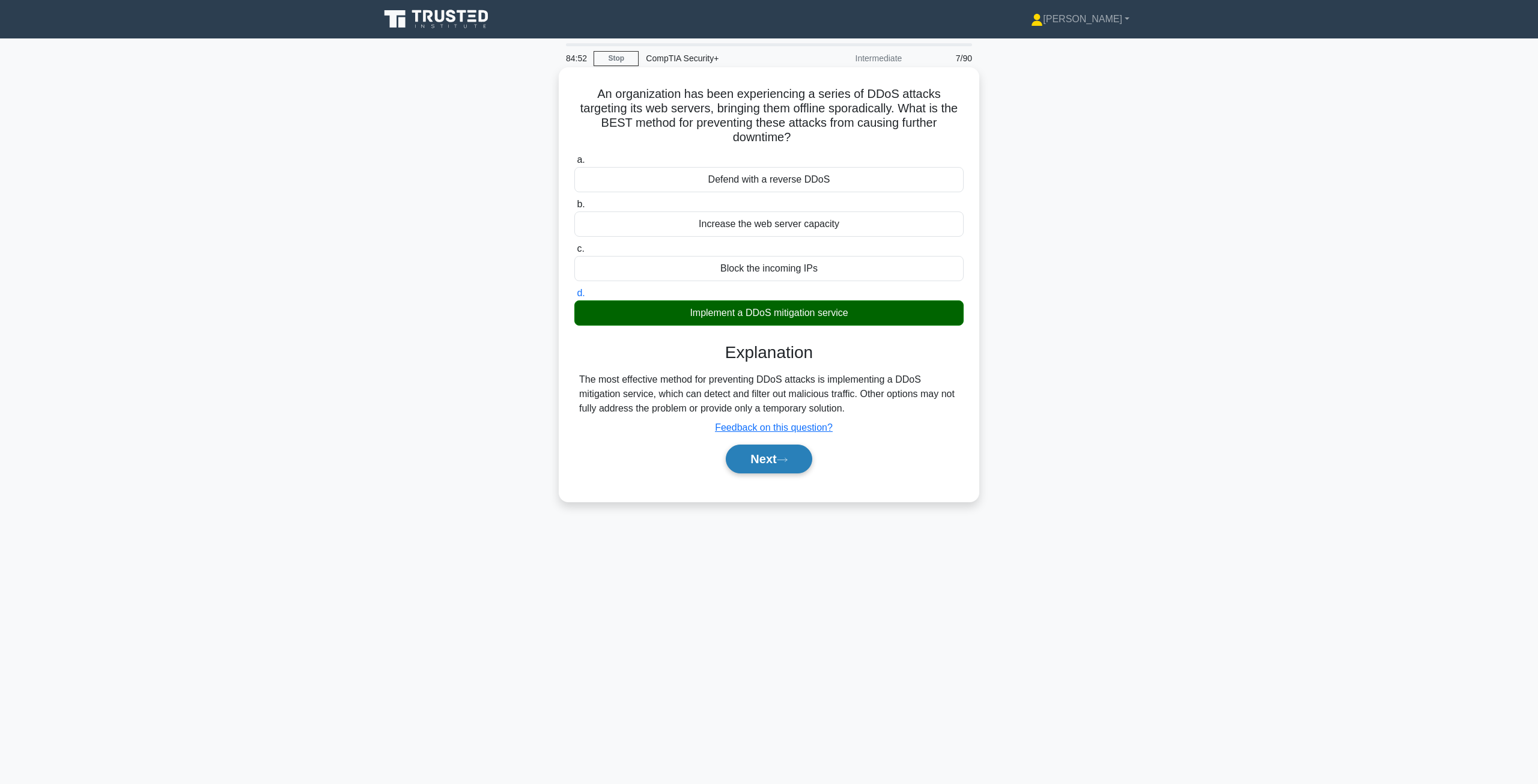
click at [768, 453] on button "Next" at bounding box center [769, 458] width 86 height 28
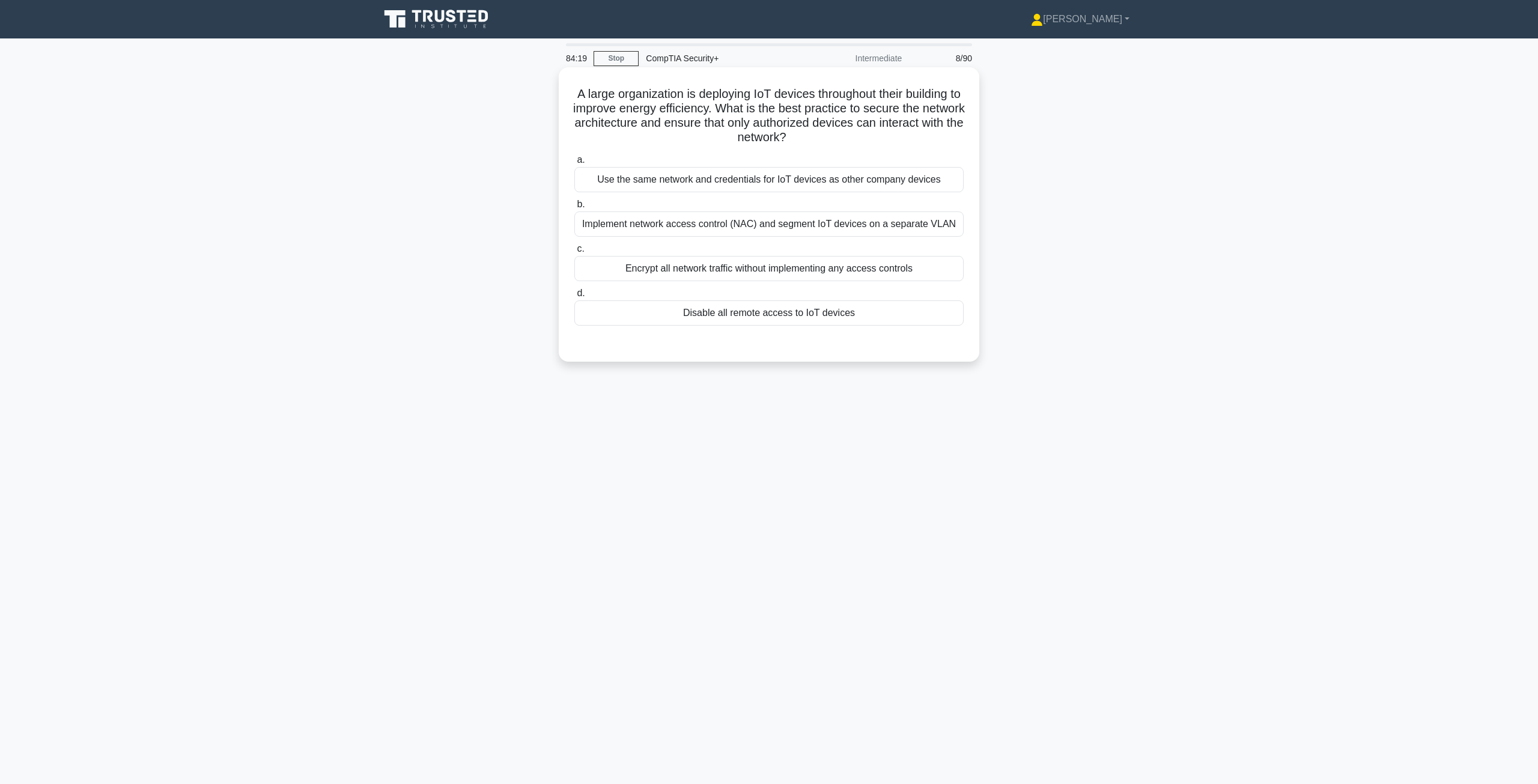
click at [837, 229] on div "Implement network access control (NAC) and segment IoT devices on a separate VL…" at bounding box center [769, 223] width 389 height 25
click at [575, 208] on input "b. Implement network access control (NAC) and segment IoT devices on a separate…" at bounding box center [575, 204] width 0 height 8
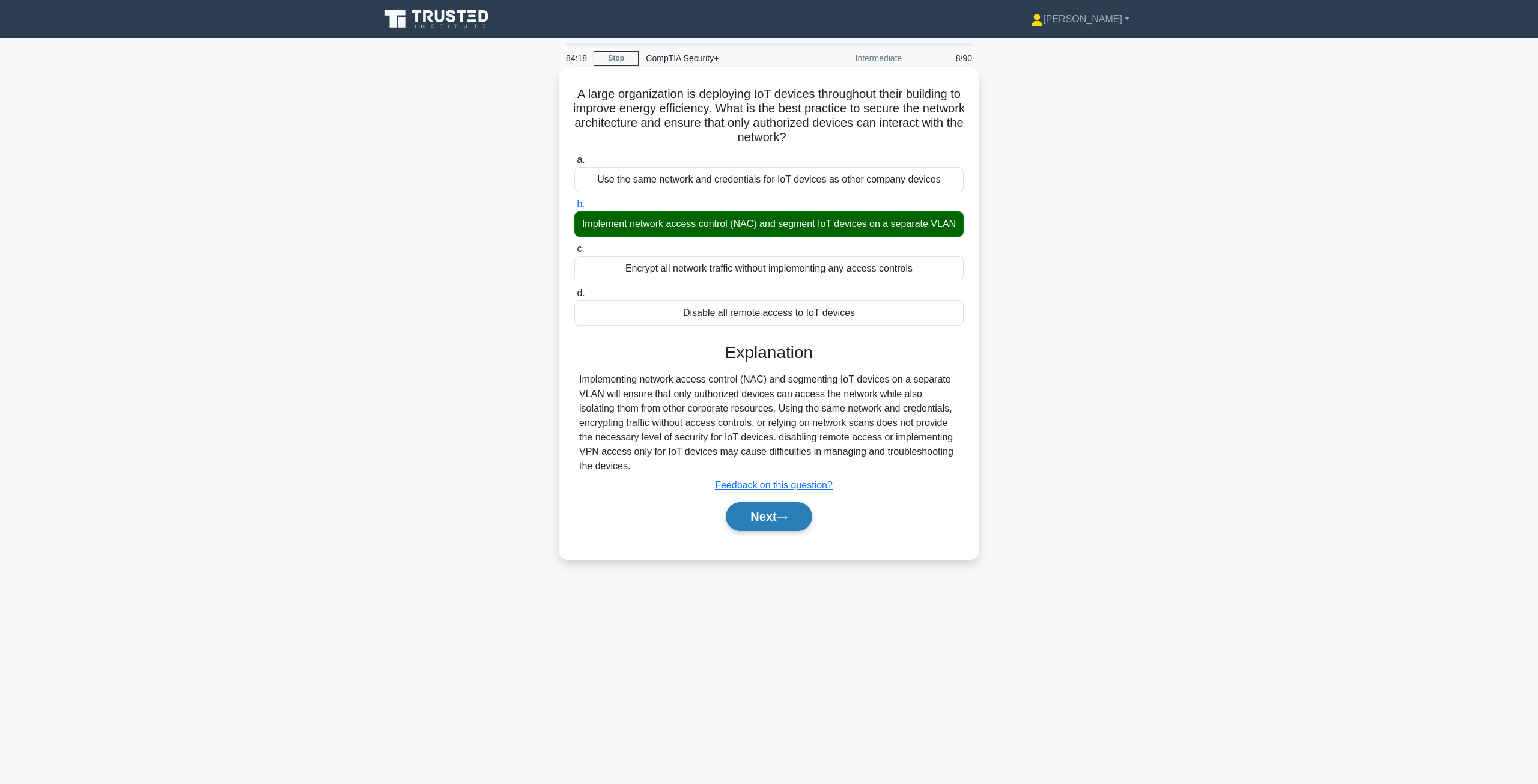
click at [775, 526] on button "Next" at bounding box center [769, 516] width 86 height 28
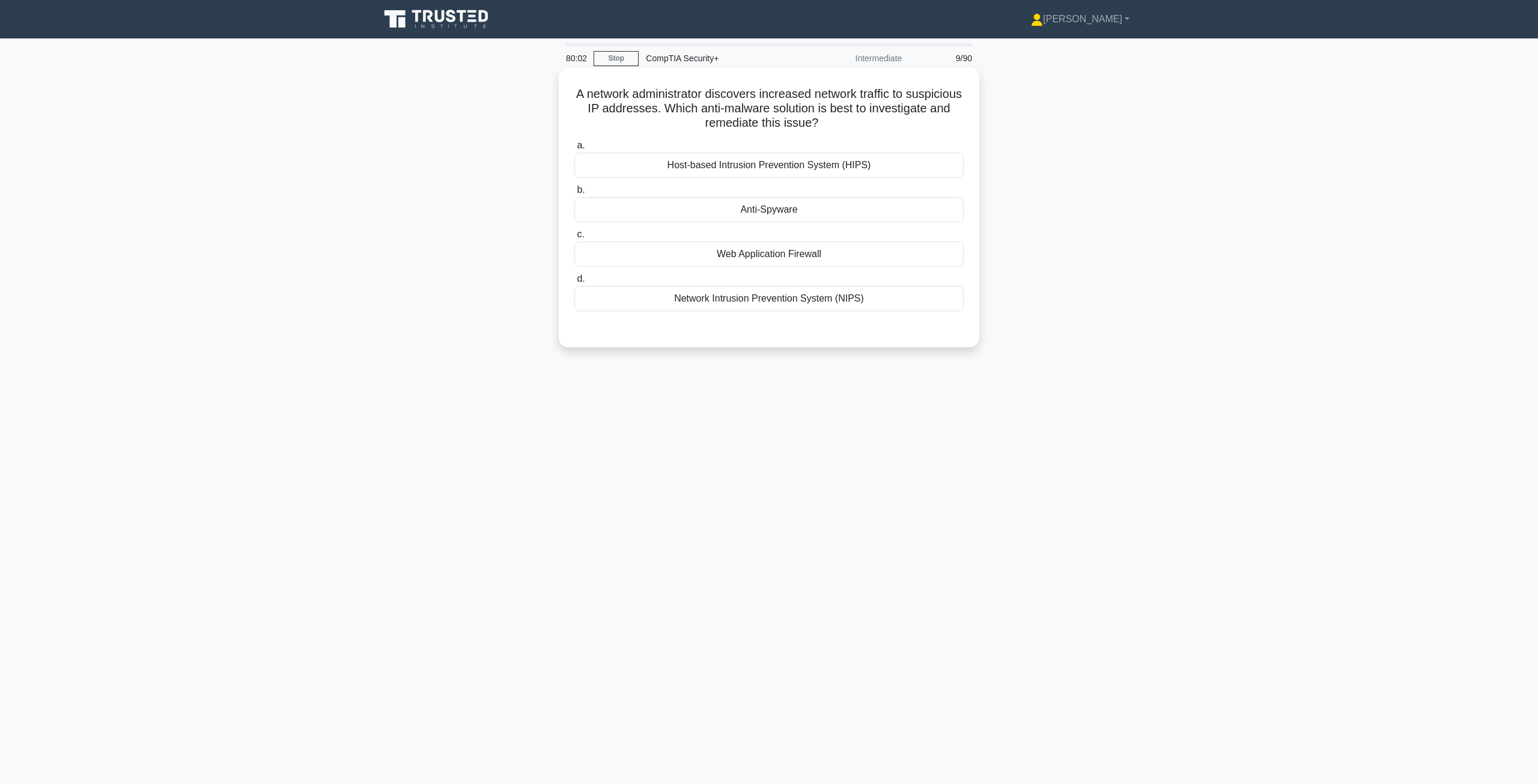
click at [772, 300] on div "Network Intrusion Prevention System (NIPS)" at bounding box center [769, 298] width 389 height 25
click at [575, 283] on input "d. Network Intrusion Prevention System (NIPS)" at bounding box center [575, 278] width 0 height 8
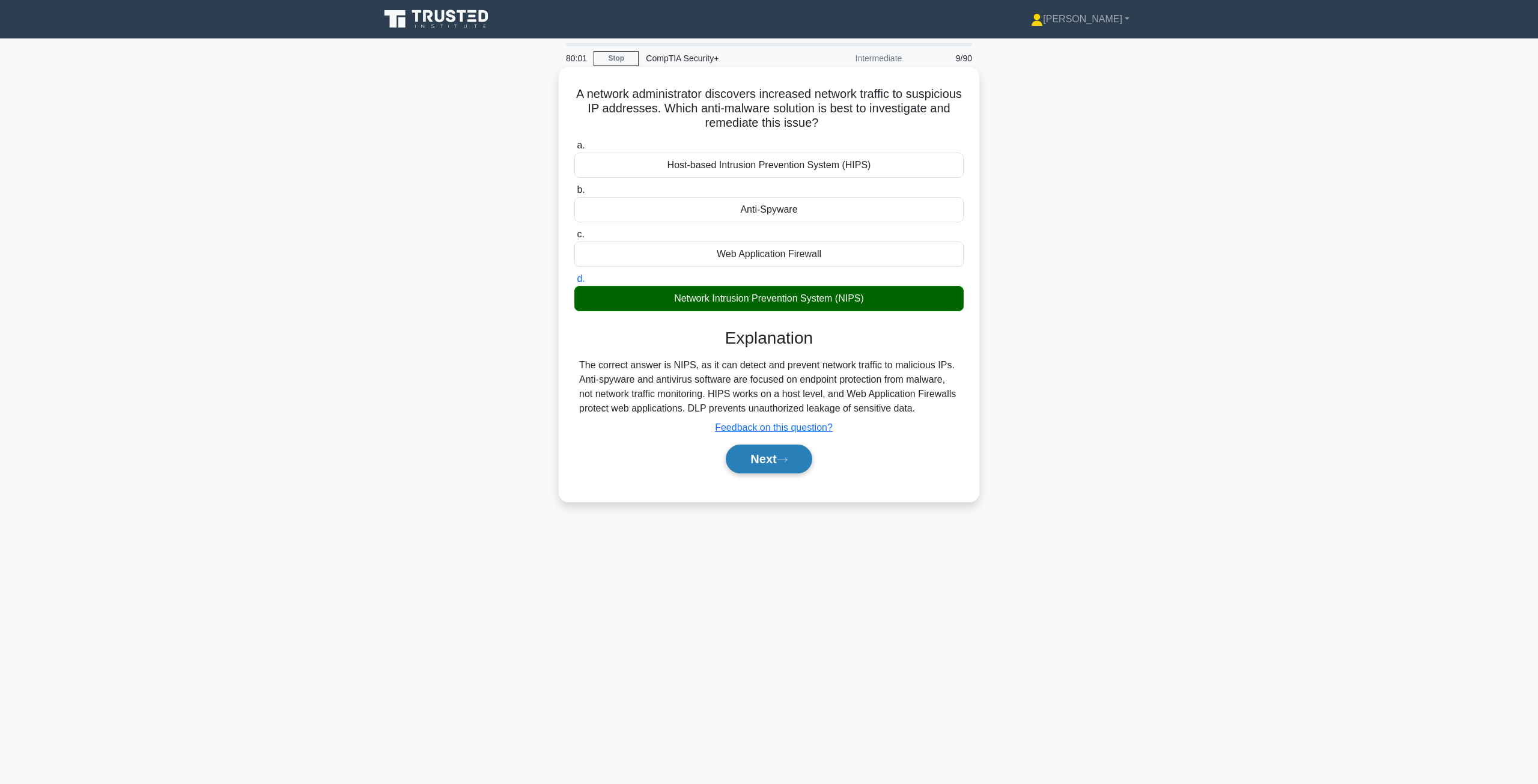
click at [762, 455] on button "Next" at bounding box center [769, 458] width 86 height 28
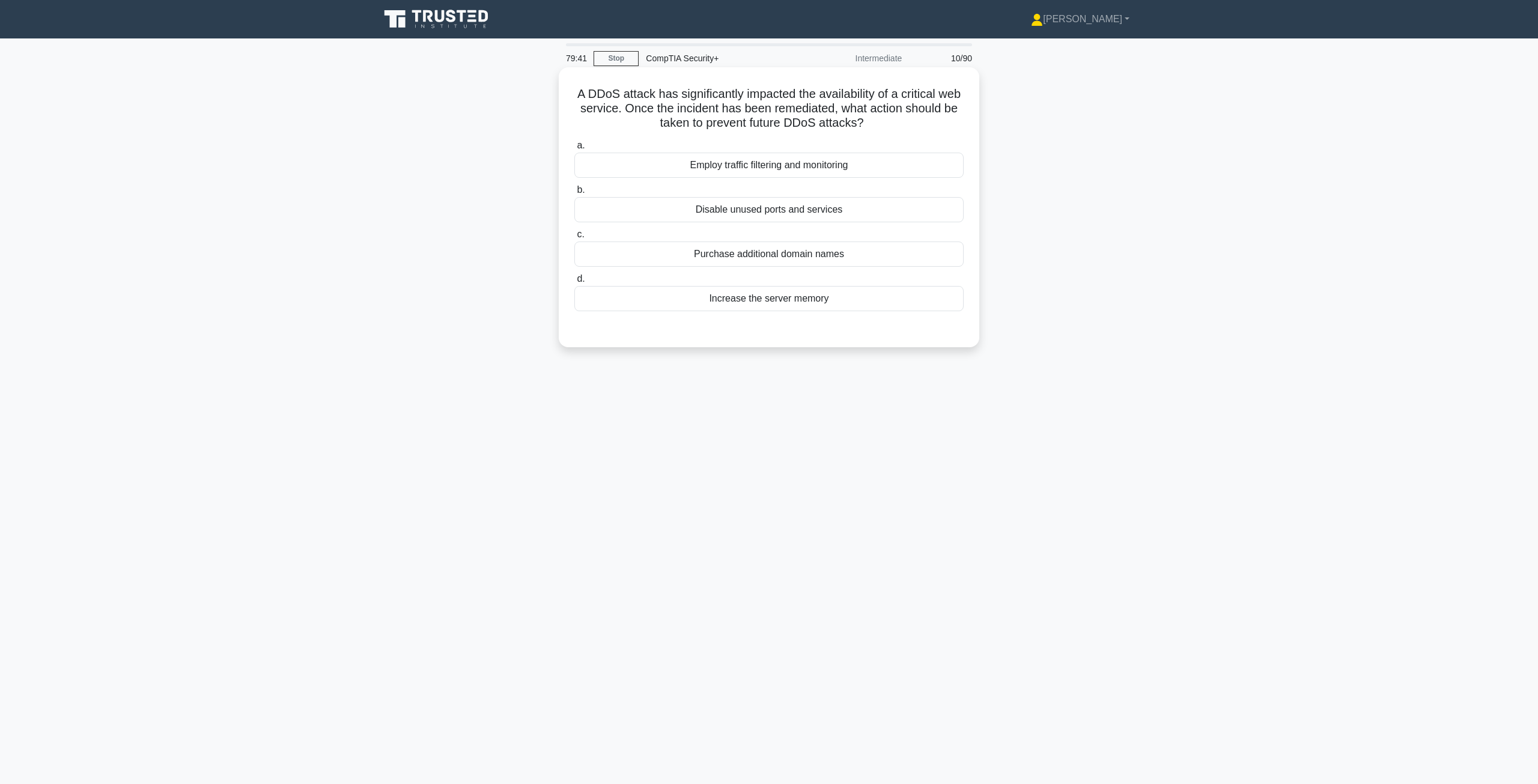
click at [739, 214] on div "Disable unused ports and services" at bounding box center [769, 209] width 389 height 25
click at [575, 194] on input "b. Disable unused ports and services" at bounding box center [575, 190] width 0 height 8
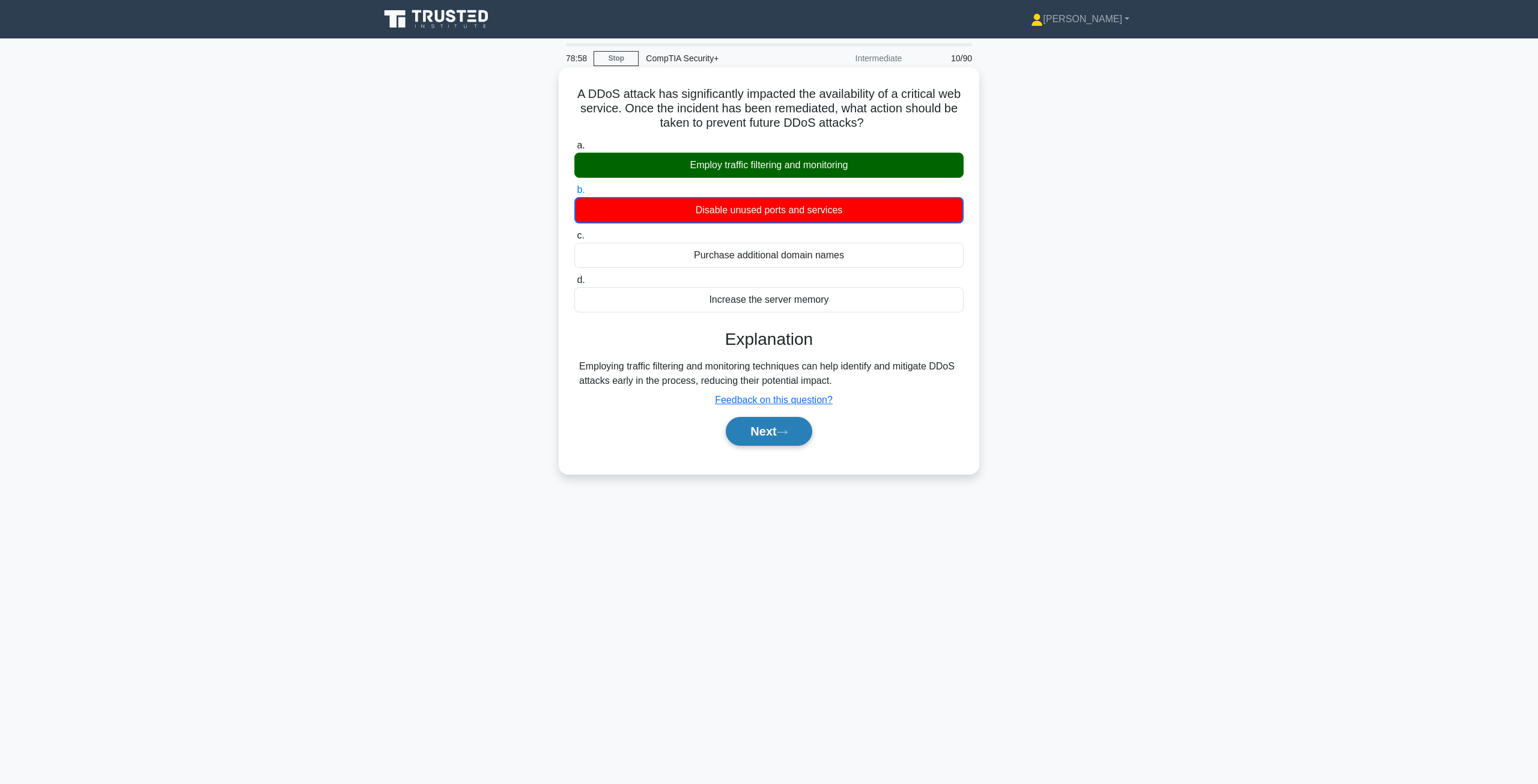
click at [770, 440] on button "Next" at bounding box center [769, 431] width 86 height 28
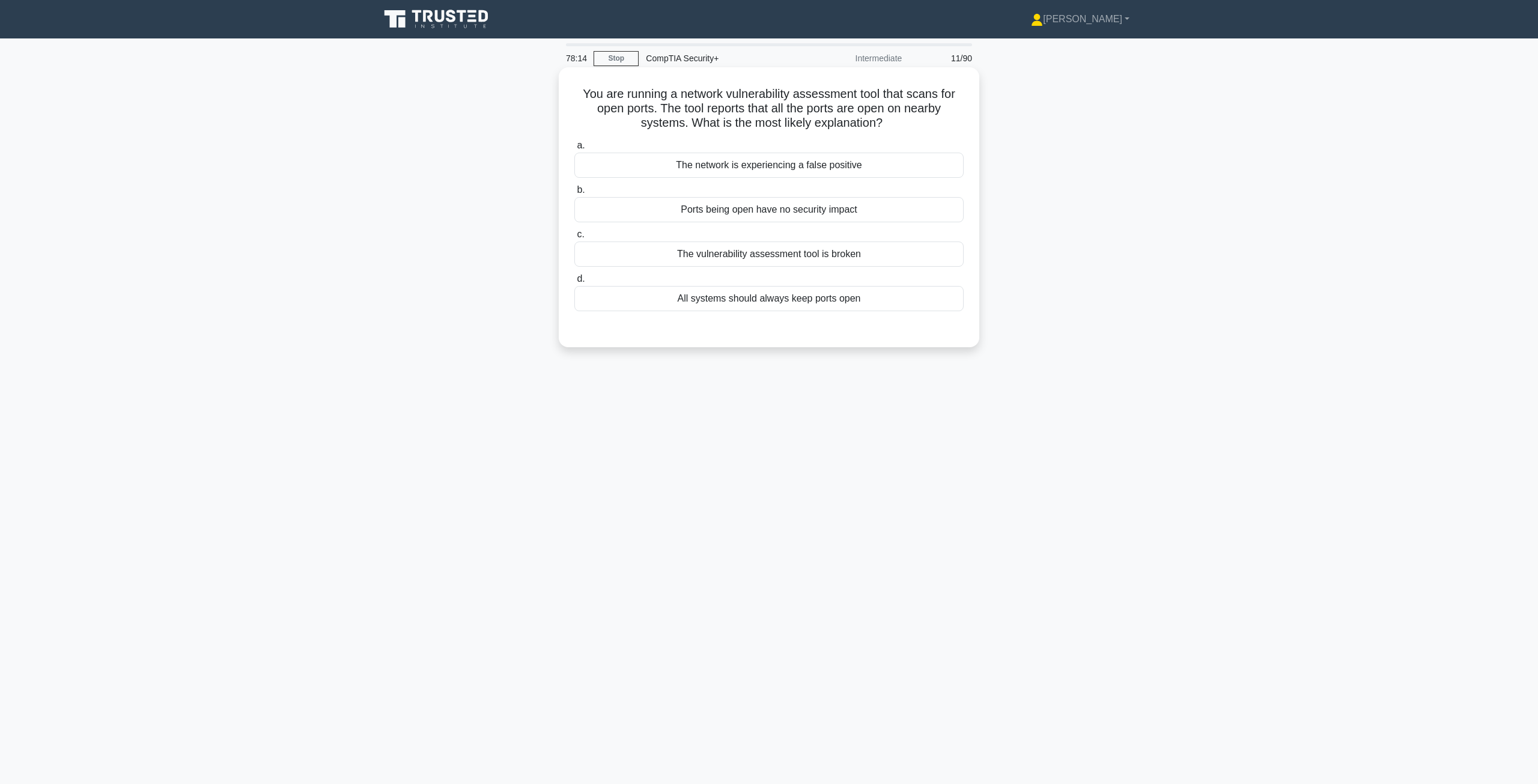
click at [765, 168] on div "The network is experiencing a false positive" at bounding box center [769, 165] width 389 height 25
click at [575, 150] on input "a. The network is experiencing a false positive" at bounding box center [575, 146] width 0 height 8
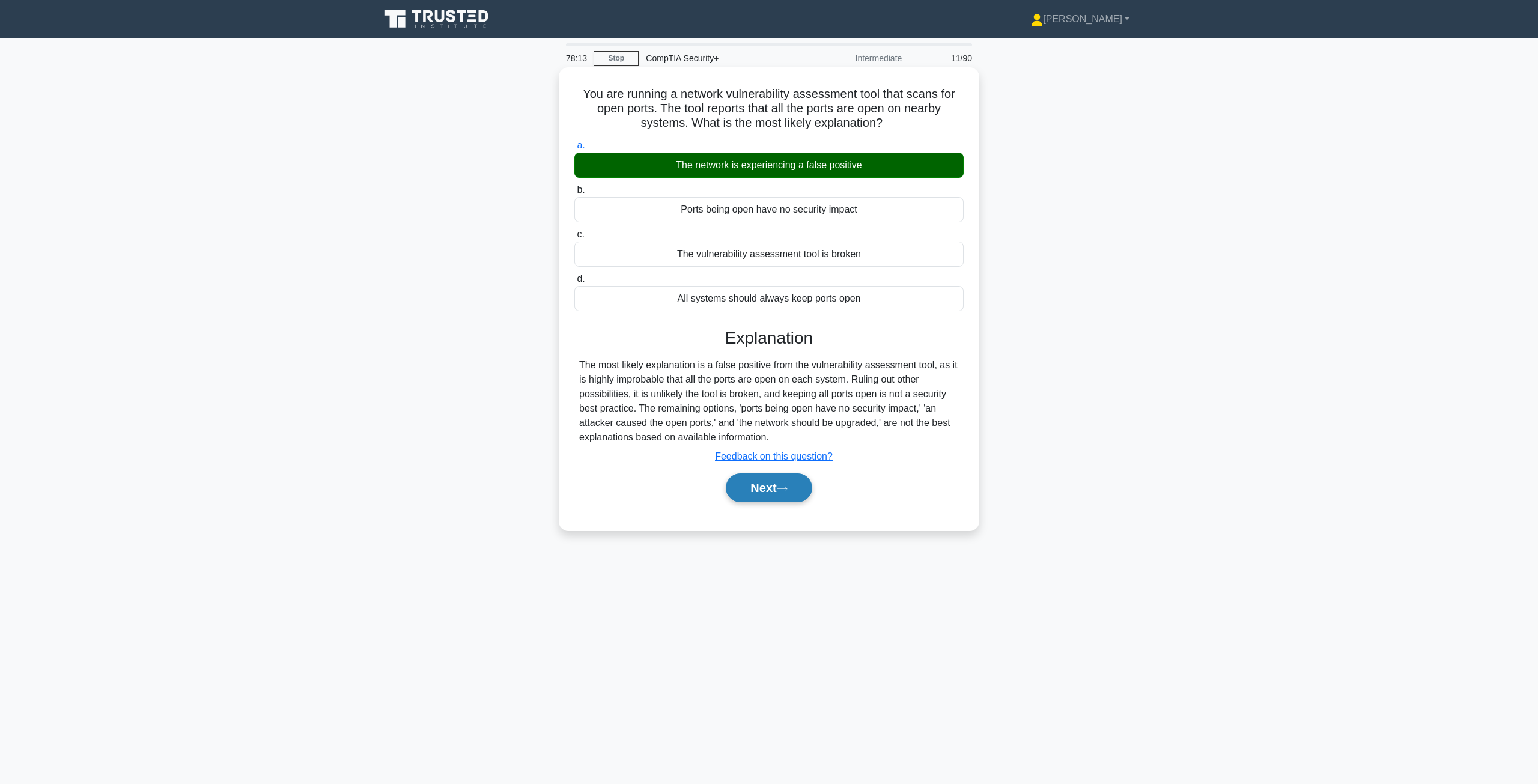
click at [764, 496] on button "Next" at bounding box center [769, 487] width 86 height 28
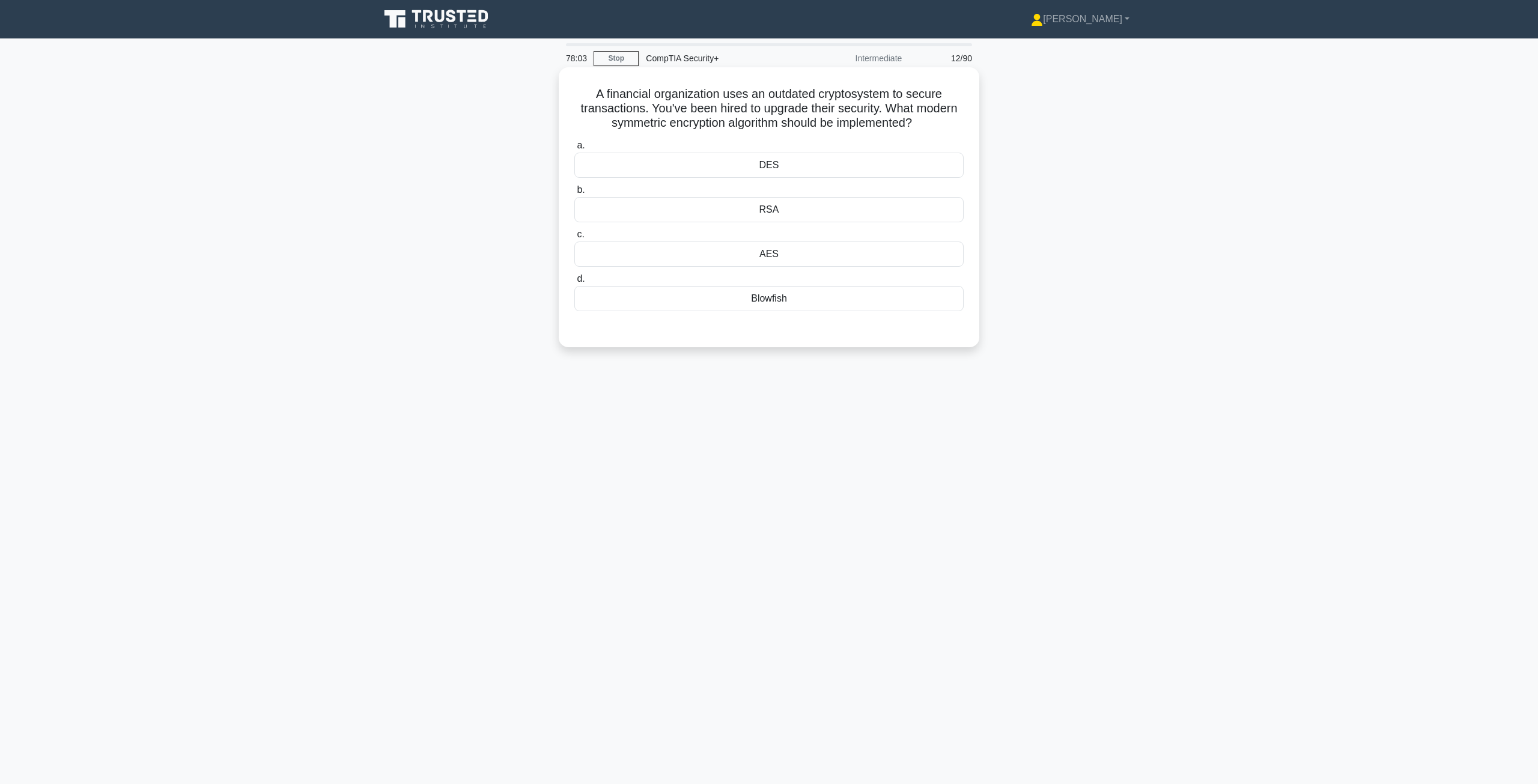
click at [800, 258] on div "AES" at bounding box center [769, 253] width 389 height 25
click at [575, 239] on input "c. AES" at bounding box center [575, 234] width 0 height 8
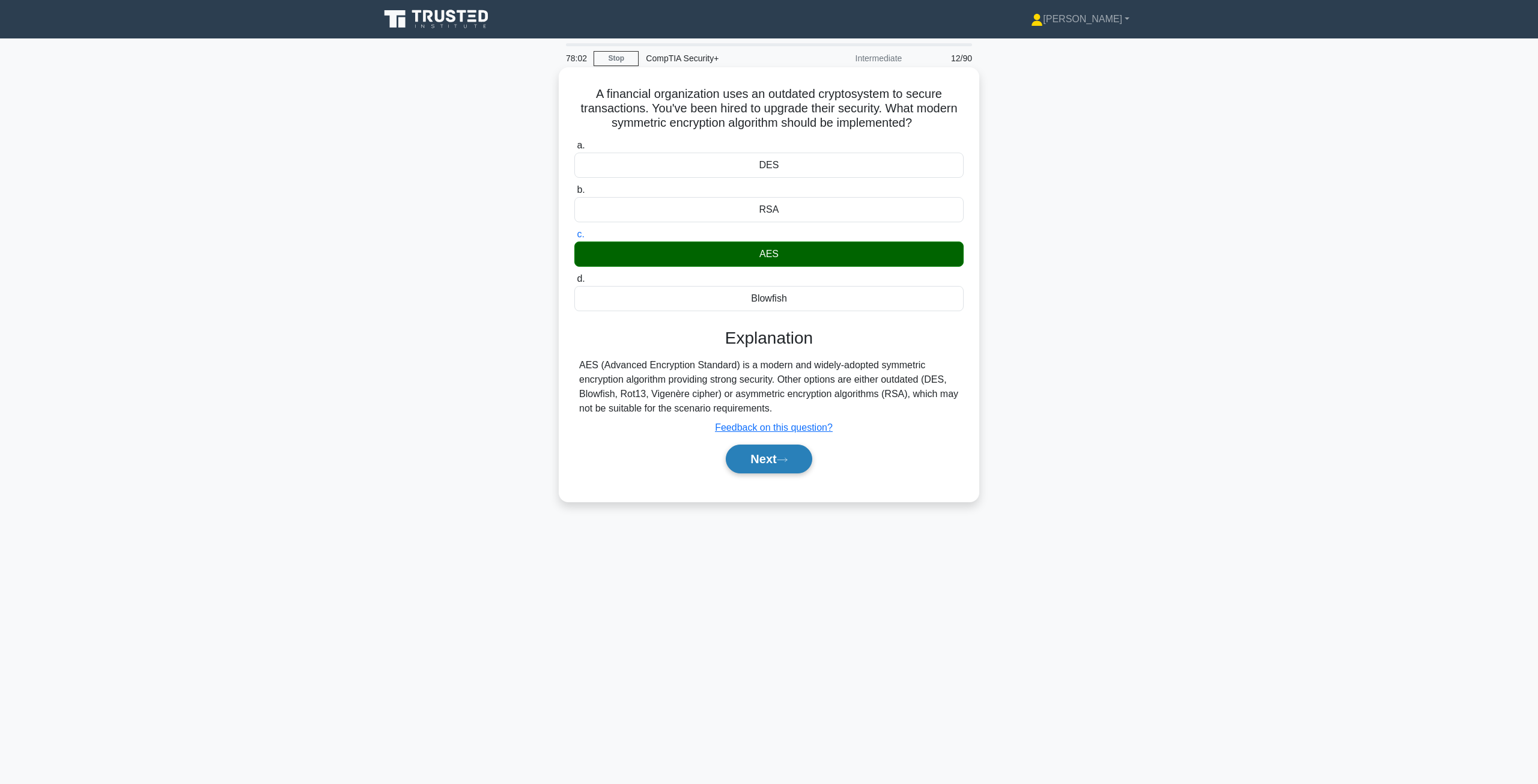
click at [771, 464] on button "Next" at bounding box center [769, 458] width 86 height 28
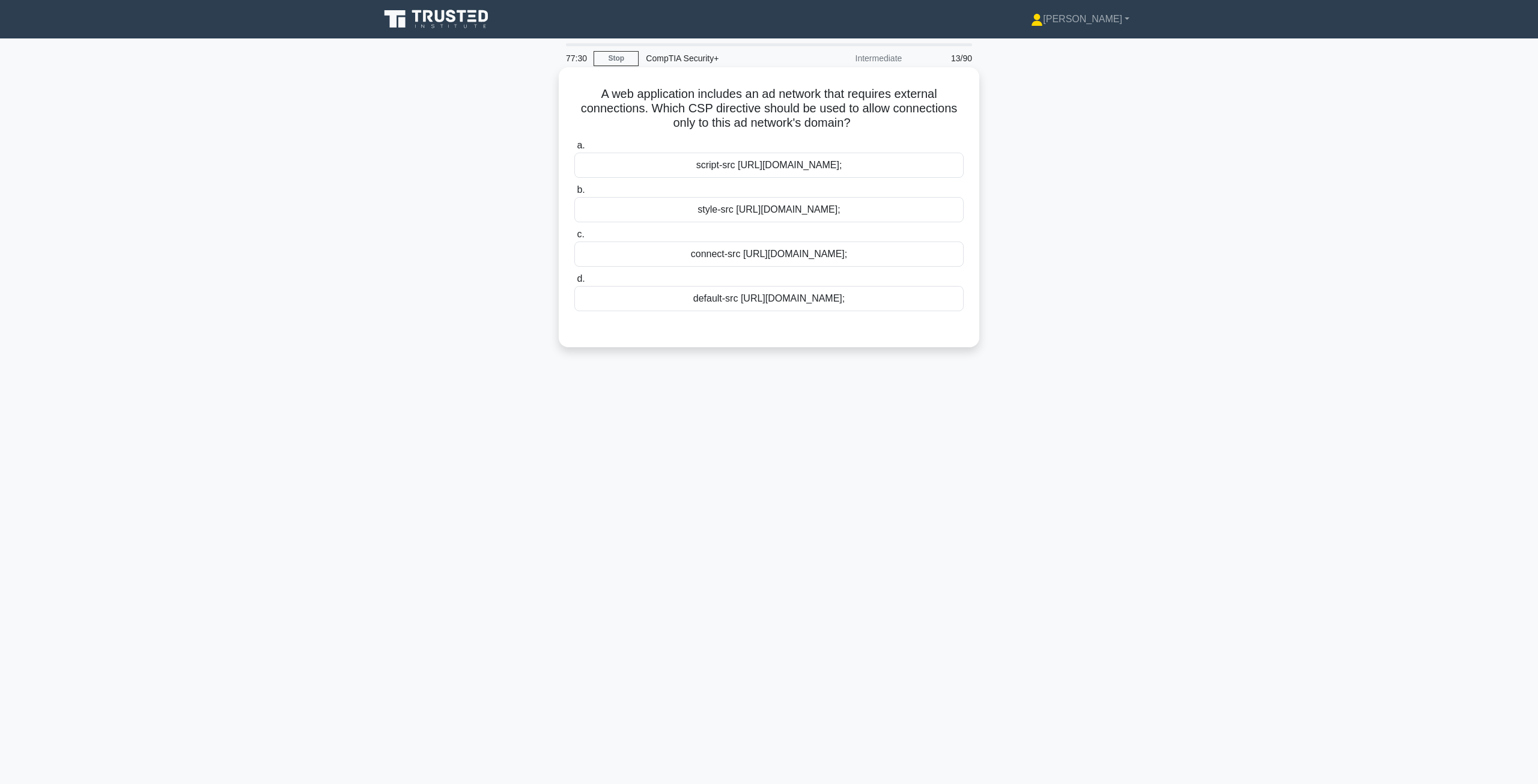
click at [703, 261] on div "connect-src https://adnetwork.example.com;" at bounding box center [769, 253] width 389 height 25
click at [575, 239] on input "c. connect-src https://adnetwork.example.com;" at bounding box center [575, 234] width 0 height 8
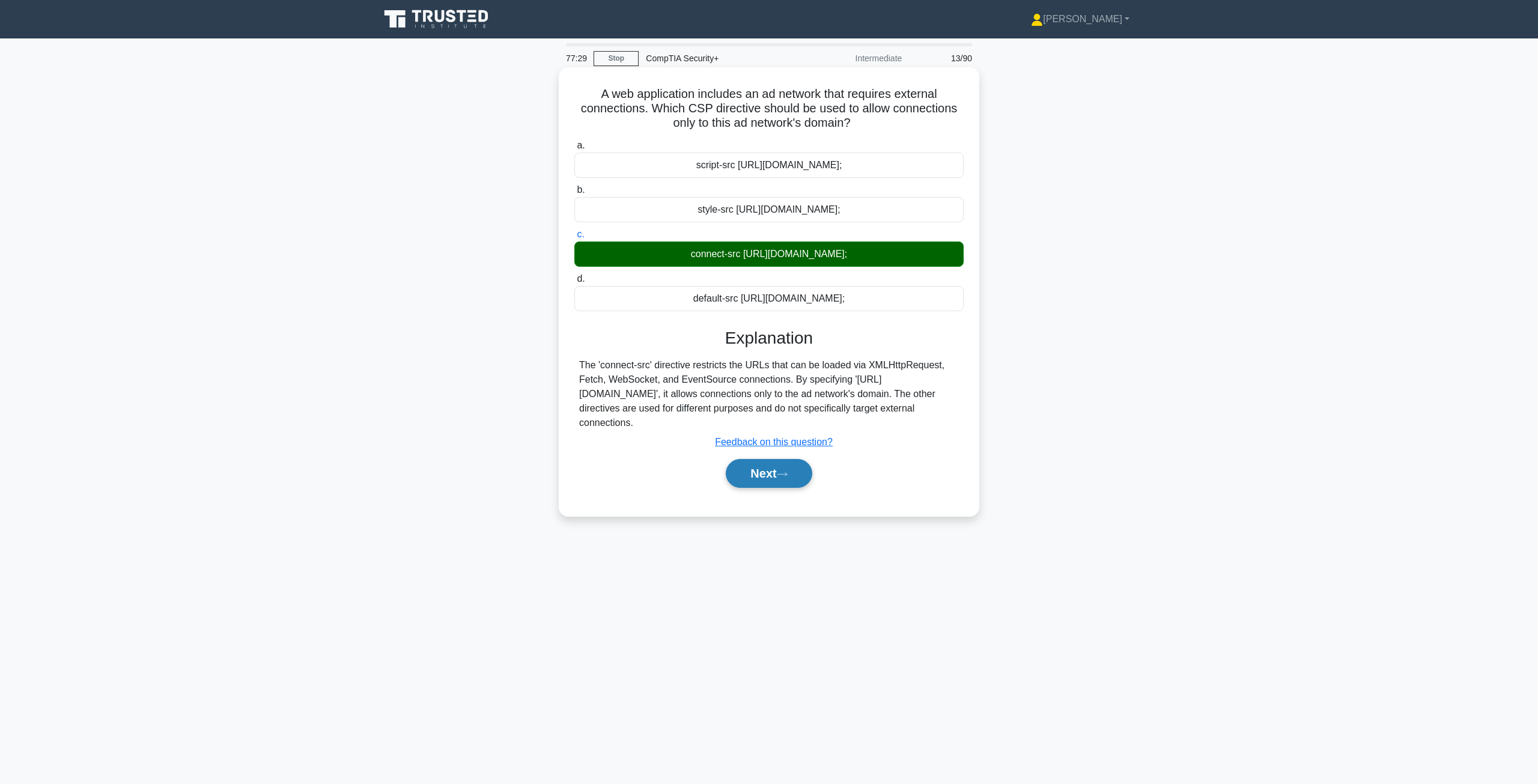
click at [781, 479] on button "Next" at bounding box center [769, 473] width 86 height 28
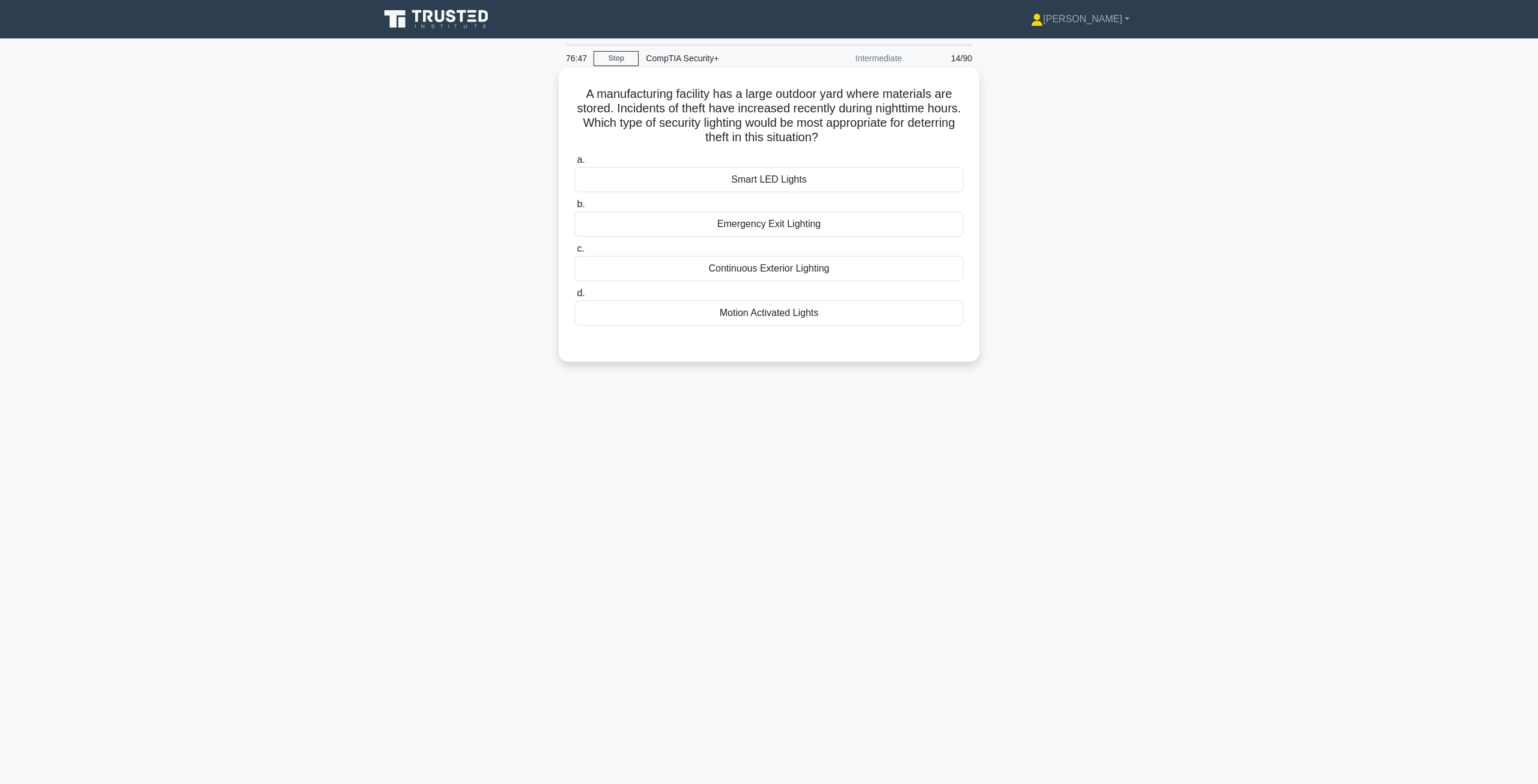
click at [729, 269] on div "Continuous Exterior Lighting" at bounding box center [769, 268] width 389 height 25
click at [575, 253] on input "c. Continuous Exterior Lighting" at bounding box center [575, 248] width 0 height 8
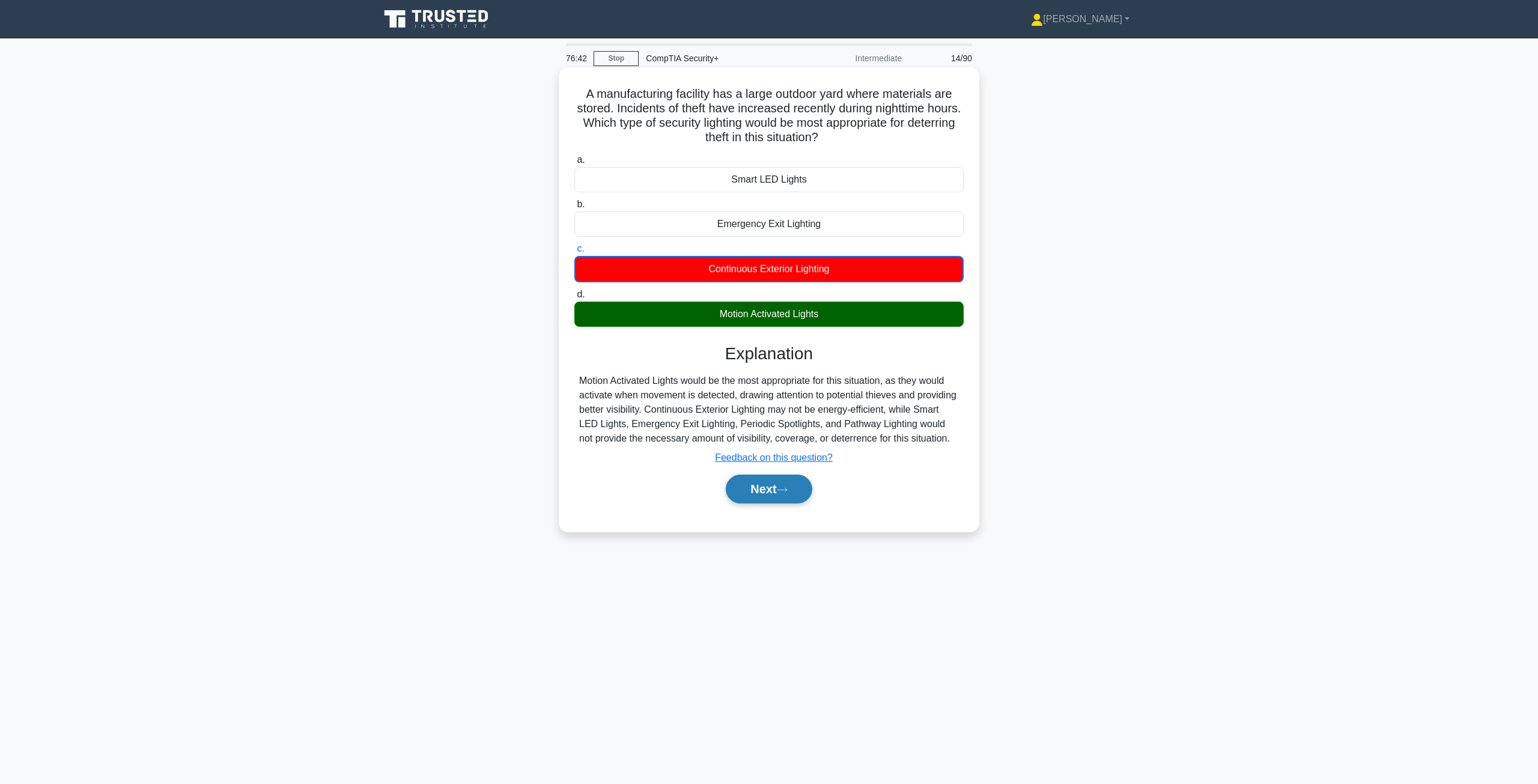
click at [788, 493] on icon at bounding box center [782, 490] width 11 height 7
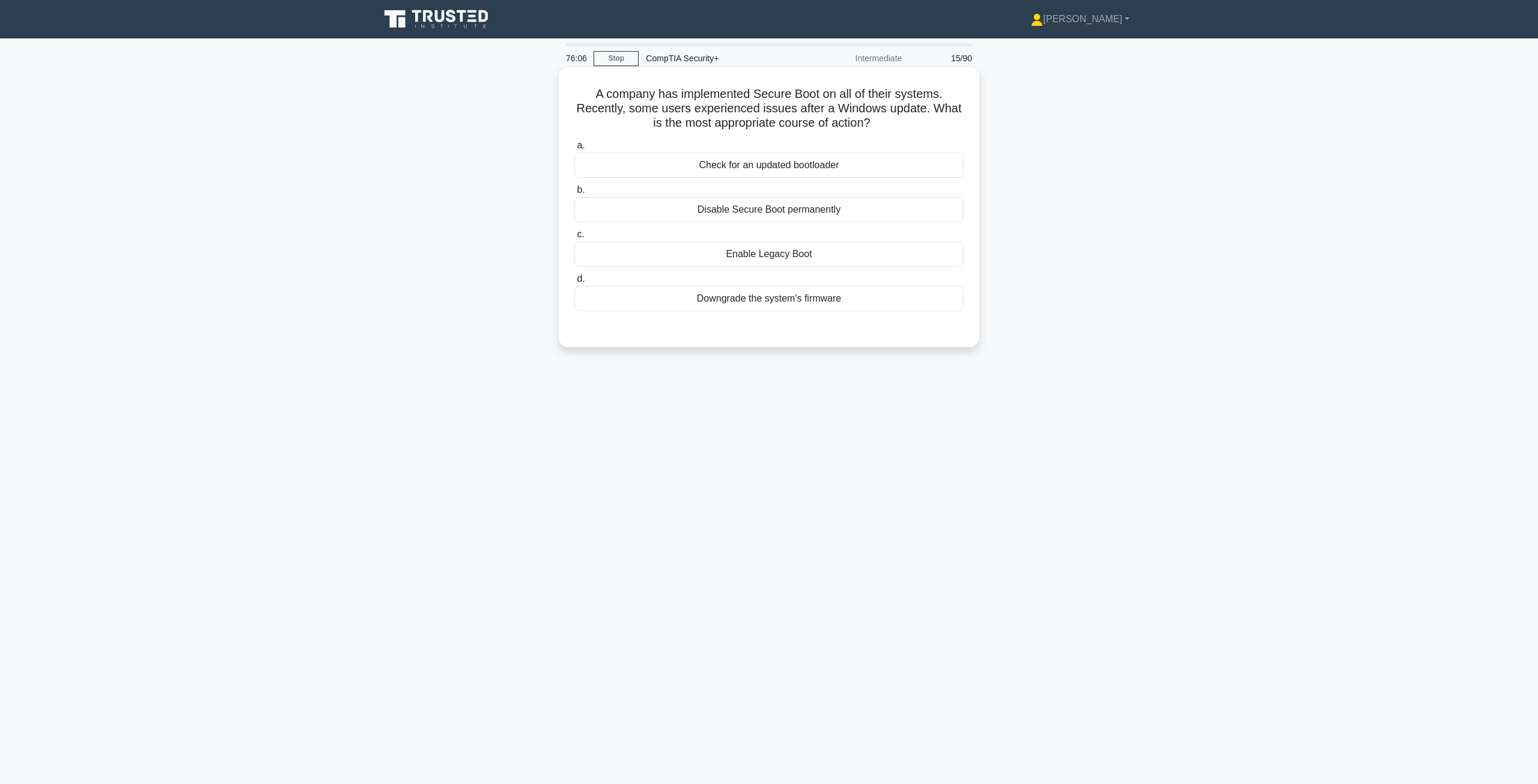
click at [767, 167] on div "Check for an updated bootloader" at bounding box center [769, 165] width 389 height 25
click at [575, 150] on input "a. Check for an updated bootloader" at bounding box center [575, 146] width 0 height 8
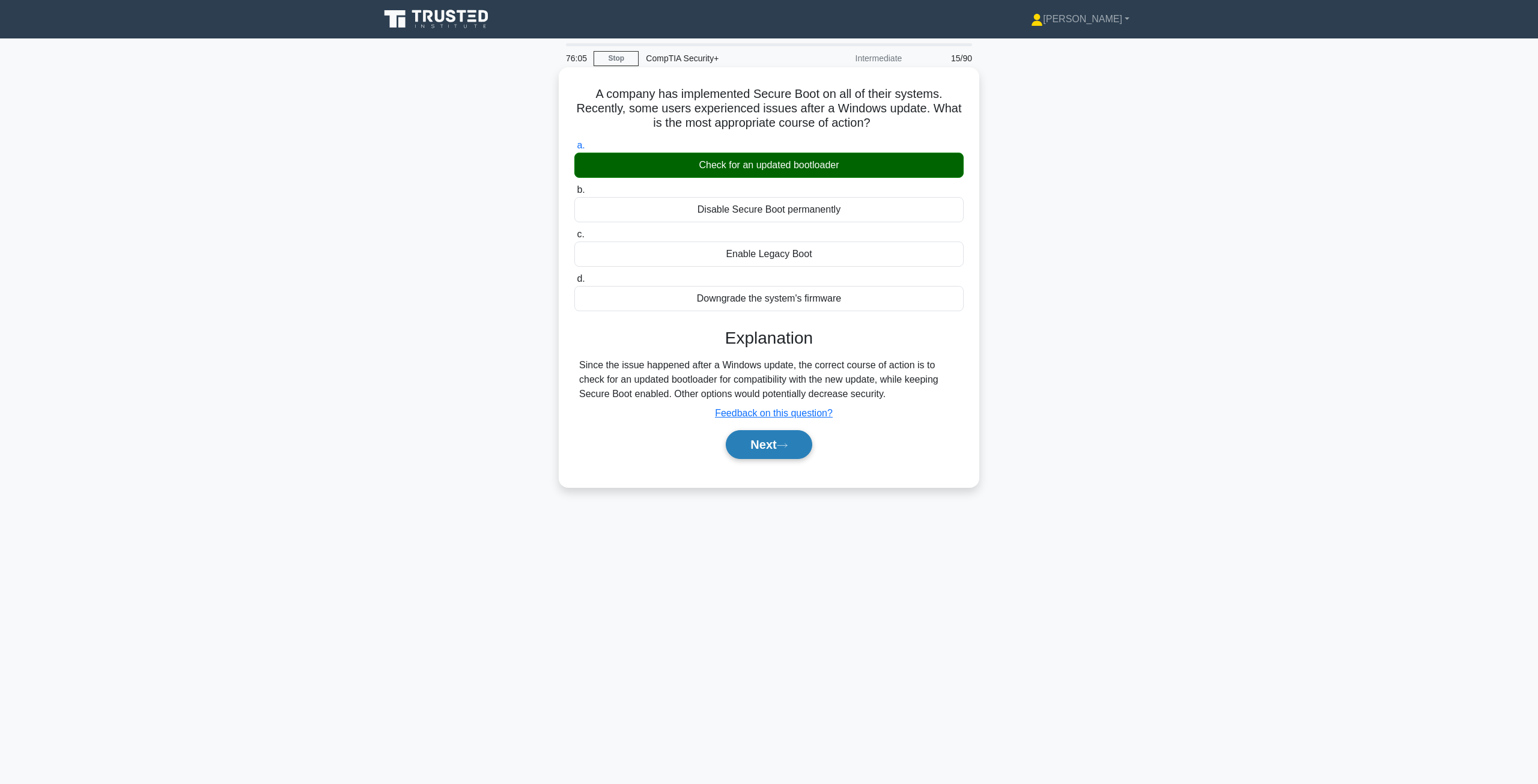
click at [776, 450] on button "Next" at bounding box center [769, 444] width 86 height 28
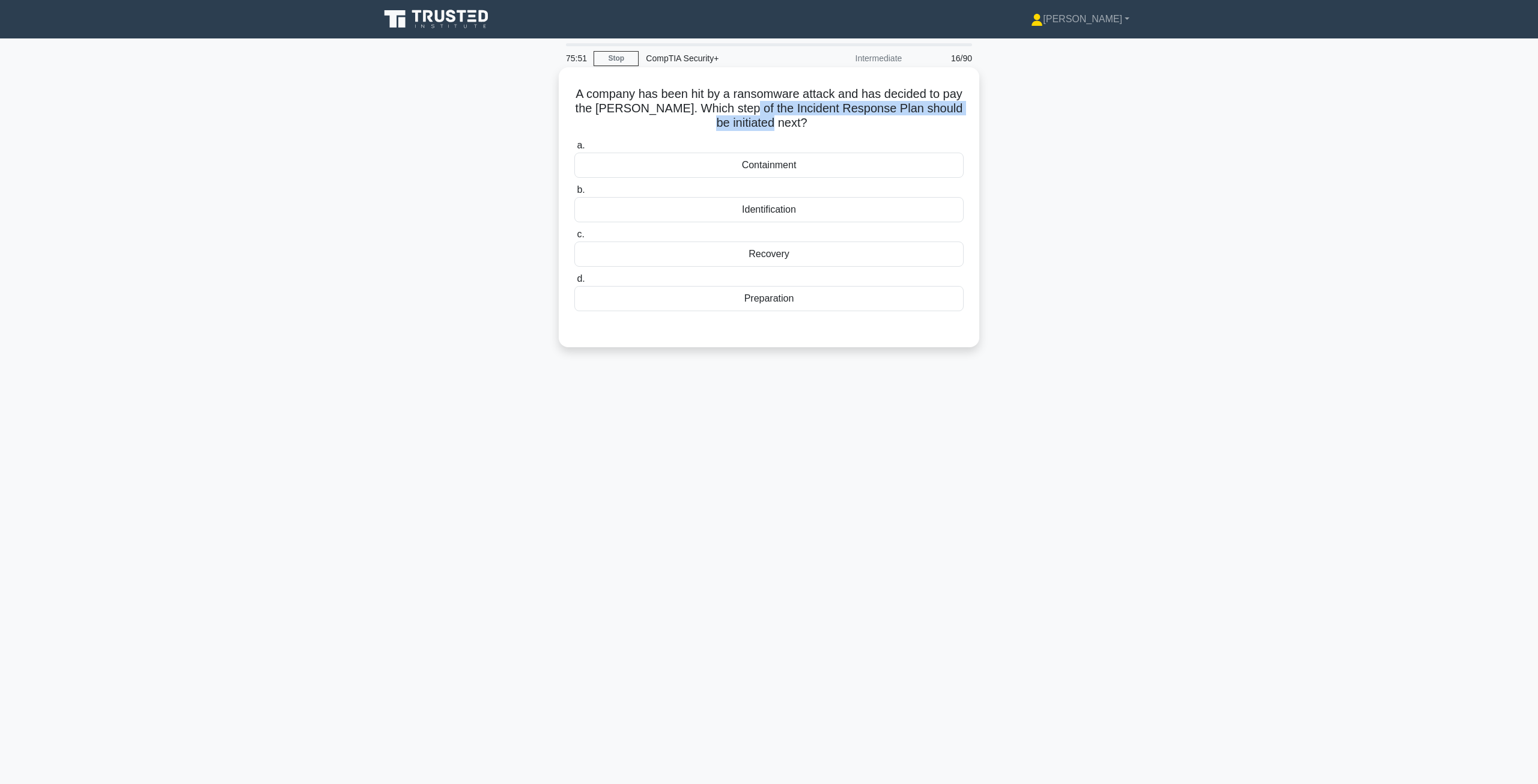
drag, startPoint x: 769, startPoint y: 103, endPoint x: 880, endPoint y: 120, distance: 112.3
click at [880, 120] on h5 "A company has been hit by a ransomware attack and has decided to pay the ransom…" at bounding box center [769, 109] width 392 height 45
click at [858, 122] on h5 "A company has been hit by a ransomware attack and has decided to pay the ransom…" at bounding box center [769, 109] width 392 height 45
click at [825, 168] on div "Containment" at bounding box center [769, 165] width 389 height 25
click at [575, 150] on input "a. Containment" at bounding box center [575, 146] width 0 height 8
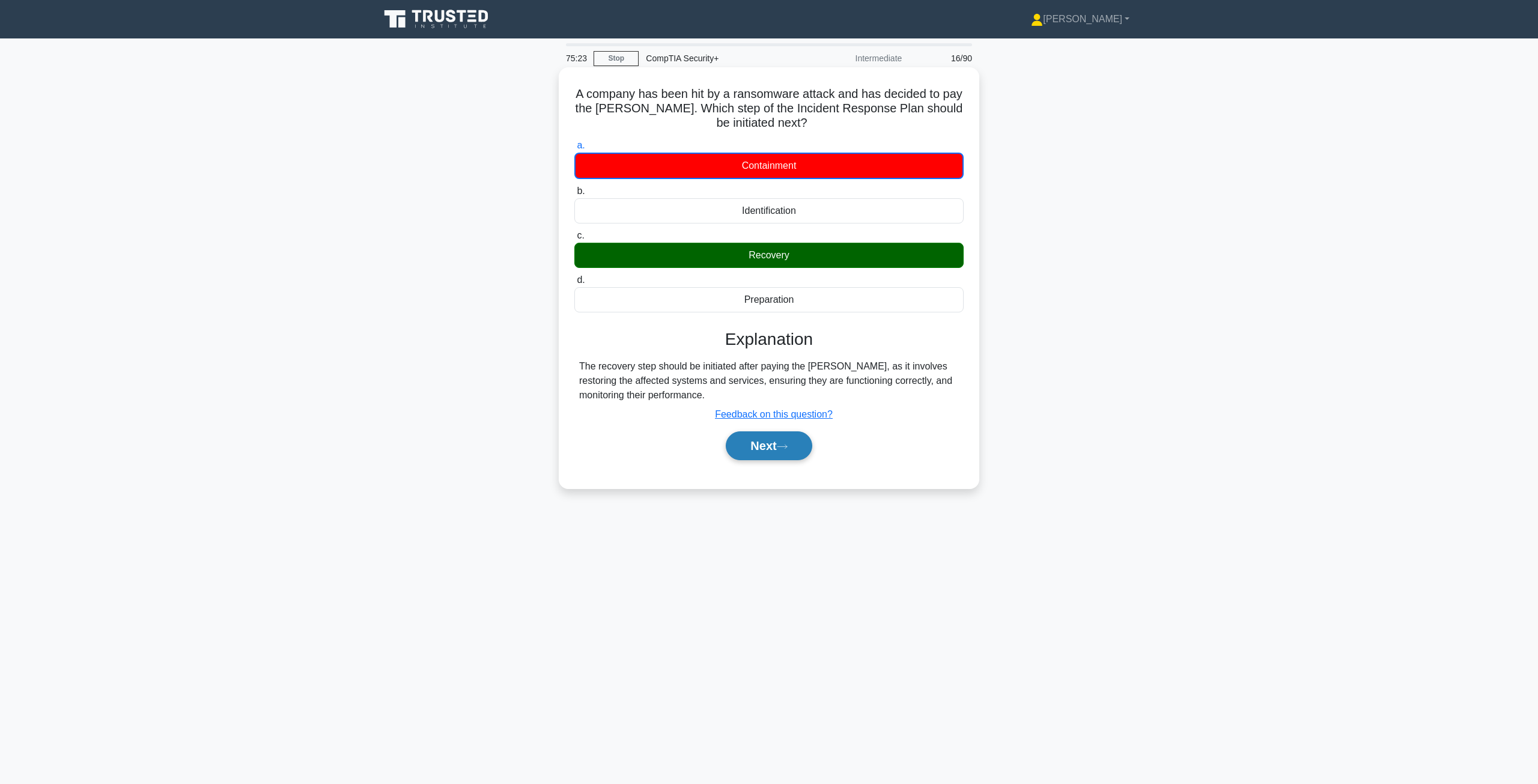
click at [759, 445] on button "Next" at bounding box center [769, 445] width 86 height 28
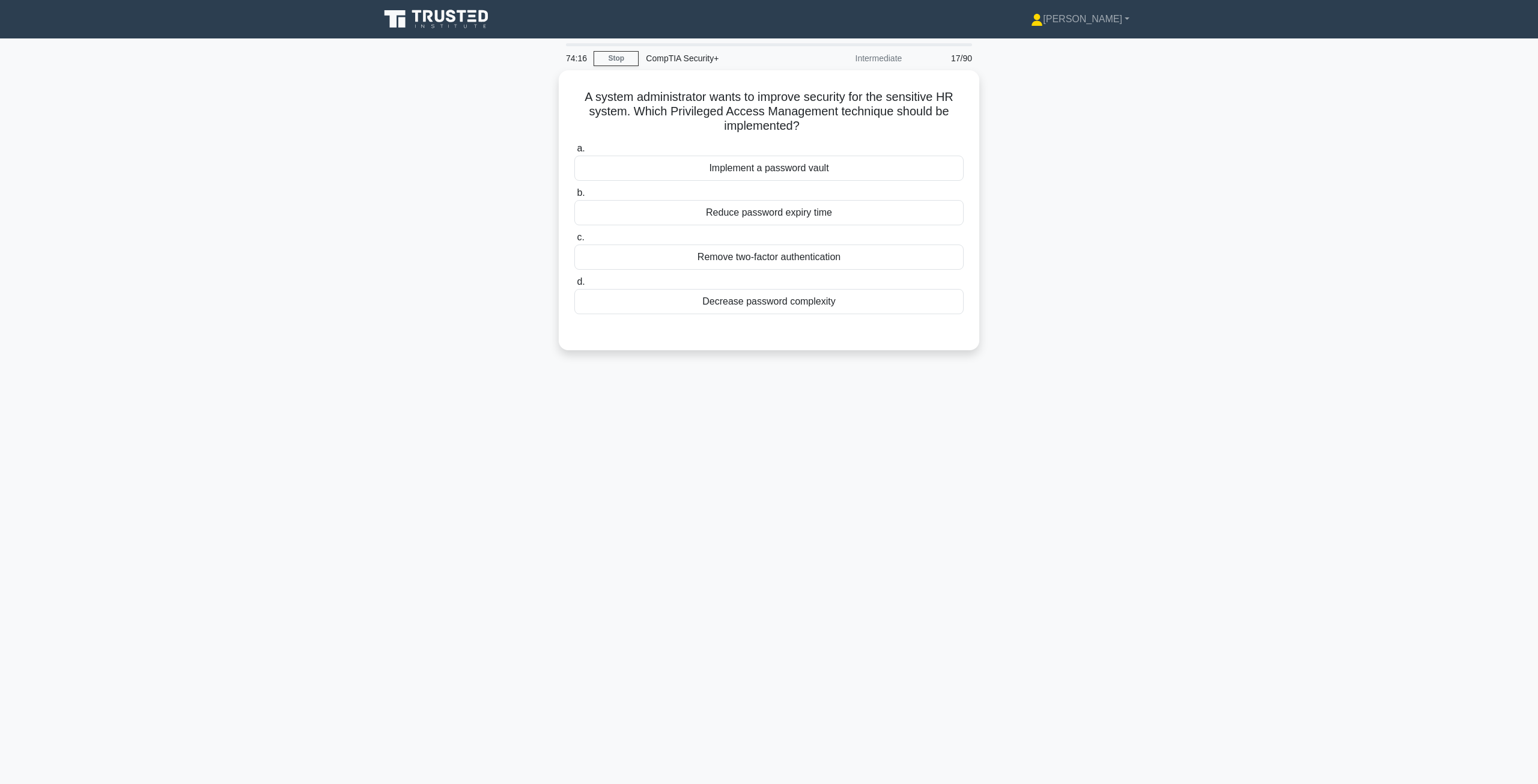
click at [1199, 279] on main "74:16 Stop CompTIA Security+ Intermediate 17/90 A system administrator wants to…" at bounding box center [769, 411] width 1538 height 745
click at [775, 169] on div "Implement a password vault" at bounding box center [769, 165] width 389 height 25
click at [575, 150] on input "a. Implement a password vault" at bounding box center [575, 146] width 0 height 8
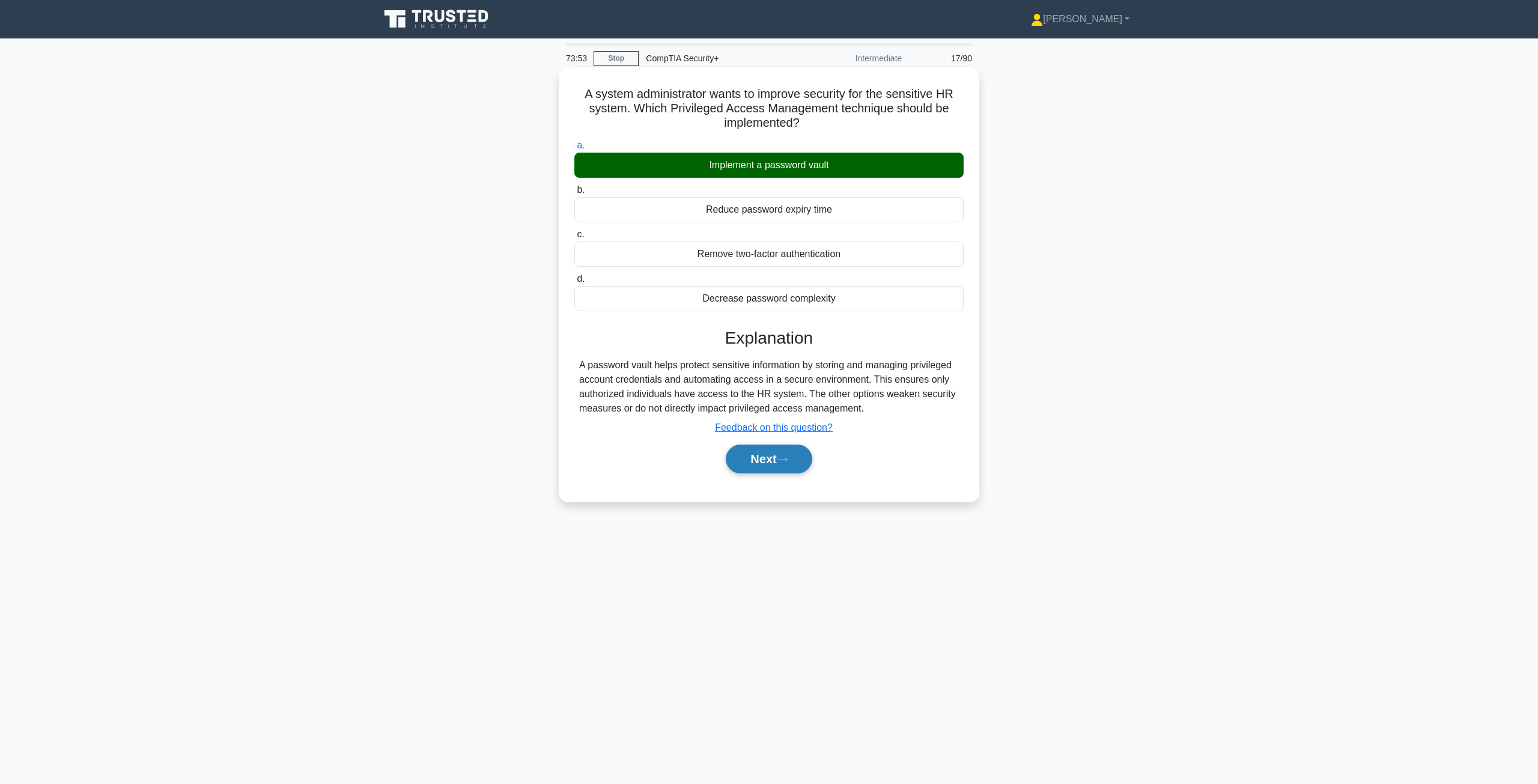
click at [782, 457] on button "Next" at bounding box center [769, 458] width 86 height 28
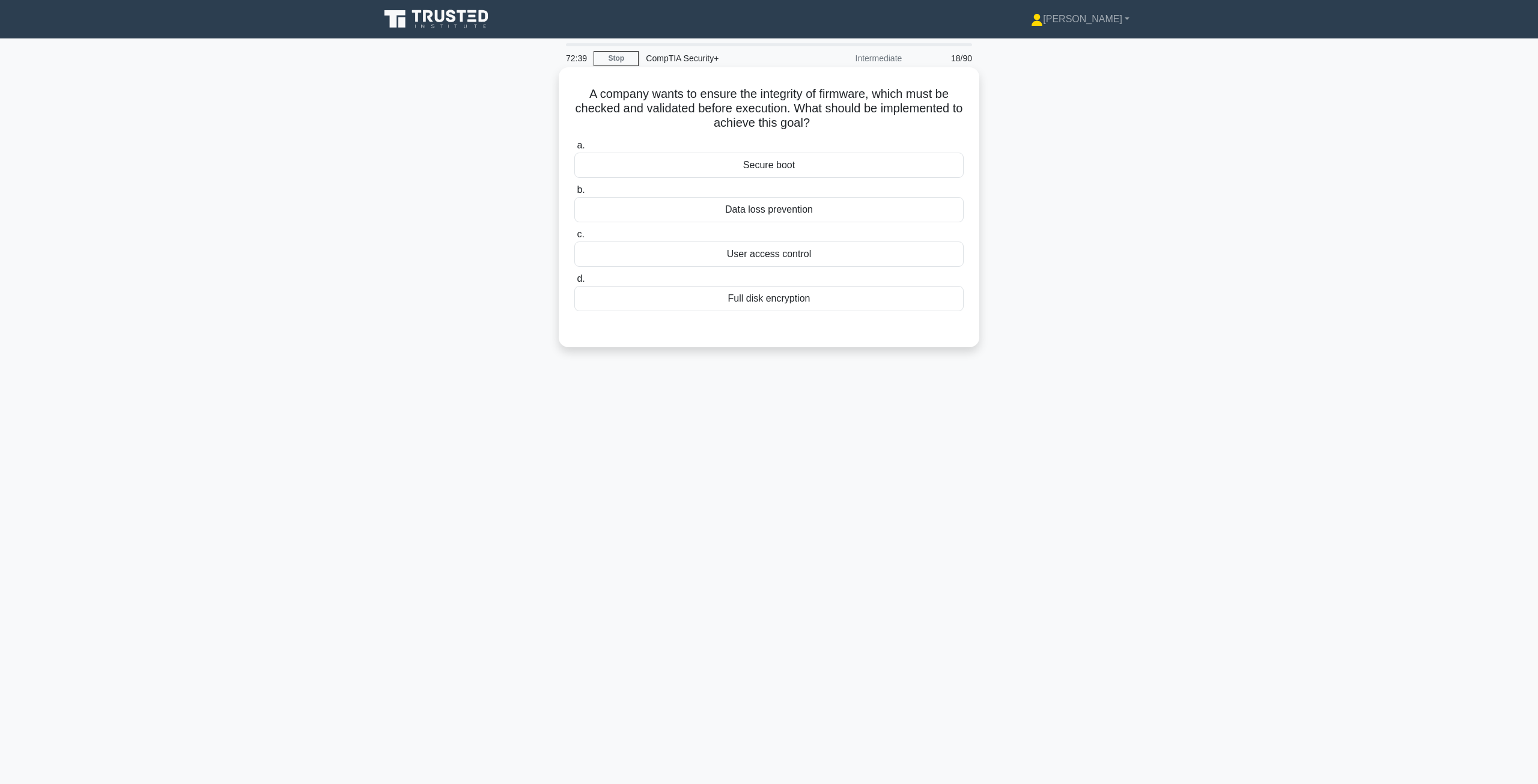
click at [776, 299] on div "Full disk encryption" at bounding box center [769, 298] width 389 height 25
click at [575, 283] on input "d. Full disk encryption" at bounding box center [575, 278] width 0 height 8
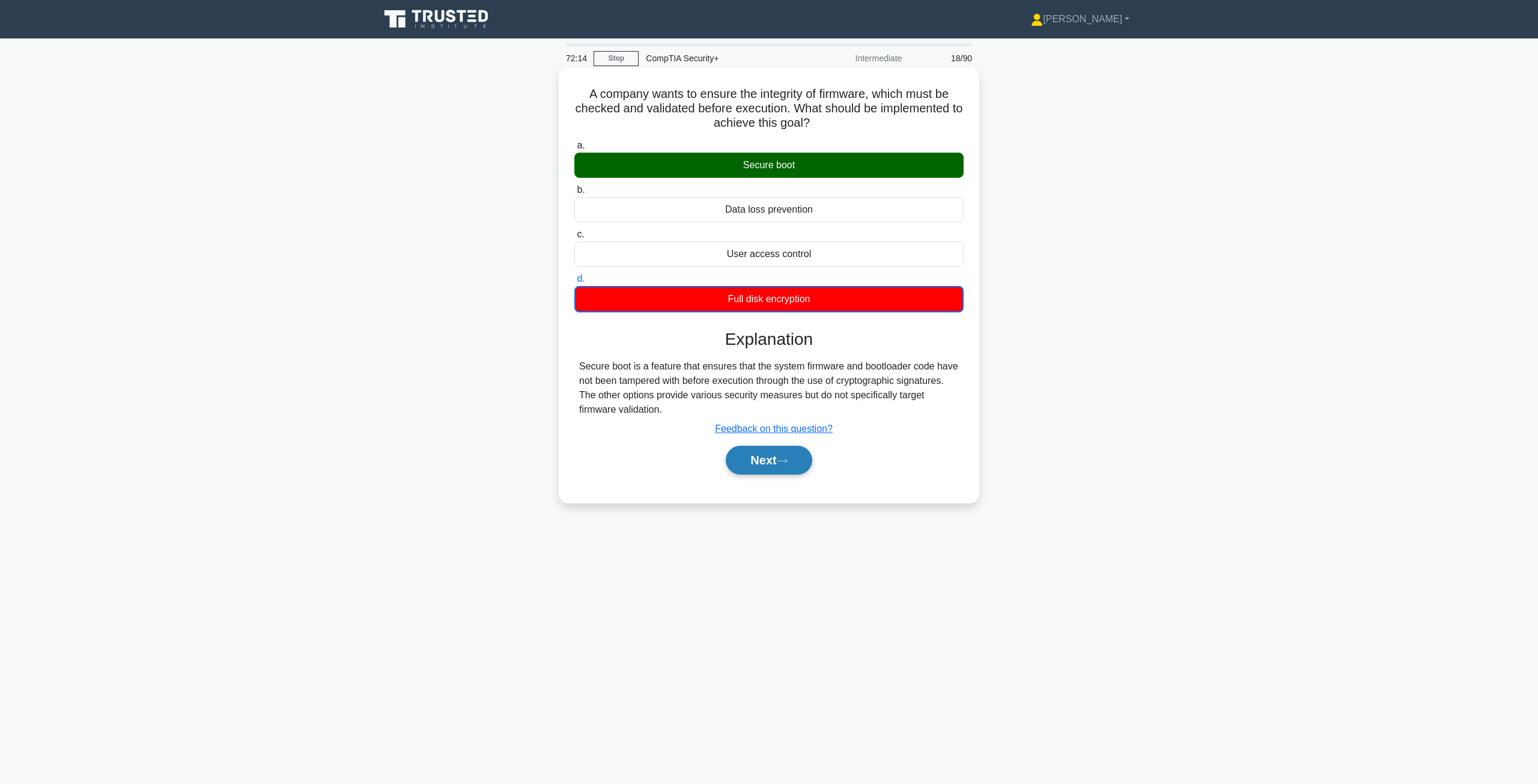
click at [788, 468] on button "Next" at bounding box center [769, 459] width 86 height 28
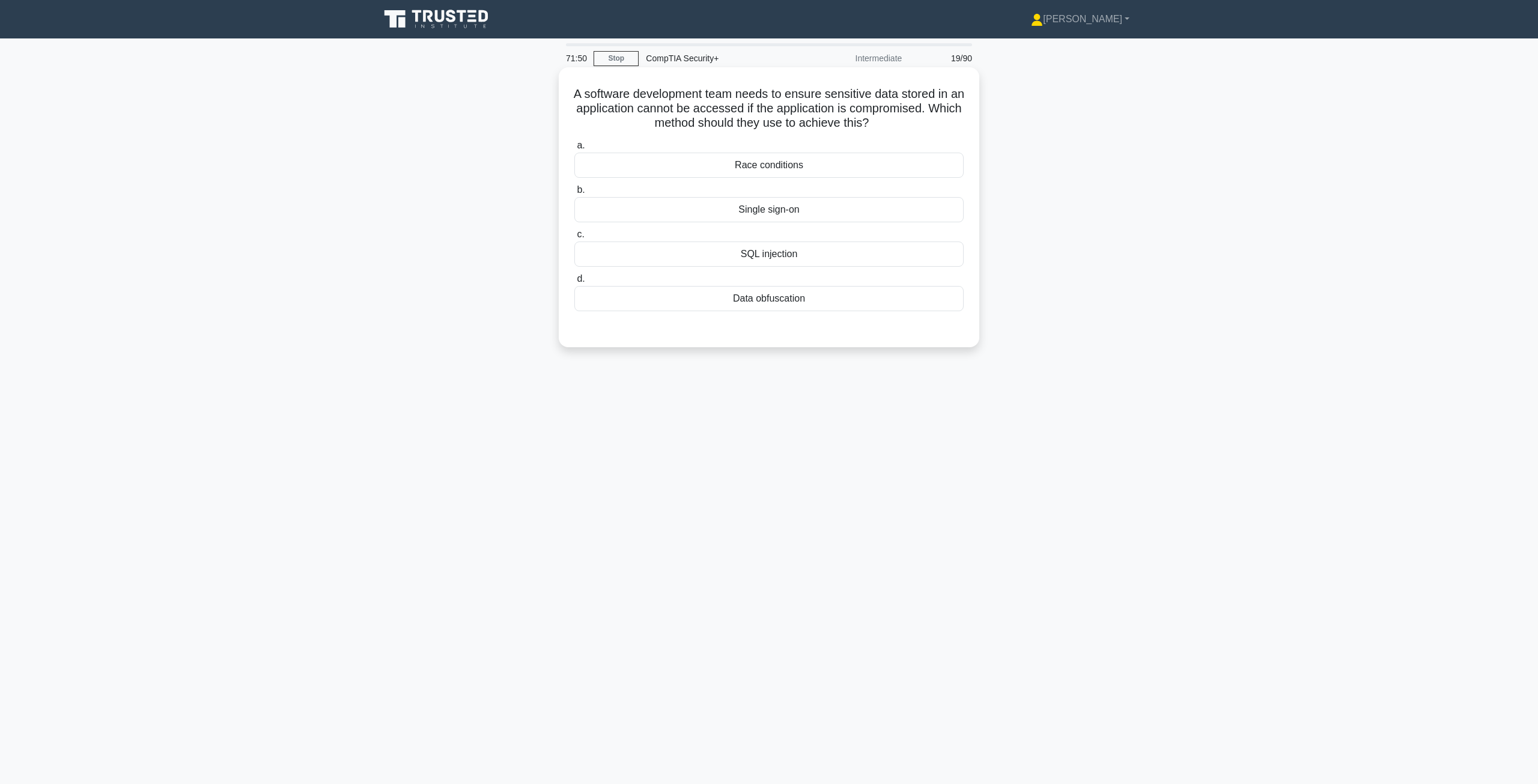
click at [834, 303] on div "Data obfuscation" at bounding box center [769, 298] width 389 height 25
click at [575, 283] on input "d. Data obfuscation" at bounding box center [575, 278] width 0 height 8
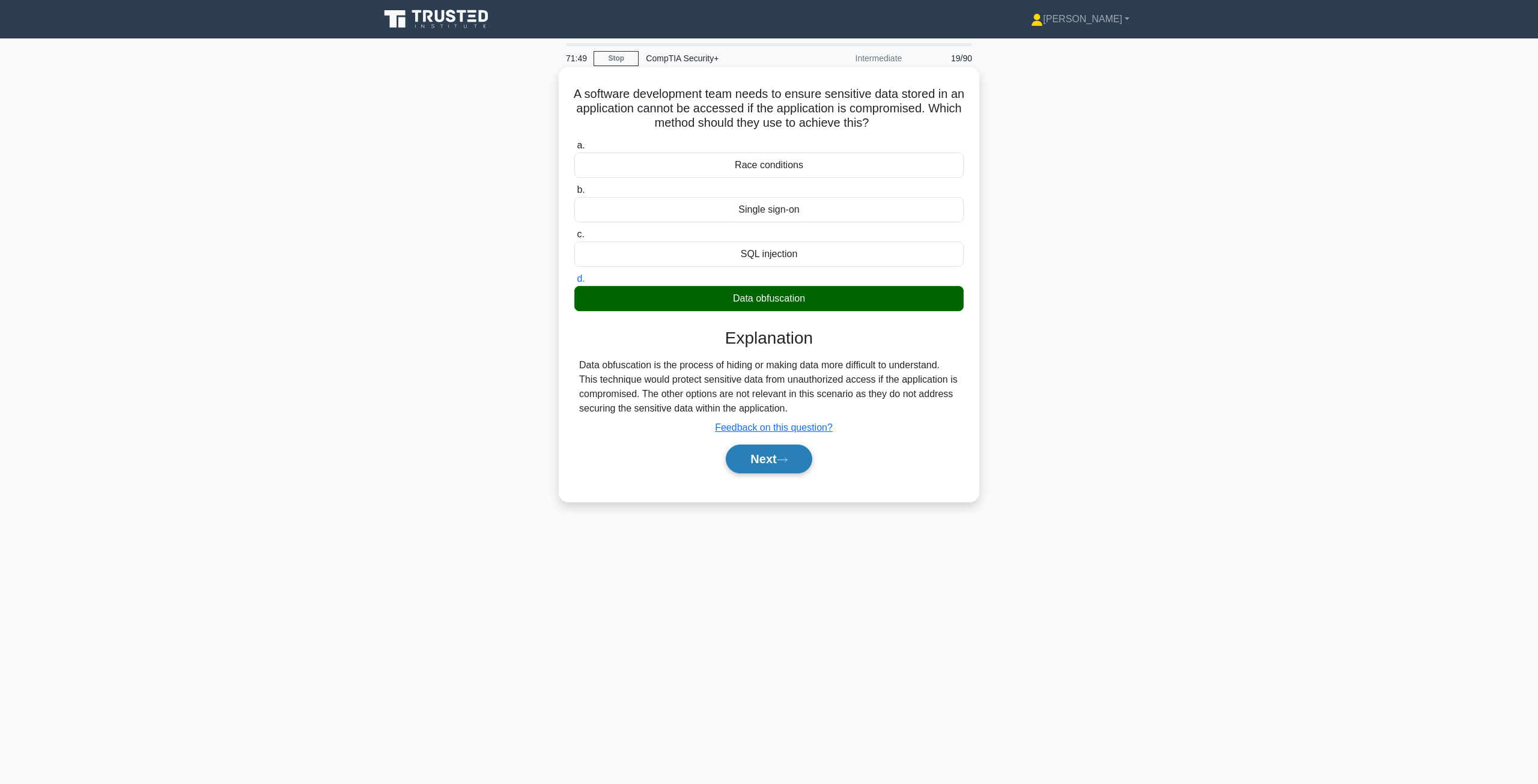
click at [764, 452] on button "Next" at bounding box center [769, 458] width 86 height 28
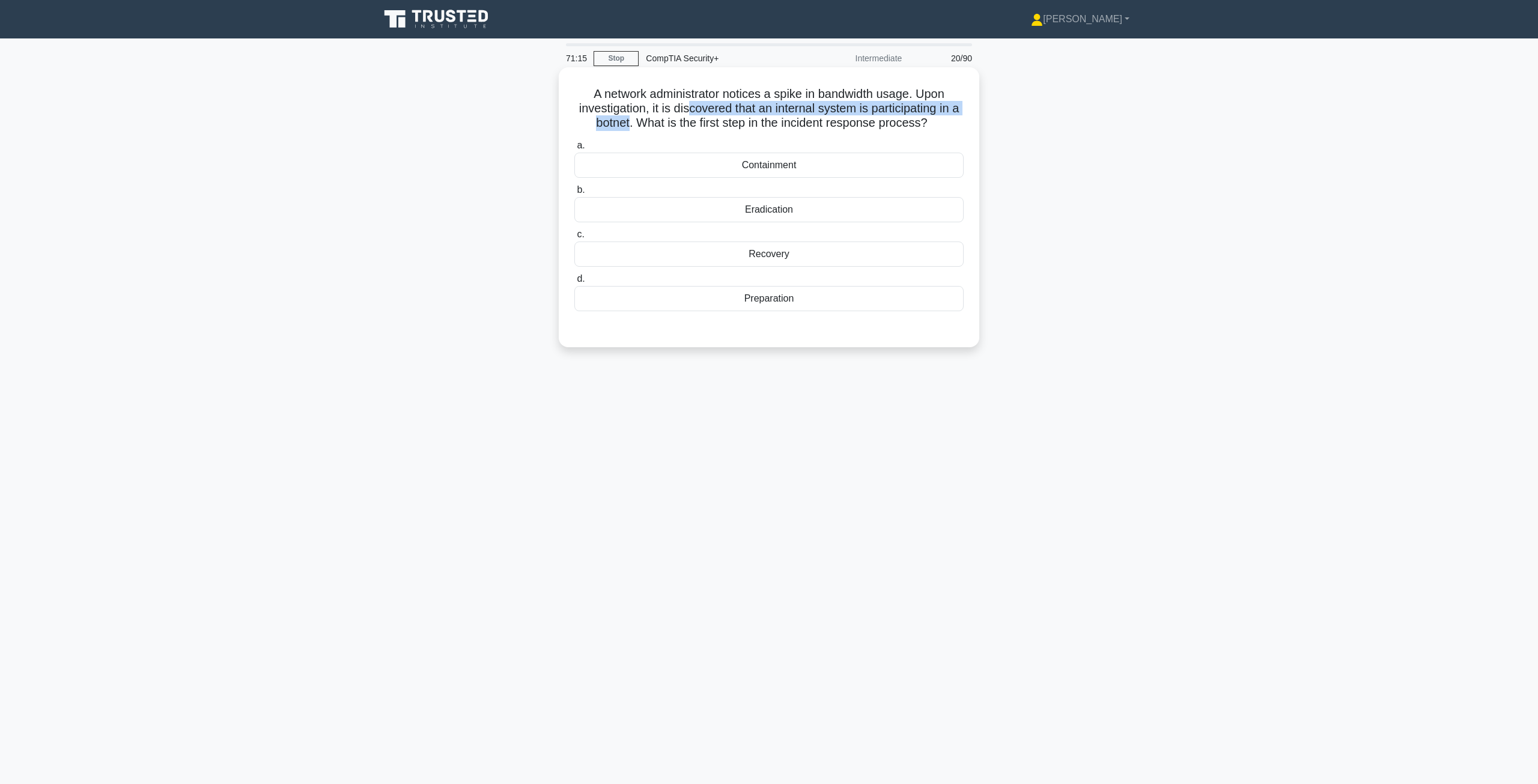
drag, startPoint x: 693, startPoint y: 103, endPoint x: 632, endPoint y: 124, distance: 64.5
click at [632, 124] on h5 "A network administrator notices a spike in bandwidth usage. Upon investigation,…" at bounding box center [769, 109] width 392 height 45
click at [751, 135] on div "A network administrator notices a spike in bandwidth usage. Upon investigation,…" at bounding box center [769, 208] width 411 height 271
click at [769, 165] on div "Containment" at bounding box center [769, 165] width 389 height 25
click at [575, 150] on input "a. Containment" at bounding box center [575, 146] width 0 height 8
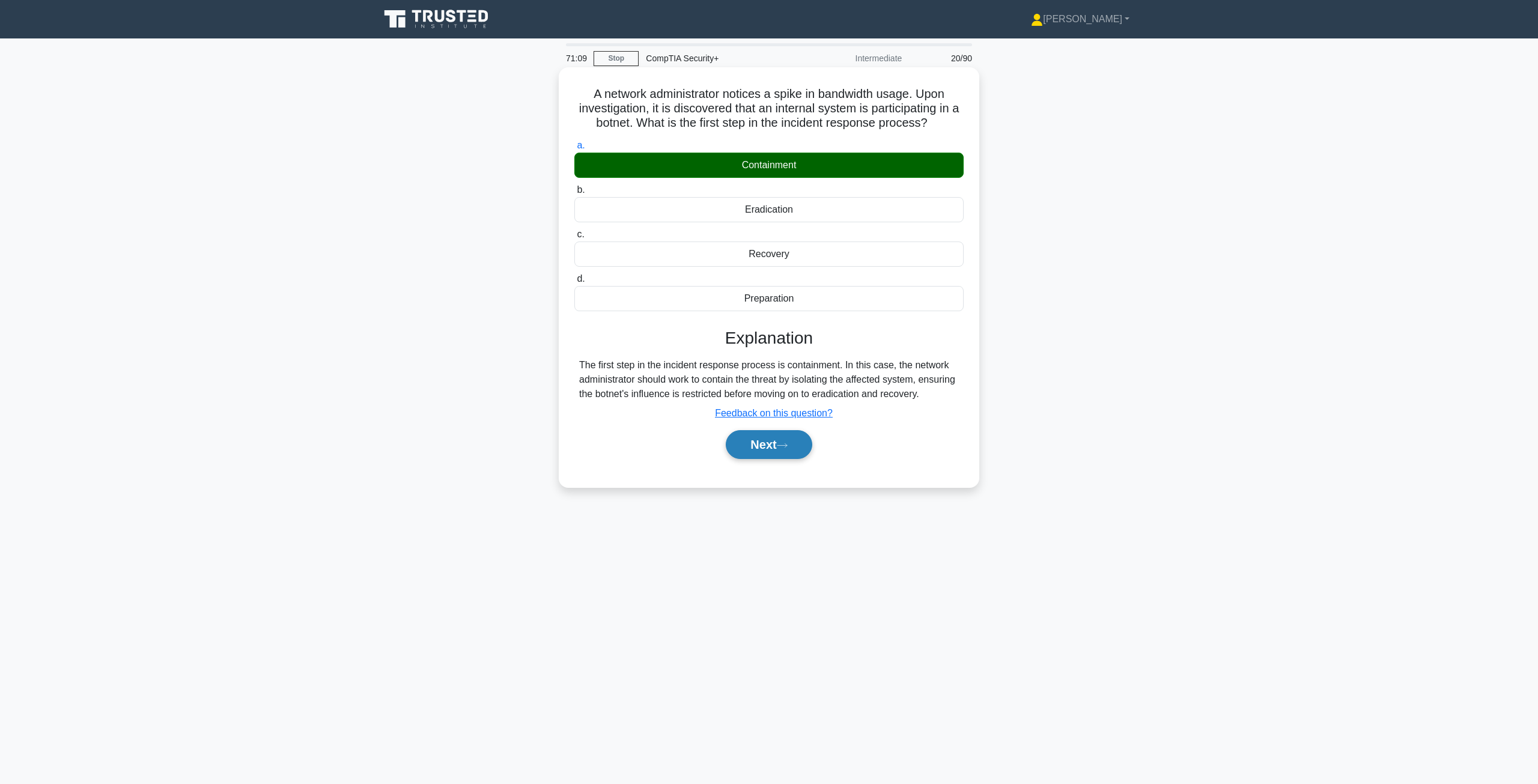
click at [775, 447] on button "Next" at bounding box center [769, 444] width 86 height 28
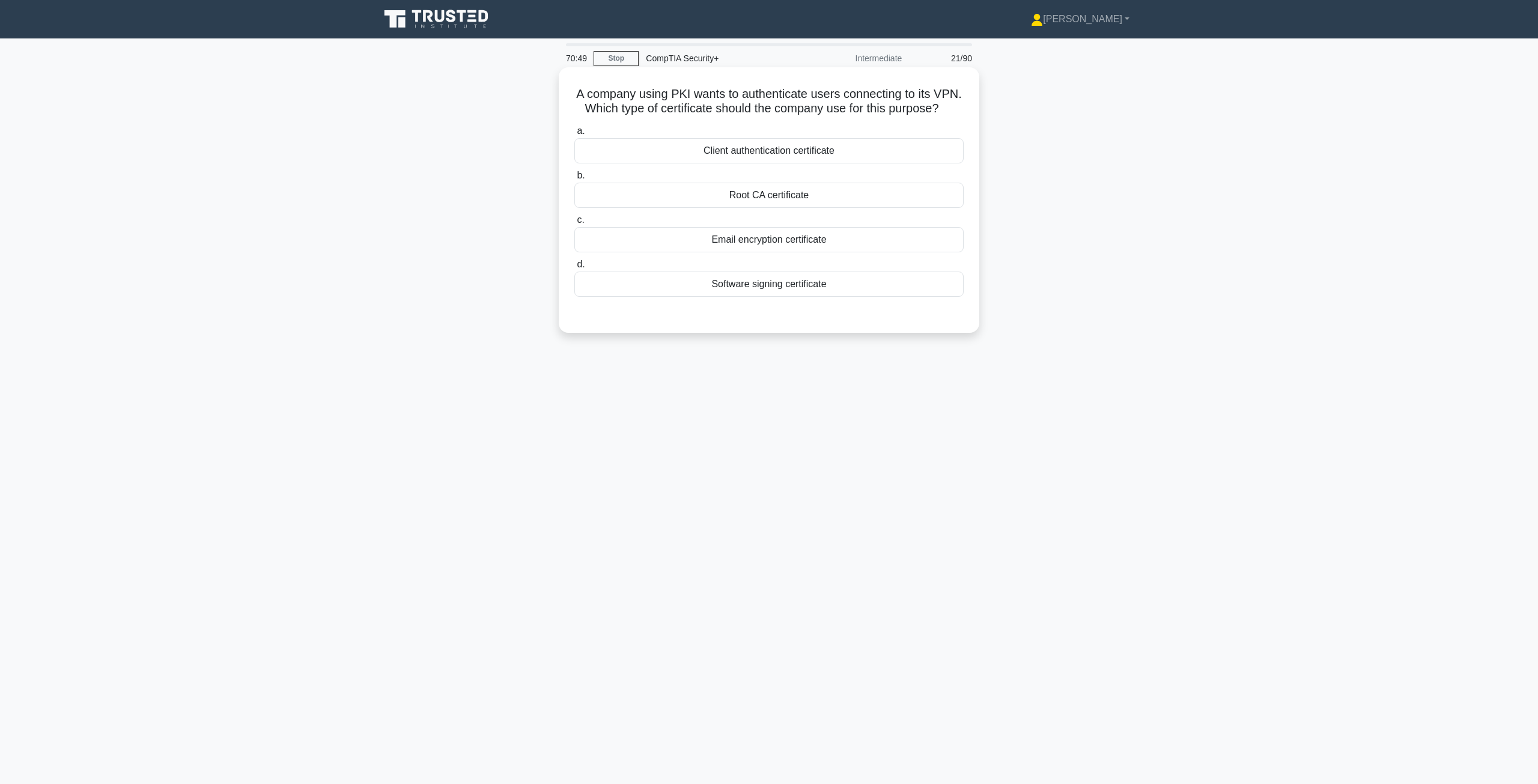
click at [775, 208] on div "Root CA certificate" at bounding box center [769, 195] width 389 height 25
click at [575, 179] on input "b. Root CA certificate" at bounding box center [575, 175] width 0 height 8
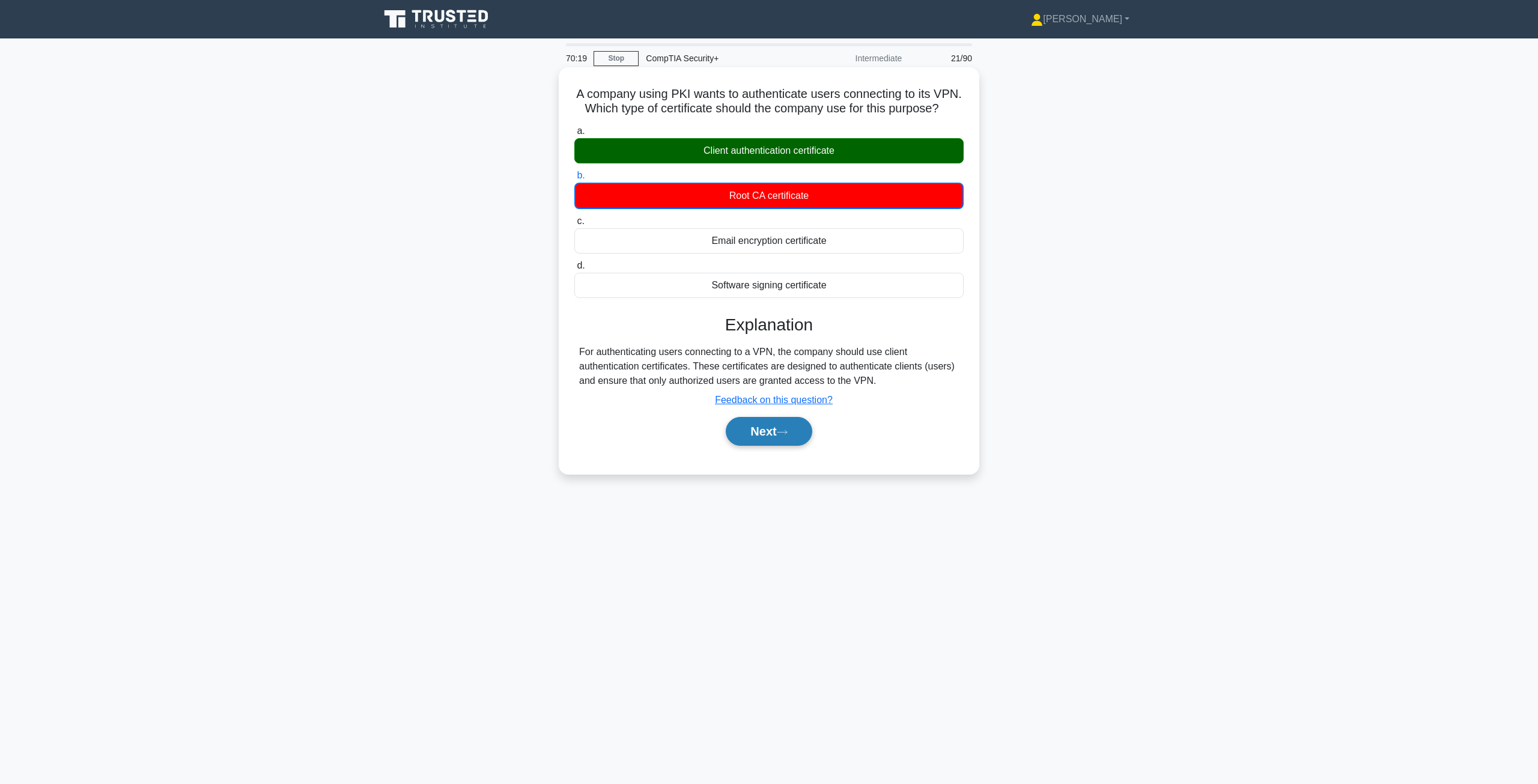
click at [747, 445] on button "Next" at bounding box center [769, 431] width 86 height 28
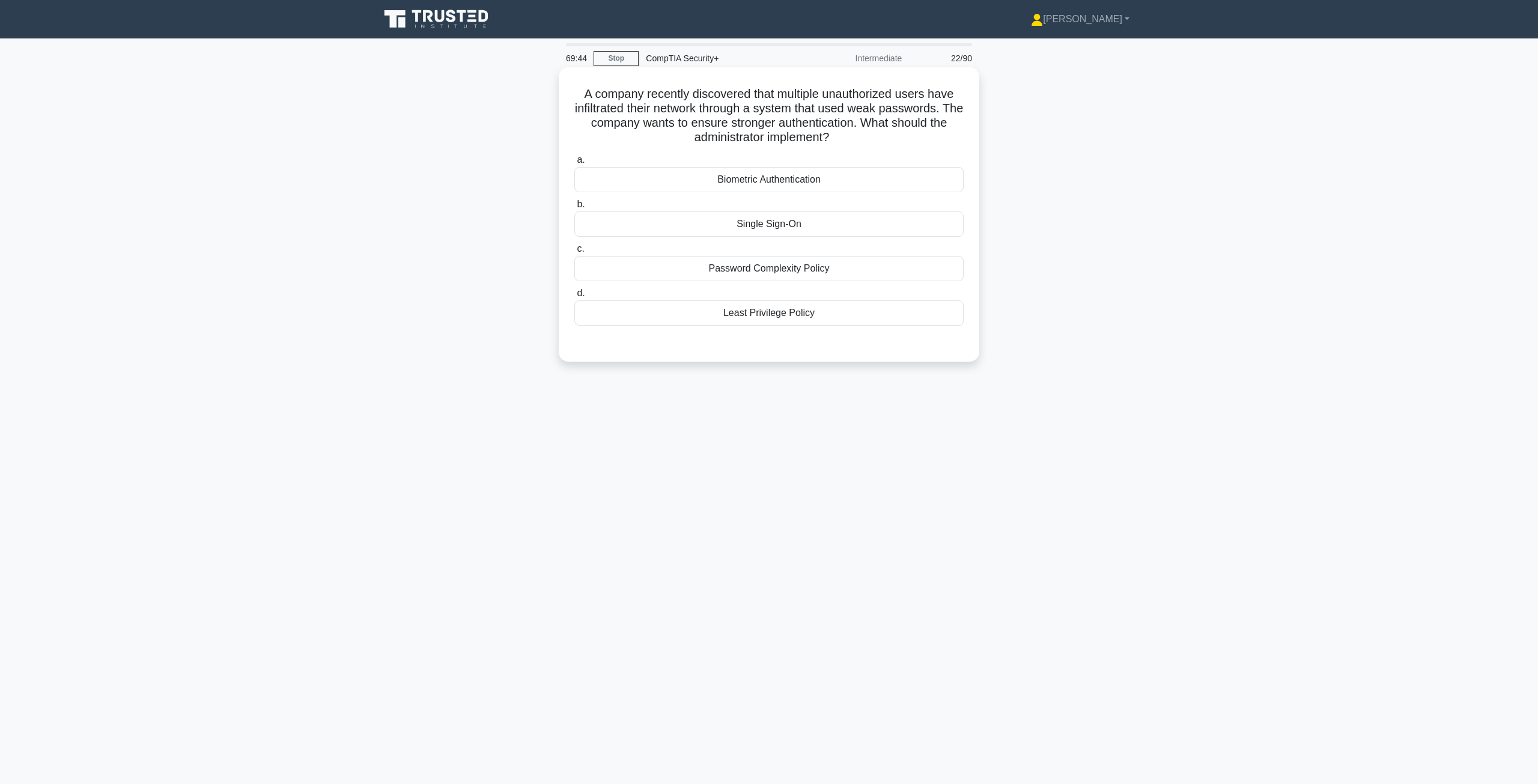
click at [757, 269] on div "Password Complexity Policy" at bounding box center [769, 268] width 389 height 25
click at [575, 253] on input "c. Password Complexity Policy" at bounding box center [575, 248] width 0 height 8
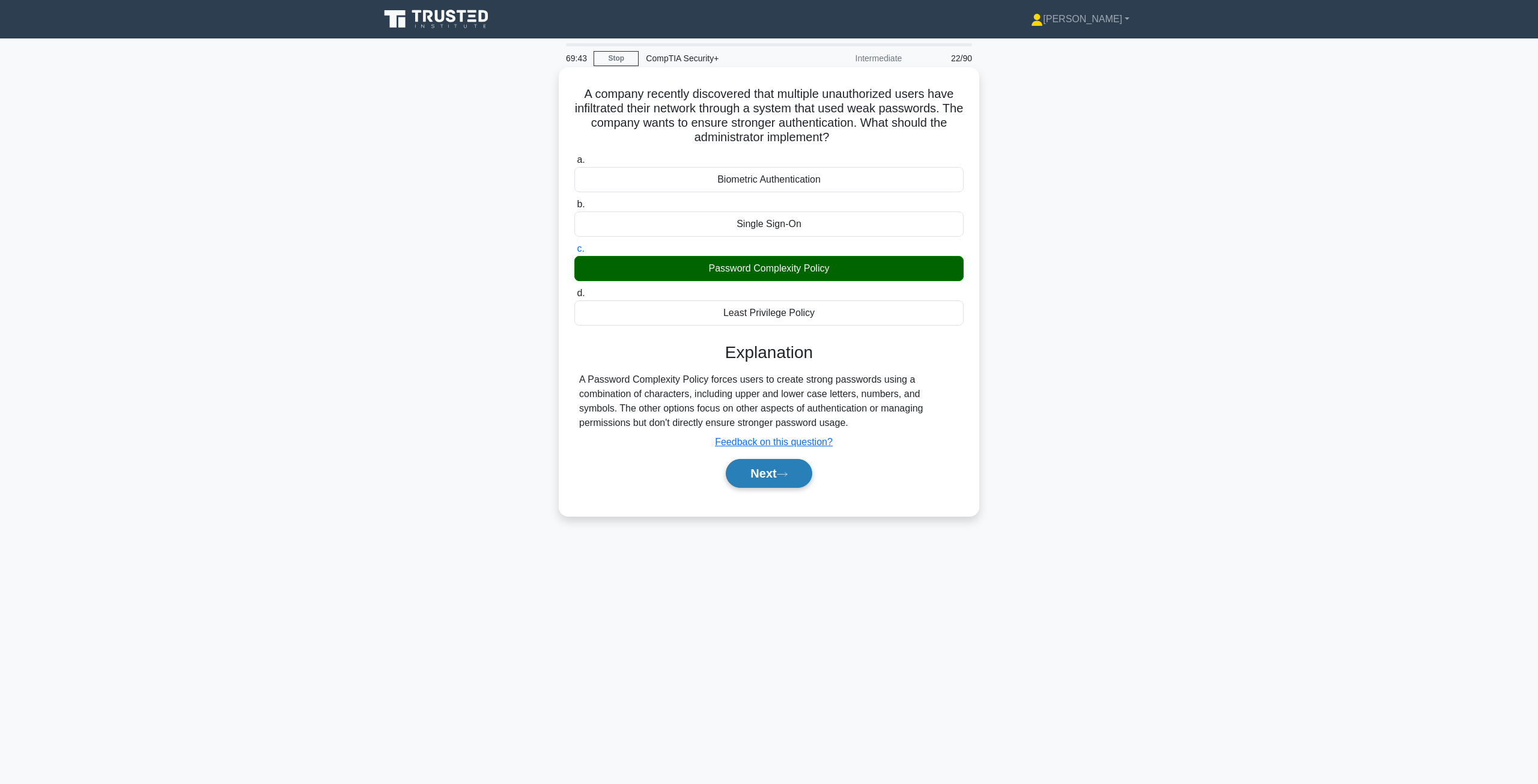
click at [778, 471] on button "Next" at bounding box center [769, 473] width 86 height 28
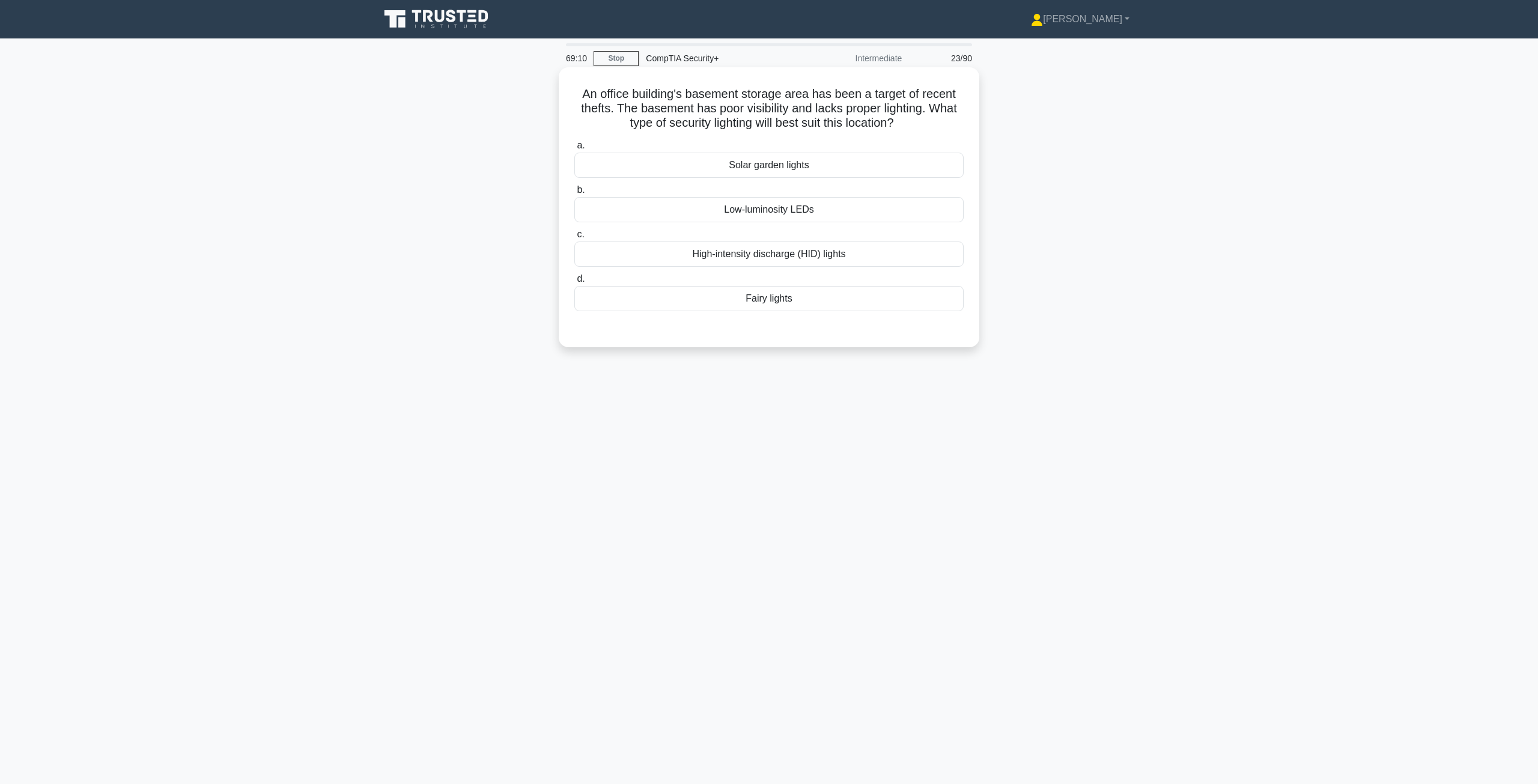
click at [774, 253] on div "High-intensity discharge (HID) lights" at bounding box center [769, 253] width 389 height 25
click at [575, 239] on input "c. High-intensity discharge (HID) lights" at bounding box center [575, 234] width 0 height 8
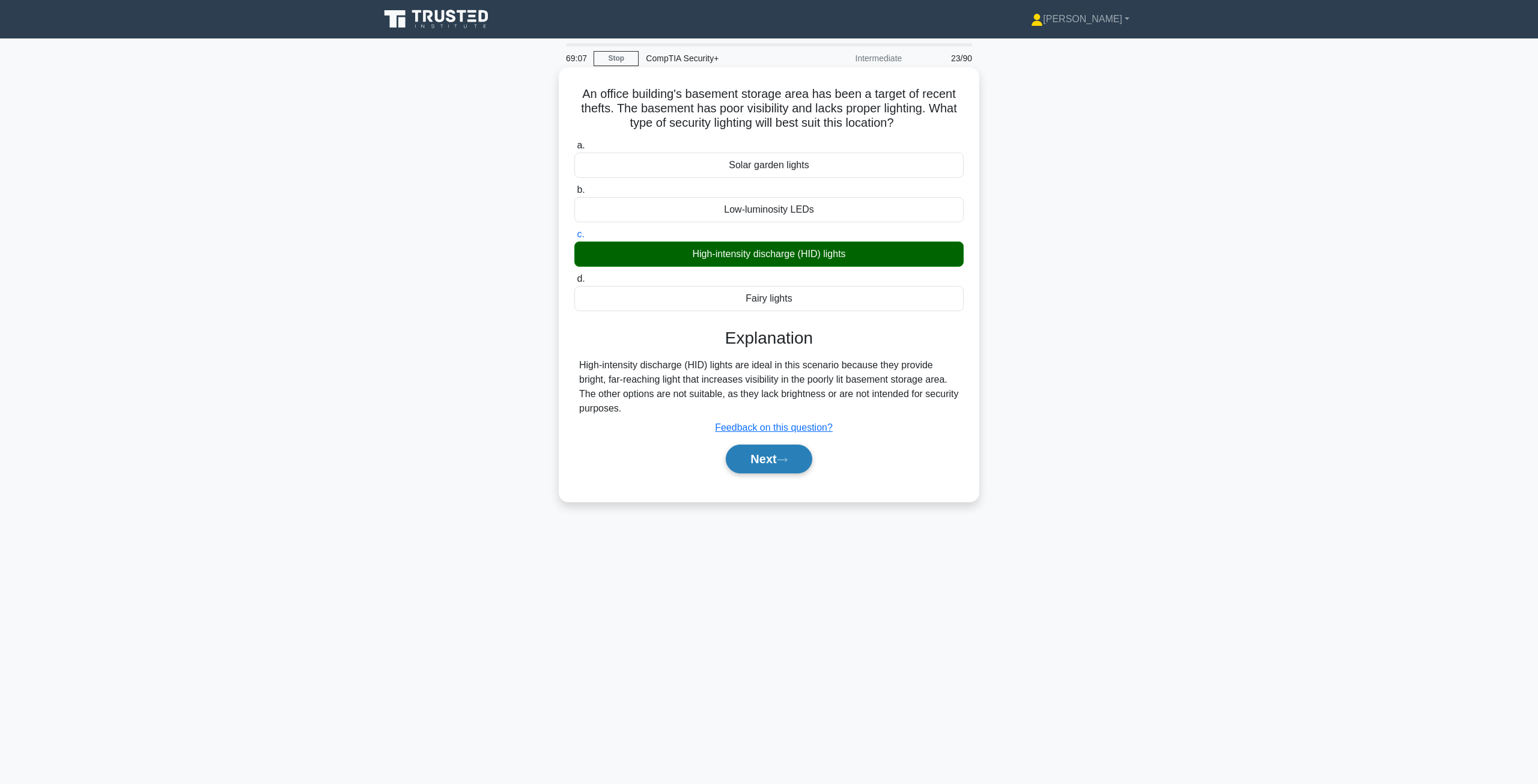
click at [753, 460] on button "Next" at bounding box center [769, 458] width 86 height 28
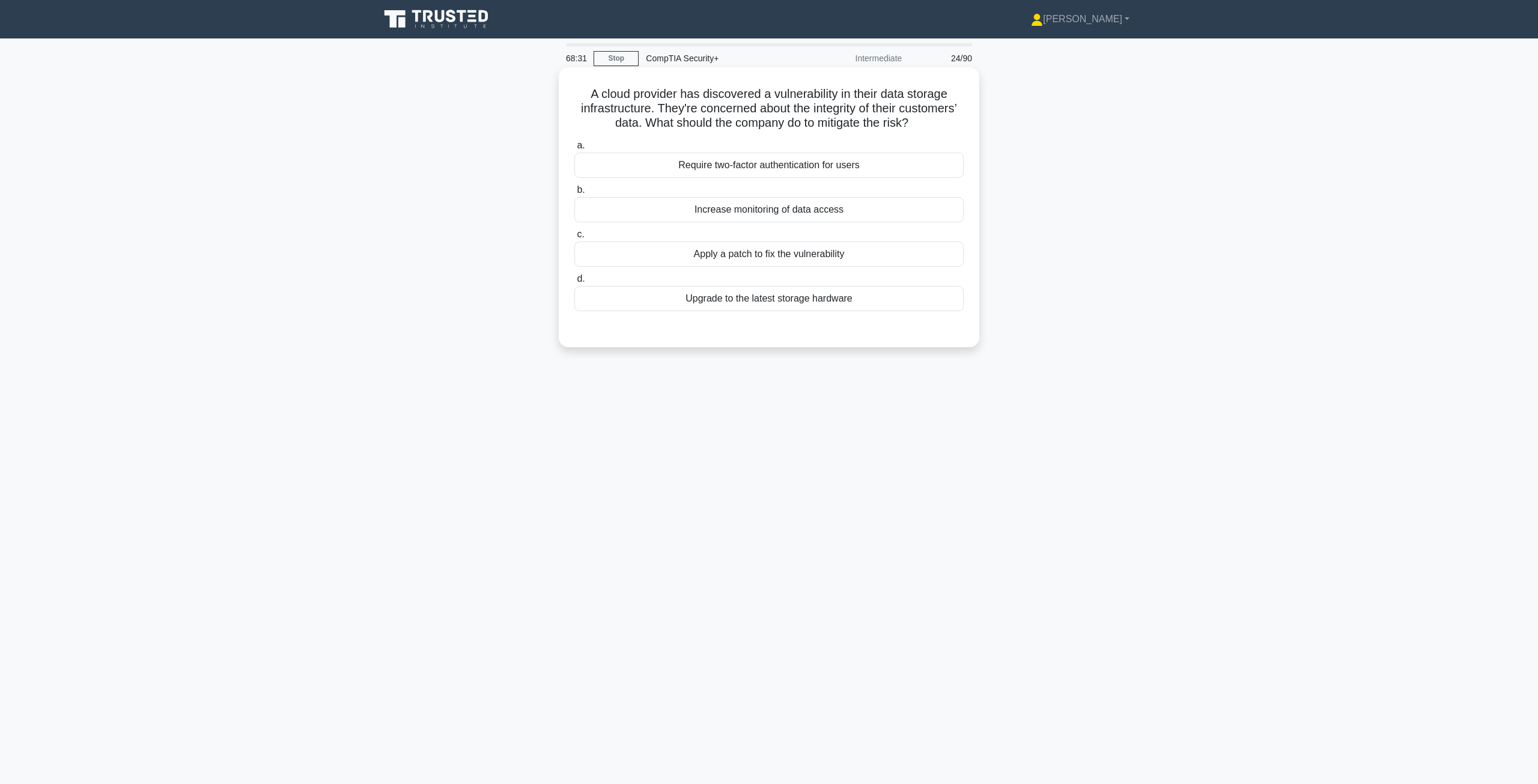
click at [908, 253] on div "Apply a patch to fix the vulnerability" at bounding box center [769, 253] width 389 height 25
click at [575, 239] on input "c. Apply a patch to fix the vulnerability" at bounding box center [575, 234] width 0 height 8
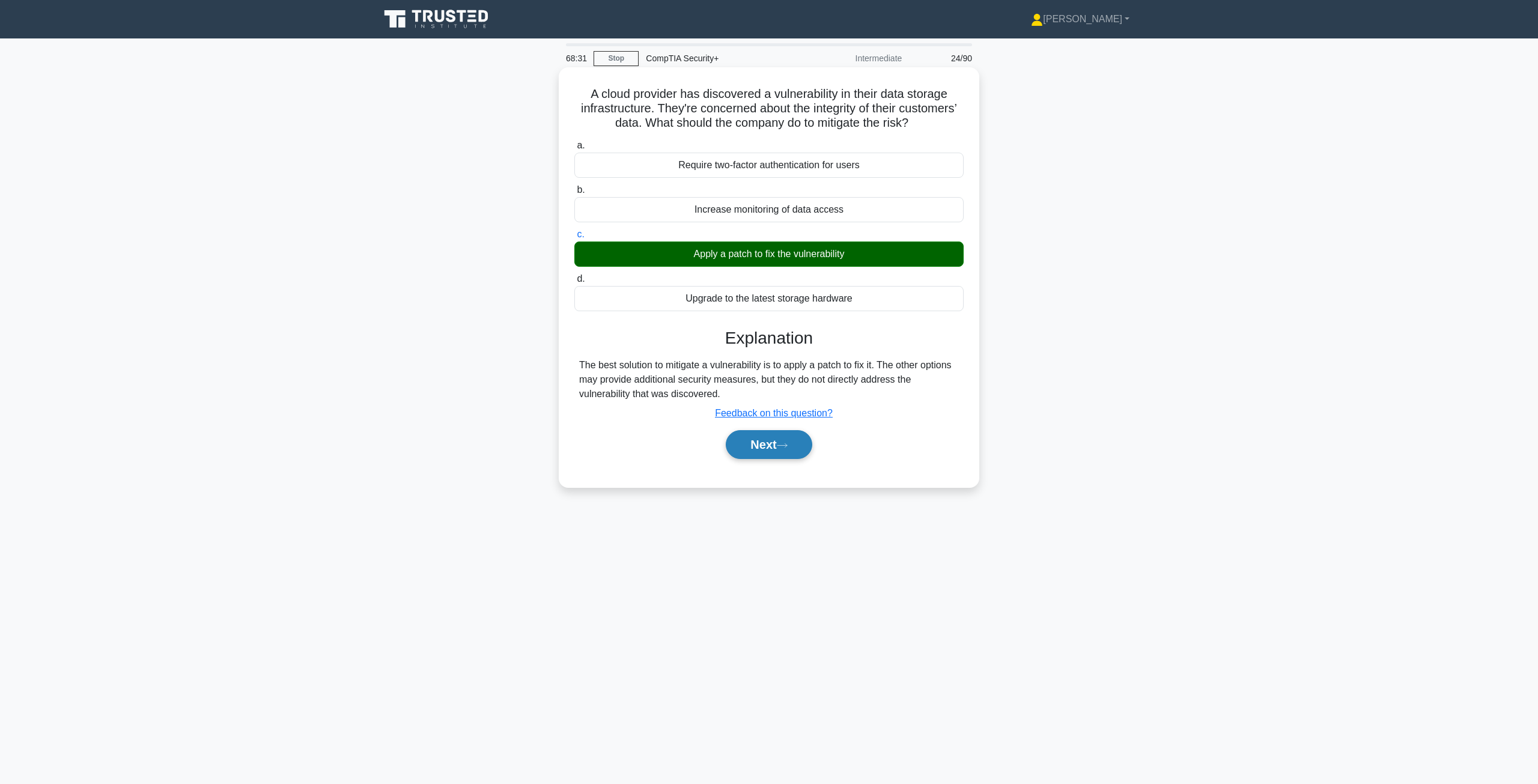
click at [788, 448] on icon at bounding box center [782, 445] width 11 height 7
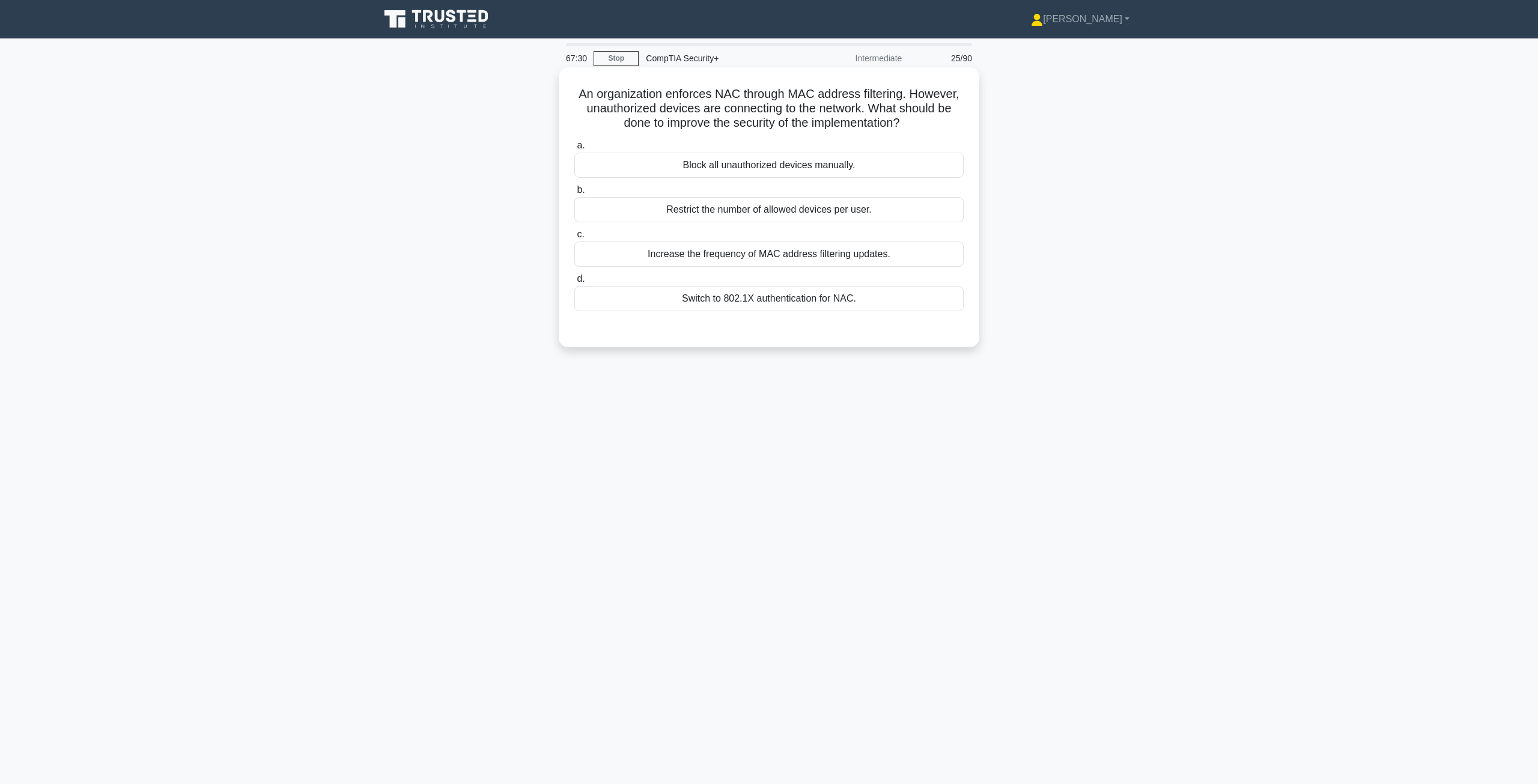
click at [713, 297] on div "Switch to 802.1X authentication for NAC." at bounding box center [769, 298] width 389 height 25
click at [575, 283] on input "d. Switch to 802.1X authentication for NAC." at bounding box center [575, 278] width 0 height 8
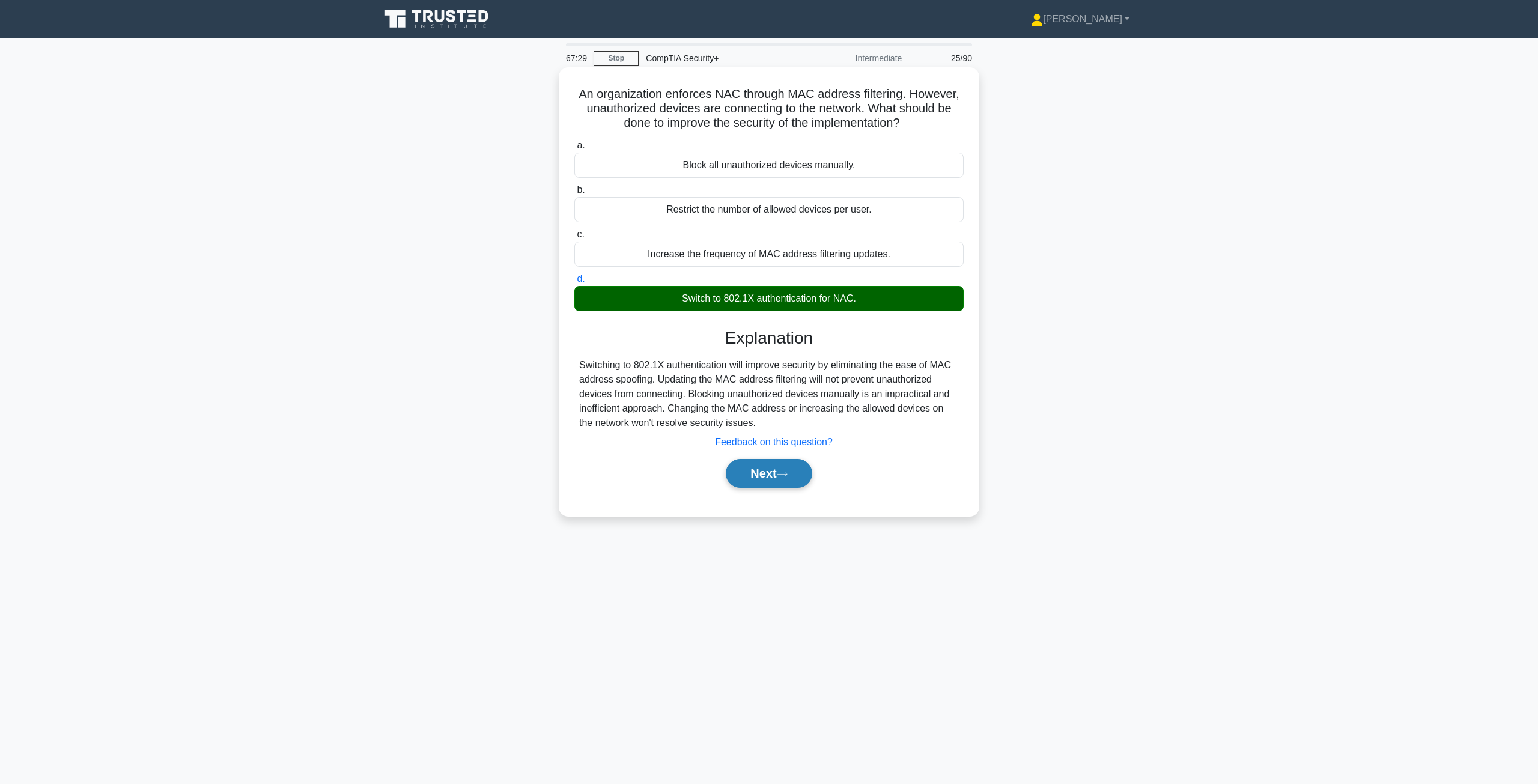
click at [768, 473] on button "Next" at bounding box center [769, 473] width 86 height 28
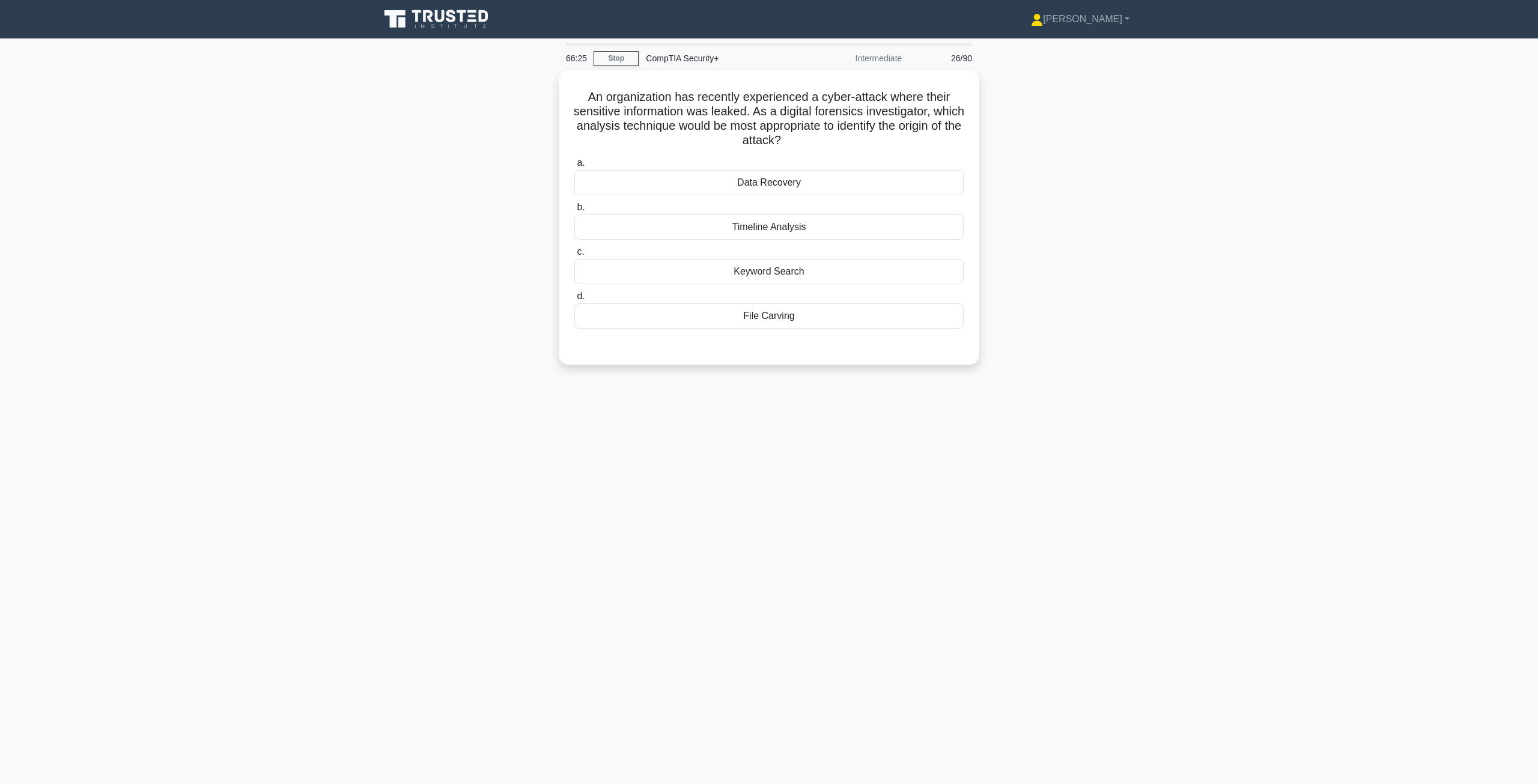
drag, startPoint x: 757, startPoint y: 227, endPoint x: 951, endPoint y: 381, distance: 247.7
click at [947, 380] on div "66:25 Stop CompTIA Security+ Intermediate 26/90 An organization has recently ex…" at bounding box center [769, 343] width 793 height 600
click at [981, 388] on div "66:24 Stop CompTIA Security+ Intermediate 26/90 An organization has recently ex…" at bounding box center [769, 343] width 793 height 600
click at [806, 223] on div "Timeline Analysis" at bounding box center [769, 223] width 389 height 25
click at [575, 208] on input "b. Timeline Analysis" at bounding box center [575, 204] width 0 height 8
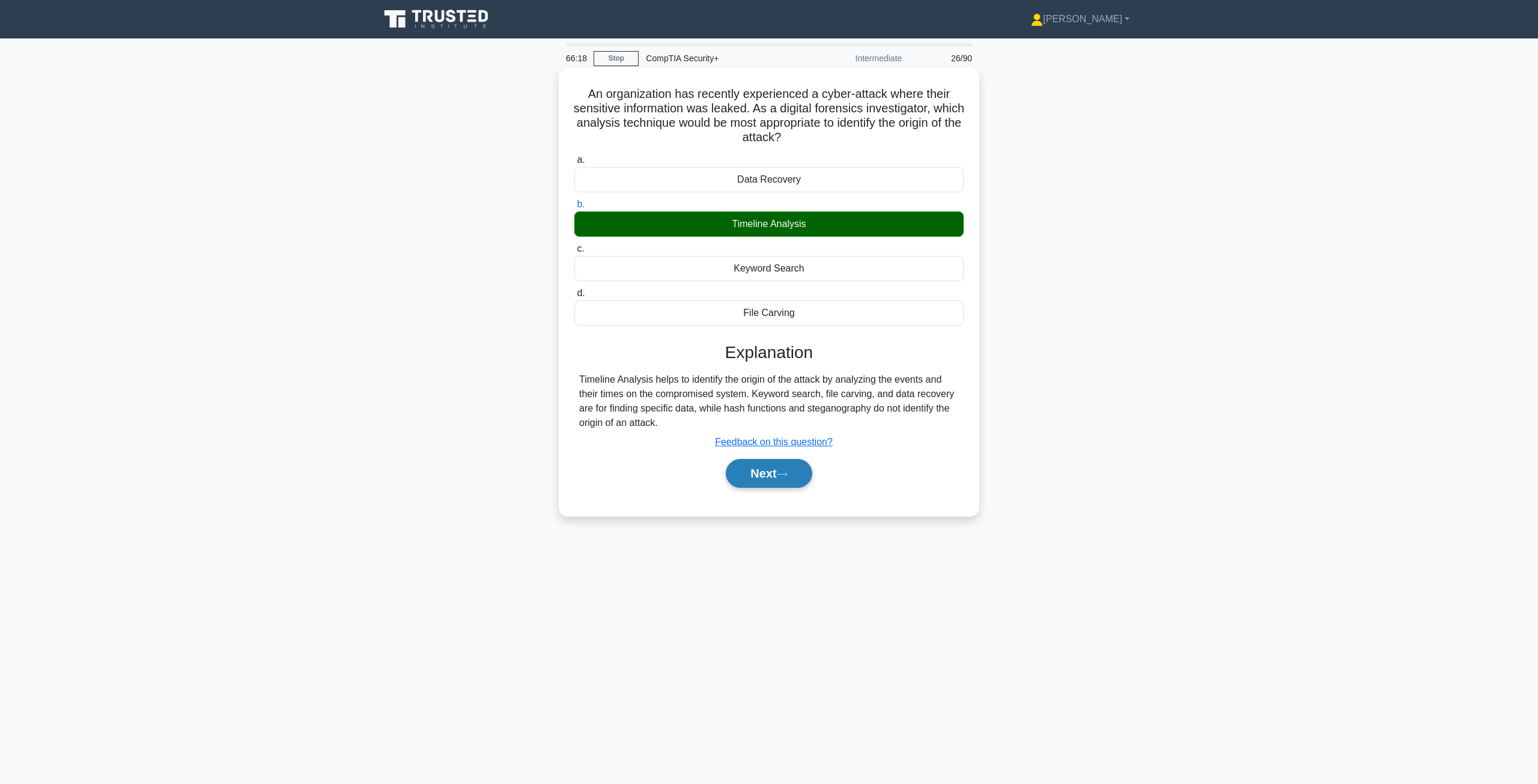
click at [756, 472] on button "Next" at bounding box center [769, 473] width 86 height 28
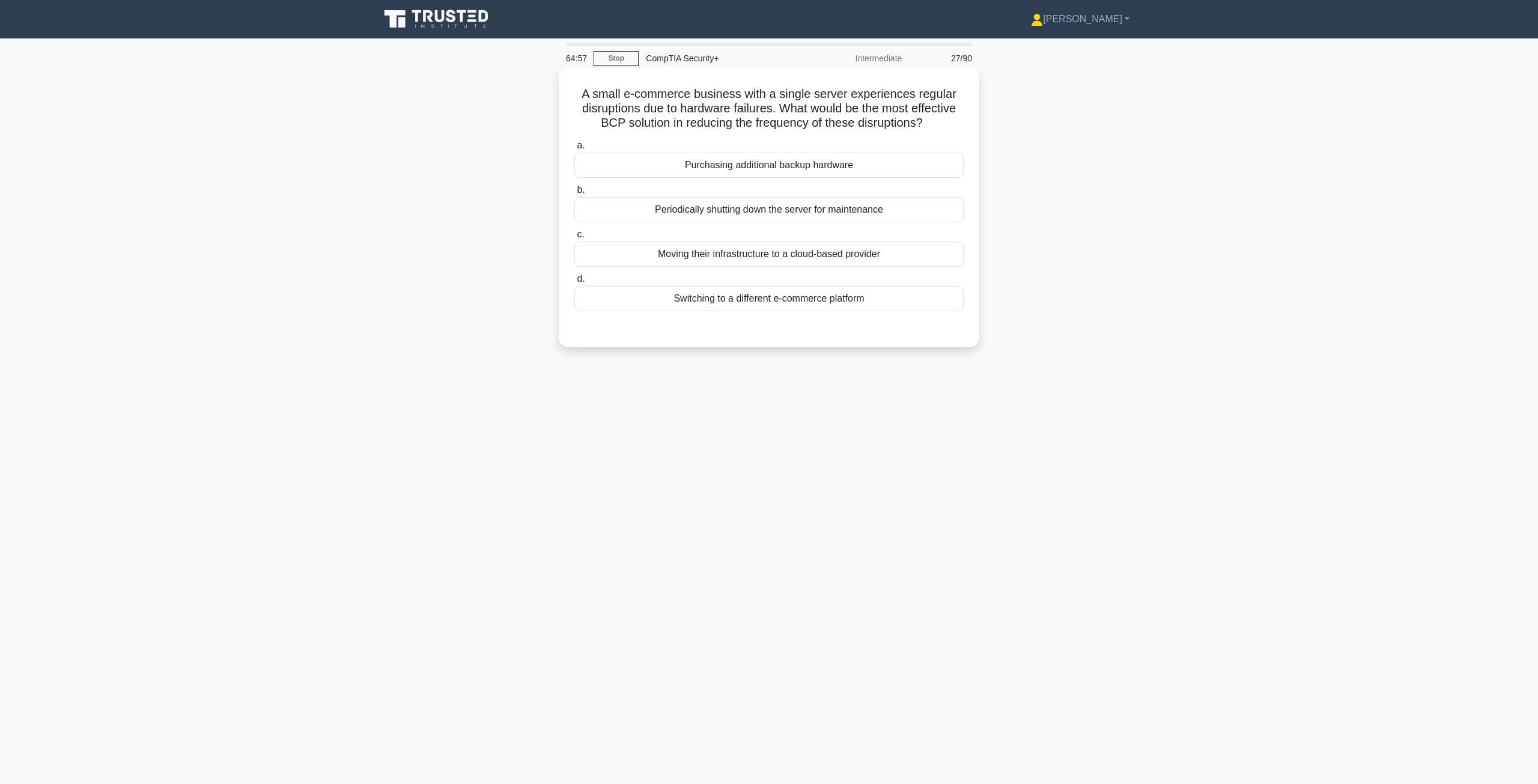
click at [819, 257] on div "Moving their infrastructure to a cloud-based provider" at bounding box center [769, 253] width 389 height 25
click at [575, 239] on input "c. Moving their infrastructure to a cloud-based provider" at bounding box center [575, 234] width 0 height 8
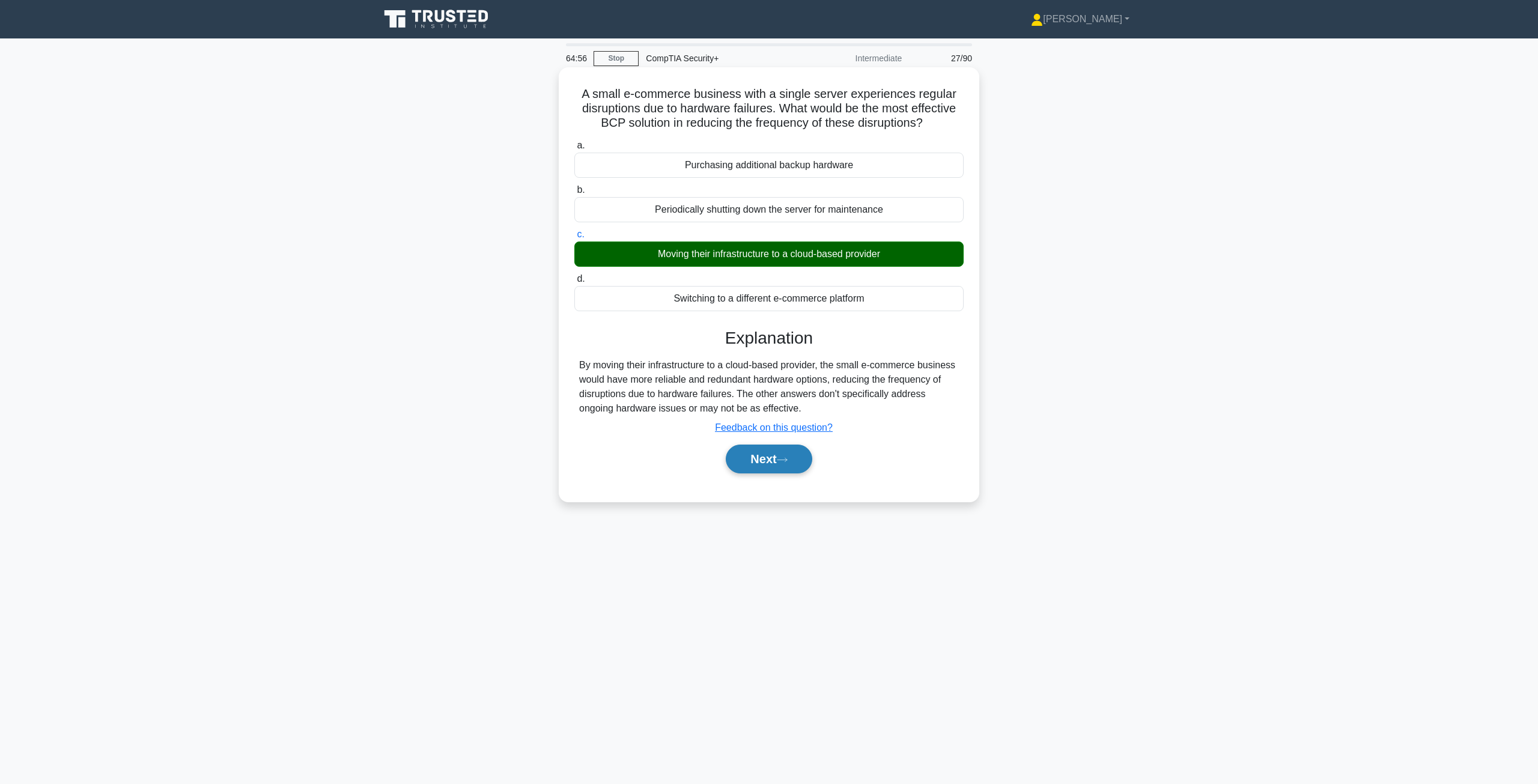
click at [767, 457] on button "Next" at bounding box center [769, 458] width 86 height 28
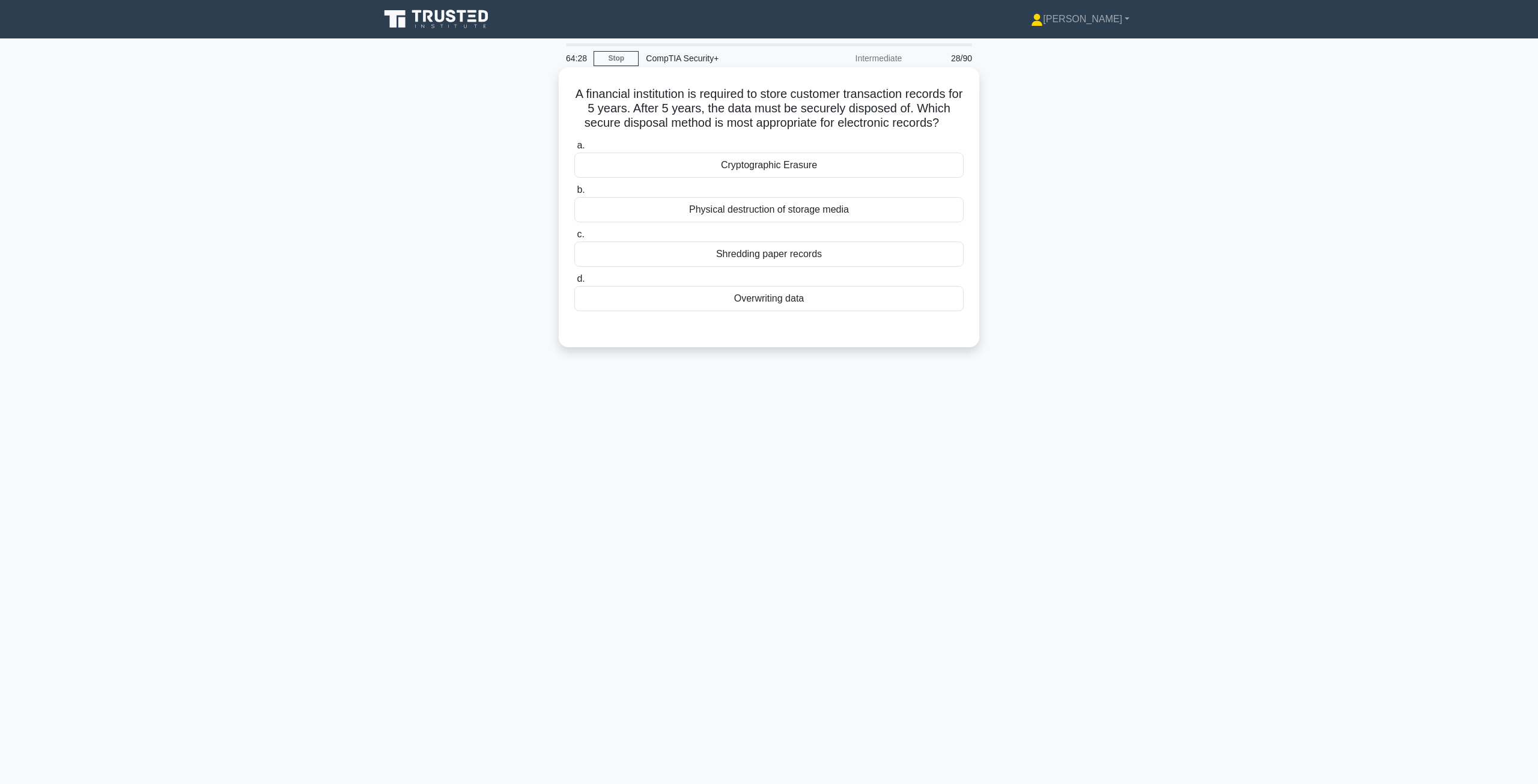
click at [803, 162] on div "Cryptographic Erasure" at bounding box center [769, 165] width 389 height 25
click at [575, 150] on input "a. Cryptographic Erasure" at bounding box center [575, 146] width 0 height 8
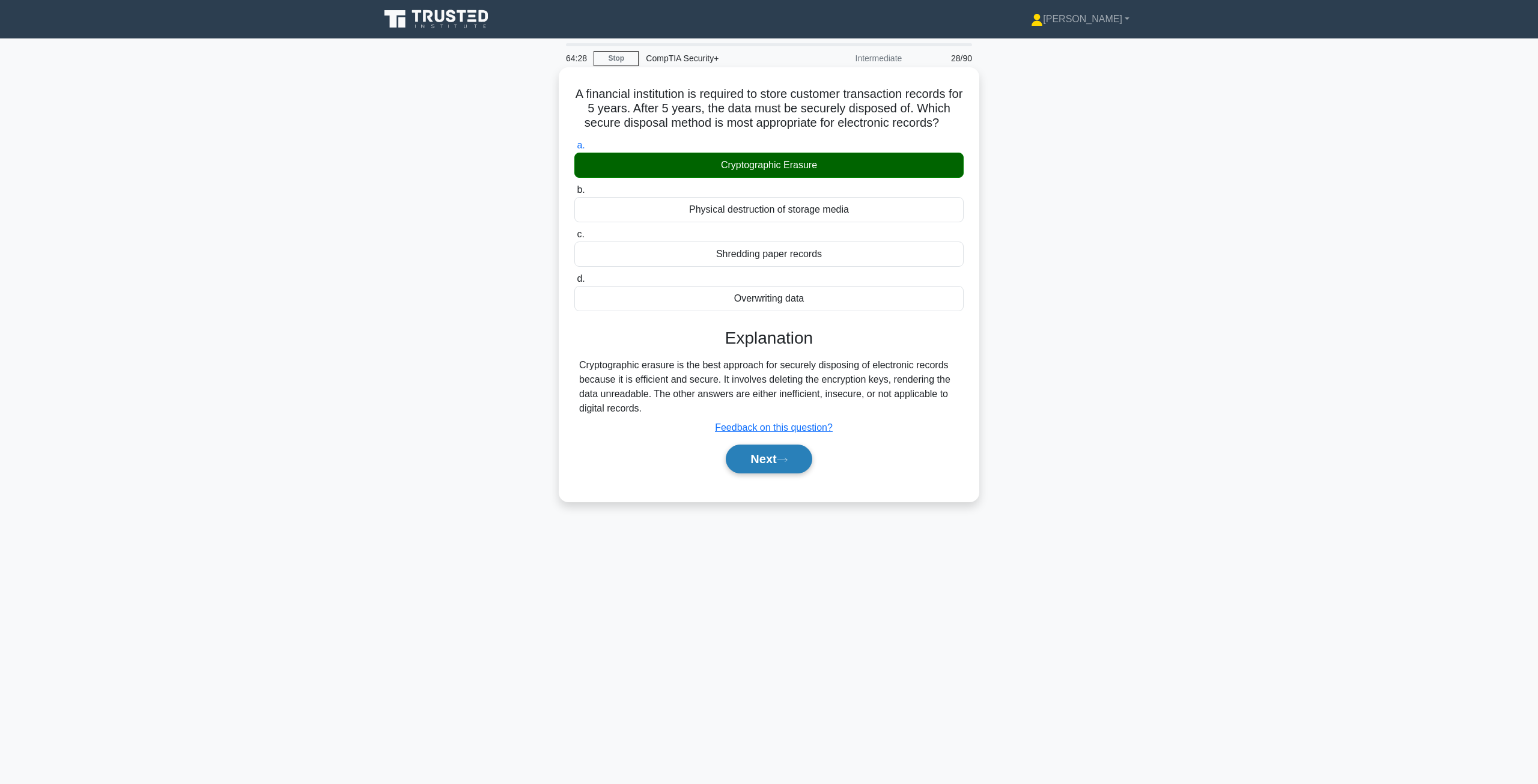
click at [747, 465] on button "Next" at bounding box center [769, 458] width 86 height 28
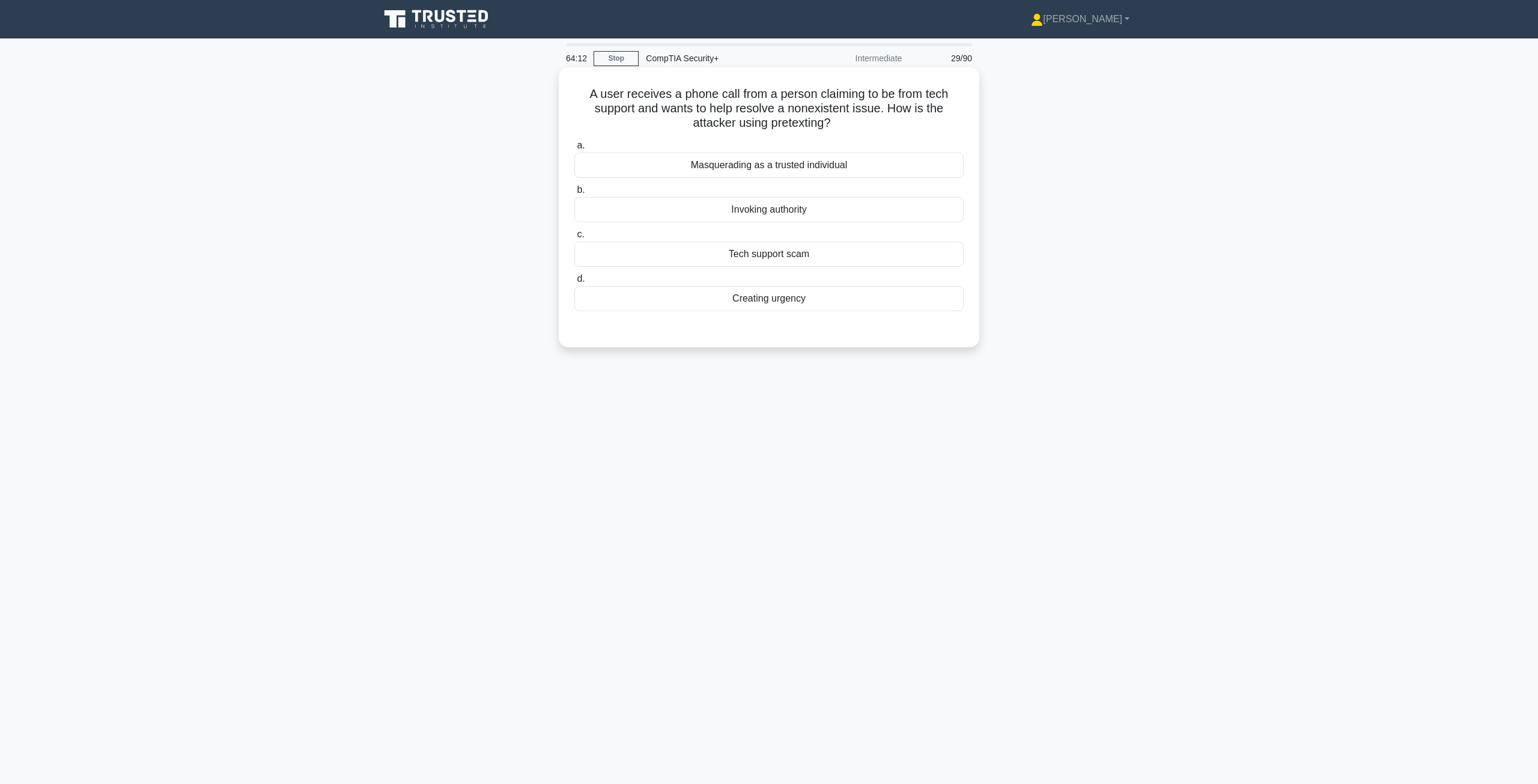
click at [775, 165] on div "Masquerading as a trusted individual" at bounding box center [769, 165] width 389 height 25
click at [575, 150] on input "a. Masquerading as a trusted individual" at bounding box center [575, 146] width 0 height 8
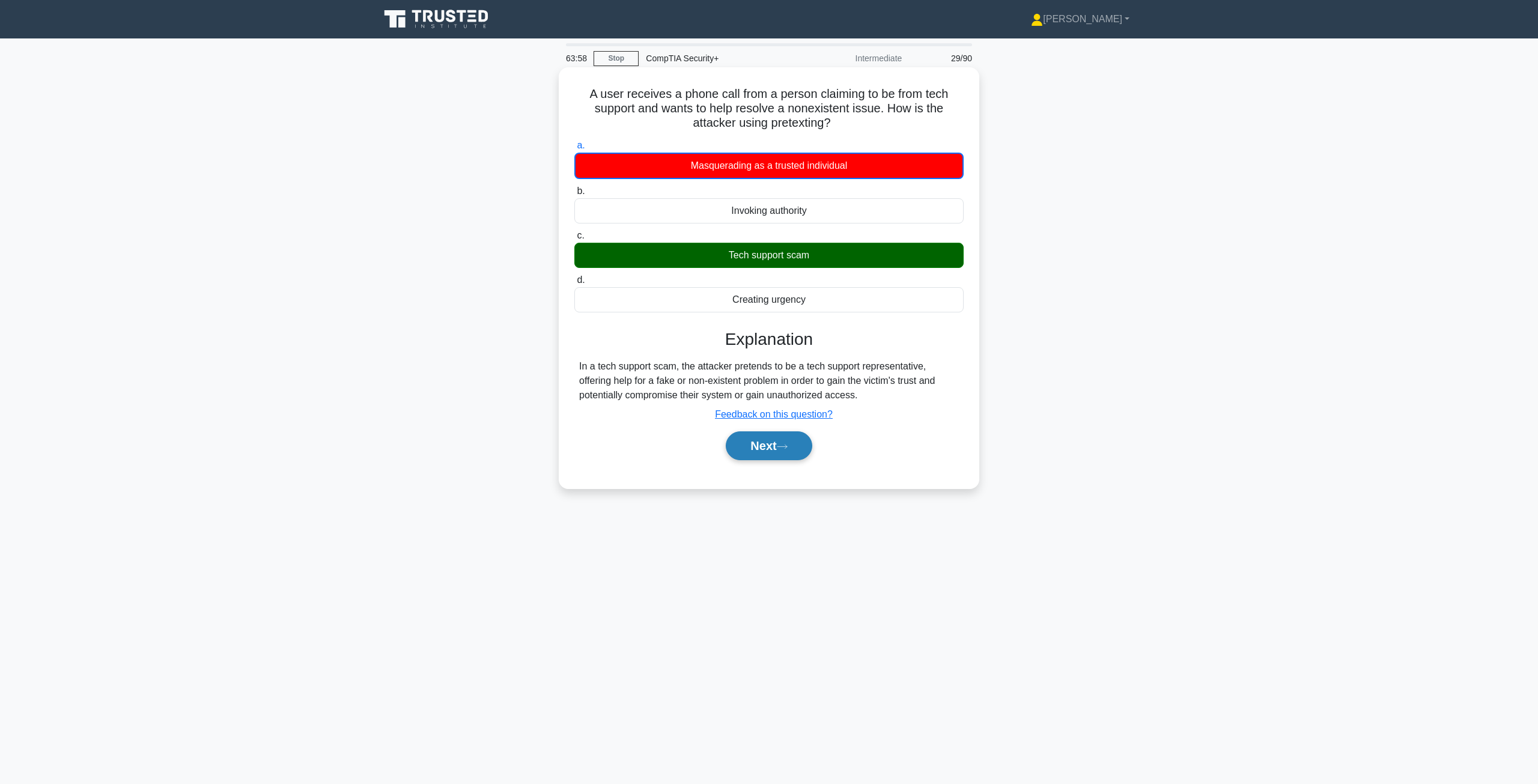
click at [744, 455] on button "Next" at bounding box center [769, 445] width 86 height 28
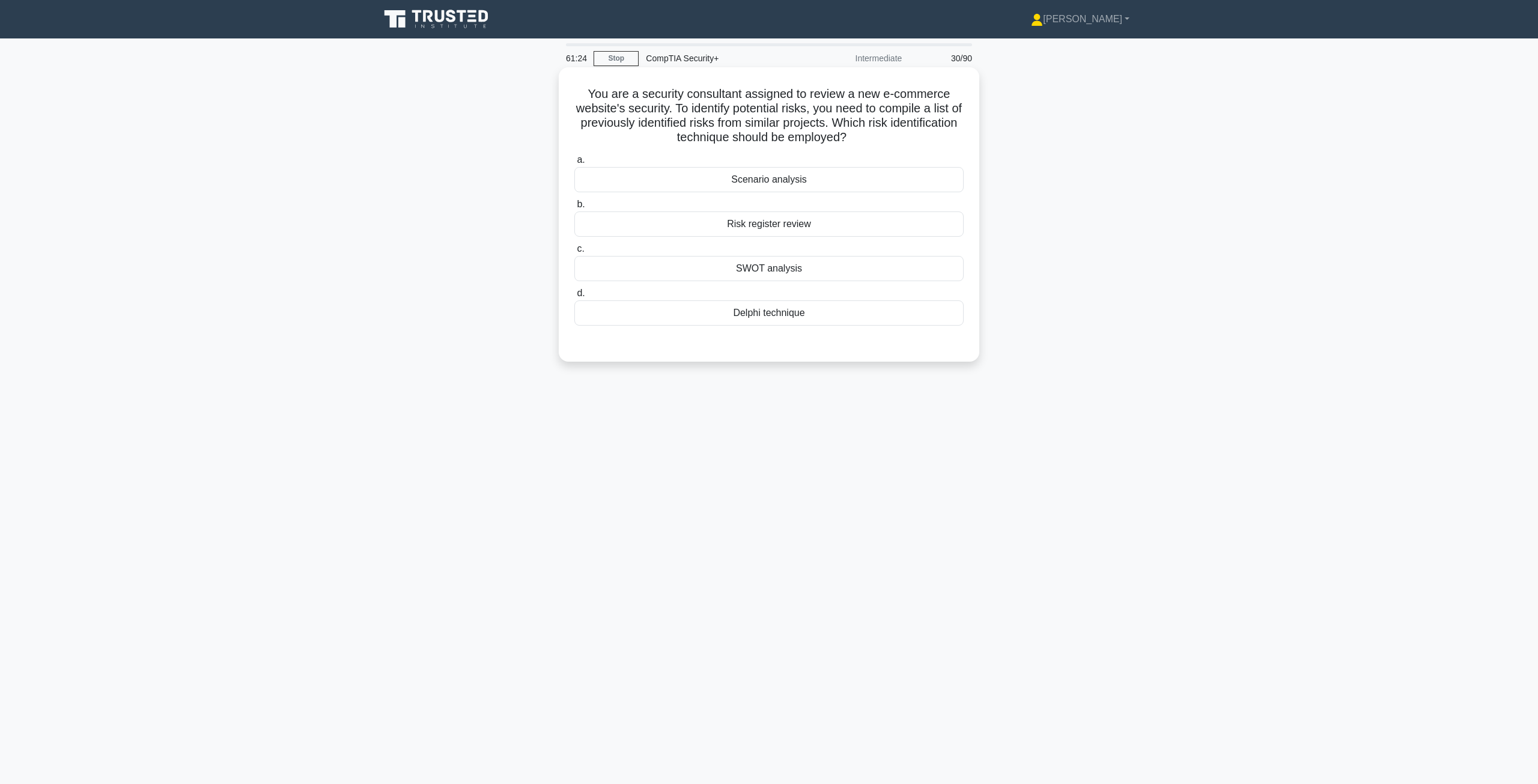
click at [771, 229] on div "Risk register review" at bounding box center [769, 223] width 389 height 25
click at [575, 208] on input "b. Risk register review" at bounding box center [575, 204] width 0 height 8
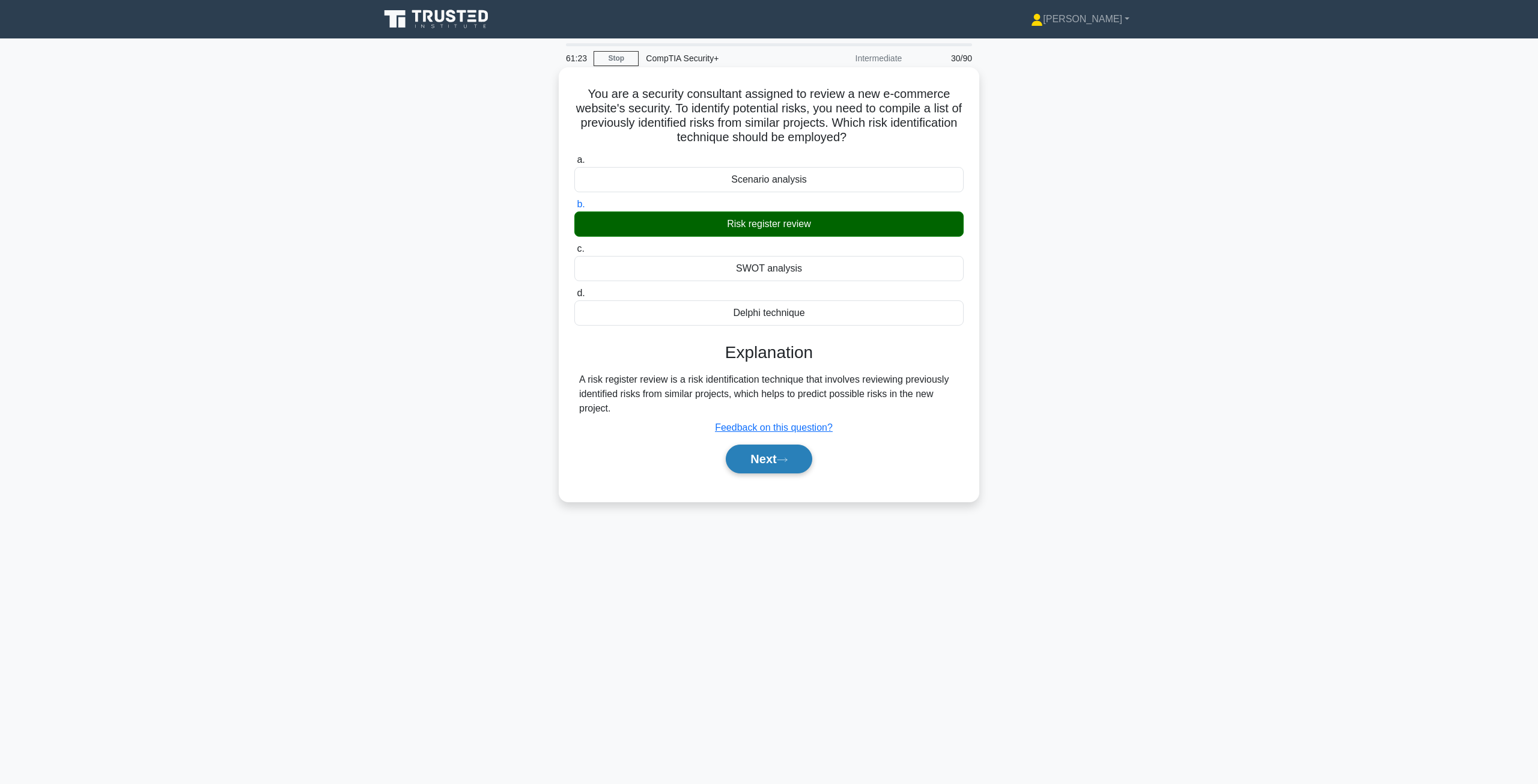
click at [753, 467] on button "Next" at bounding box center [769, 458] width 86 height 28
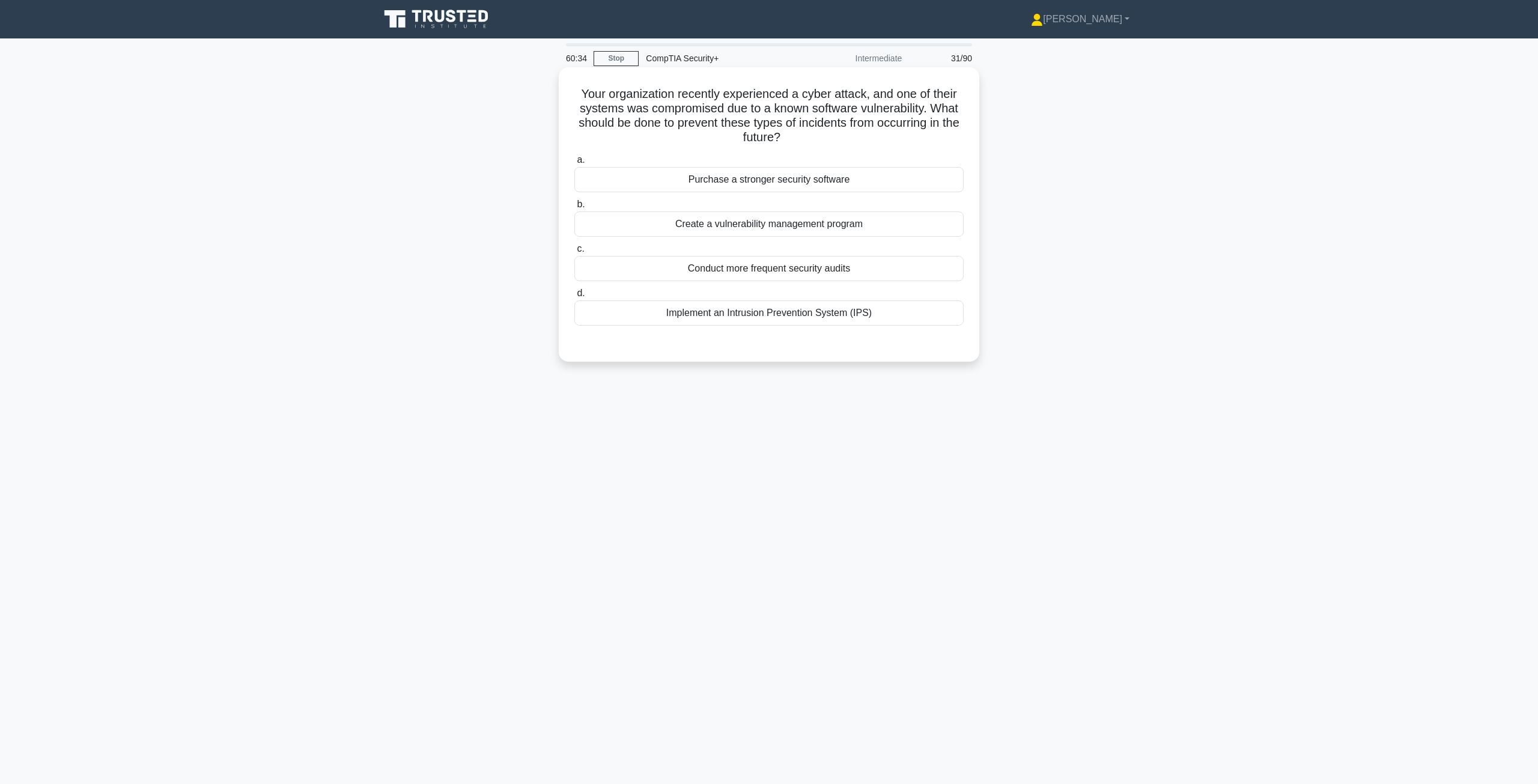
click at [816, 316] on div "Implement an Intrusion Prevention System (IPS)" at bounding box center [769, 313] width 389 height 25
click at [575, 297] on input "d. Implement an Intrusion Prevention System (IPS)" at bounding box center [575, 293] width 0 height 8
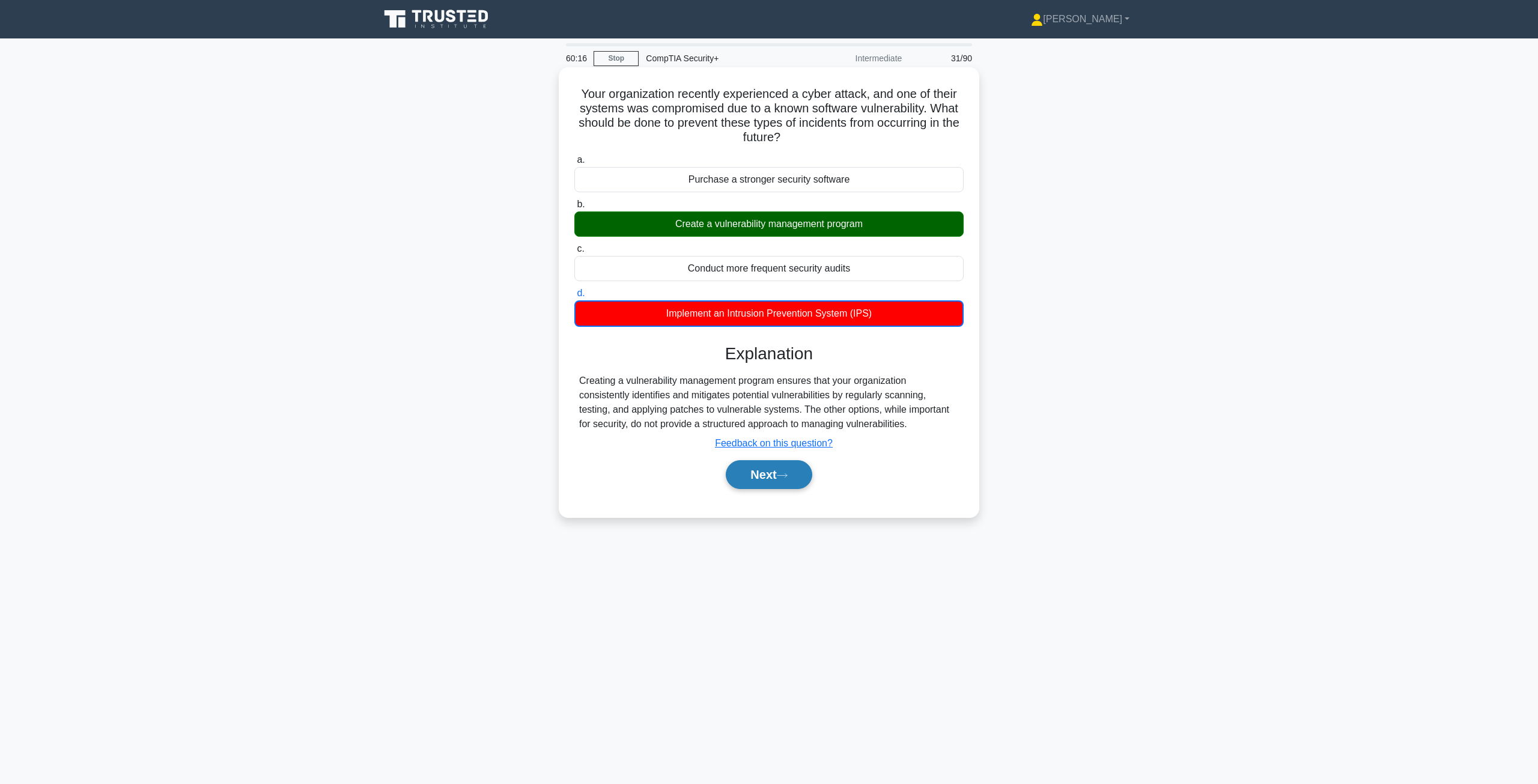
click at [764, 477] on button "Next" at bounding box center [769, 474] width 86 height 28
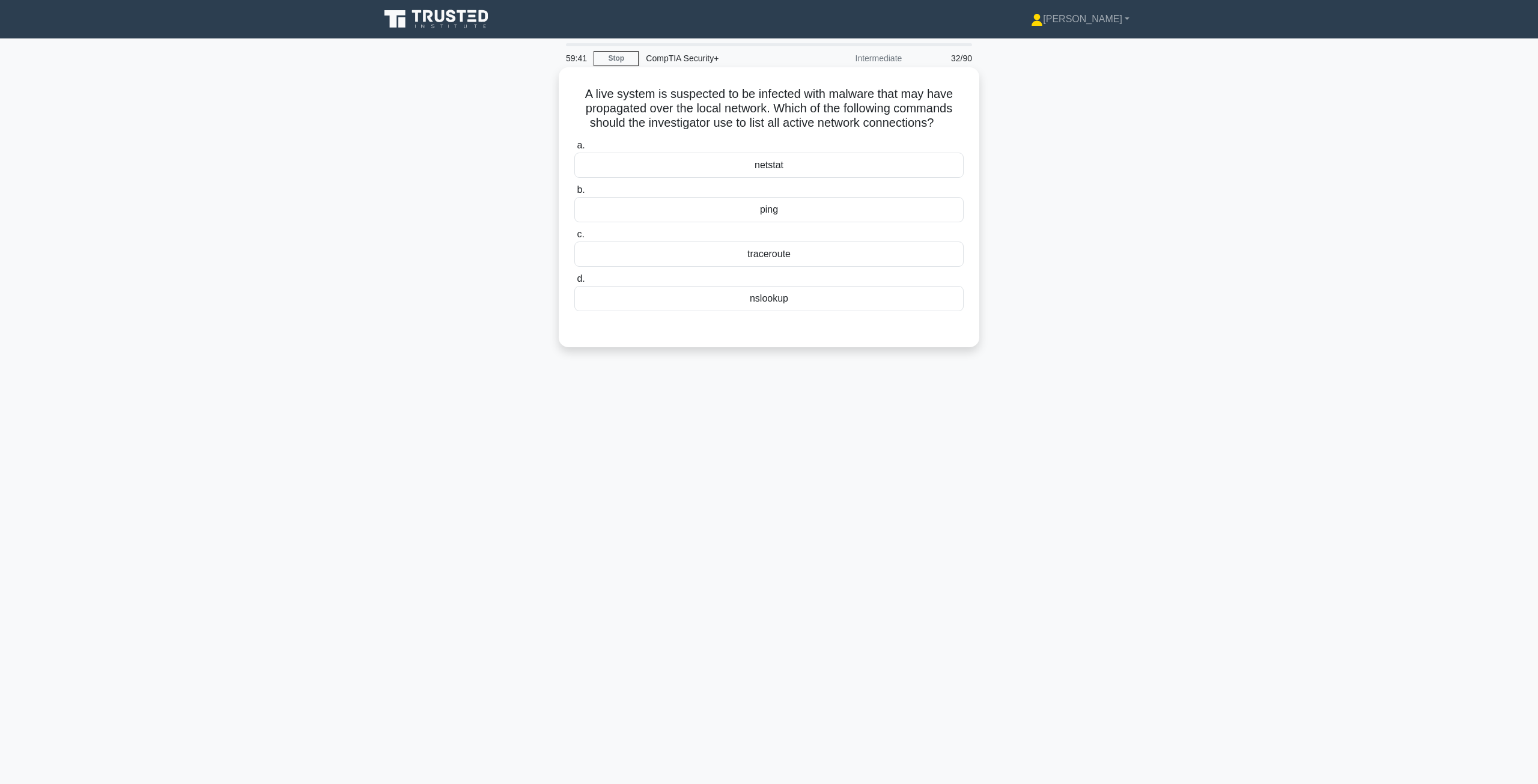
click at [780, 298] on div "nslookup" at bounding box center [769, 298] width 389 height 25
click at [575, 283] on input "d. nslookup" at bounding box center [575, 278] width 0 height 8
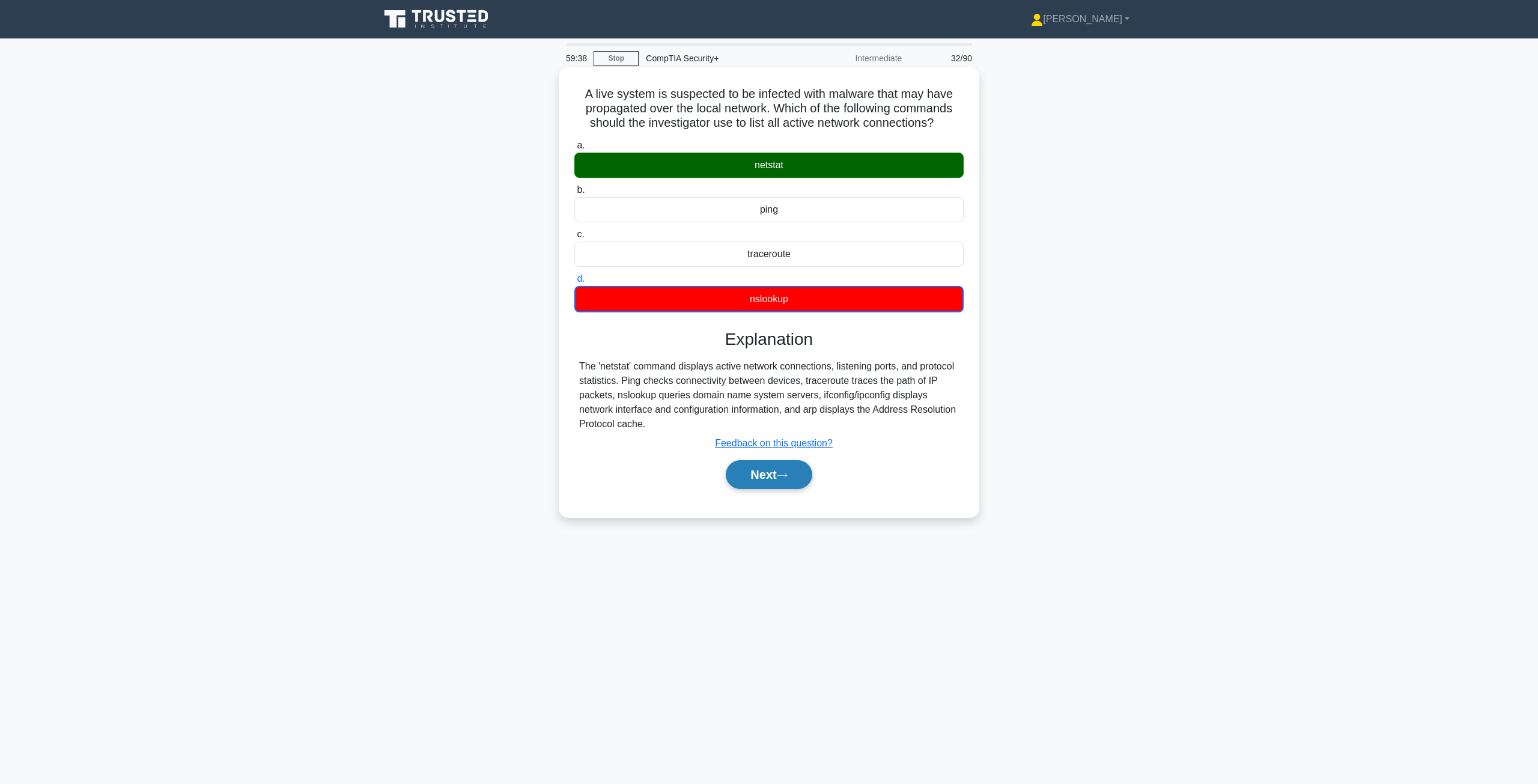
click at [781, 481] on button "Next" at bounding box center [769, 474] width 86 height 28
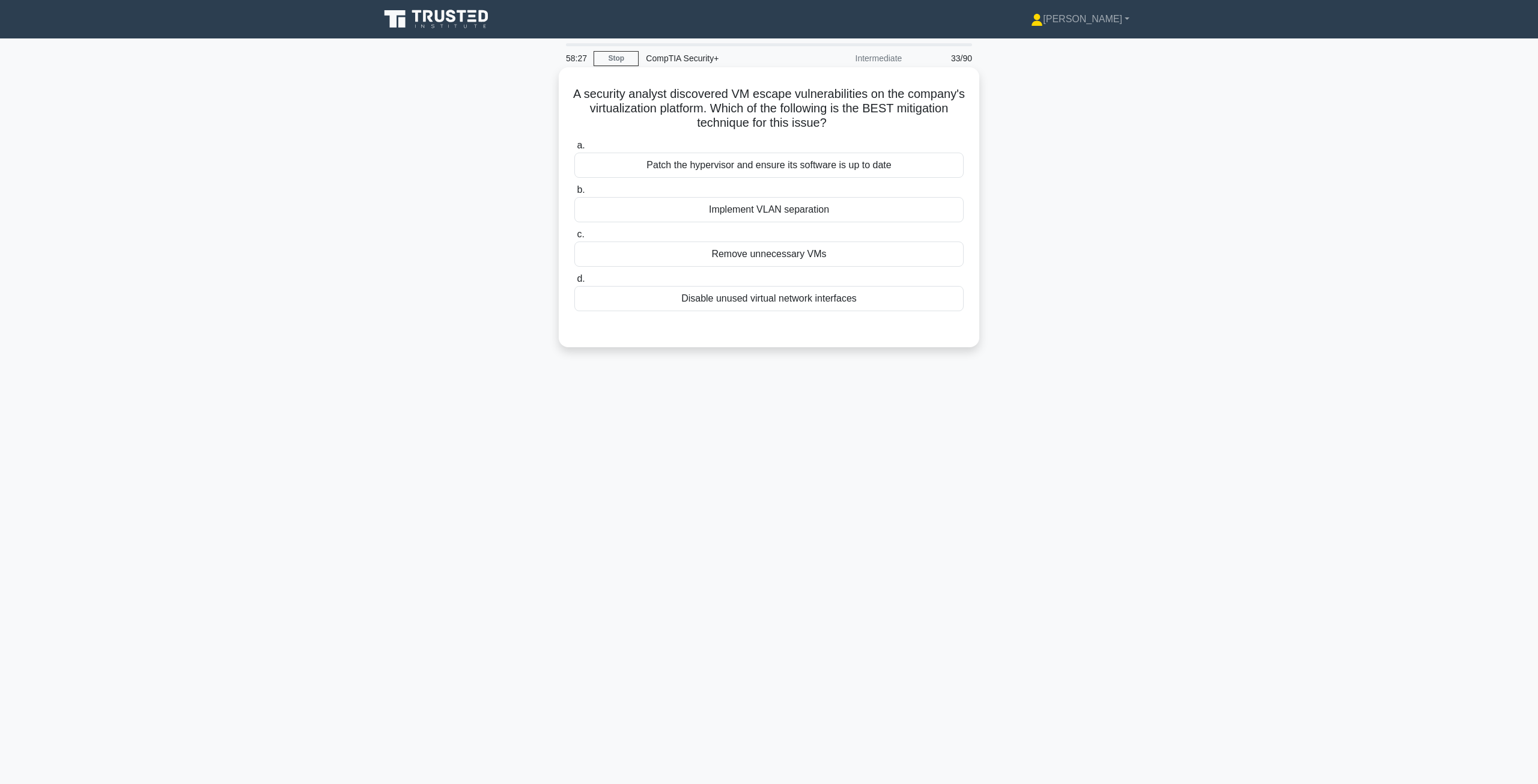
click at [736, 176] on div "Patch the hypervisor and ensure its software is up to date" at bounding box center [769, 165] width 389 height 25
click at [575, 150] on input "a. Patch the hypervisor and ensure its software is up to date" at bounding box center [575, 146] width 0 height 8
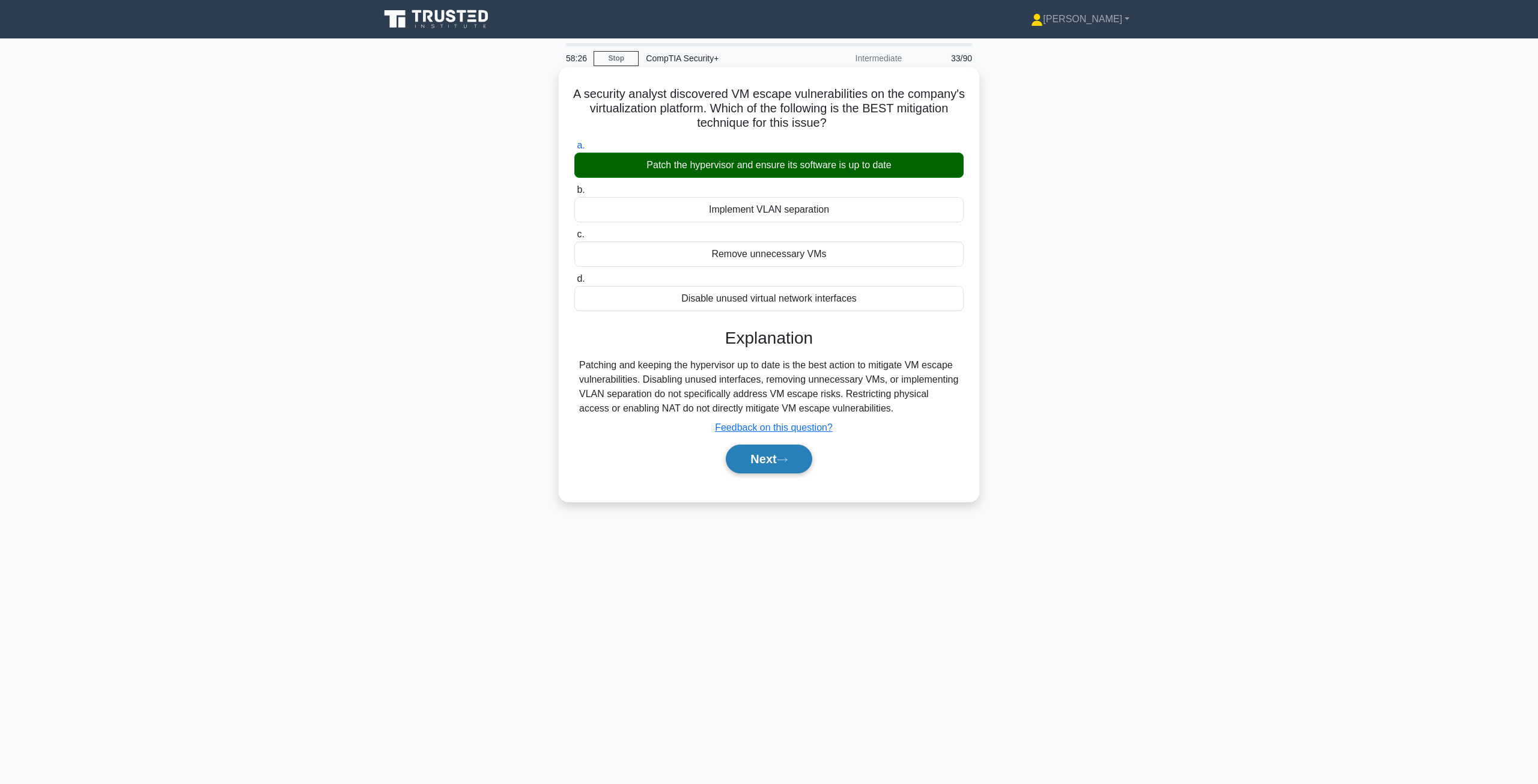
click at [771, 455] on button "Next" at bounding box center [769, 458] width 86 height 28
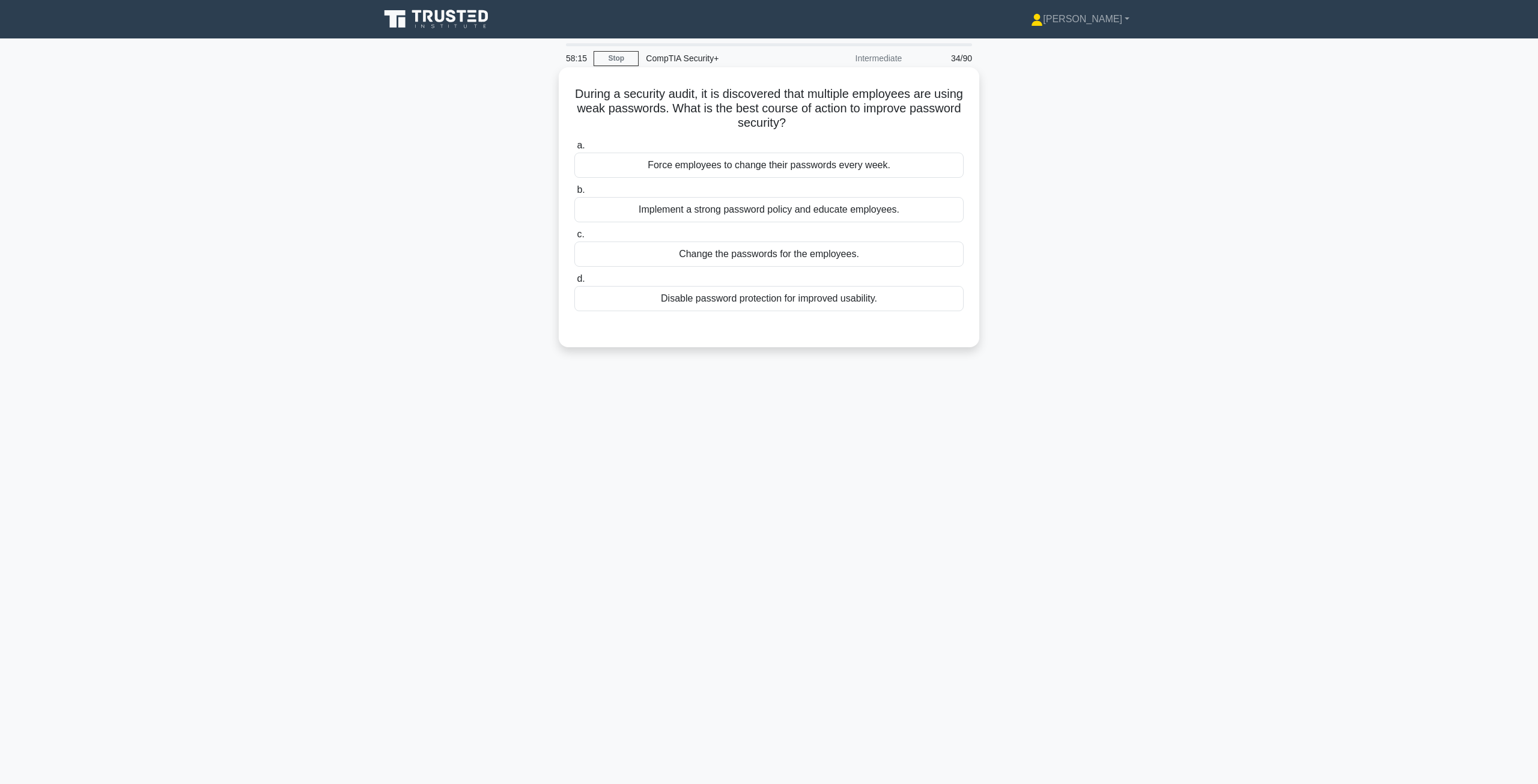
click at [745, 215] on div "Implement a strong password policy and educate employees." at bounding box center [769, 209] width 389 height 25
click at [575, 194] on input "b. Implement a strong password policy and educate employees." at bounding box center [575, 190] width 0 height 8
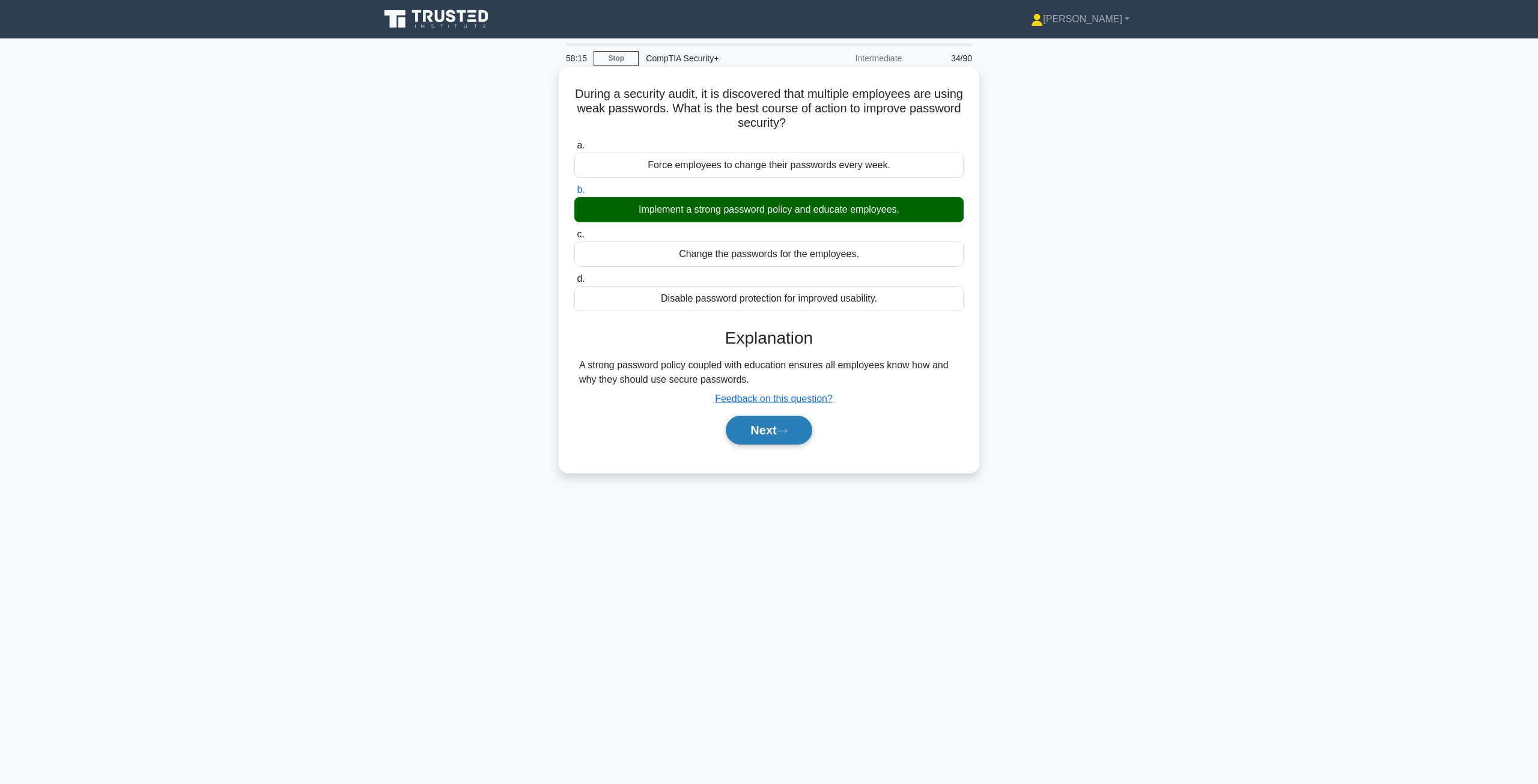
click at [781, 437] on button "Next" at bounding box center [769, 429] width 86 height 28
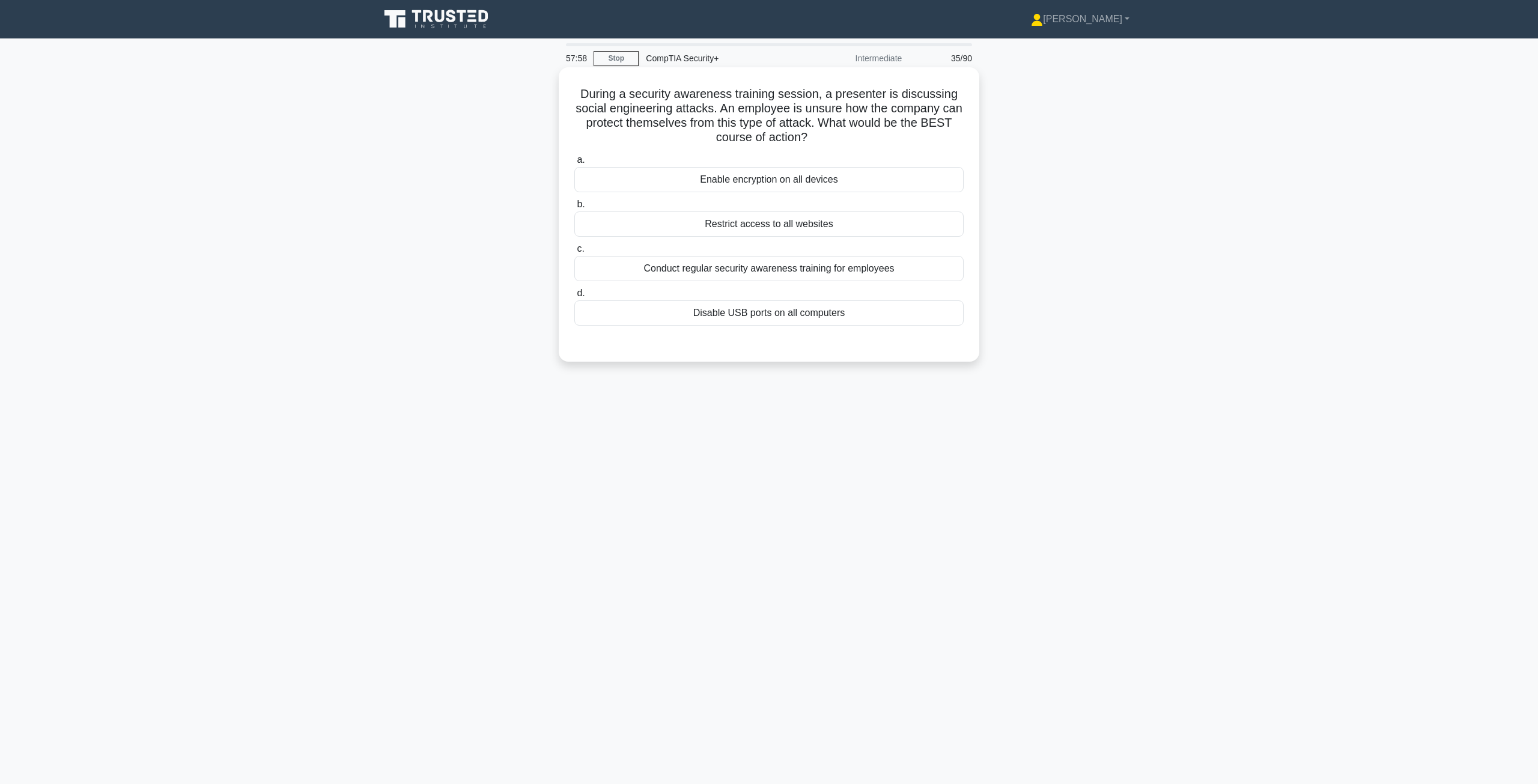
click at [791, 279] on div "Conduct regular security awareness training for employees" at bounding box center [769, 268] width 389 height 25
click at [575, 253] on input "c. Conduct regular security awareness training for employees" at bounding box center [575, 248] width 0 height 8
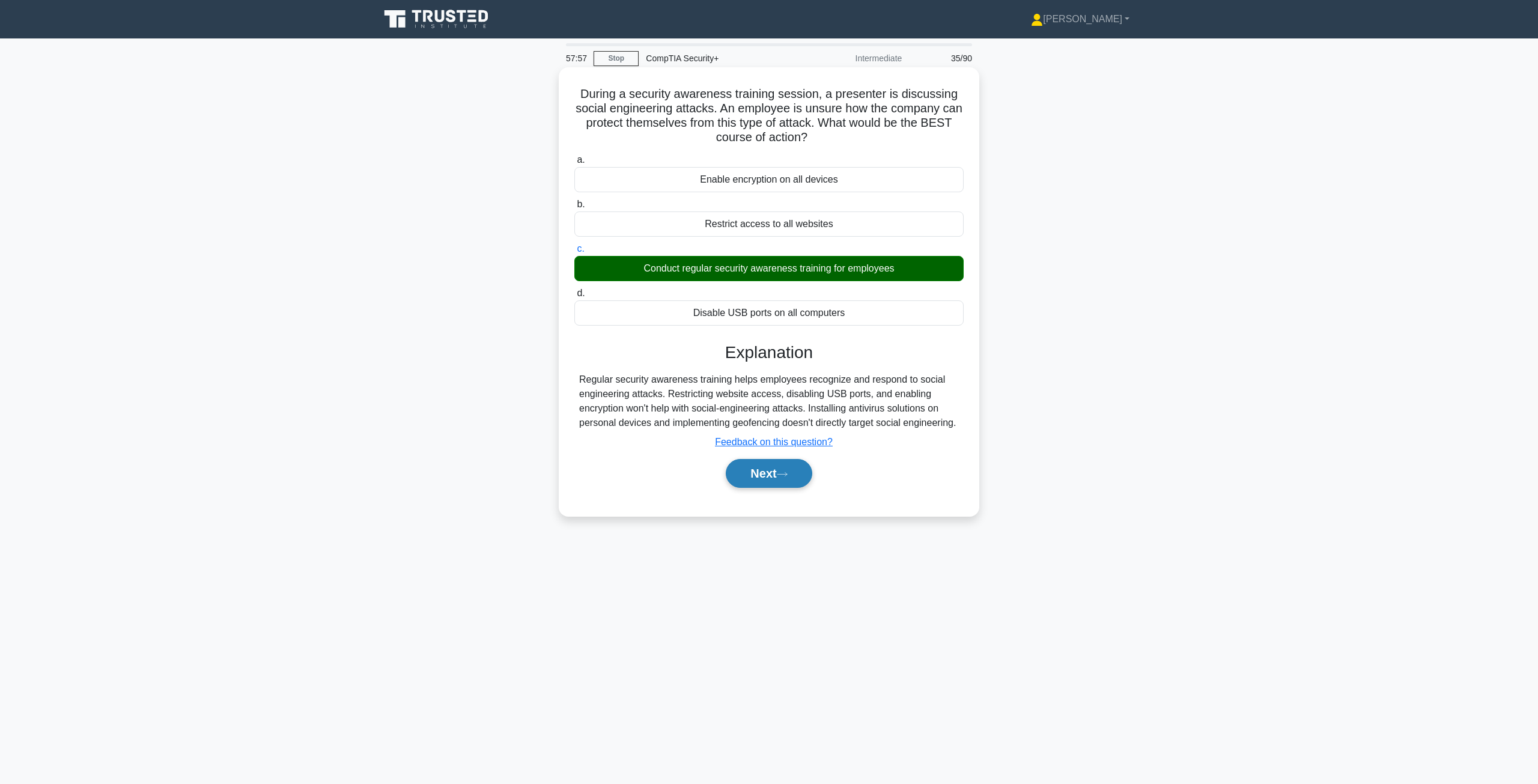
click at [785, 470] on button "Next" at bounding box center [769, 473] width 86 height 28
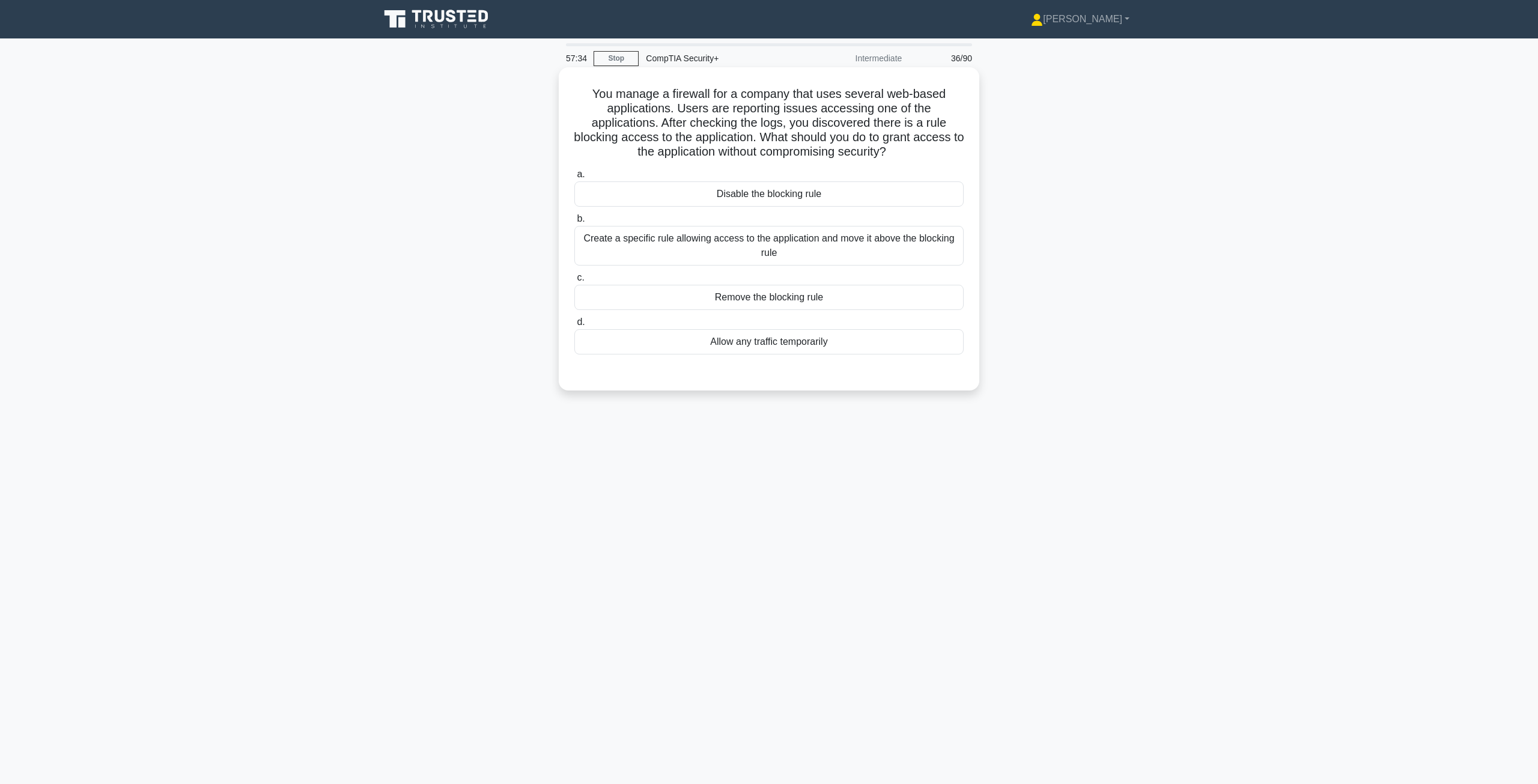
click at [740, 248] on div "Create a specific rule allowing access to the application and move it above the…" at bounding box center [769, 246] width 389 height 40
click at [575, 223] on input "b. Create a specific rule allowing access to the application and move it above …" at bounding box center [575, 219] width 0 height 8
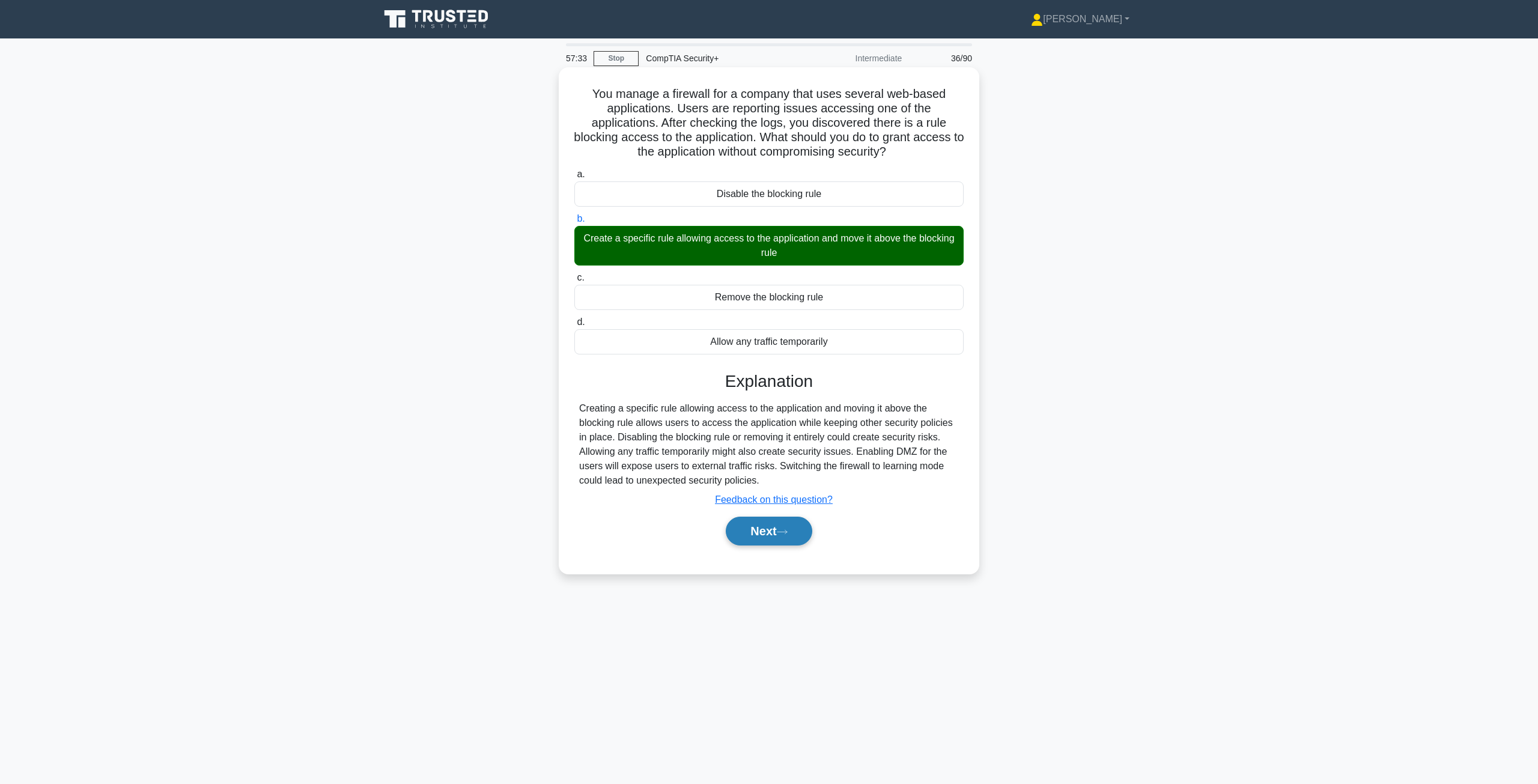
click at [749, 531] on button "Next" at bounding box center [769, 531] width 86 height 28
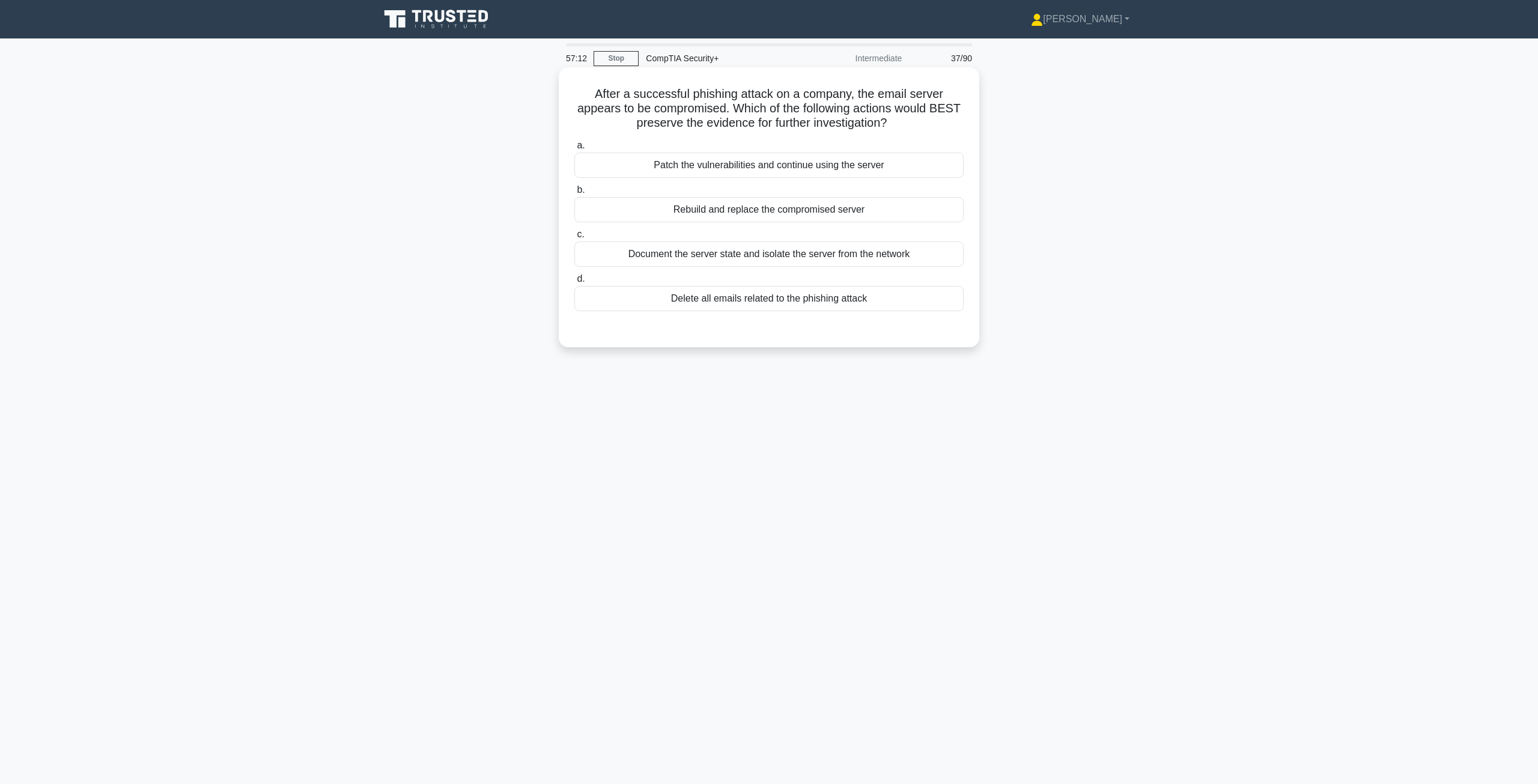
click at [828, 252] on div "Document the server state and isolate the server from the network" at bounding box center [769, 253] width 389 height 25
click at [575, 239] on input "c. Document the server state and isolate the server from the network" at bounding box center [575, 234] width 0 height 8
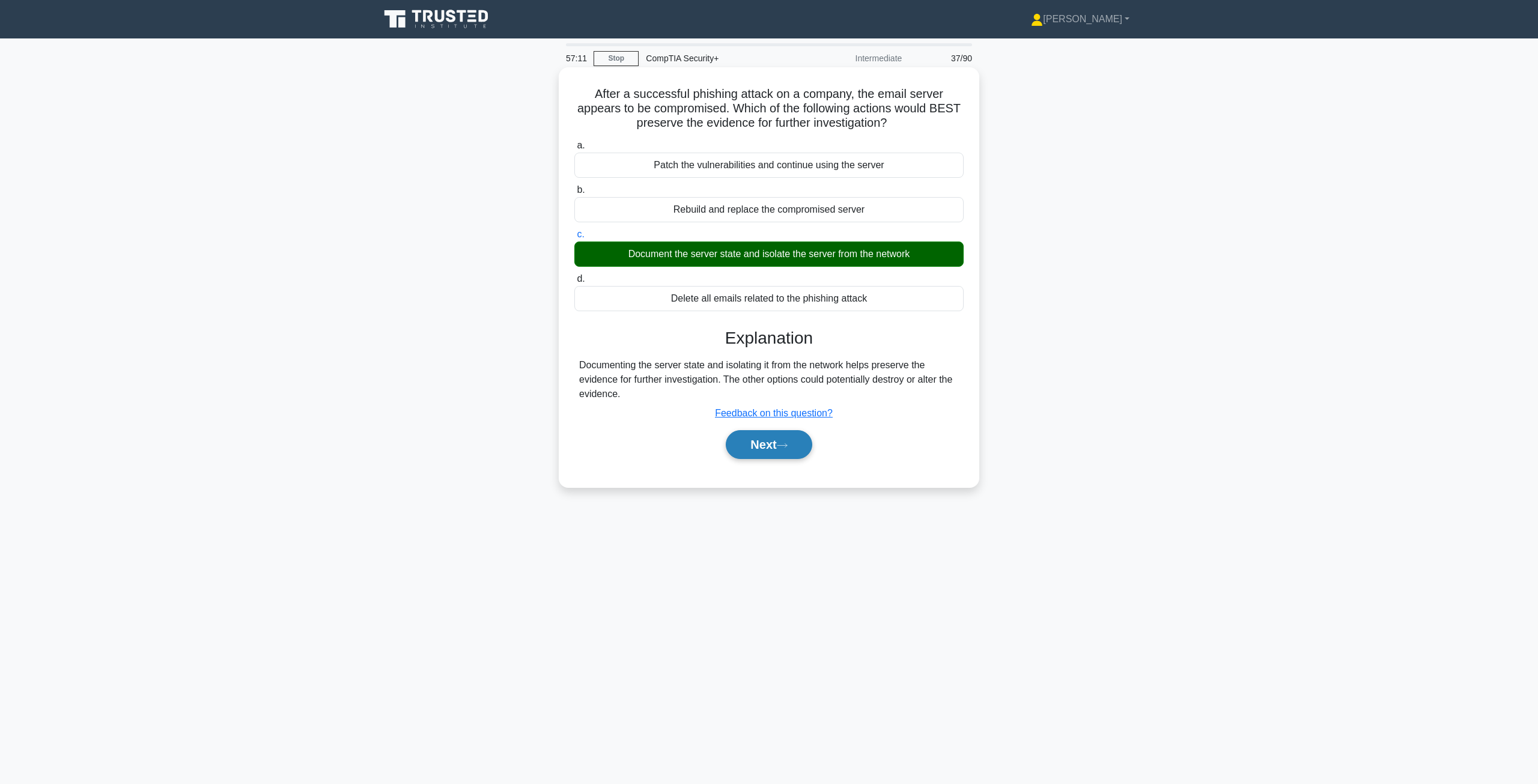
click at [778, 445] on button "Next" at bounding box center [769, 444] width 86 height 28
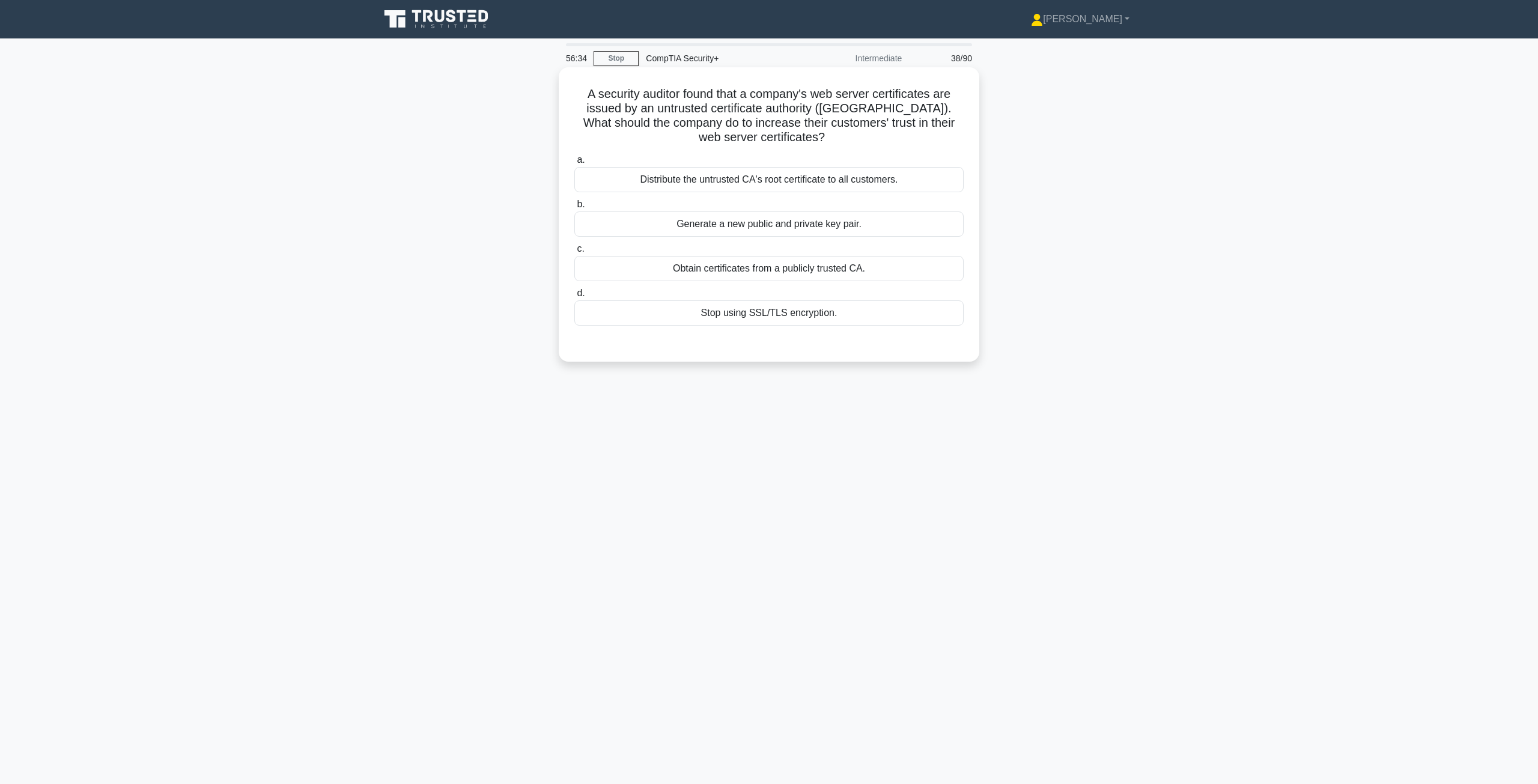
click at [927, 268] on div "Obtain certificates from a publicly trusted CA." at bounding box center [769, 268] width 389 height 25
click at [575, 253] on input "c. Obtain certificates from a publicly trusted CA." at bounding box center [575, 248] width 0 height 8
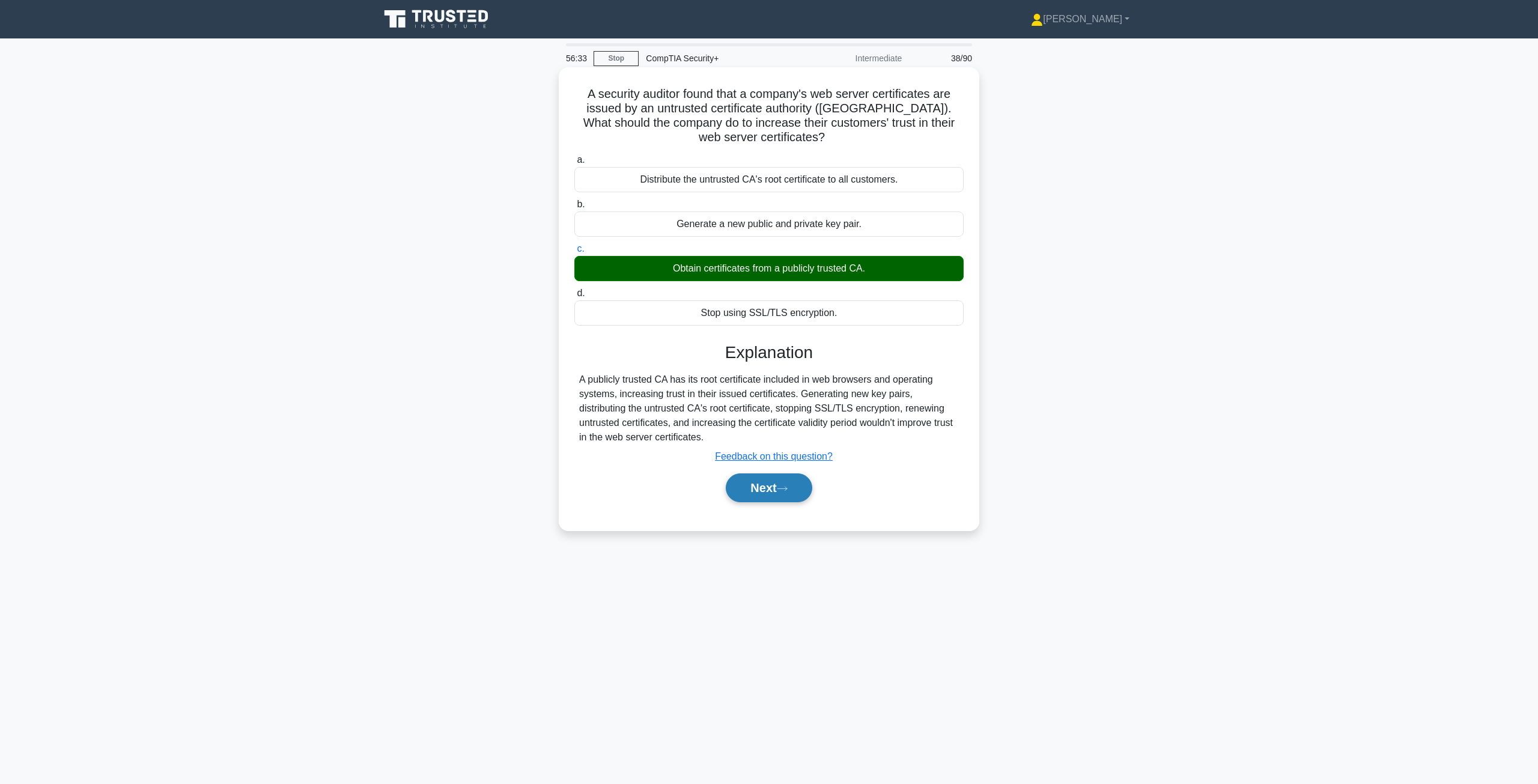
click at [784, 483] on button "Next" at bounding box center [769, 487] width 86 height 28
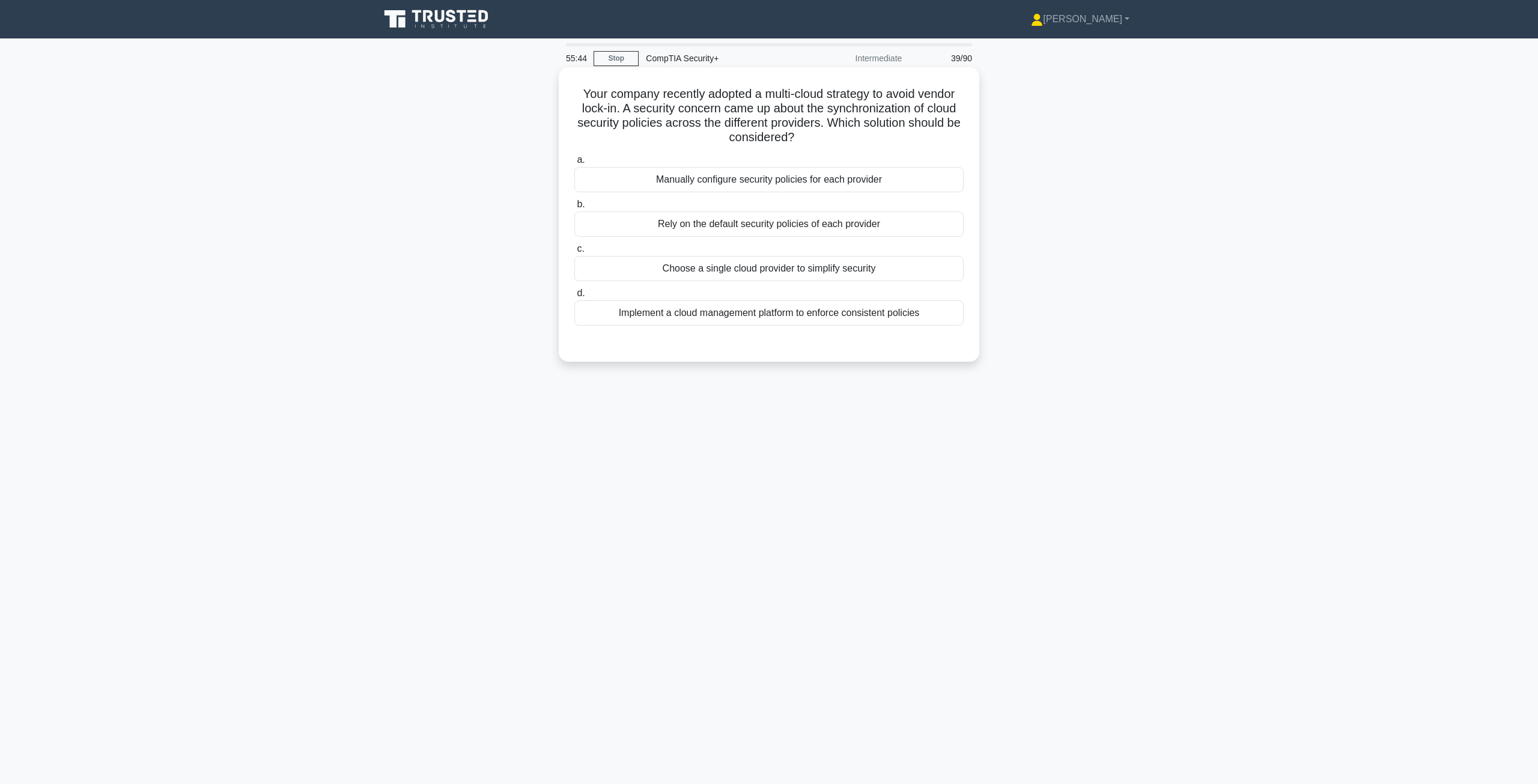
click at [881, 321] on div "Implement a cloud management platform to enforce consistent policies" at bounding box center [769, 313] width 389 height 25
click at [575, 297] on input "d. Implement a cloud management platform to enforce consistent policies" at bounding box center [575, 293] width 0 height 8
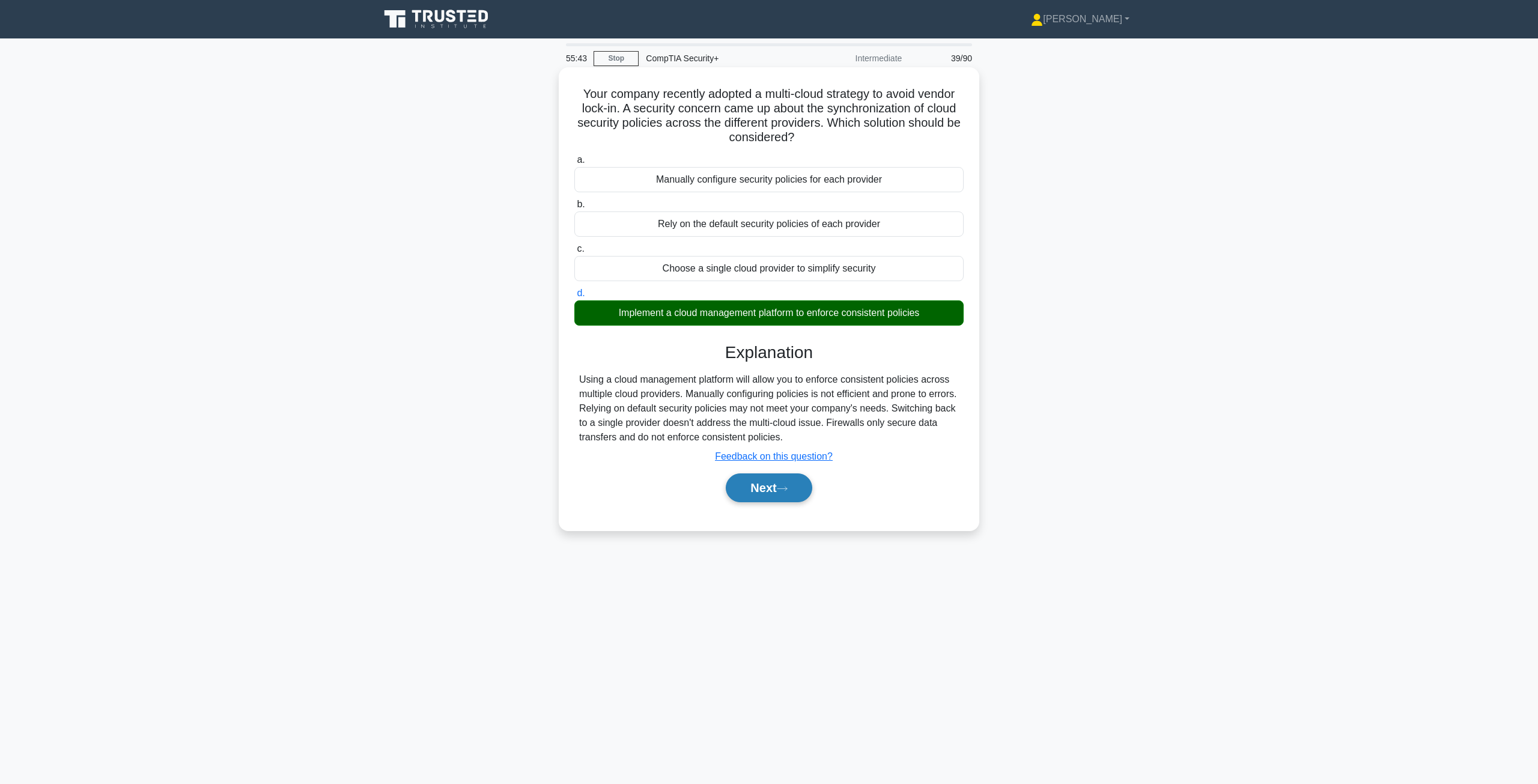
click at [788, 485] on button "Next" at bounding box center [769, 487] width 86 height 28
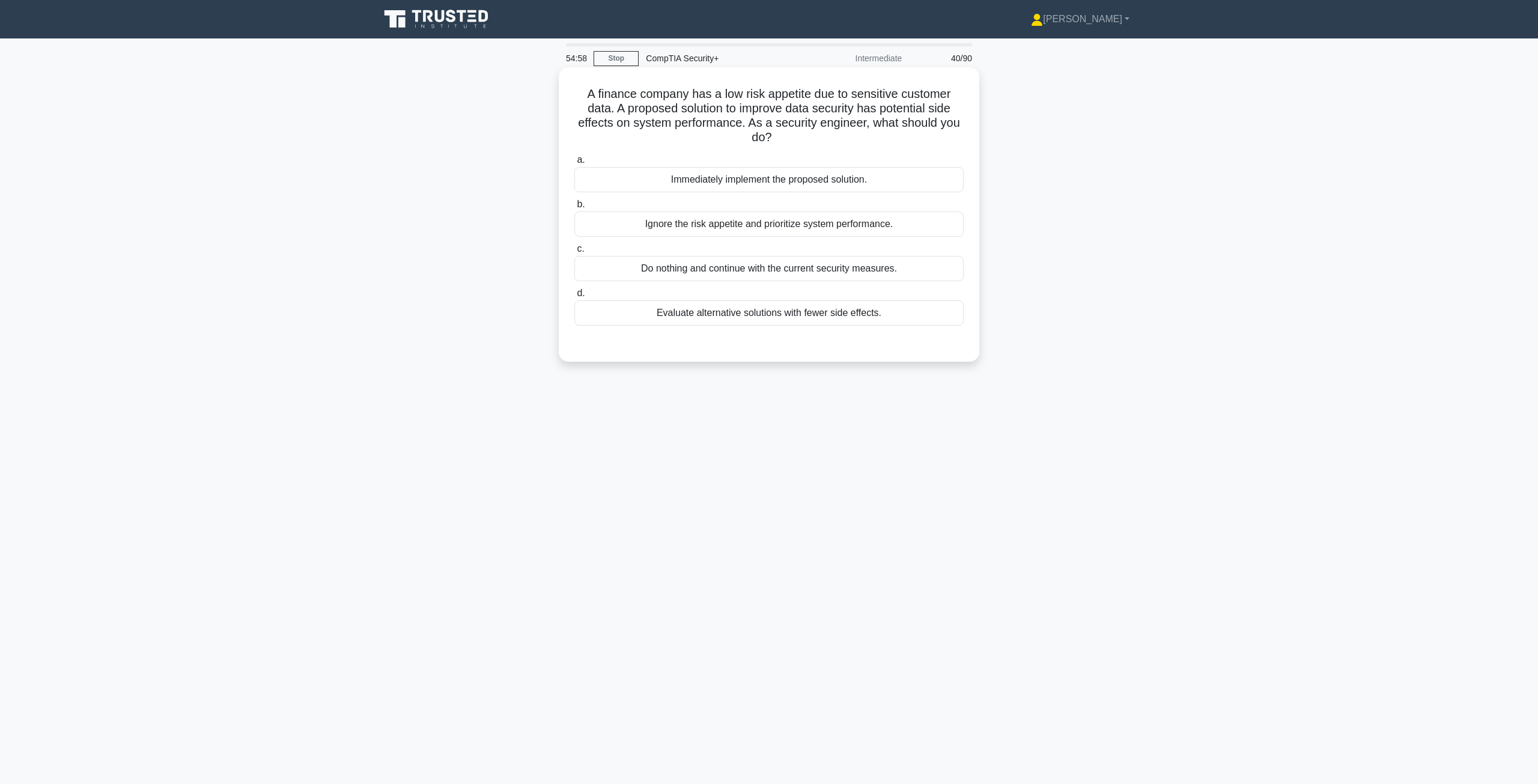
click at [732, 320] on div "Evaluate alternative solutions with fewer side effects." at bounding box center [769, 313] width 389 height 25
click at [575, 297] on input "d. Evaluate alternative solutions with fewer side effects." at bounding box center [575, 293] width 0 height 8
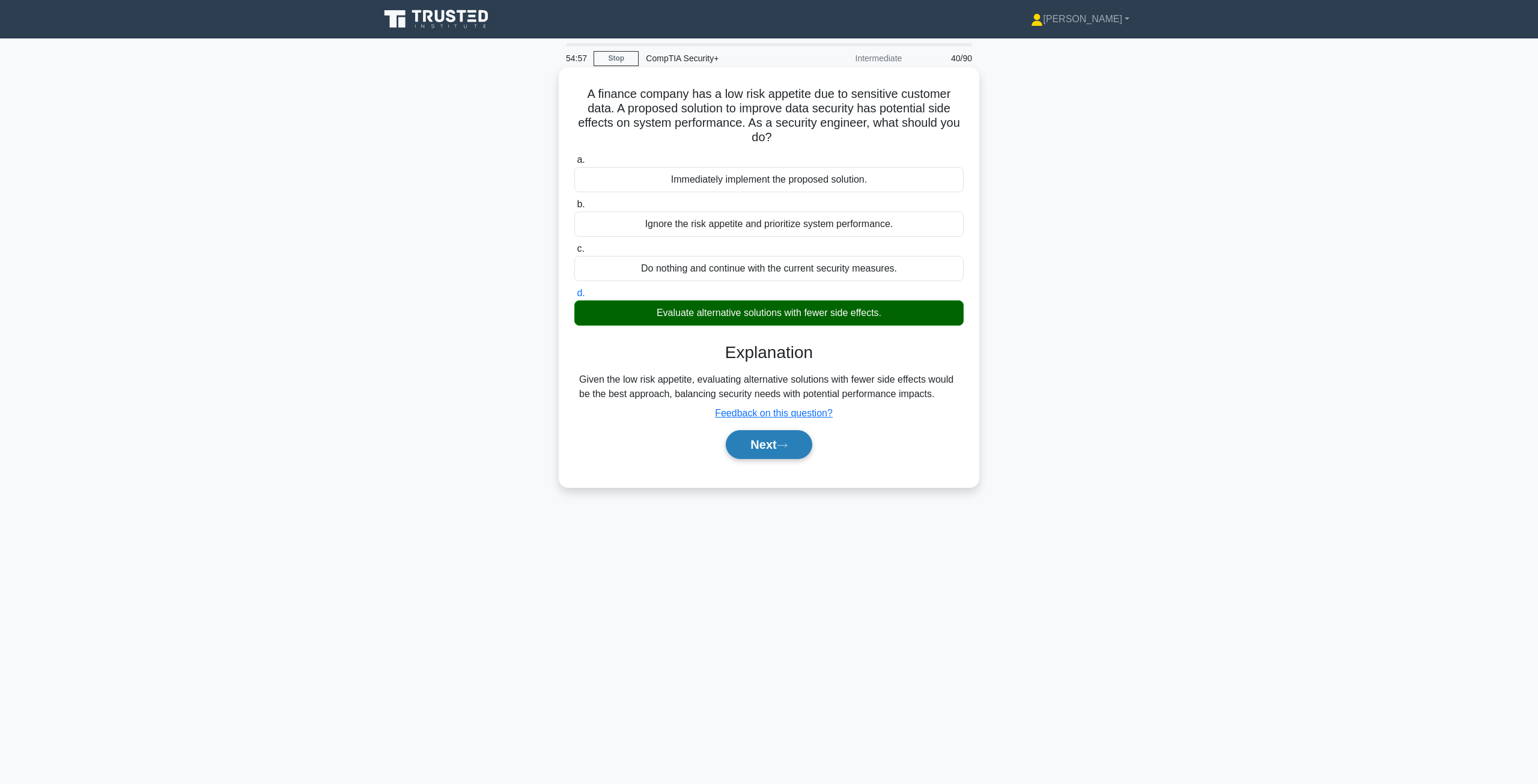
click at [757, 447] on button "Next" at bounding box center [769, 444] width 86 height 28
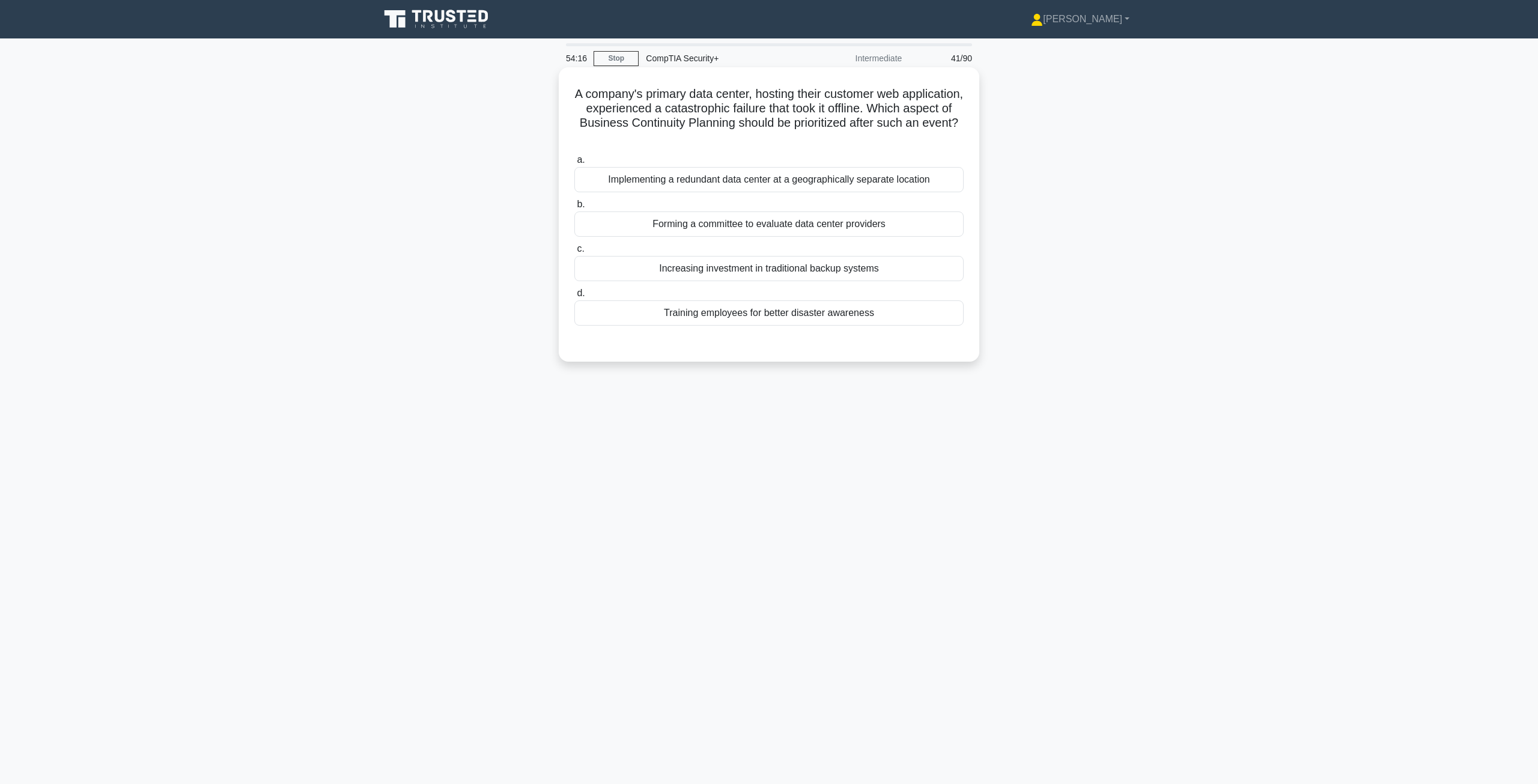
click at [729, 267] on div "Increasing investment in traditional backup systems" at bounding box center [769, 268] width 389 height 25
click at [575, 253] on input "c. Increasing investment in traditional backup systems" at bounding box center [575, 248] width 0 height 8
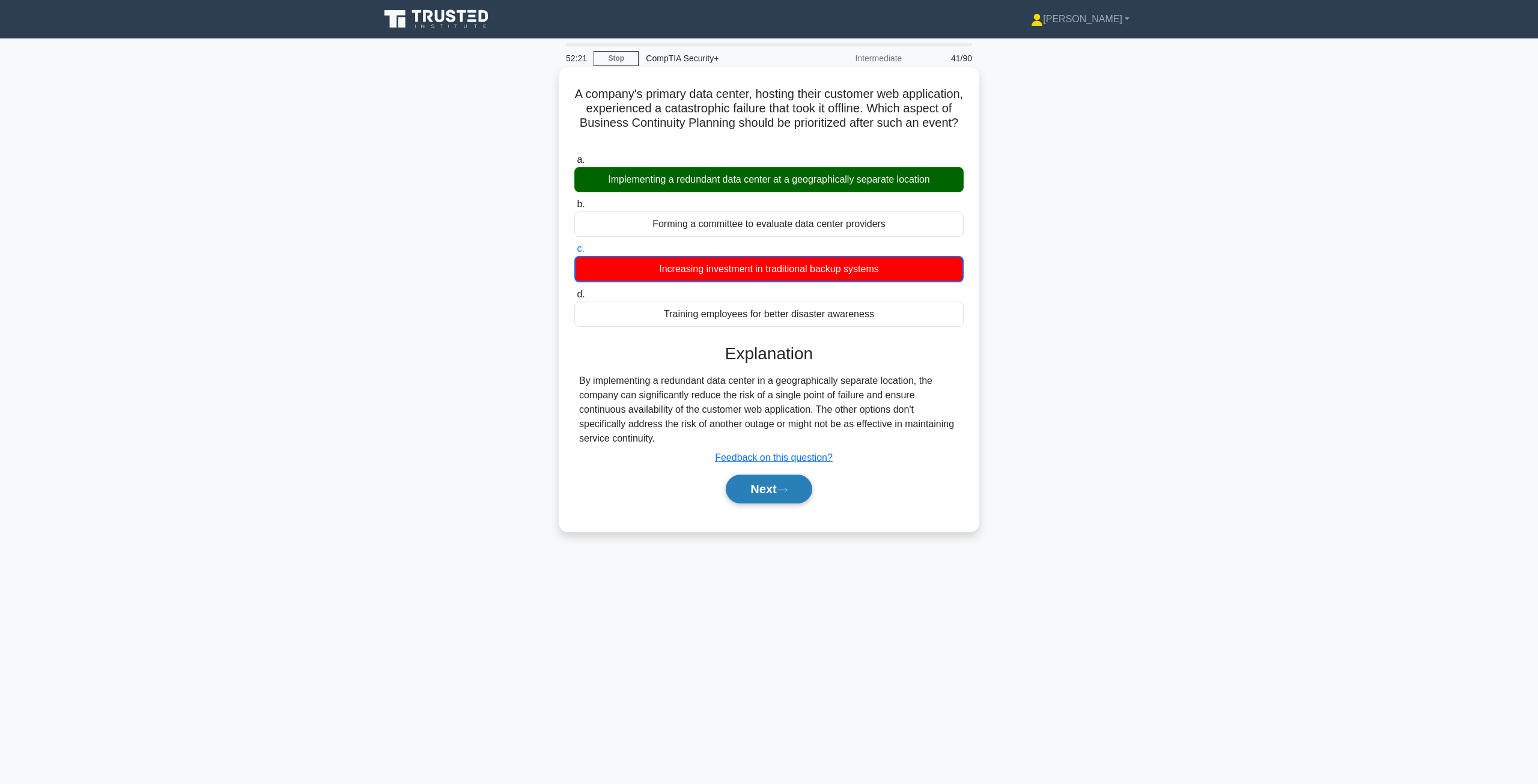
click at [774, 485] on button "Next" at bounding box center [769, 488] width 86 height 28
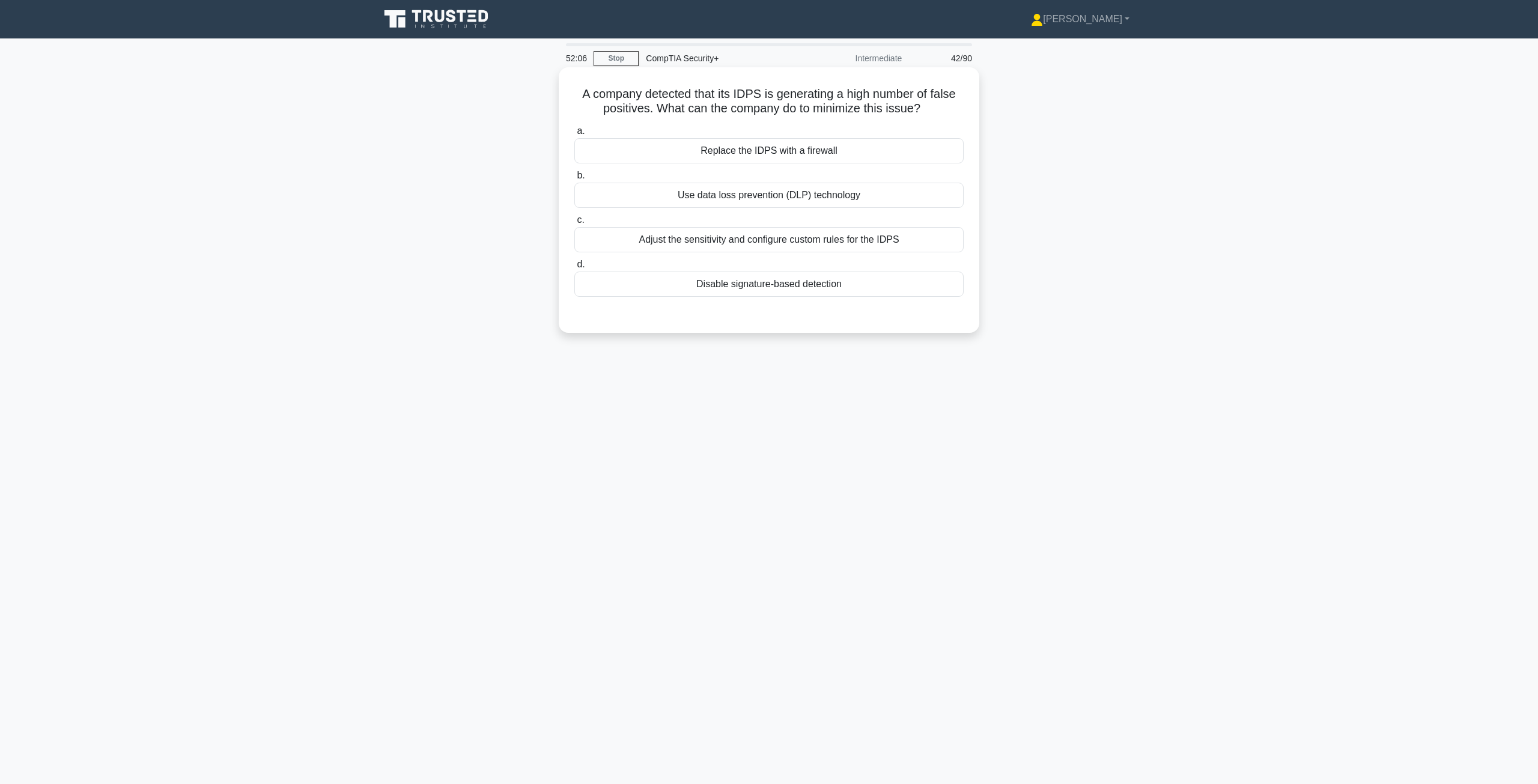
click at [769, 234] on div "Adjust the sensitivity and configure custom rules for the IDPS" at bounding box center [769, 240] width 389 height 25
click at [575, 224] on input "c. Adjust the sensitivity and configure custom rules for the IDPS" at bounding box center [575, 220] width 0 height 8
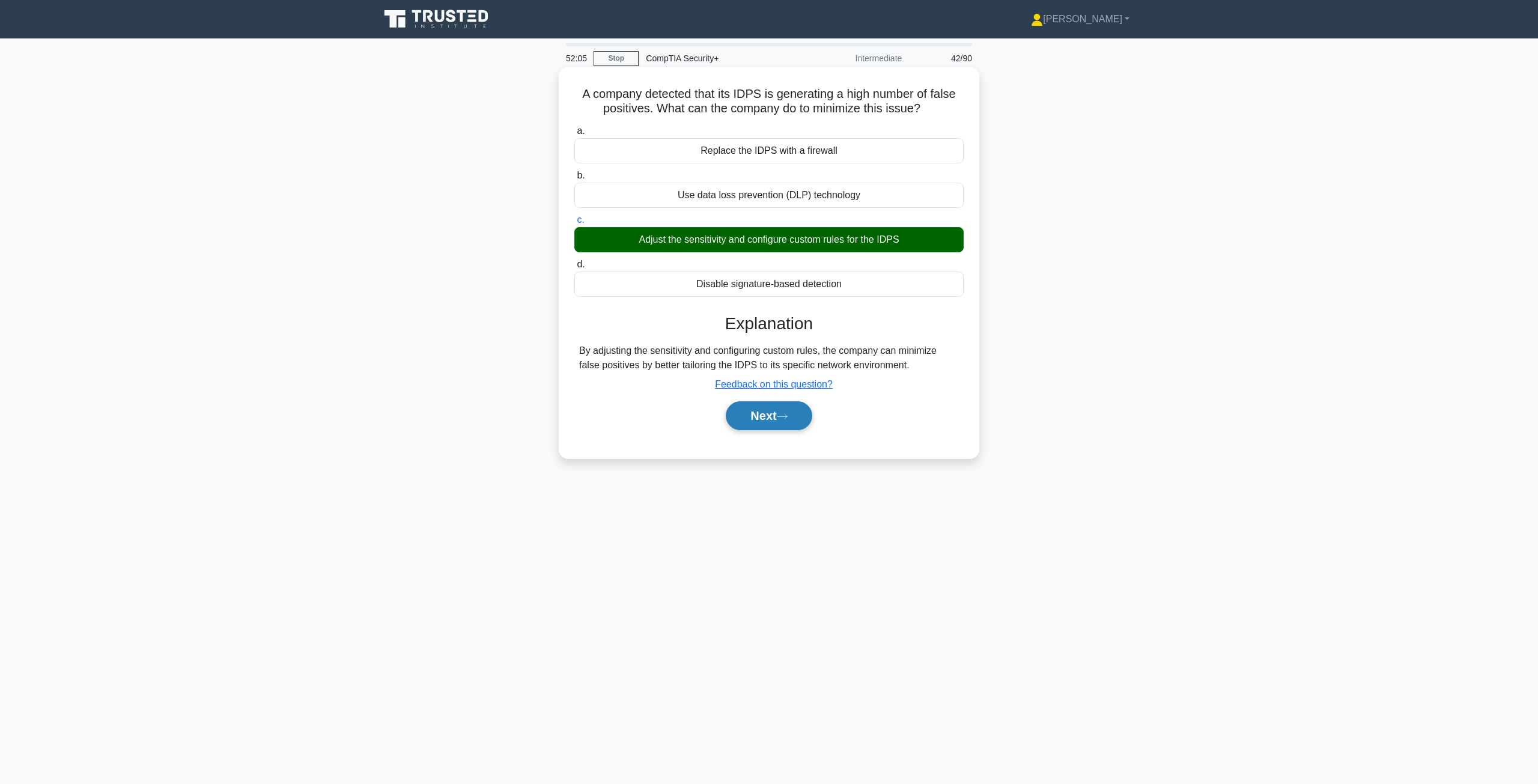
click at [773, 407] on button "Next" at bounding box center [769, 415] width 86 height 28
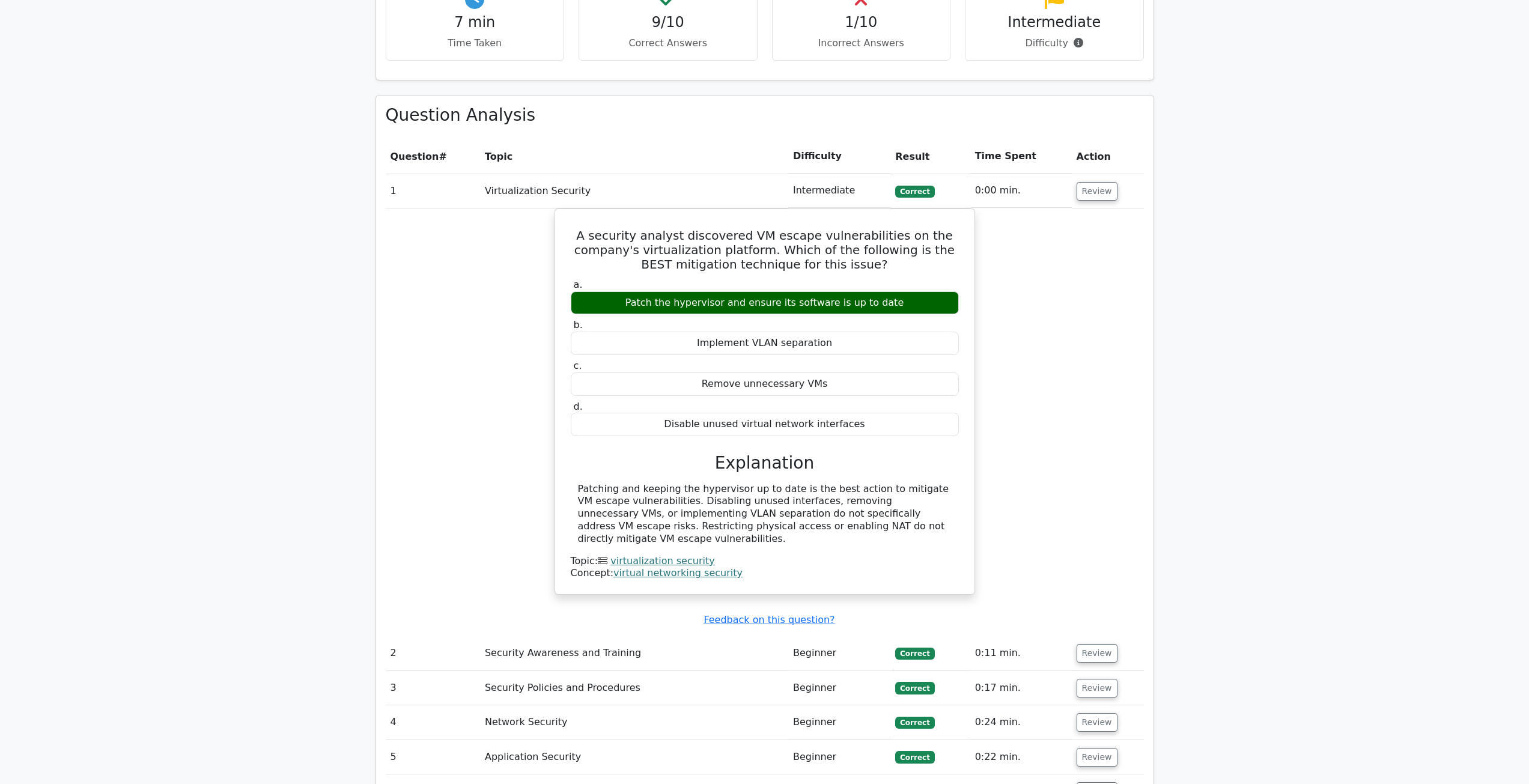
scroll to position [1017, 0]
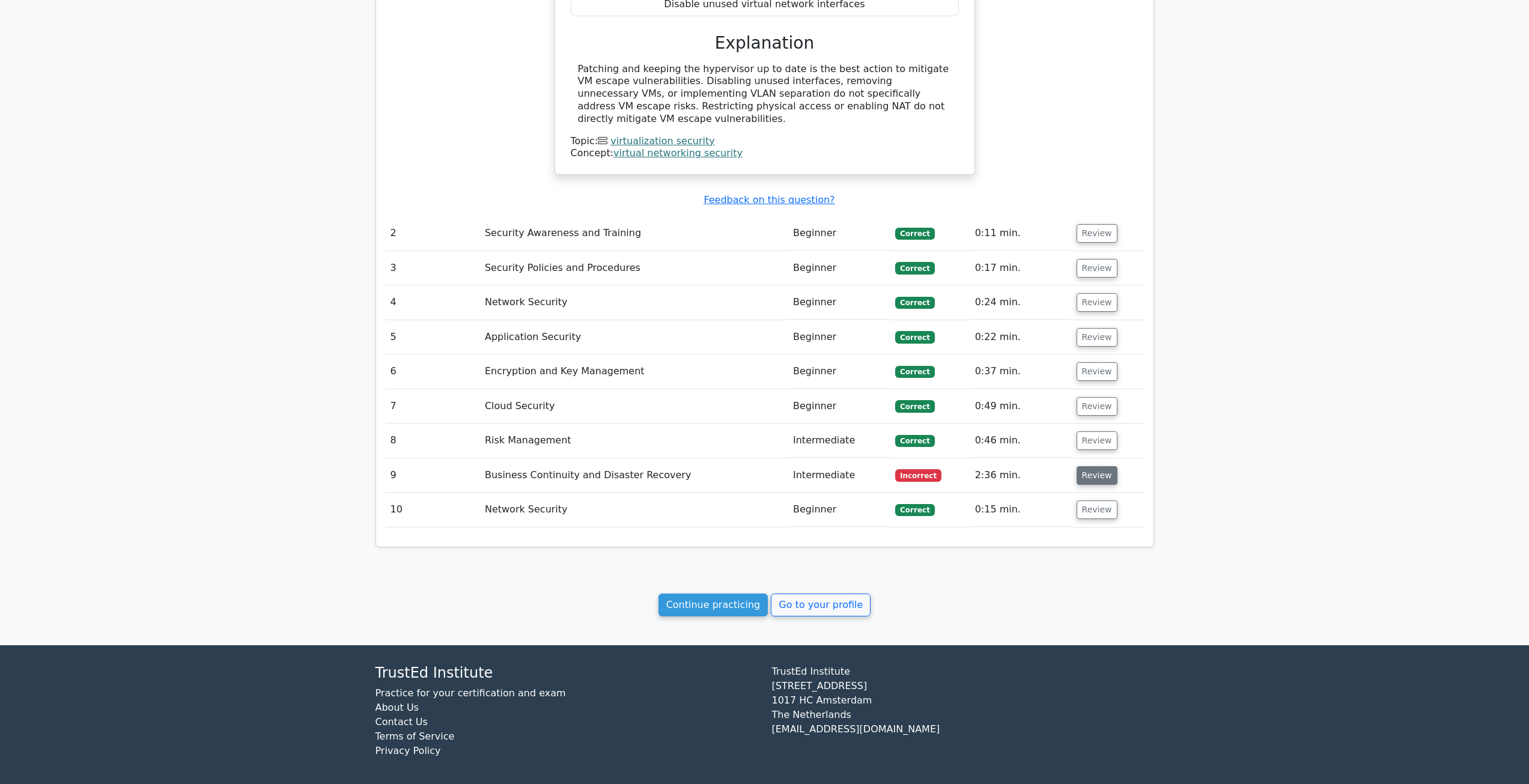
click at [1092, 468] on button "Review" at bounding box center [1096, 476] width 41 height 19
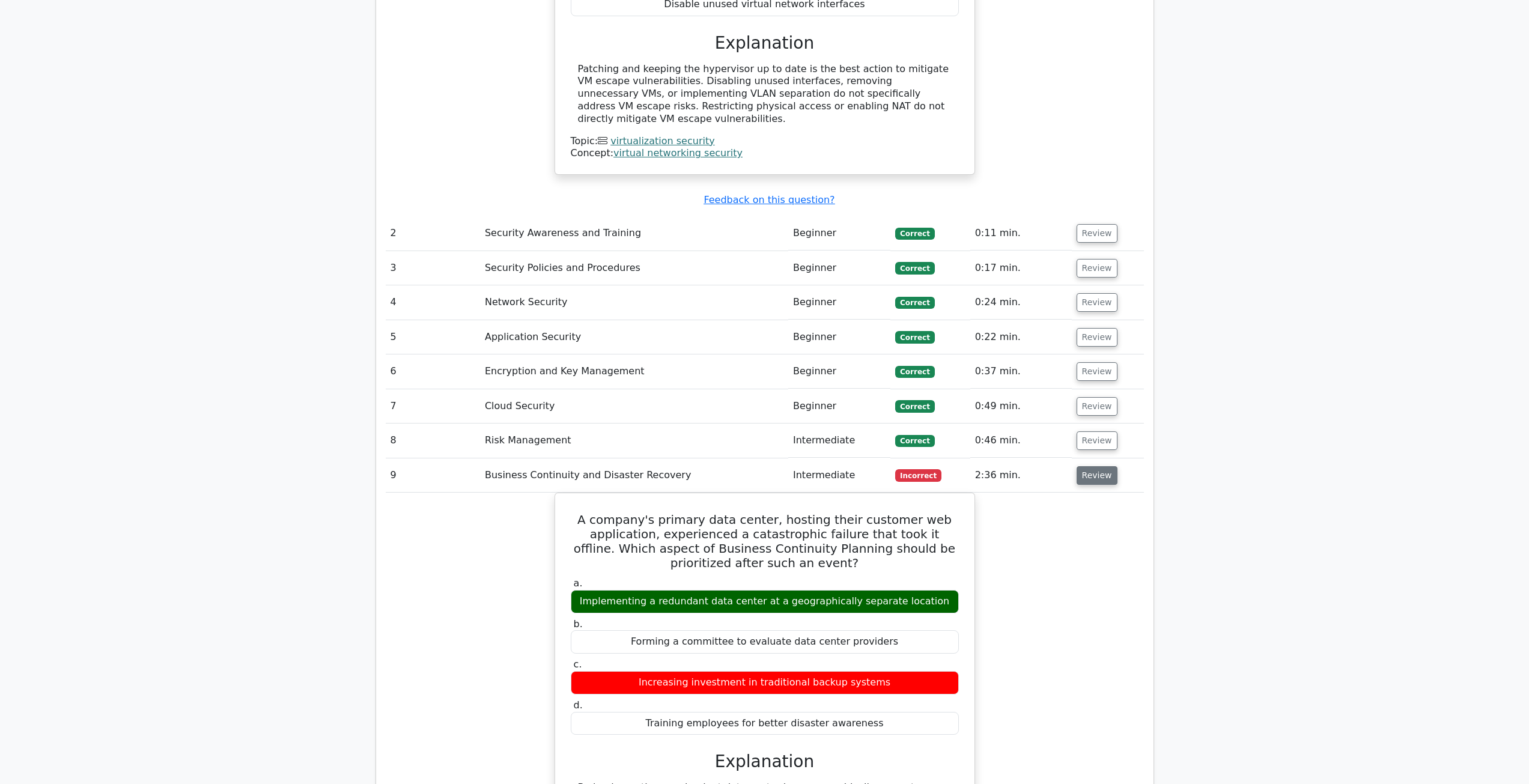
click at [1092, 468] on button "Review" at bounding box center [1096, 476] width 41 height 19
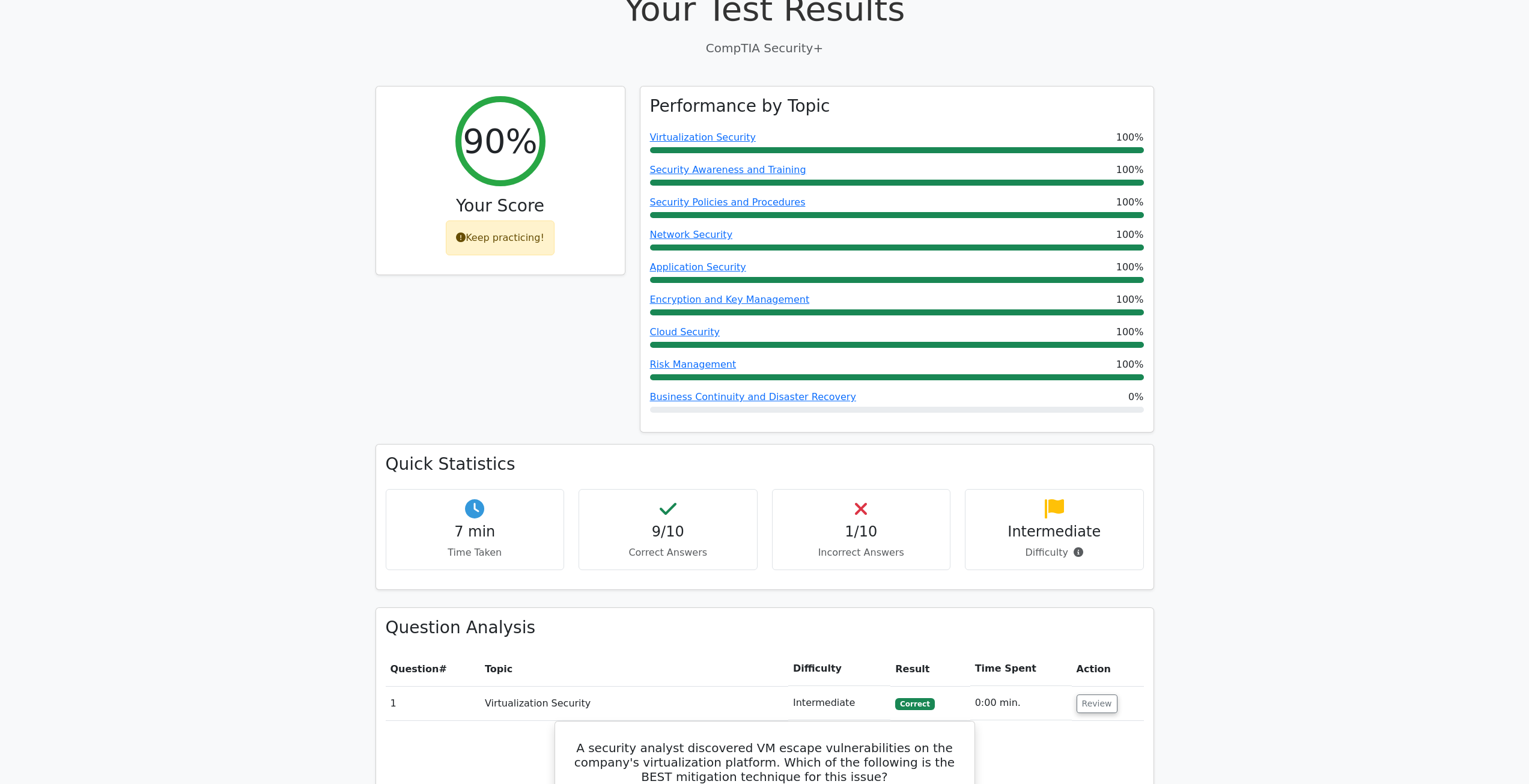
scroll to position [0, 0]
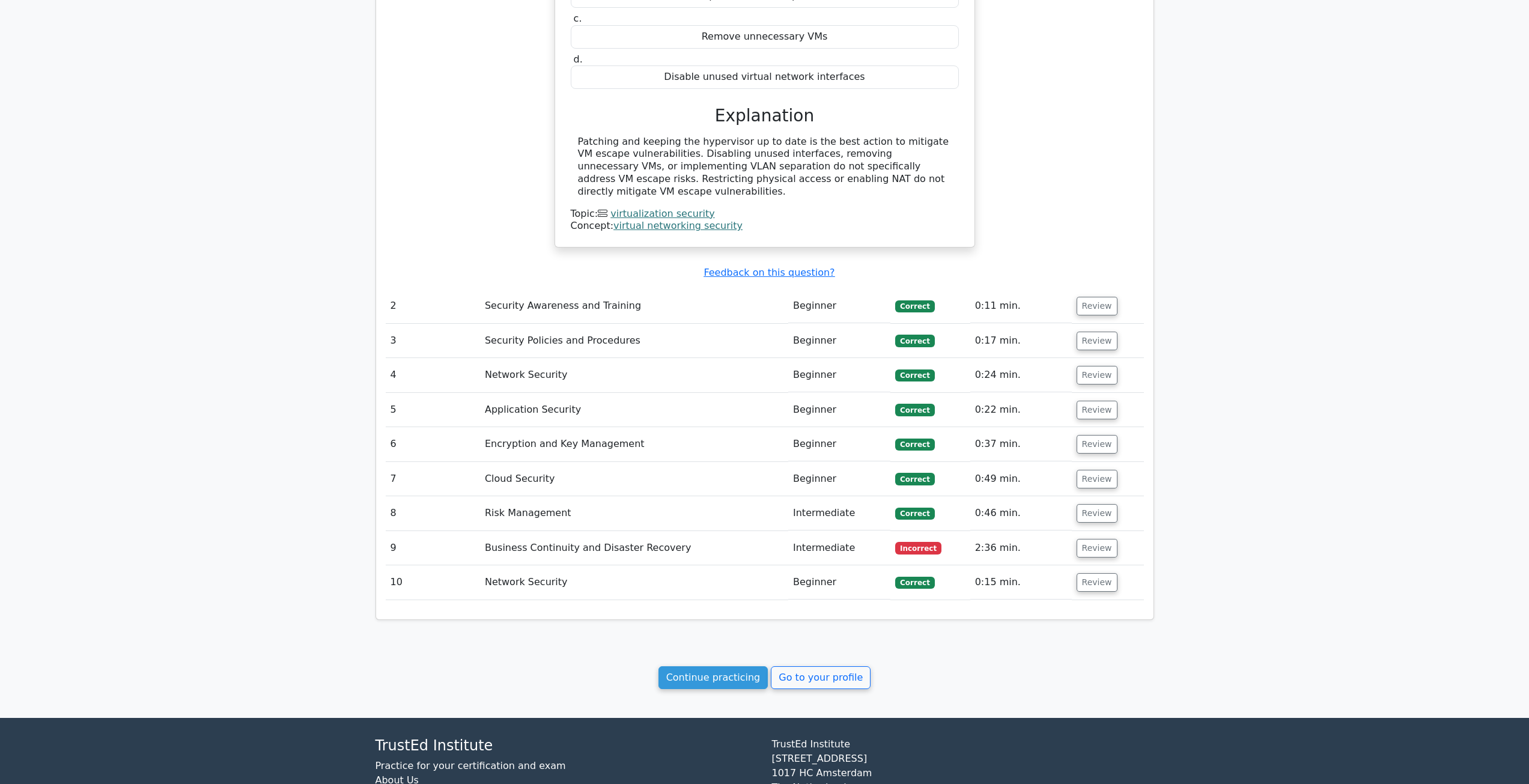
scroll to position [1017, 0]
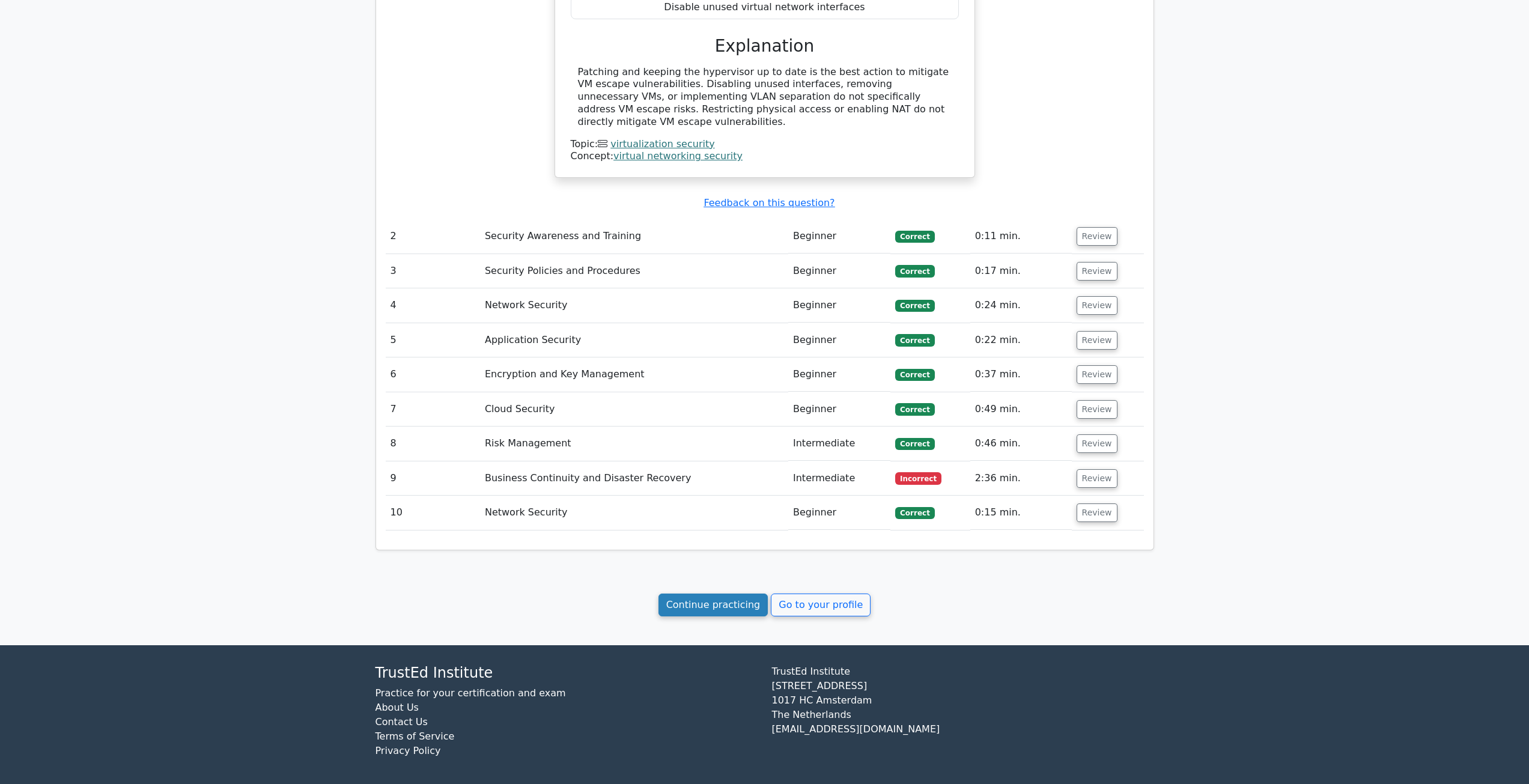
click at [728, 599] on link "Continue practicing" at bounding box center [714, 605] width 110 height 22
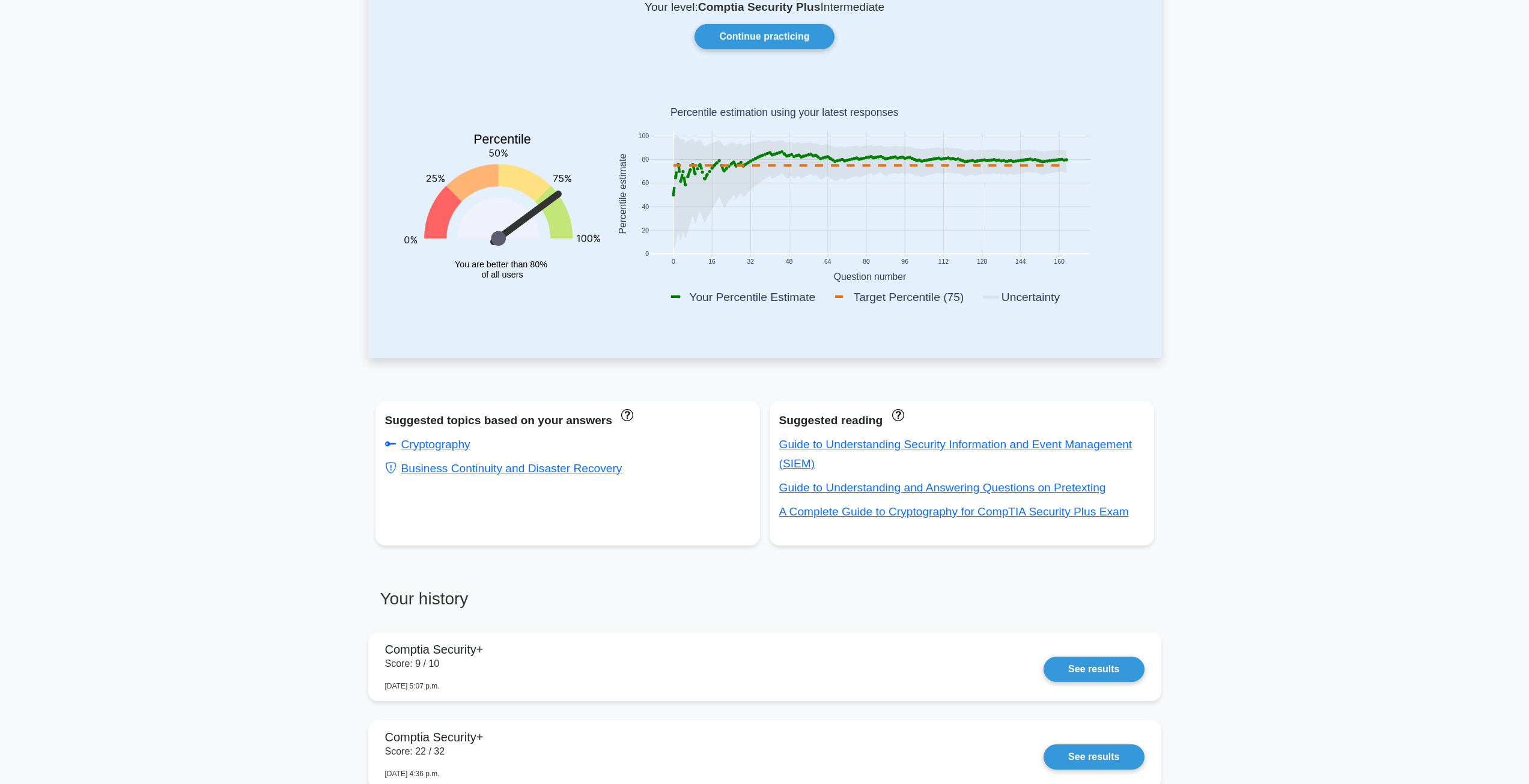
scroll to position [301, 0]
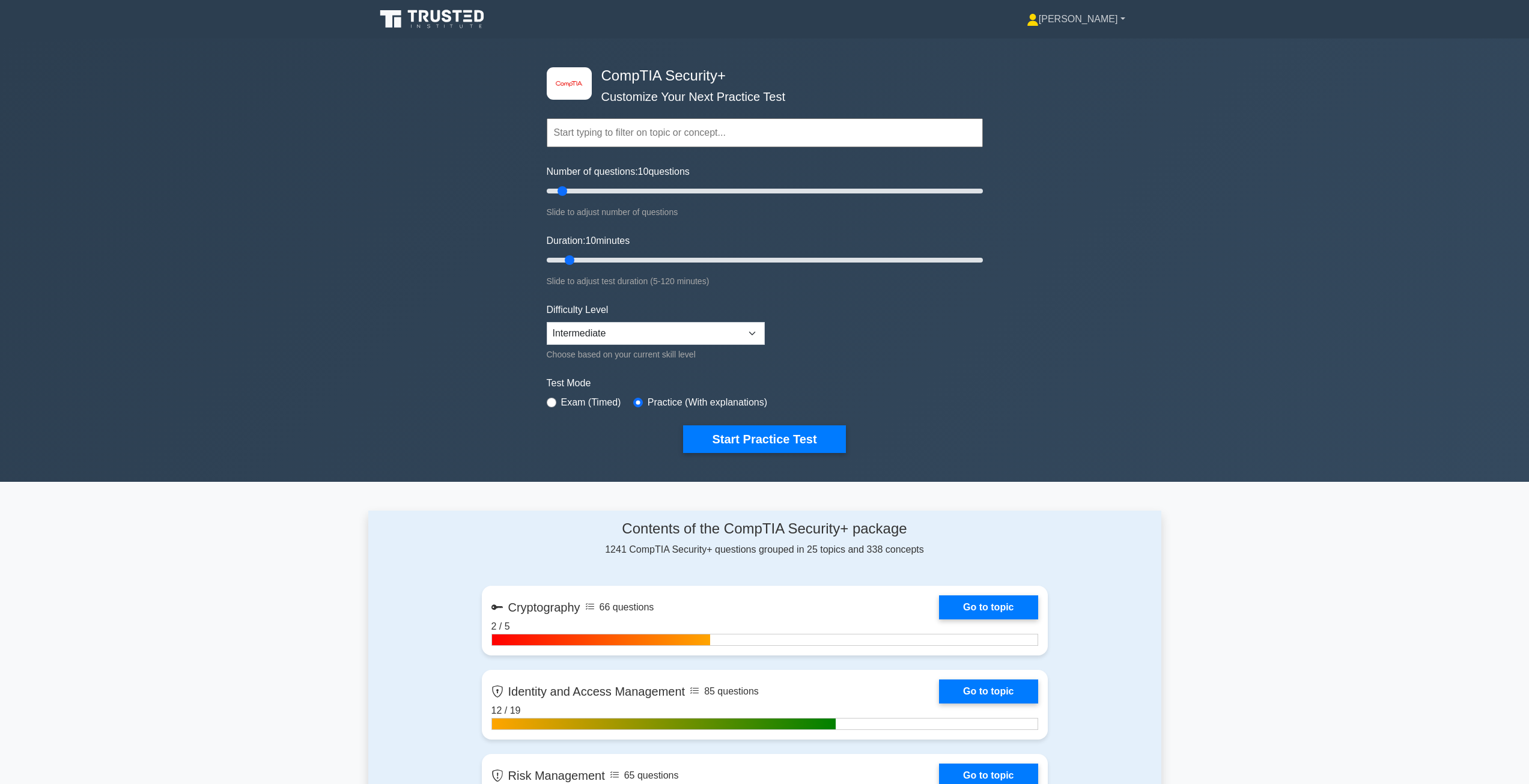
click at [1093, 17] on link "[PERSON_NAME]" at bounding box center [1076, 19] width 156 height 24
click at [1089, 45] on link "Profile" at bounding box center [1046, 47] width 95 height 19
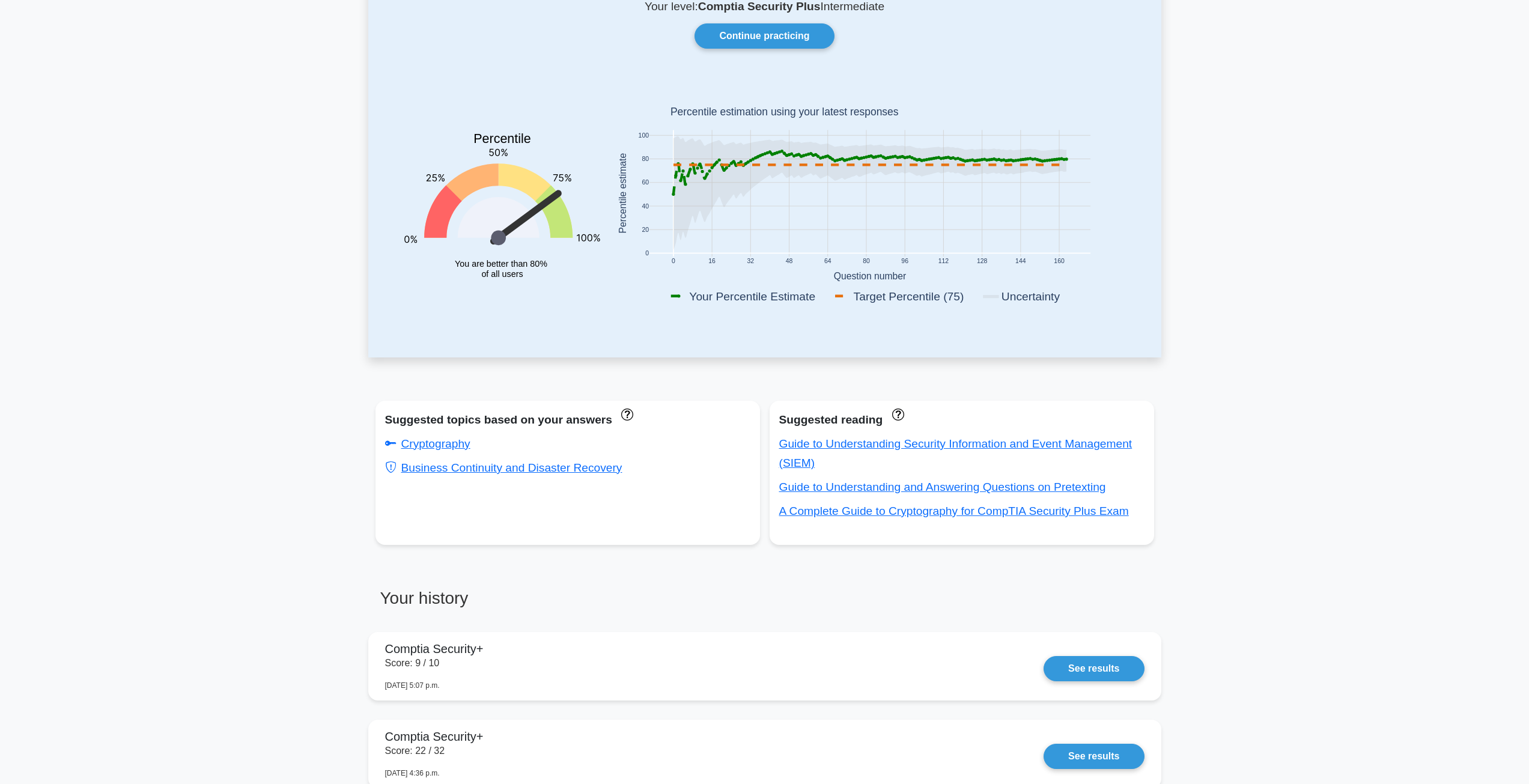
scroll to position [96, 0]
click at [1121, 668] on link "See results" at bounding box center [1094, 666] width 100 height 25
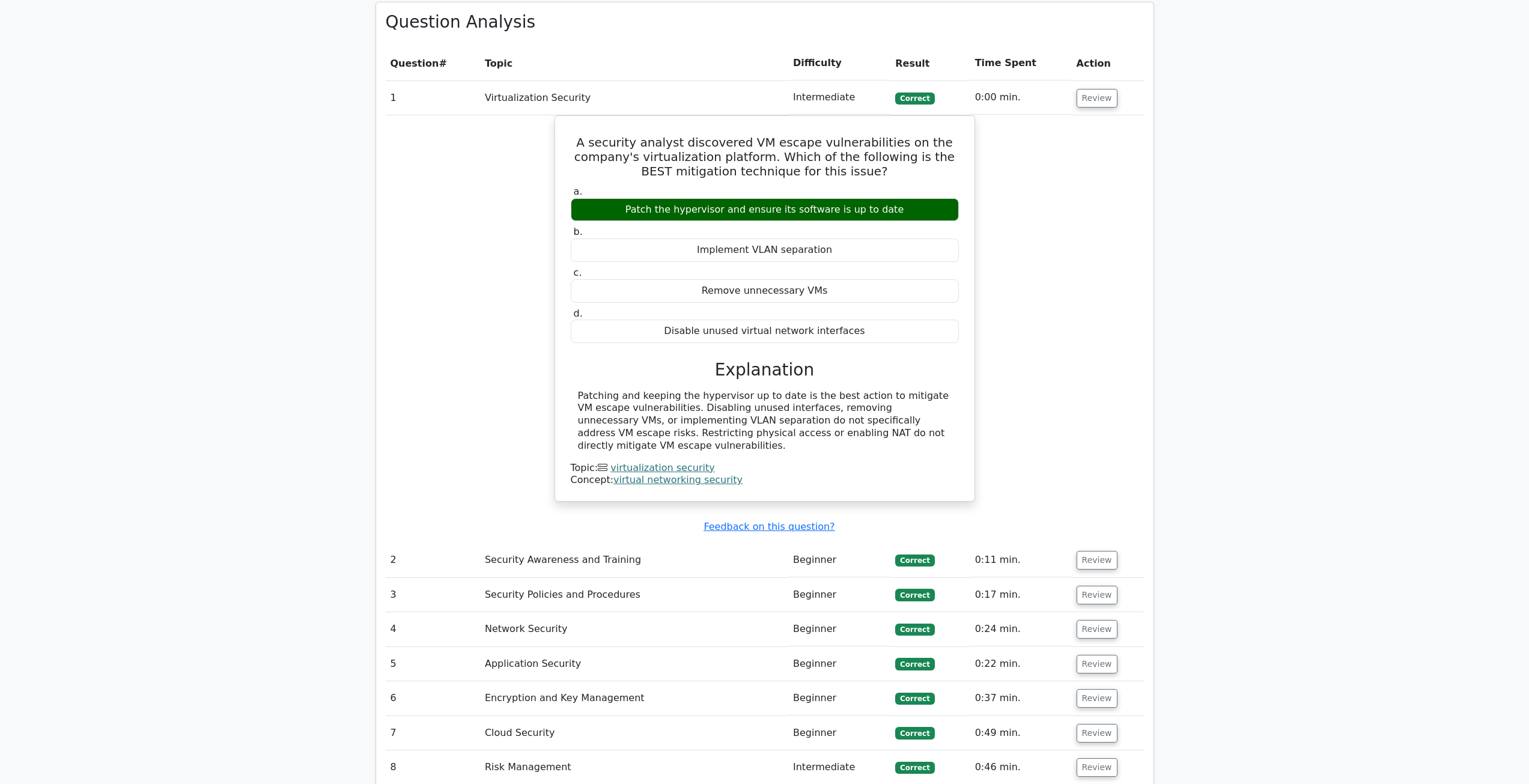
scroll to position [961, 0]
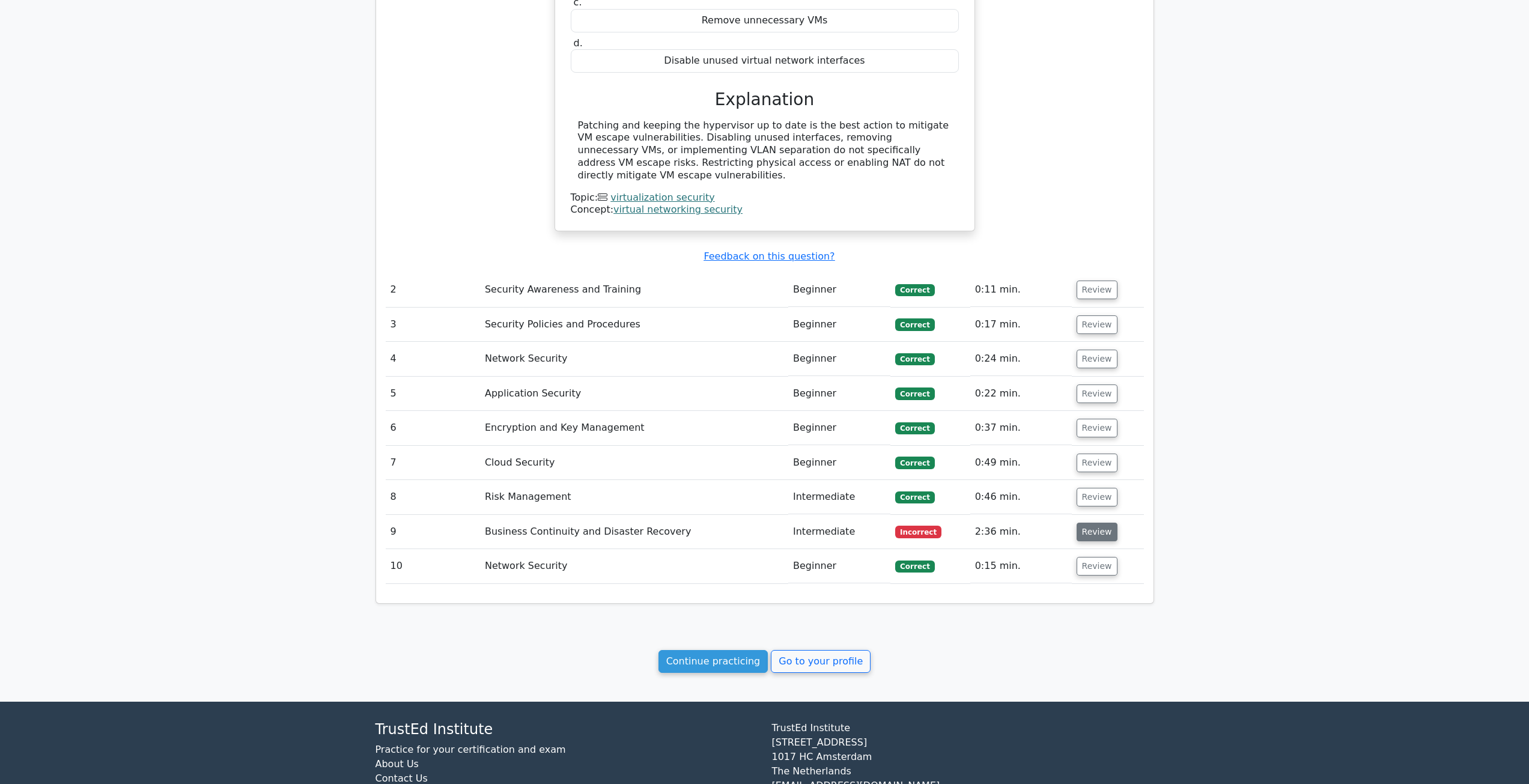
click at [1083, 525] on button "Review" at bounding box center [1096, 532] width 41 height 19
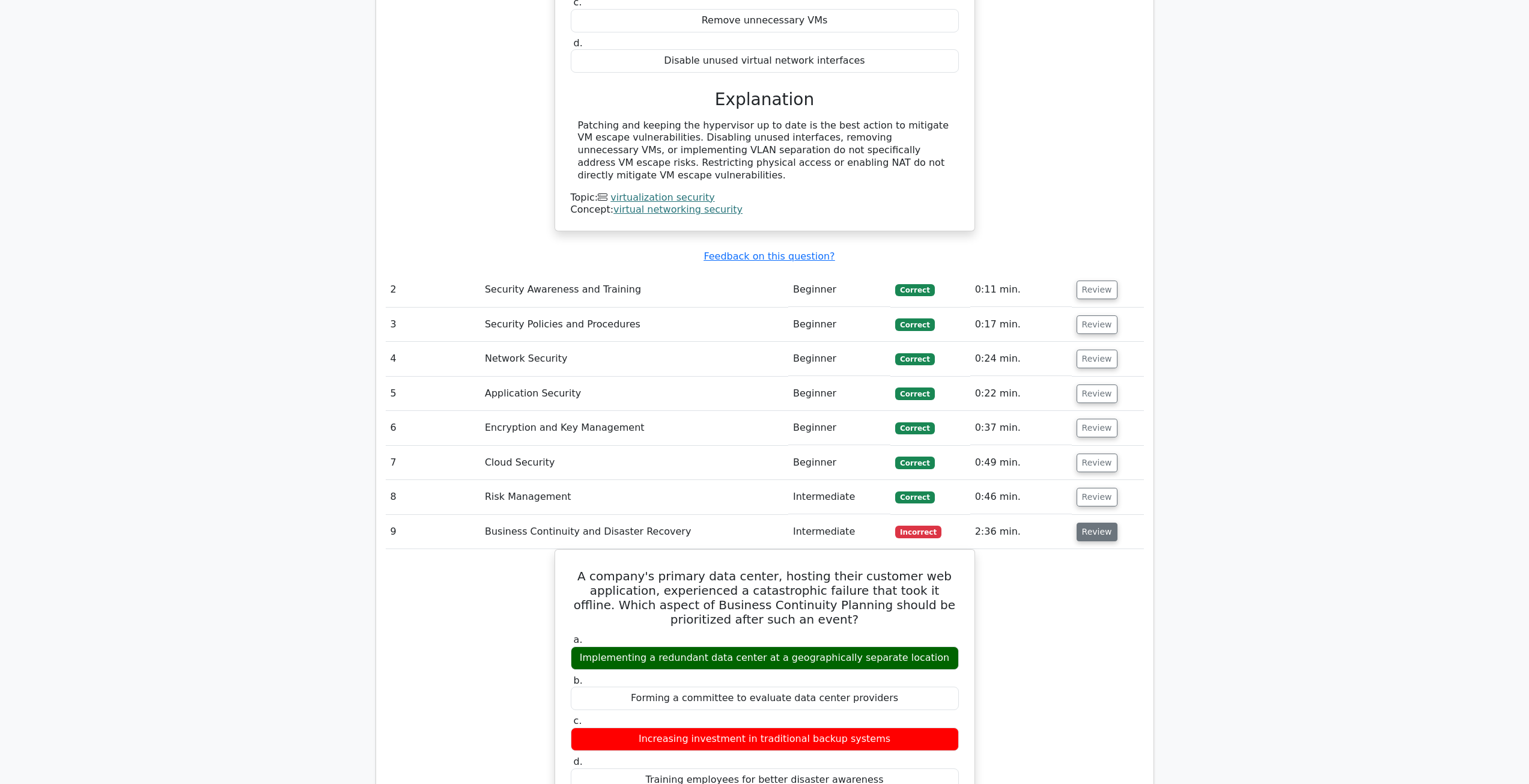
click at [1087, 523] on button "Review" at bounding box center [1096, 532] width 41 height 19
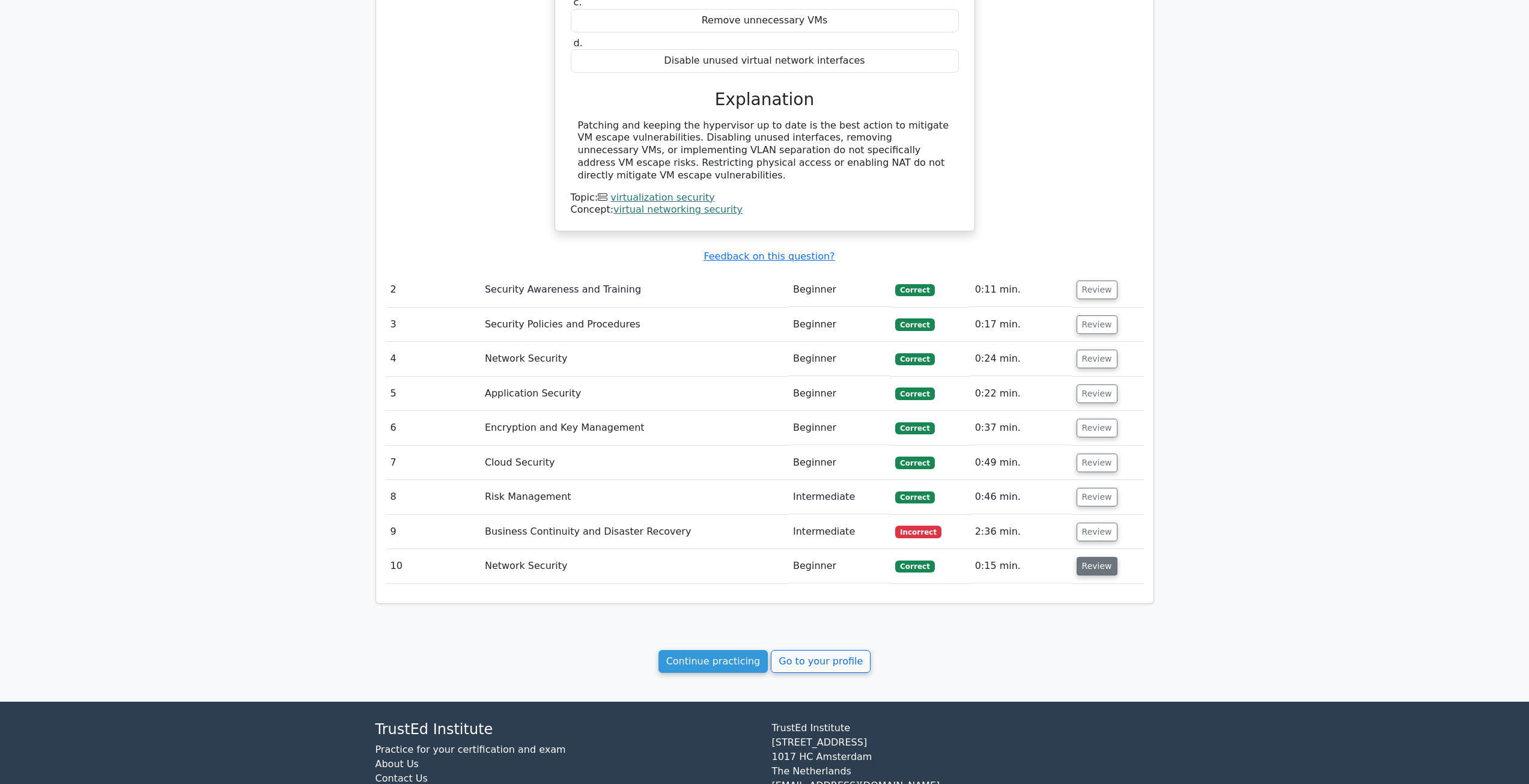
click at [1089, 557] on button "Review" at bounding box center [1096, 566] width 41 height 19
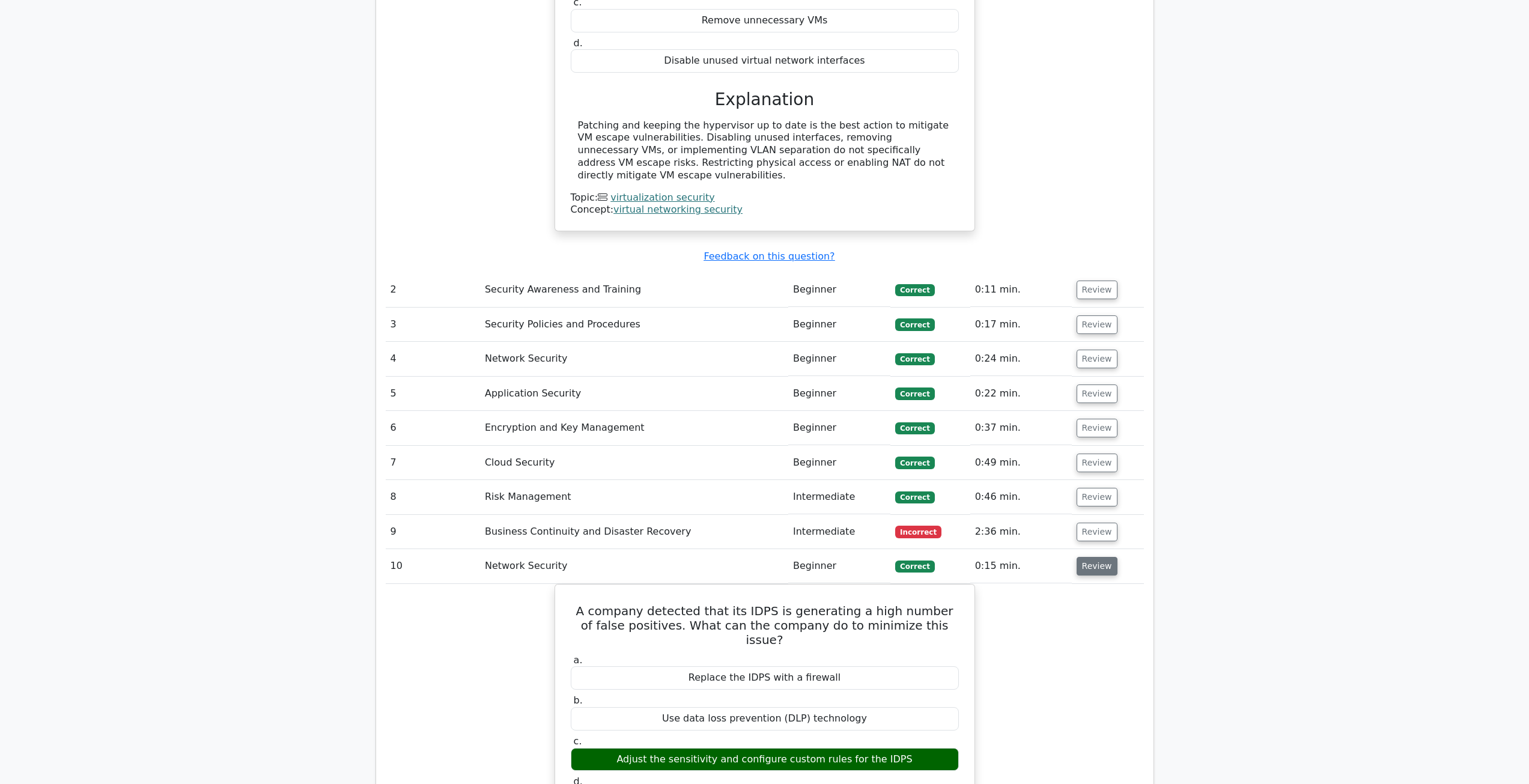
click at [1089, 557] on button "Review" at bounding box center [1096, 566] width 41 height 19
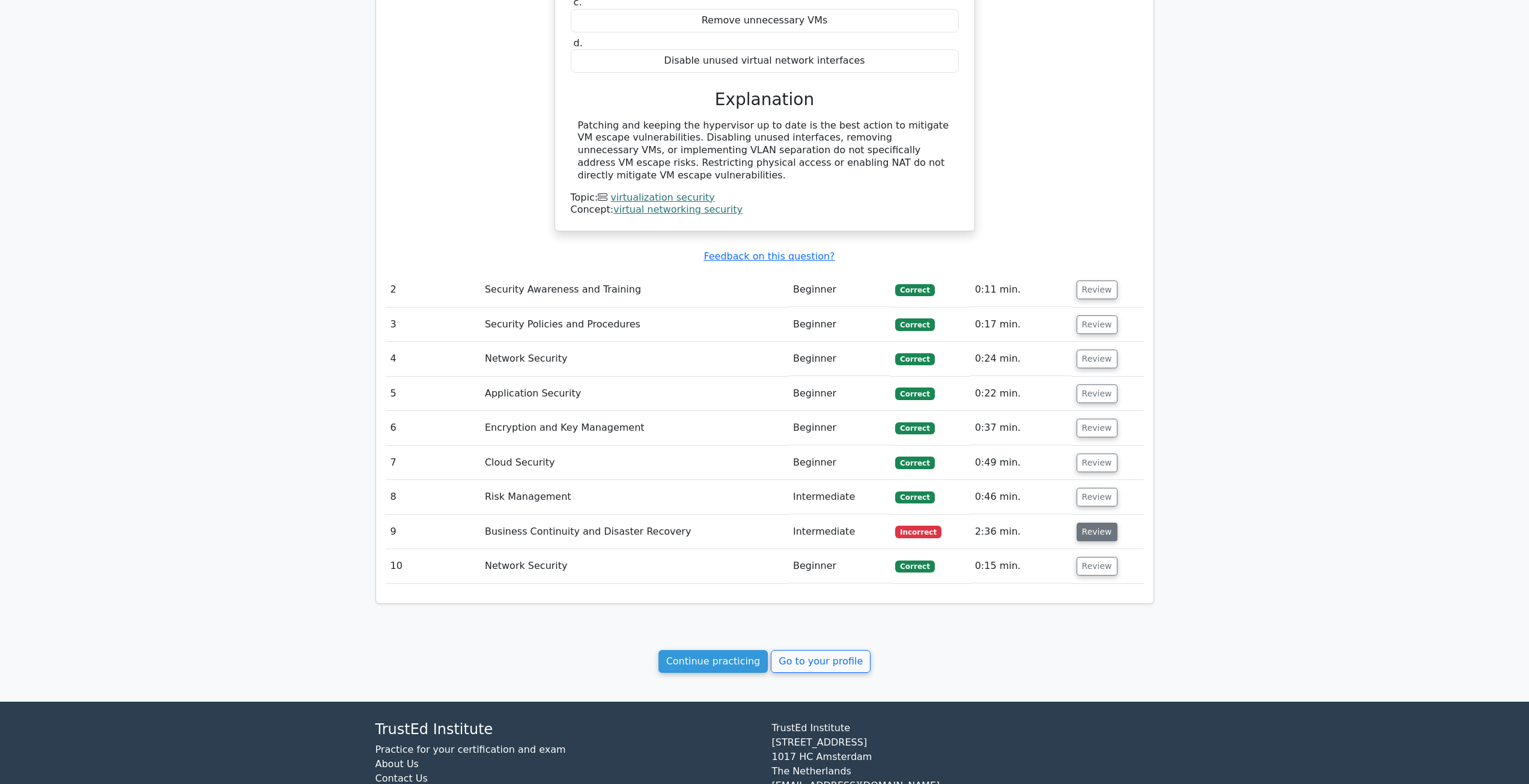
click at [1084, 523] on button "Review" at bounding box center [1096, 532] width 41 height 19
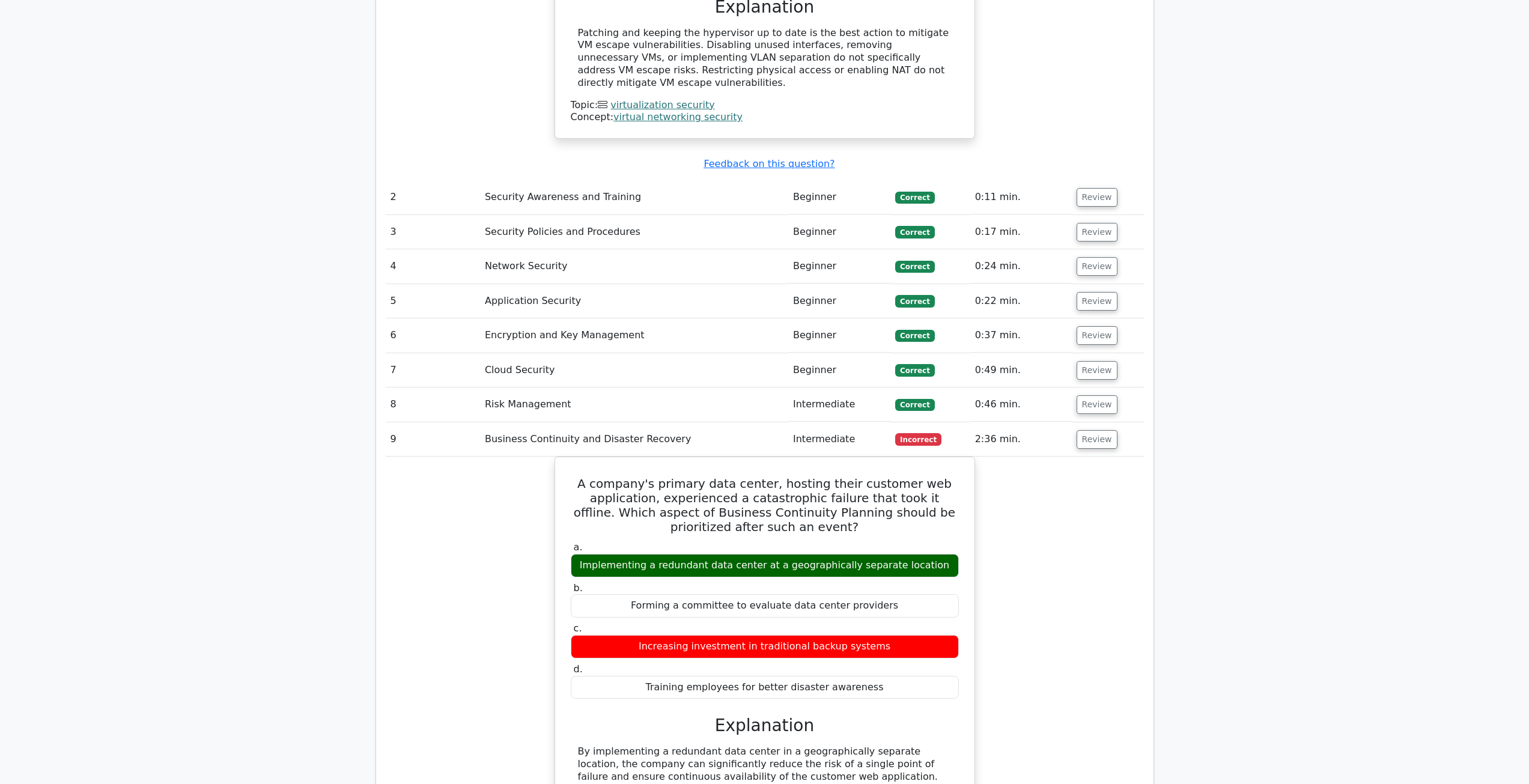
scroll to position [1081, 0]
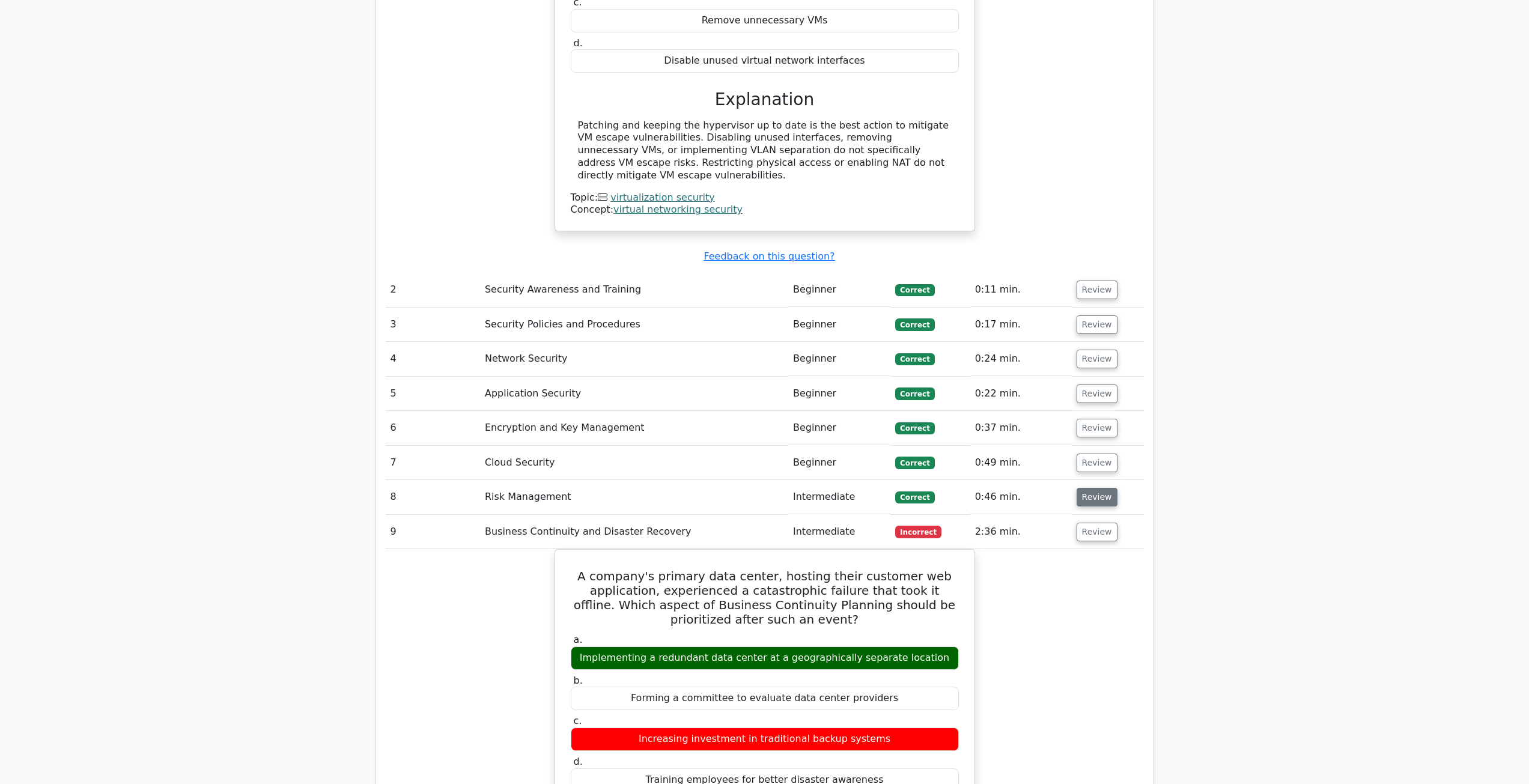
click at [1089, 488] on button "Review" at bounding box center [1096, 497] width 41 height 19
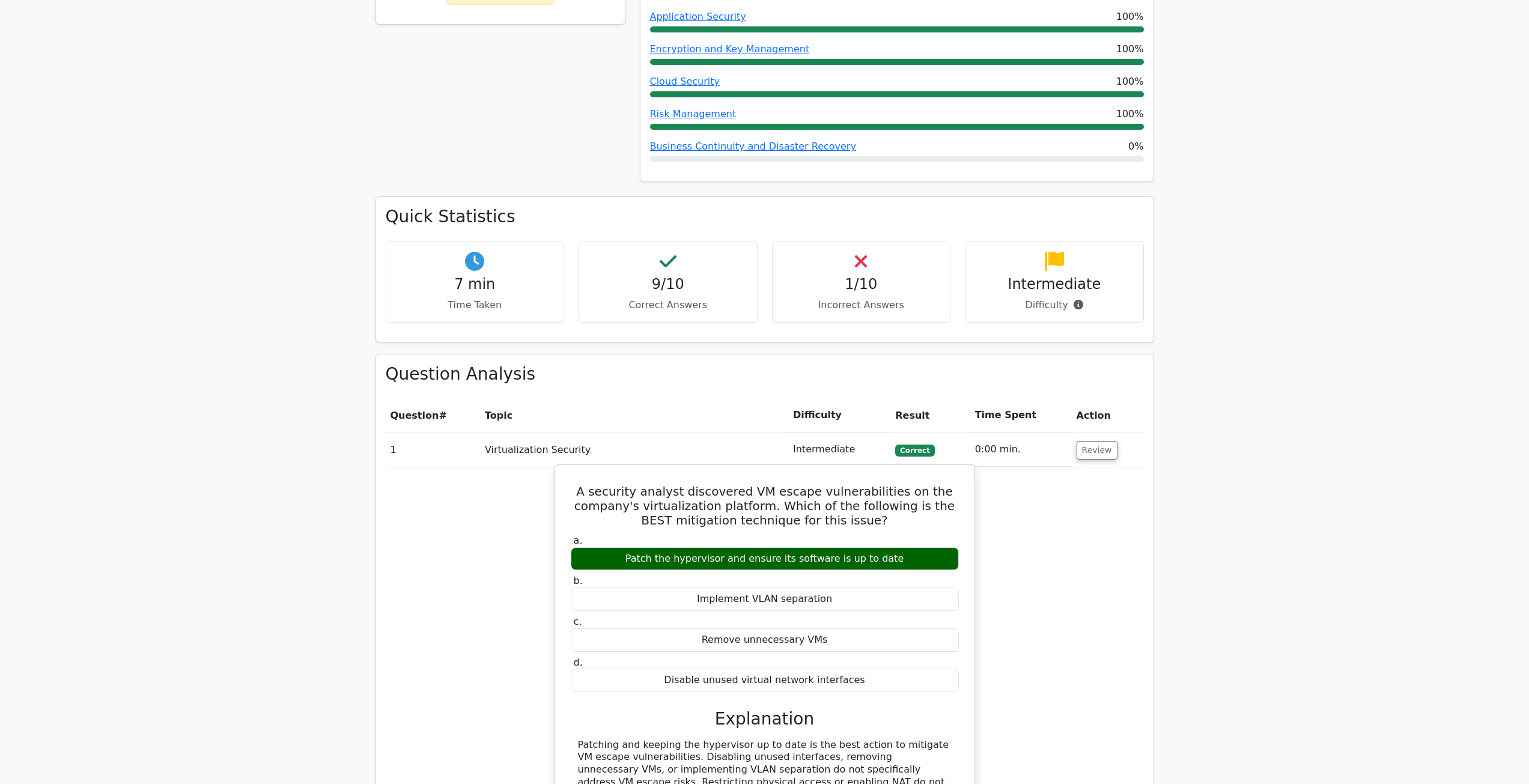
scroll to position [301, 0]
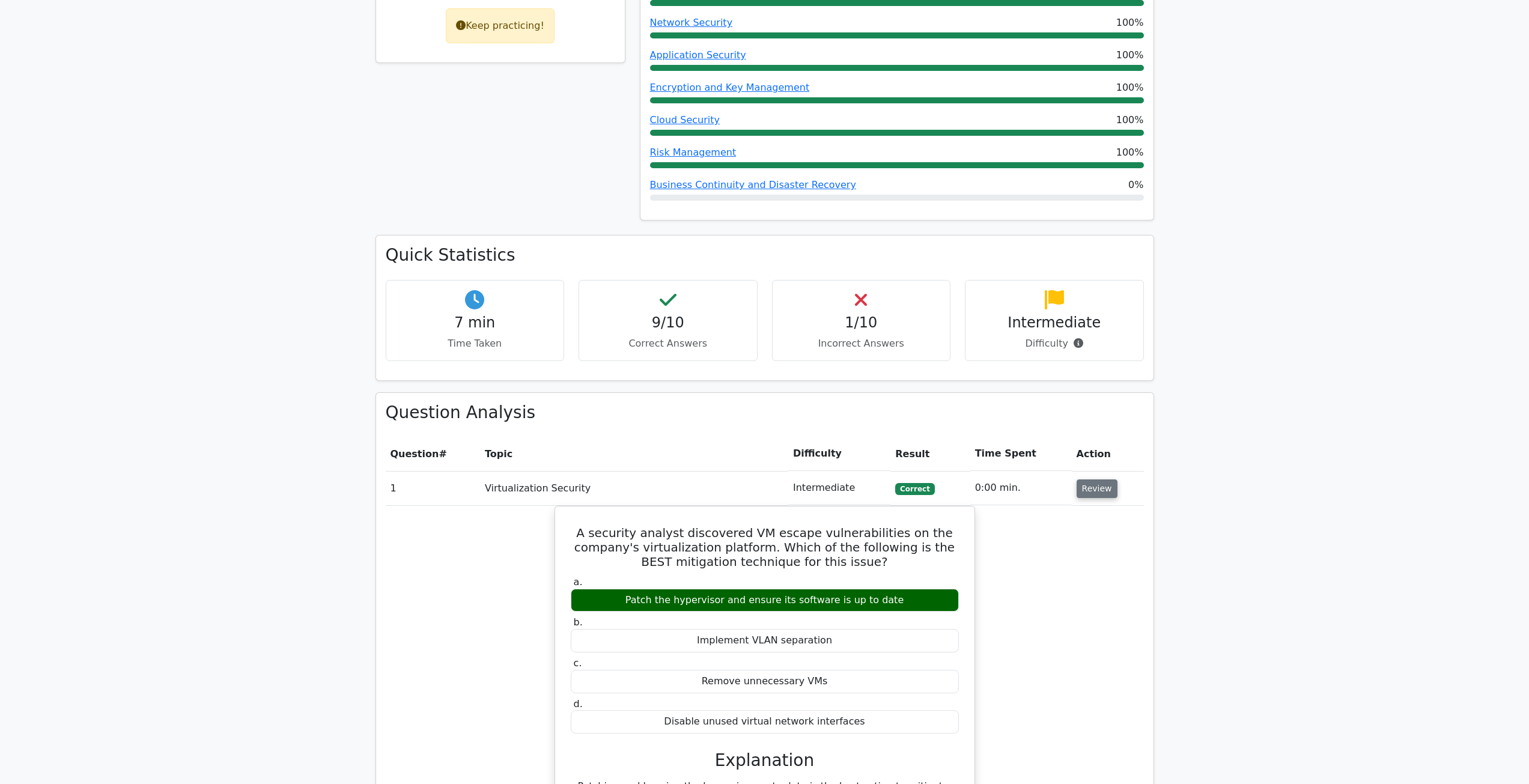
click at [1095, 487] on button "Review" at bounding box center [1096, 488] width 41 height 19
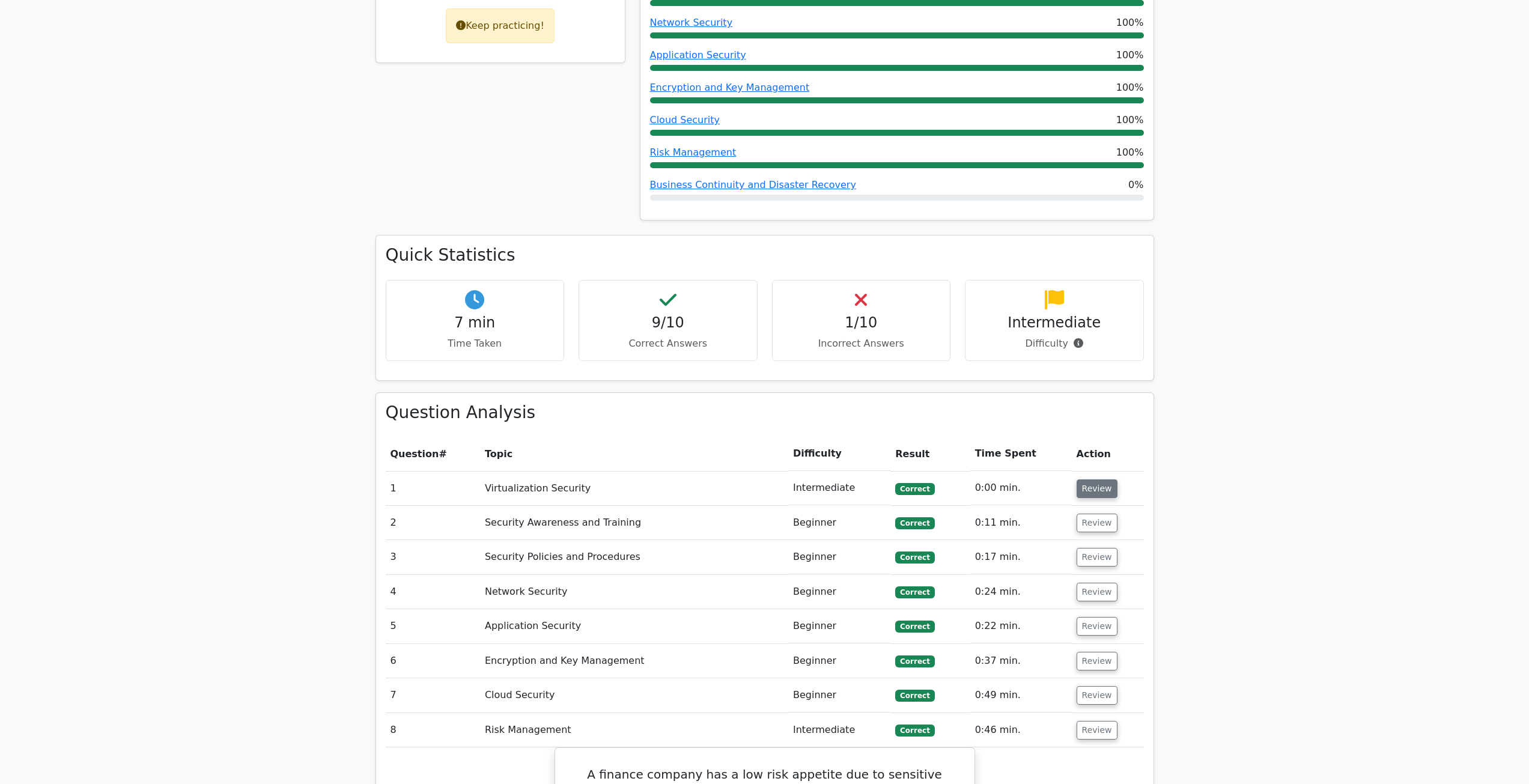
click at [1095, 487] on button "Review" at bounding box center [1096, 488] width 41 height 19
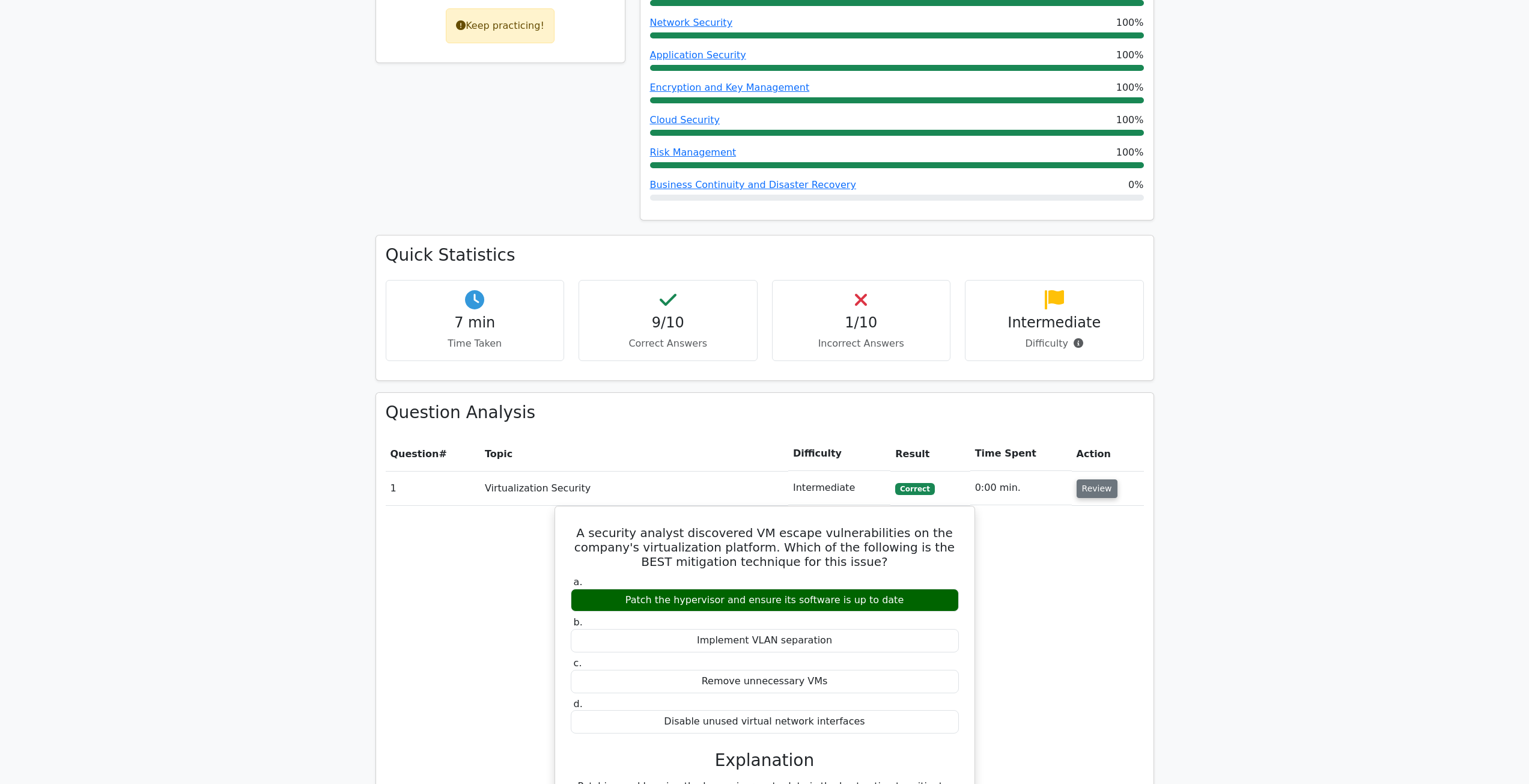
click at [1095, 487] on button "Review" at bounding box center [1096, 488] width 41 height 19
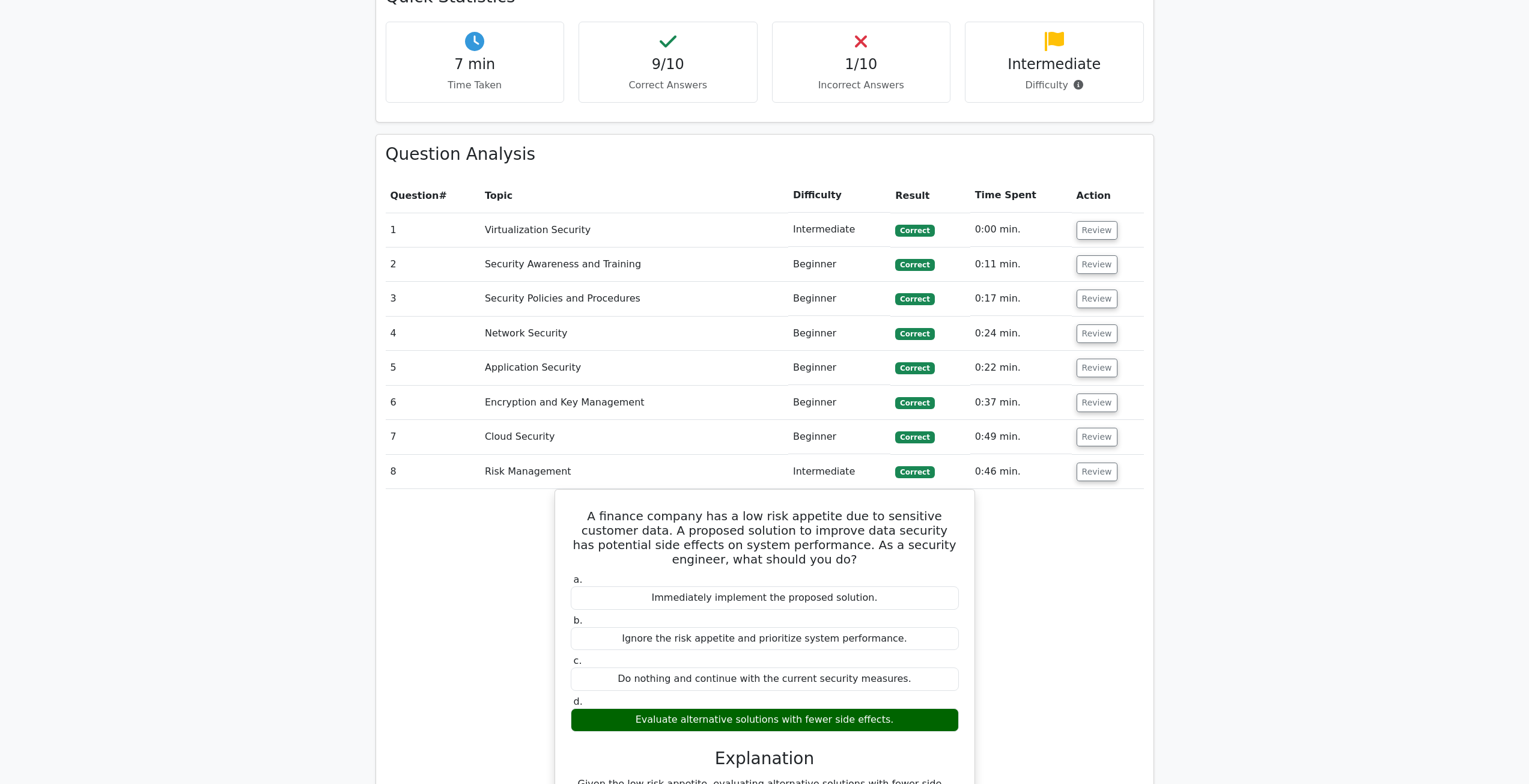
scroll to position [721, 0]
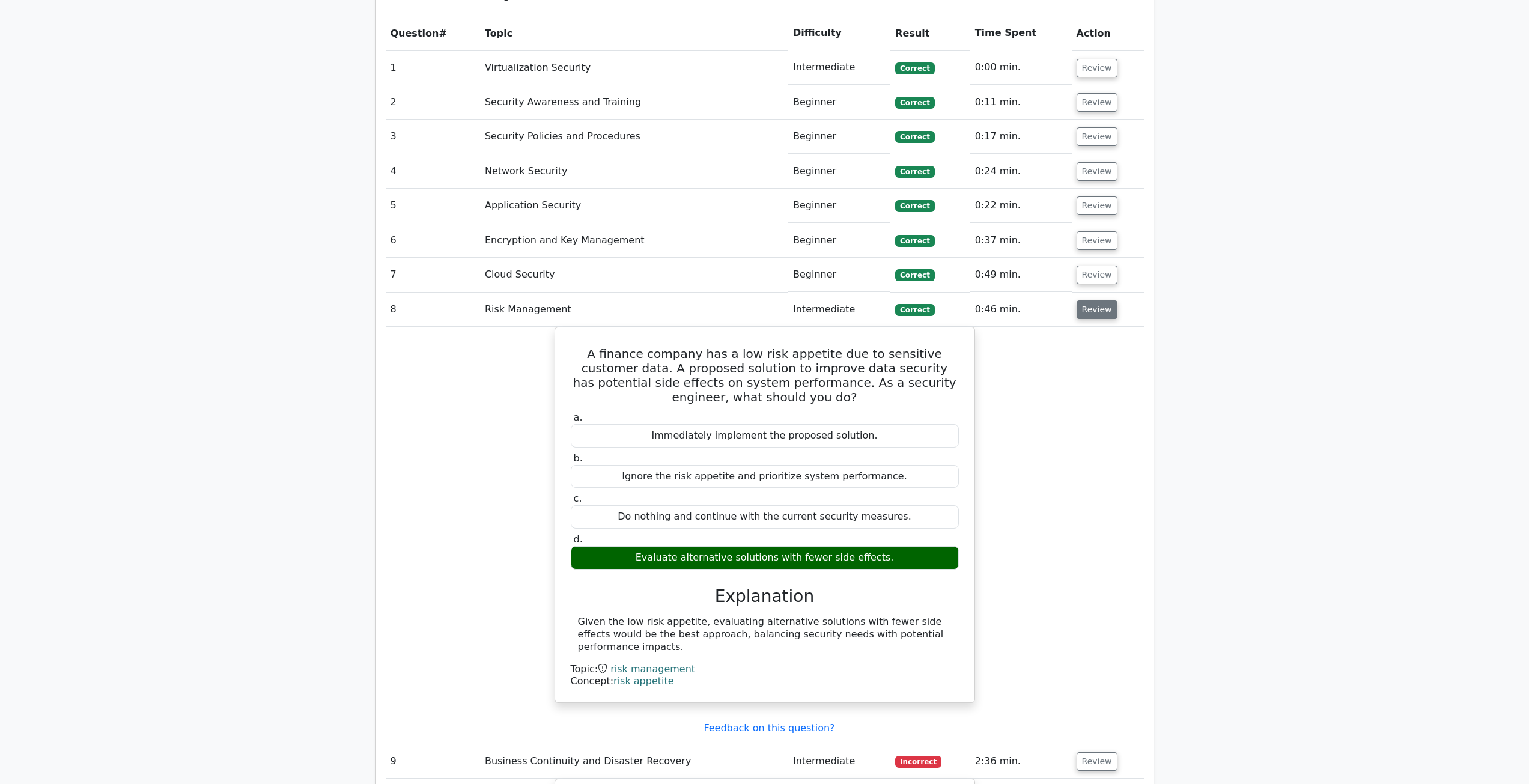
click at [1087, 310] on button "Review" at bounding box center [1096, 310] width 41 height 19
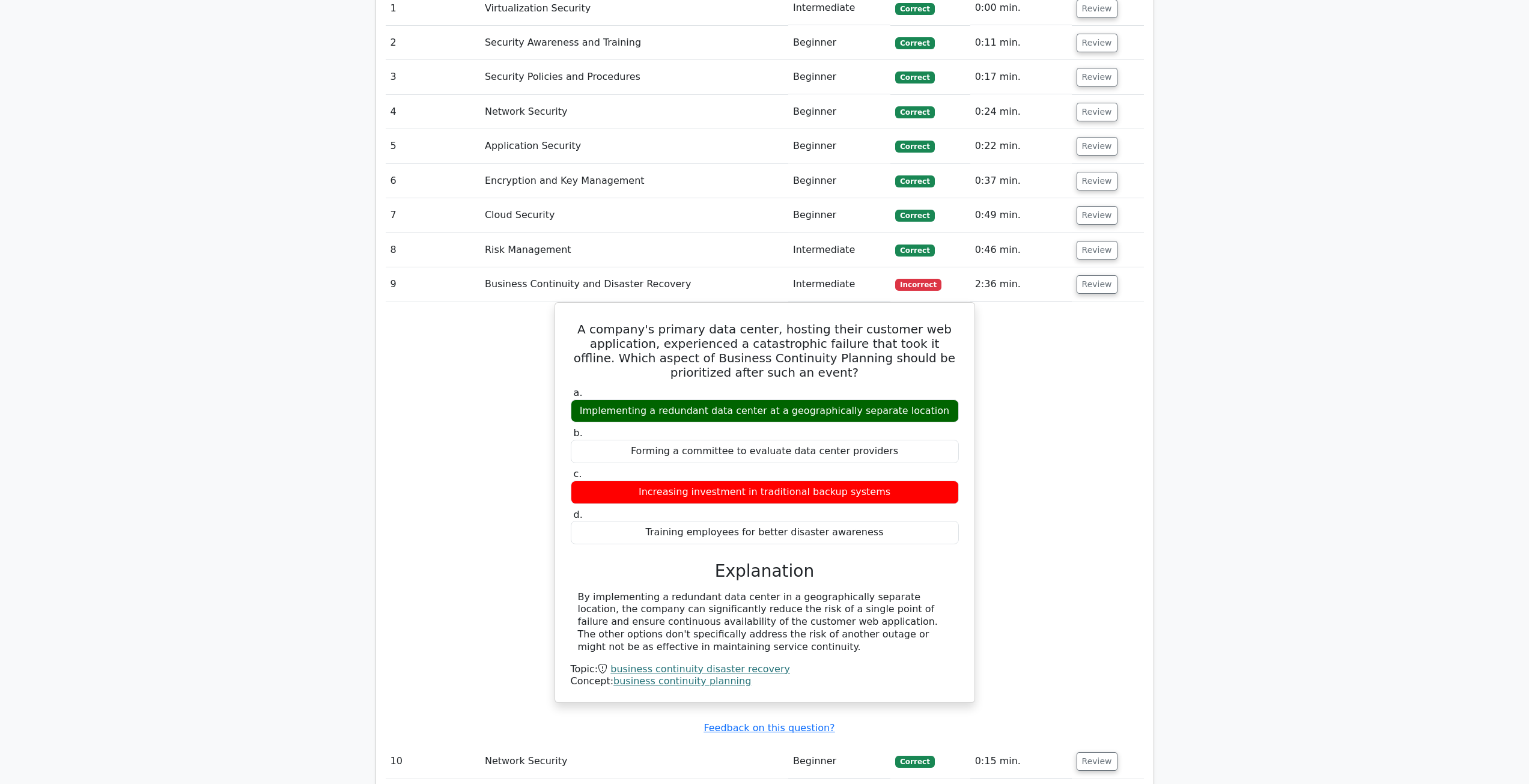
scroll to position [781, 0]
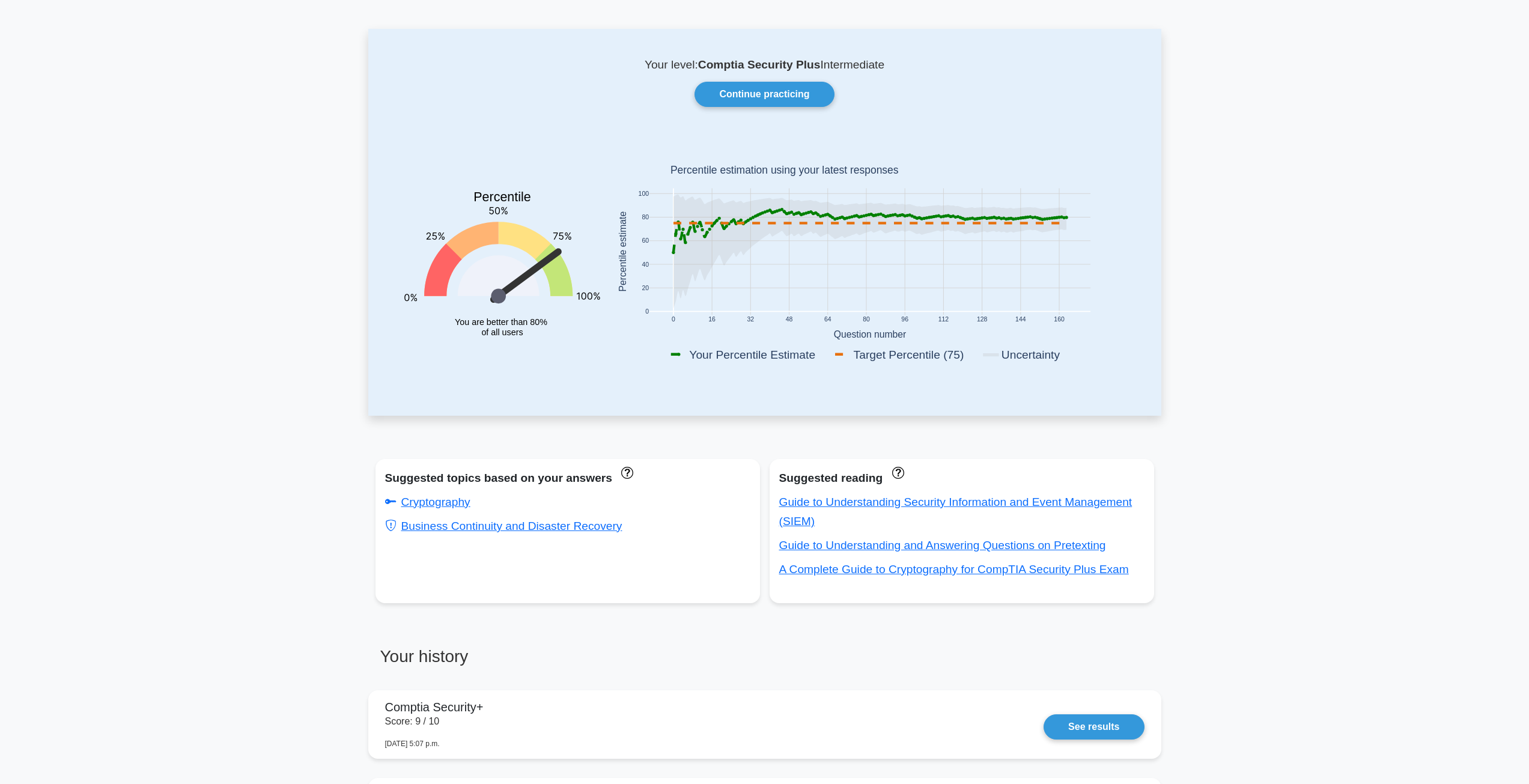
scroll to position [60, 0]
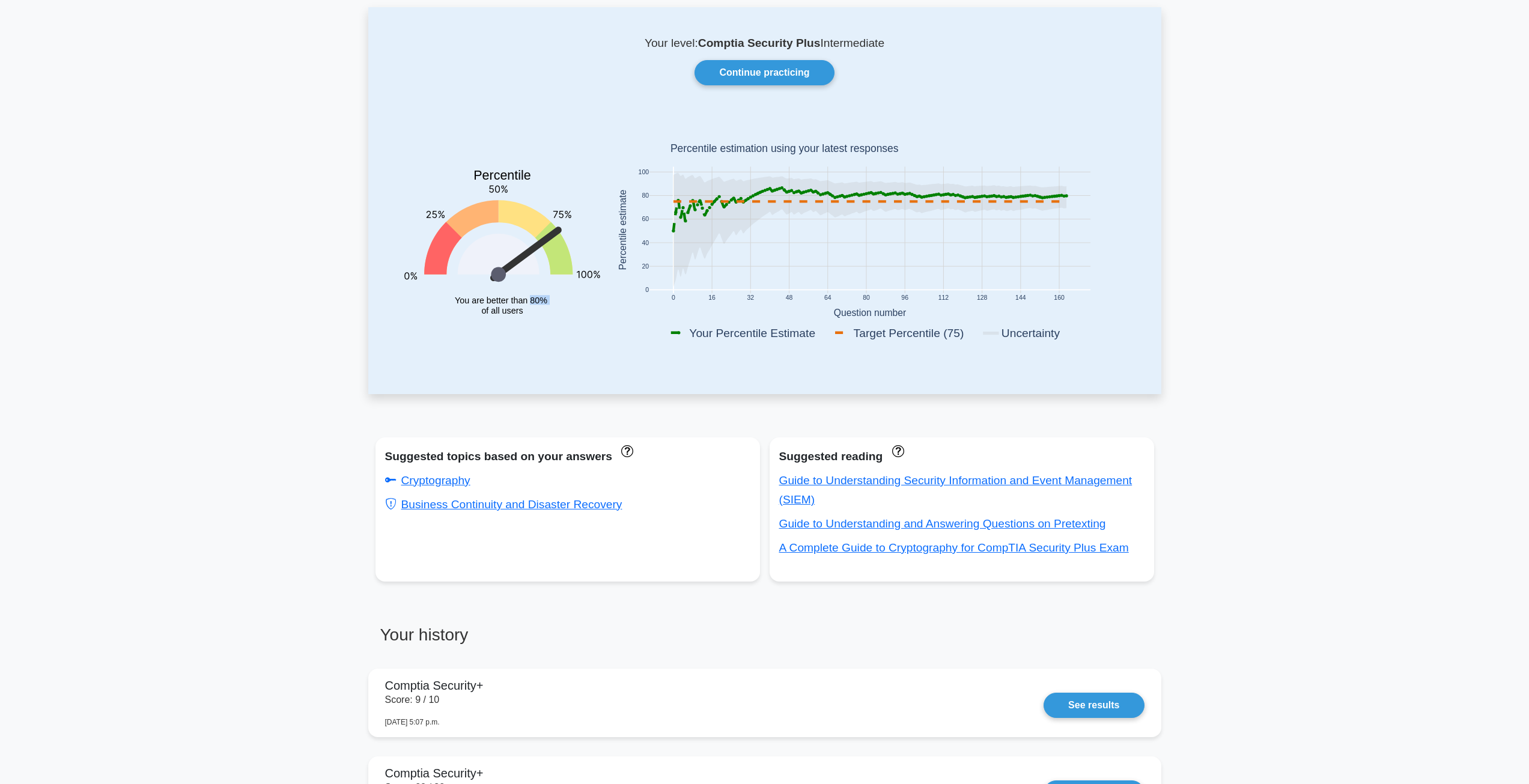
drag, startPoint x: 533, startPoint y: 302, endPoint x: 555, endPoint y: 300, distance: 22.1
click at [555, 300] on icon "Percentile You are better than 80% of all users" at bounding box center [502, 232] width 196 height 236
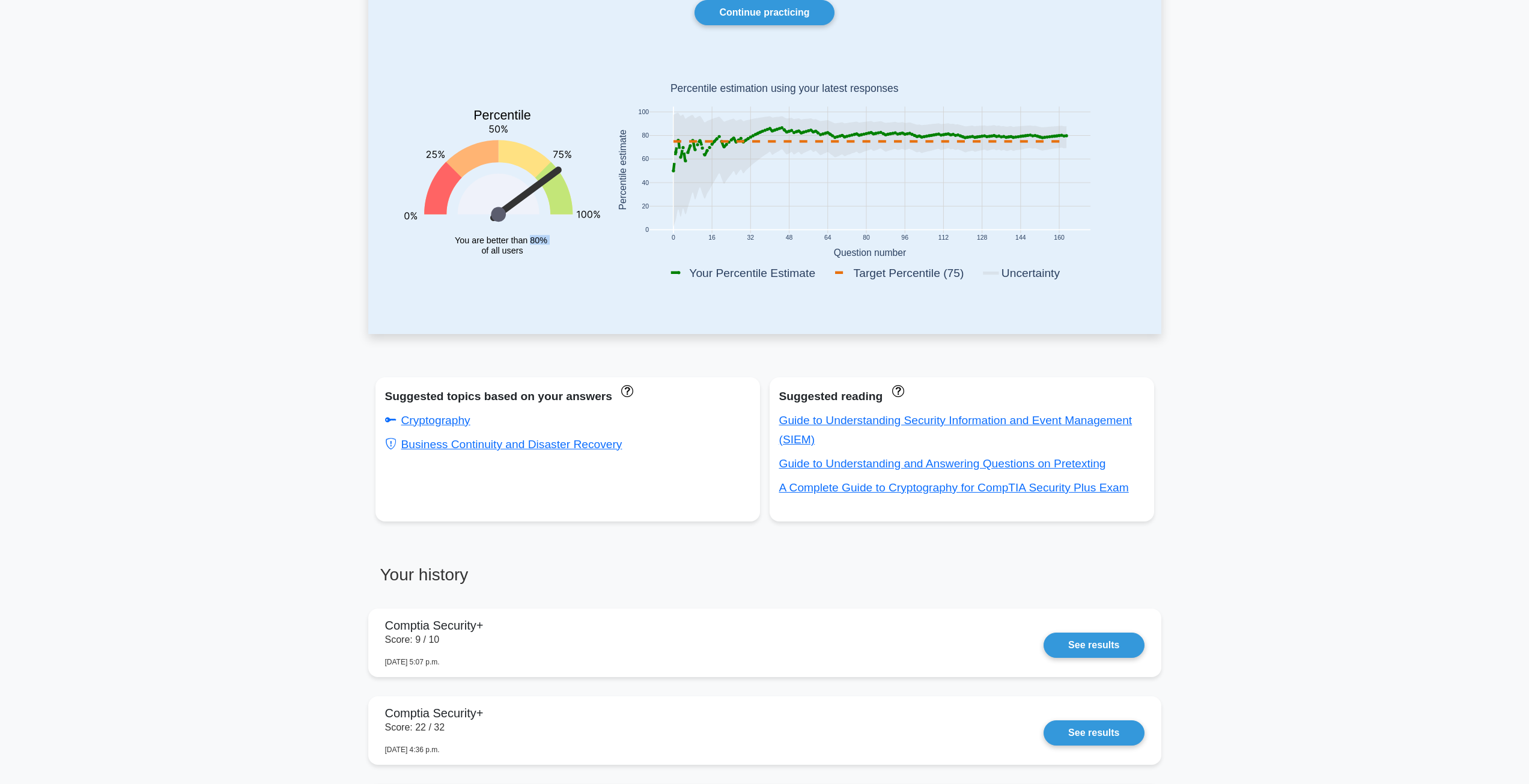
scroll to position [0, 0]
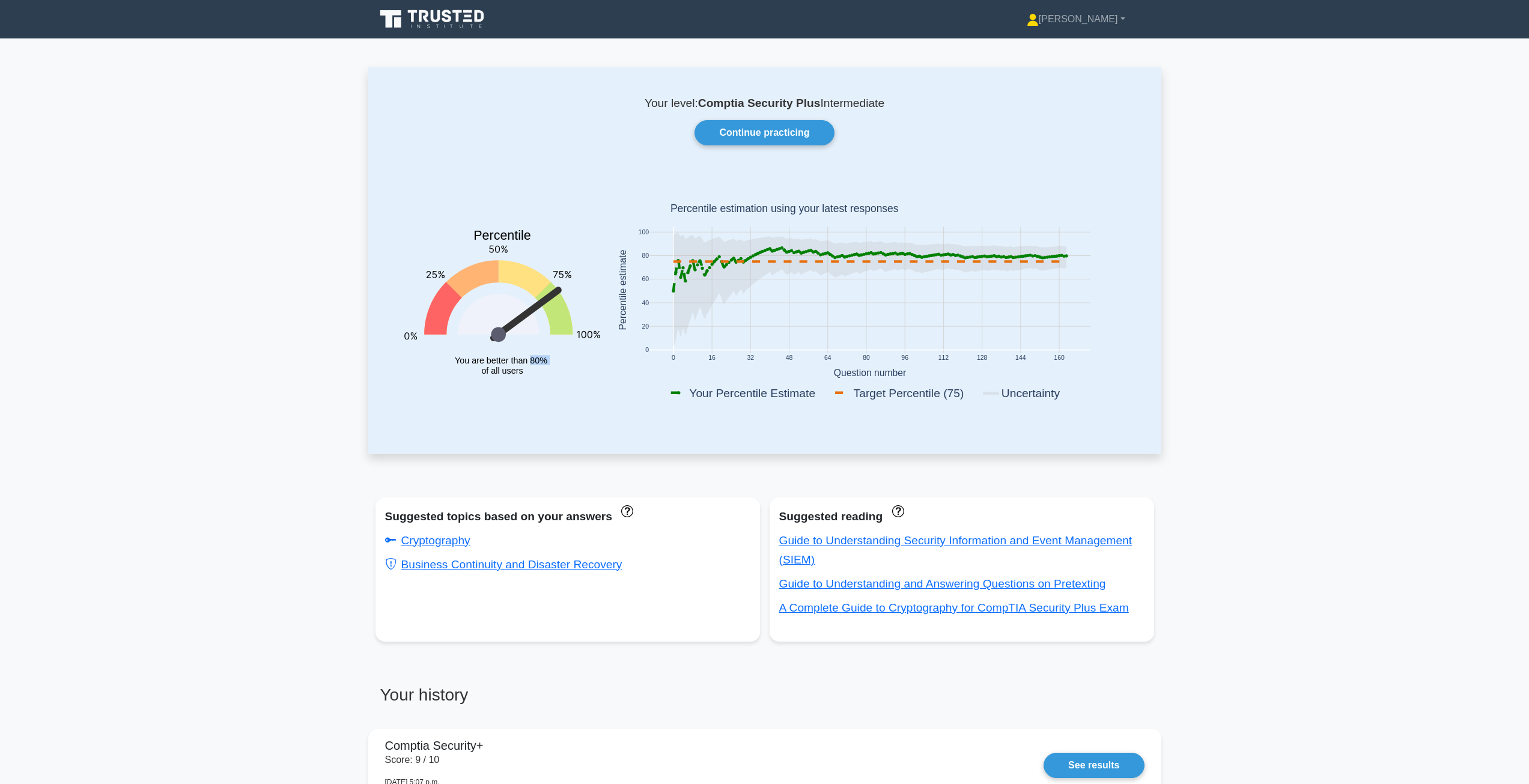
click at [539, 366] on icon "Percentile You are better than 80% of all users" at bounding box center [502, 292] width 196 height 236
drag, startPoint x: 531, startPoint y: 362, endPoint x: 547, endPoint y: 363, distance: 16.0
click at [547, 363] on text "You are better than 80% of all users" at bounding box center [502, 365] width 95 height 20
drag, startPoint x: 857, startPoint y: 389, endPoint x: 963, endPoint y: 388, distance: 106.0
click at [963, 388] on rect at bounding box center [906, 393] width 147 height 17
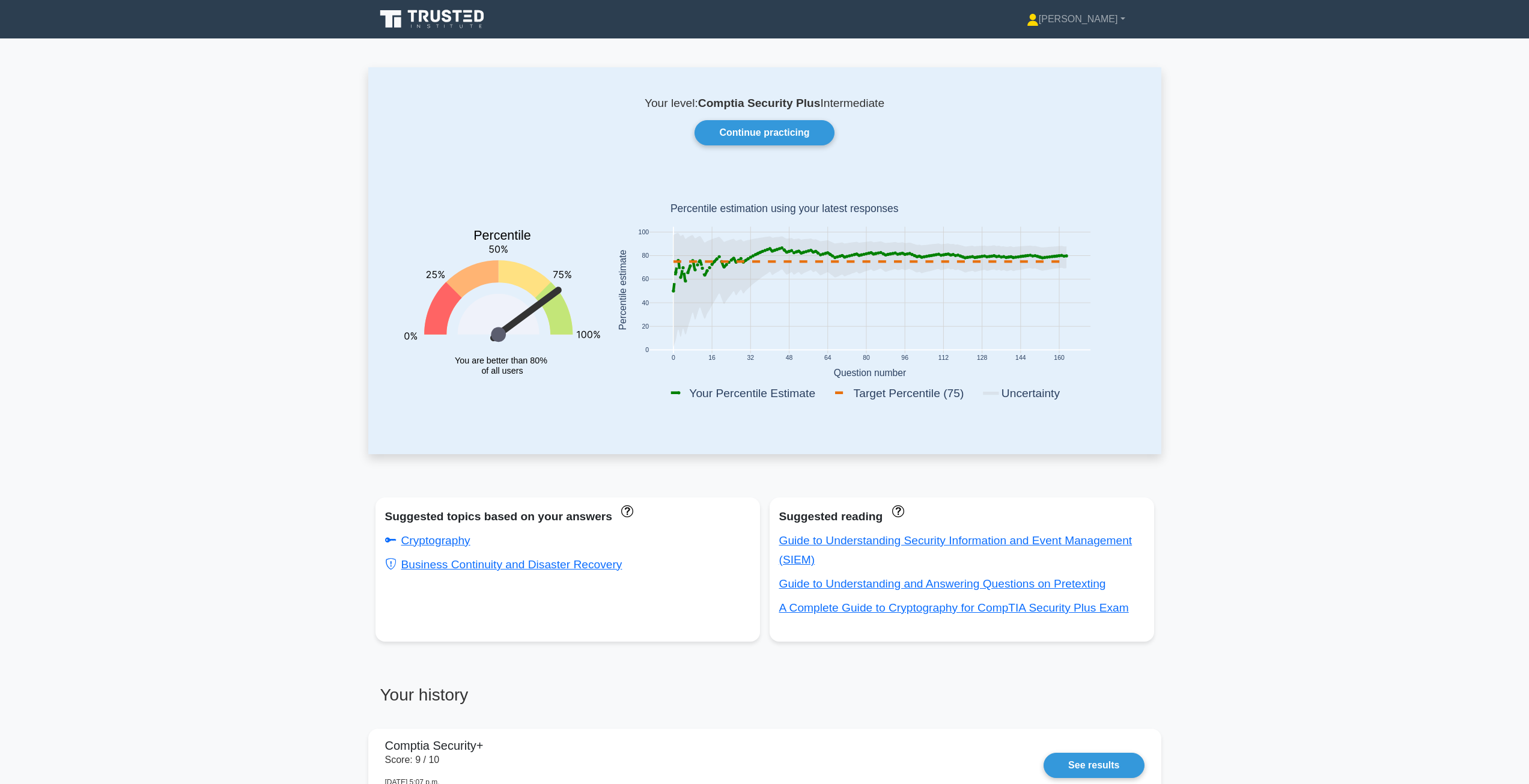
click at [964, 392] on rect at bounding box center [906, 393] width 147 height 17
click at [721, 246] on icon at bounding box center [870, 290] width 393 height 114
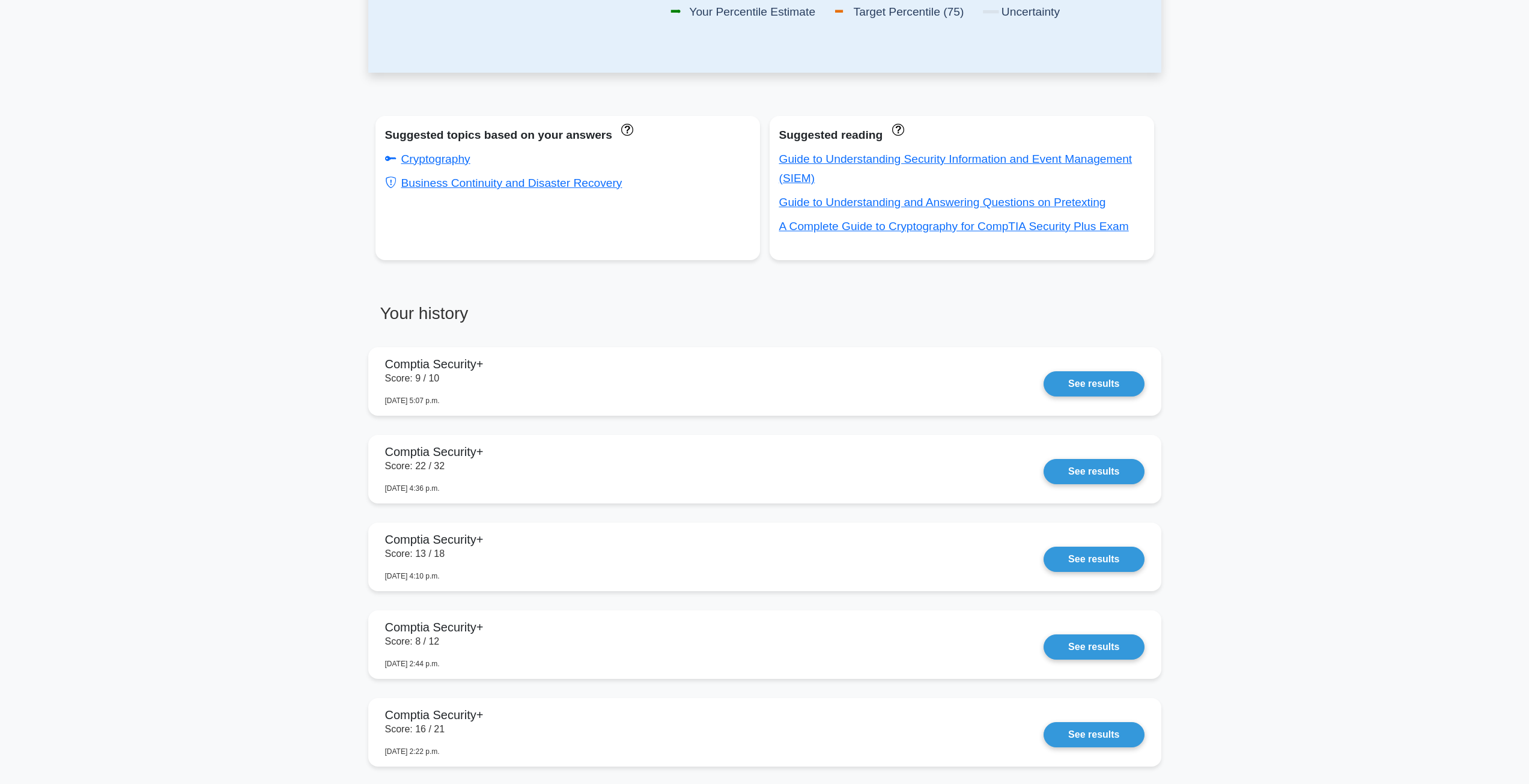
scroll to position [360, 0]
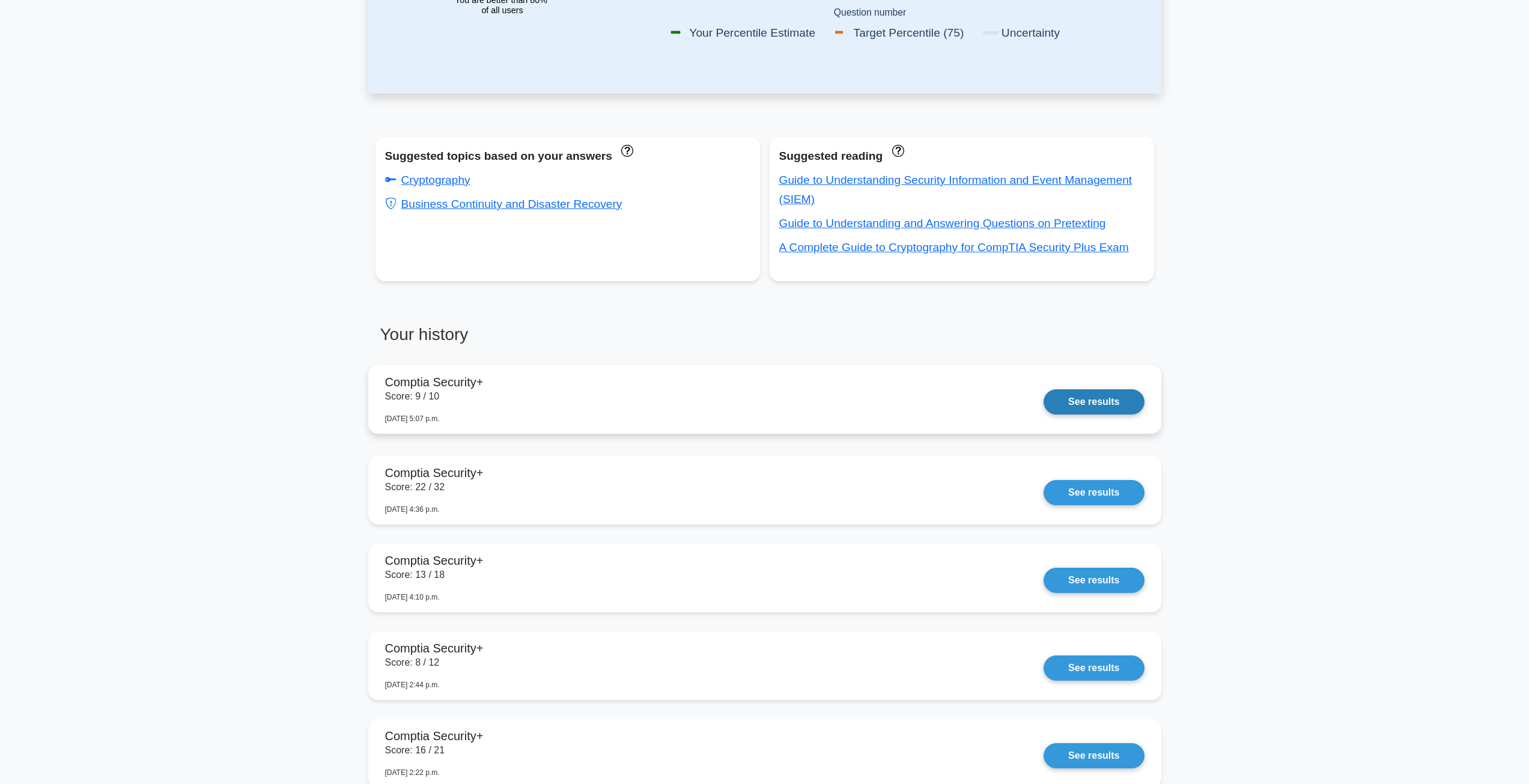
click at [1044, 414] on link "See results" at bounding box center [1094, 401] width 100 height 25
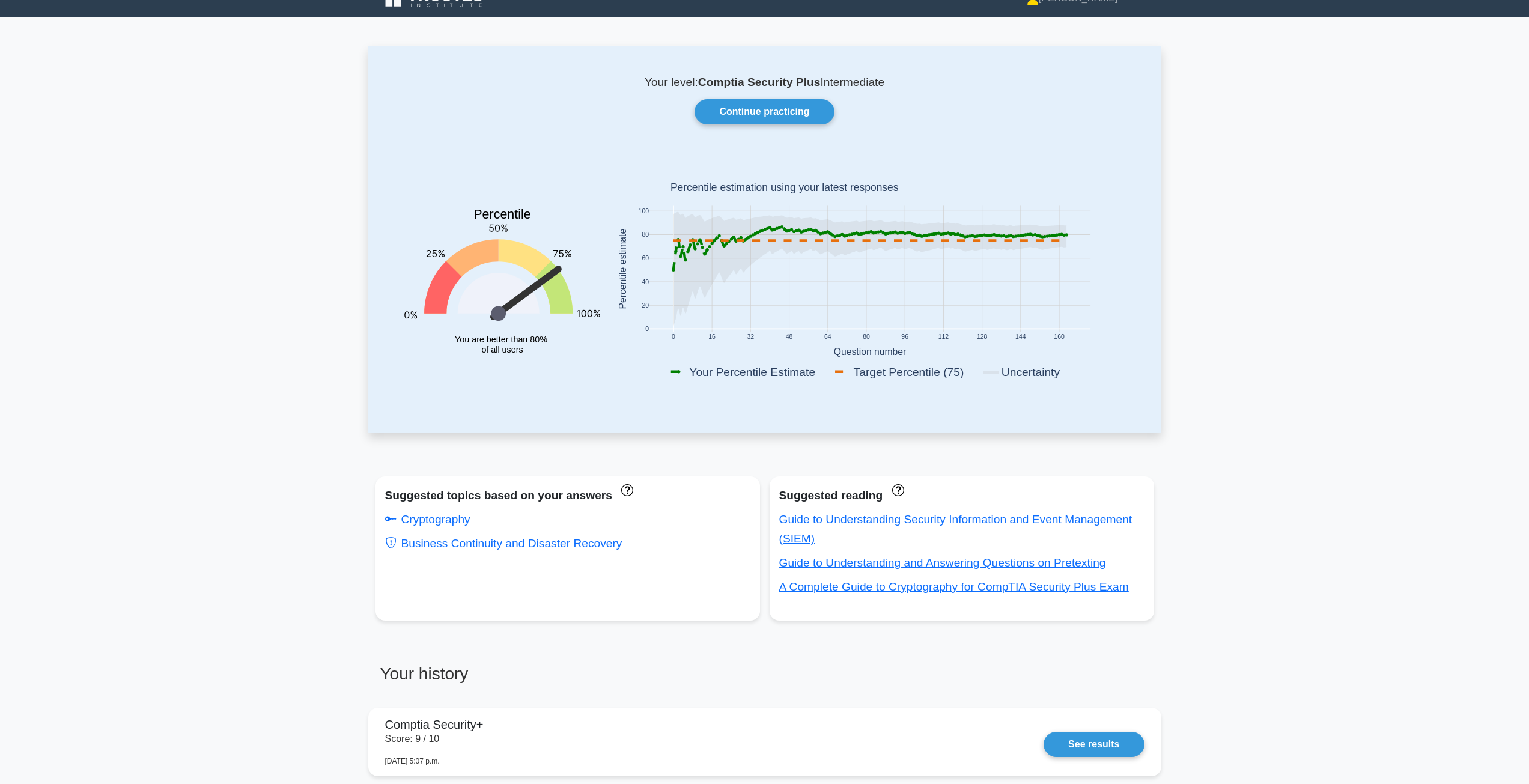
scroll to position [0, 0]
